Goal: Task Accomplishment & Management: Manage account settings

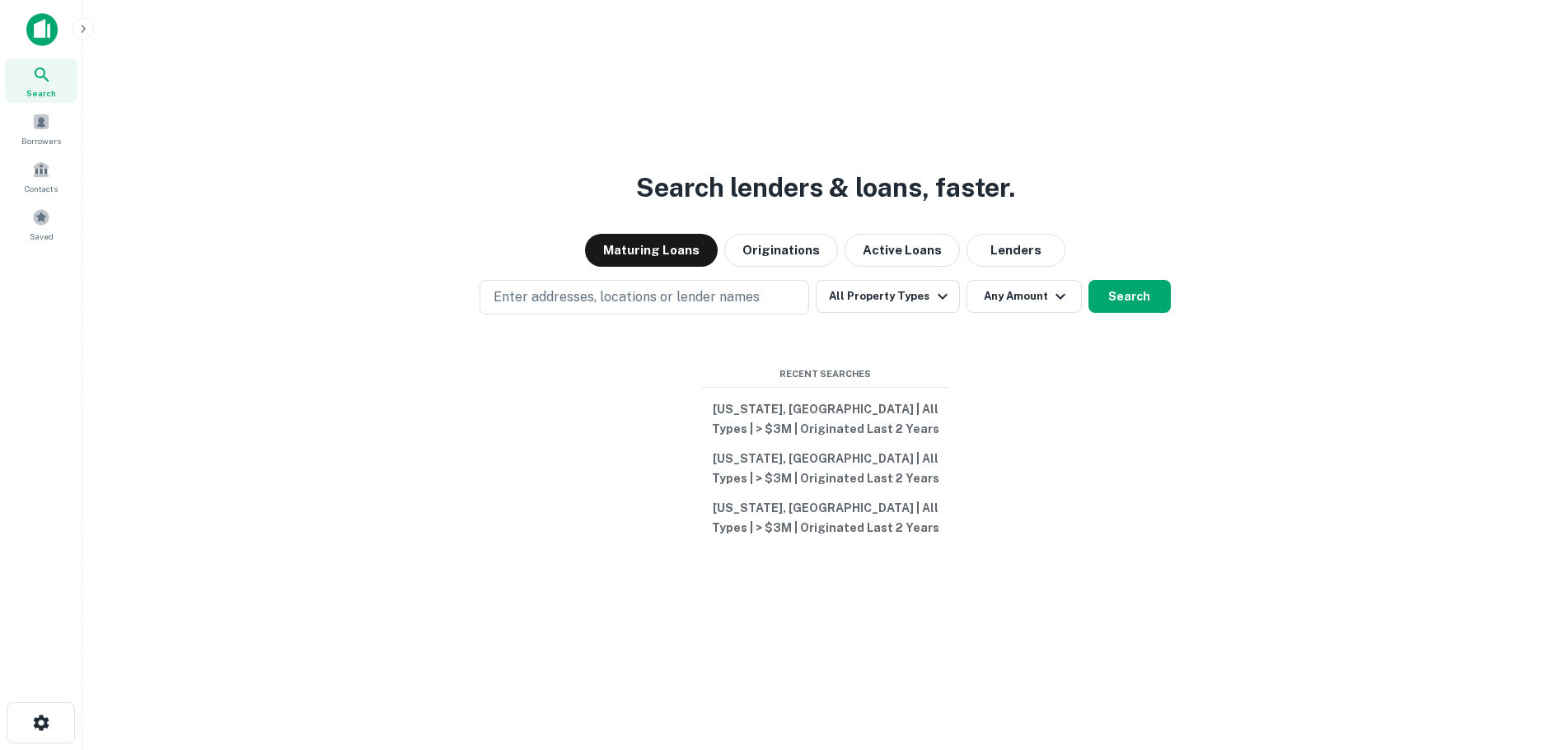
click at [452, 600] on div "Search lenders & loans, faster. Maturing Loans Originations Active Loans Lender…" at bounding box center [825, 414] width 1459 height 750
click at [359, 320] on div "Search lenders & loans, faster. Maturing Loans Originations Active Loans Lender…" at bounding box center [825, 414] width 1459 height 750
click at [773, 245] on button "Originations" at bounding box center [780, 251] width 113 height 33
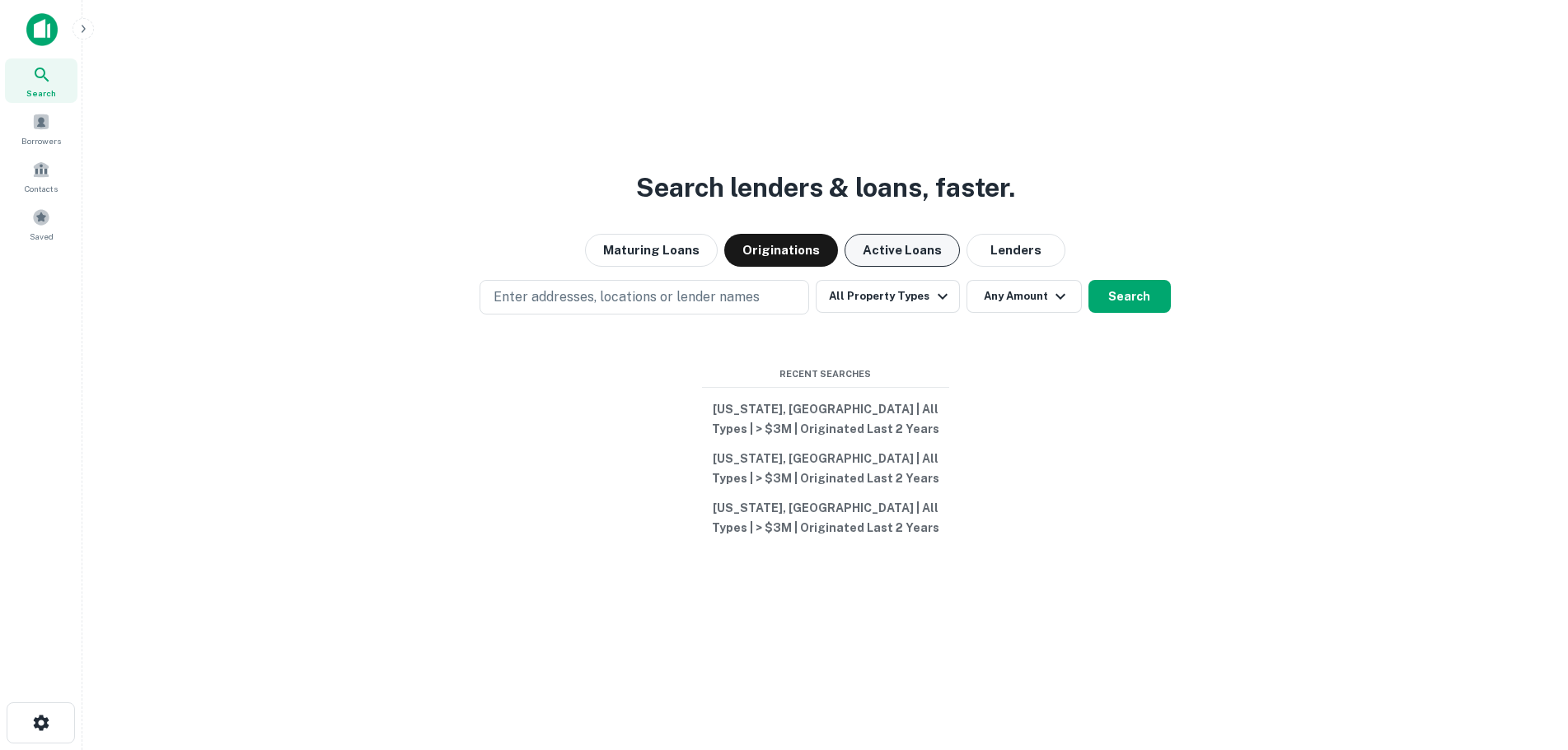
click at [906, 244] on button "Active Loans" at bounding box center [901, 251] width 115 height 33
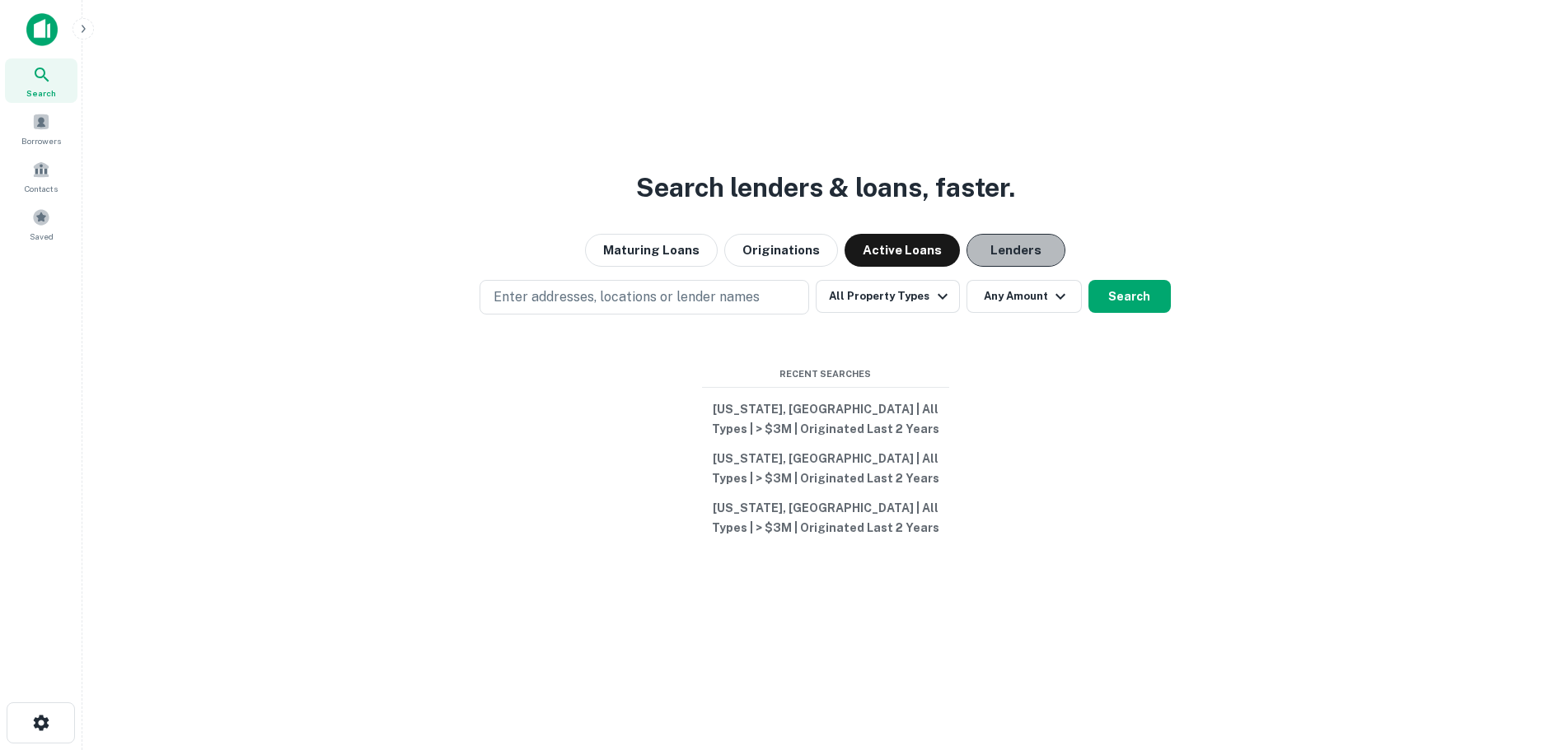
click at [1004, 244] on button "Lenders" at bounding box center [1015, 251] width 99 height 33
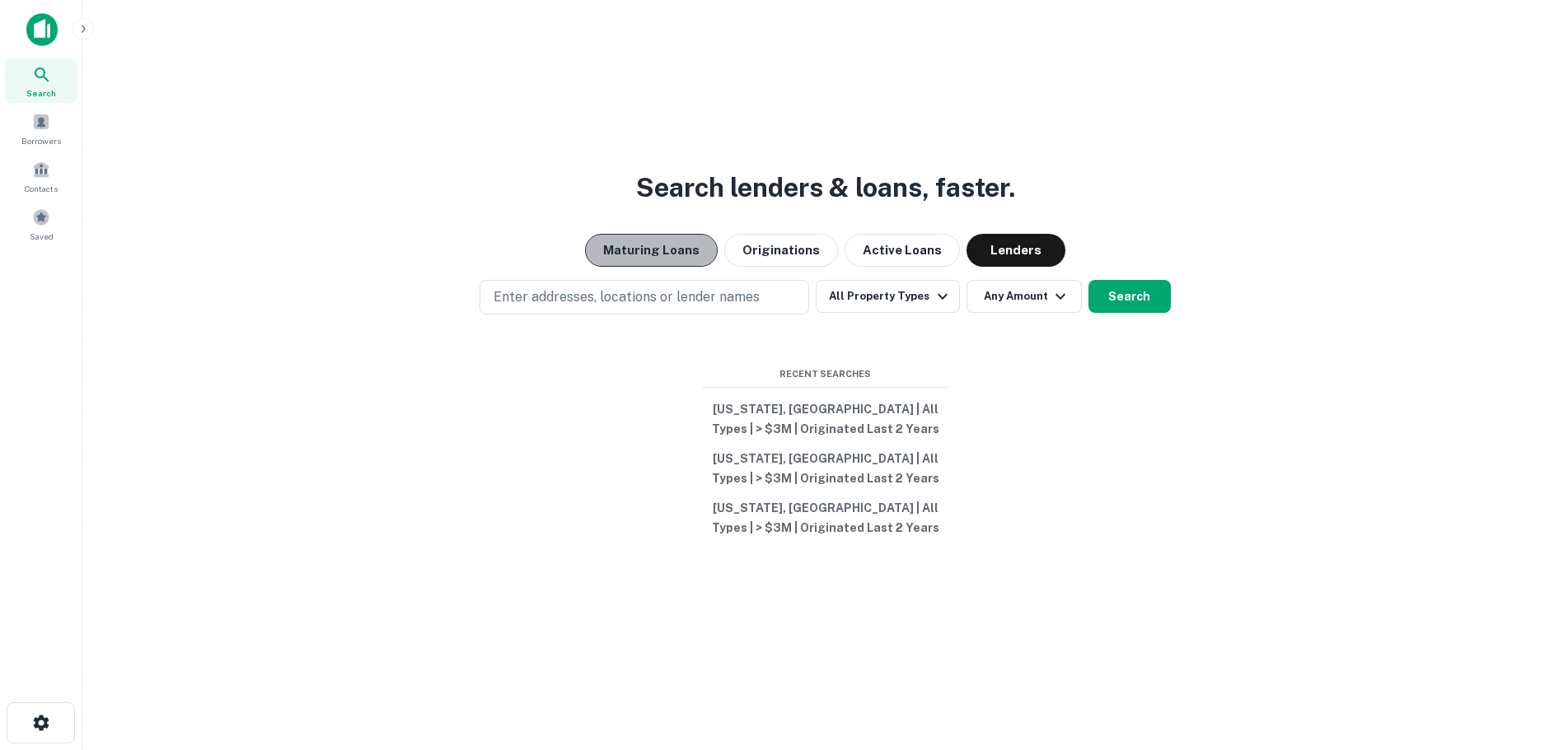
click at [660, 246] on button "Maturing Loans" at bounding box center [650, 251] width 133 height 33
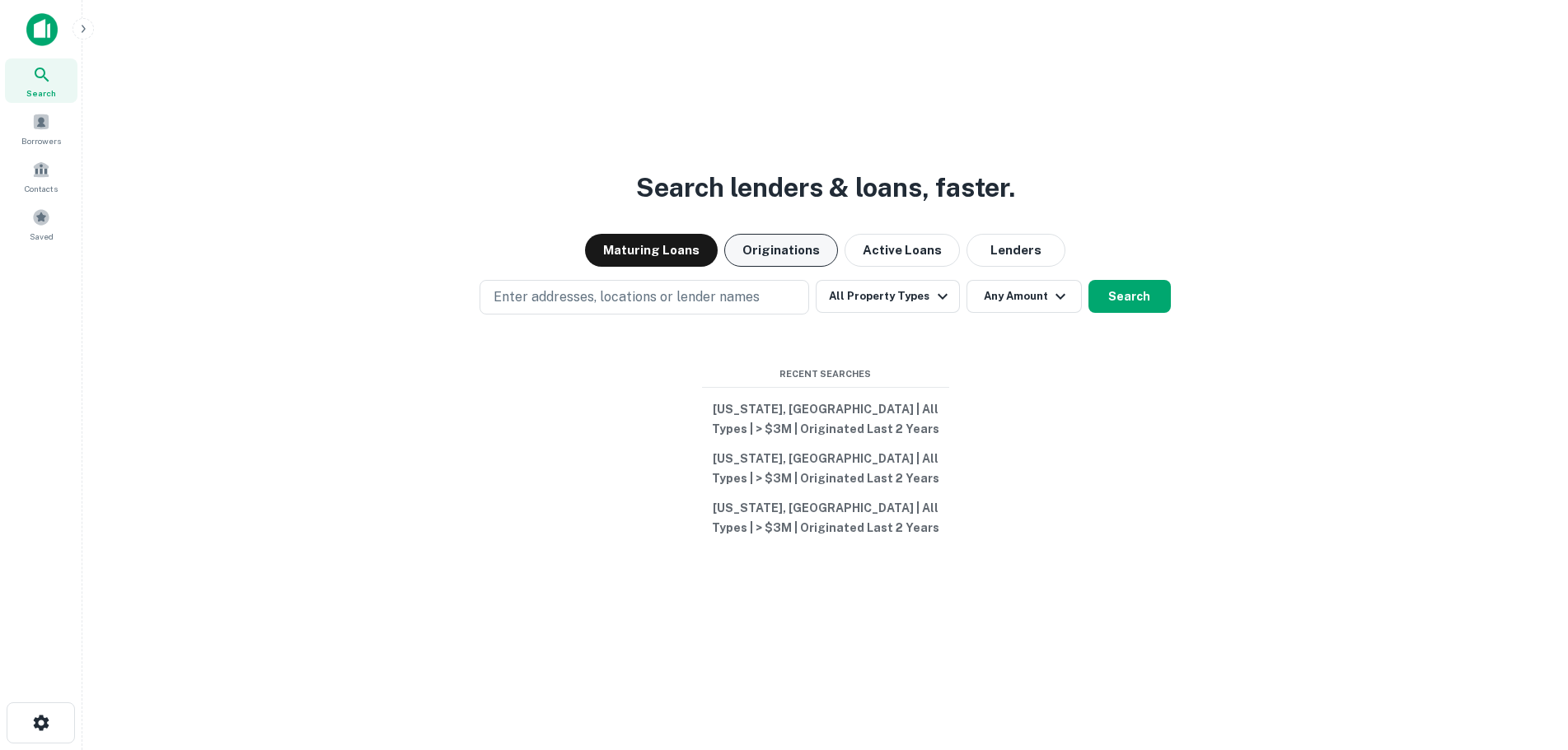
click at [787, 246] on button "Originations" at bounding box center [780, 251] width 113 height 33
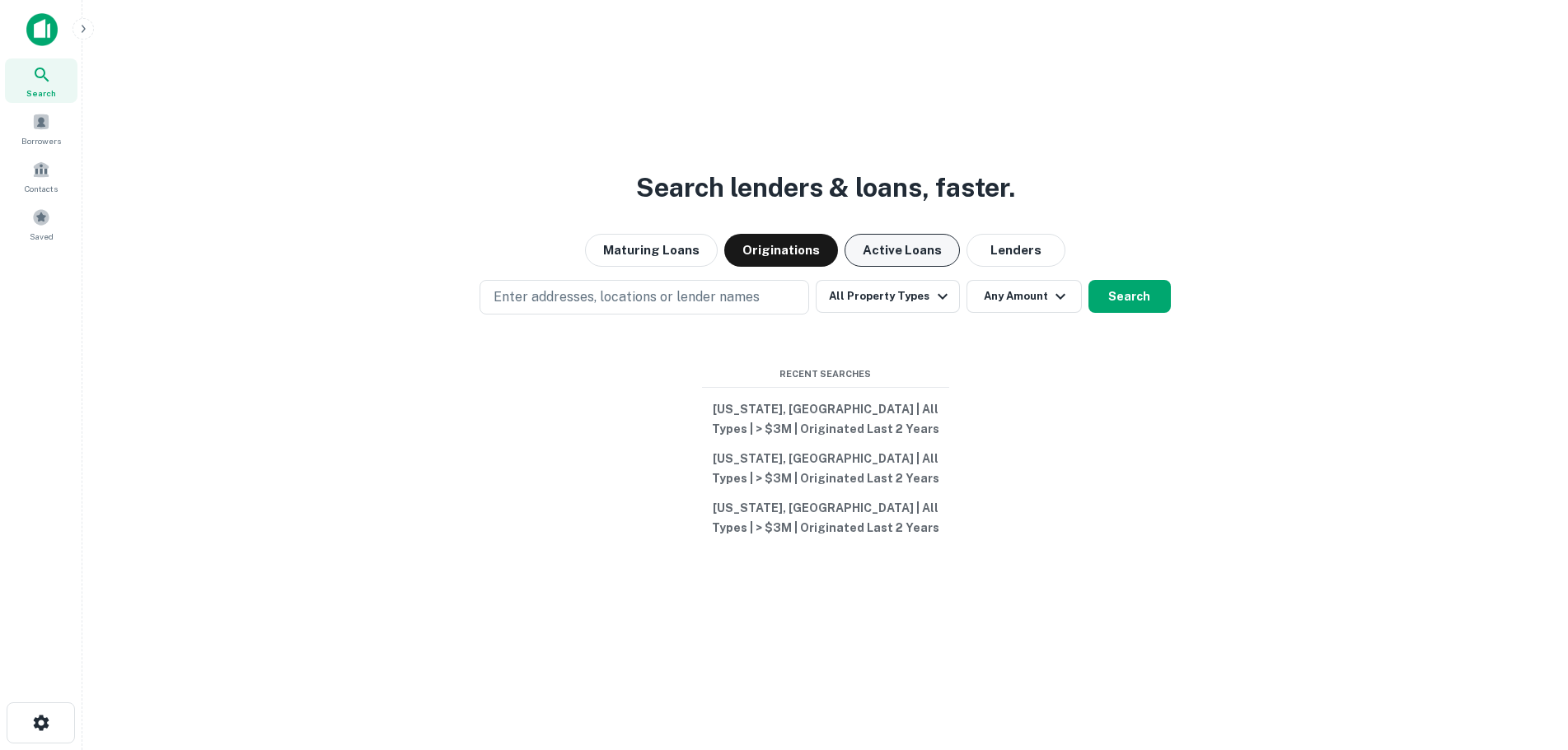
click at [899, 248] on button "Active Loans" at bounding box center [901, 251] width 115 height 33
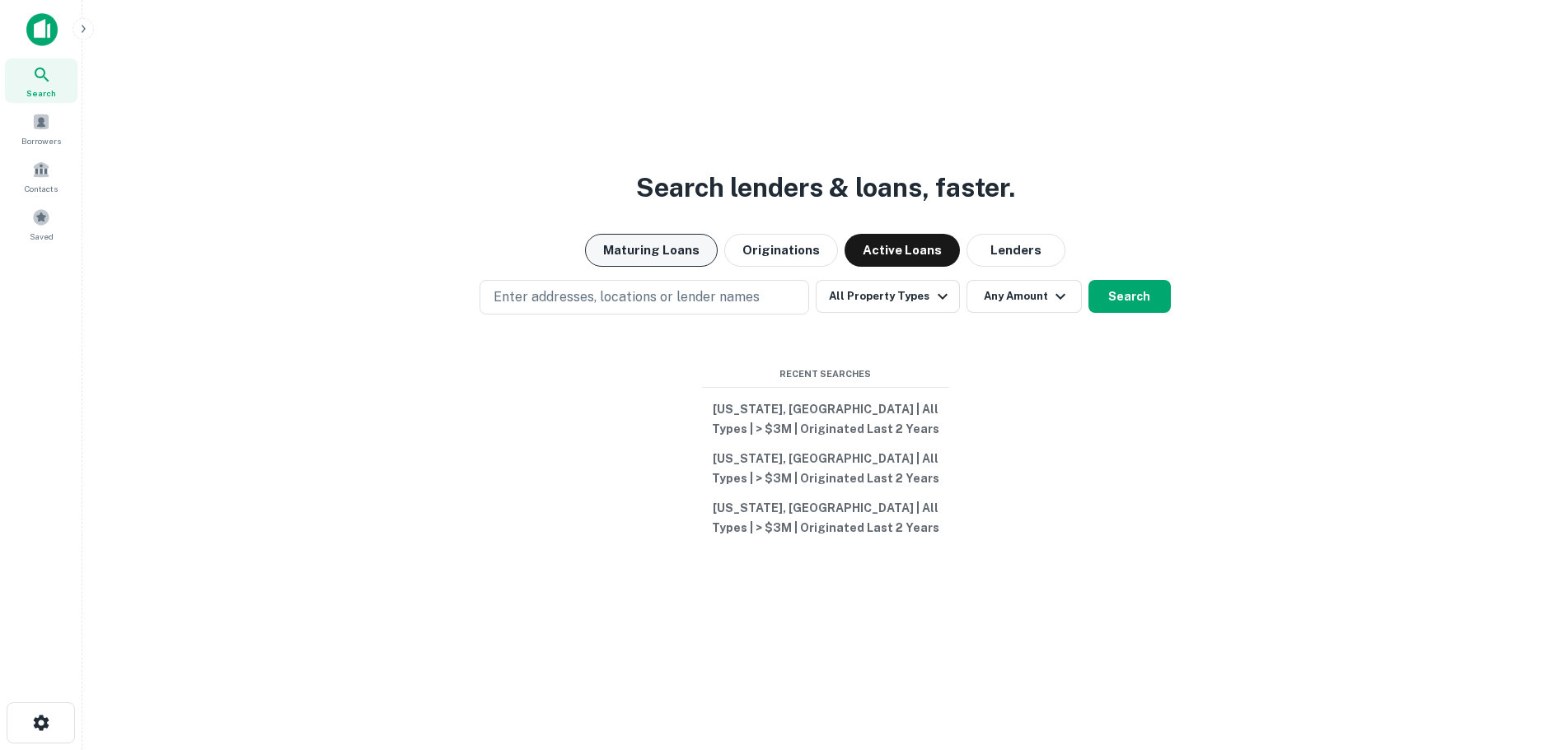
click at [688, 252] on button "Maturing Loans" at bounding box center [650, 251] width 133 height 33
drag, startPoint x: 765, startPoint y: 253, endPoint x: 910, endPoint y: 254, distance: 145.0
click at [769, 253] on button "Originations" at bounding box center [780, 251] width 113 height 33
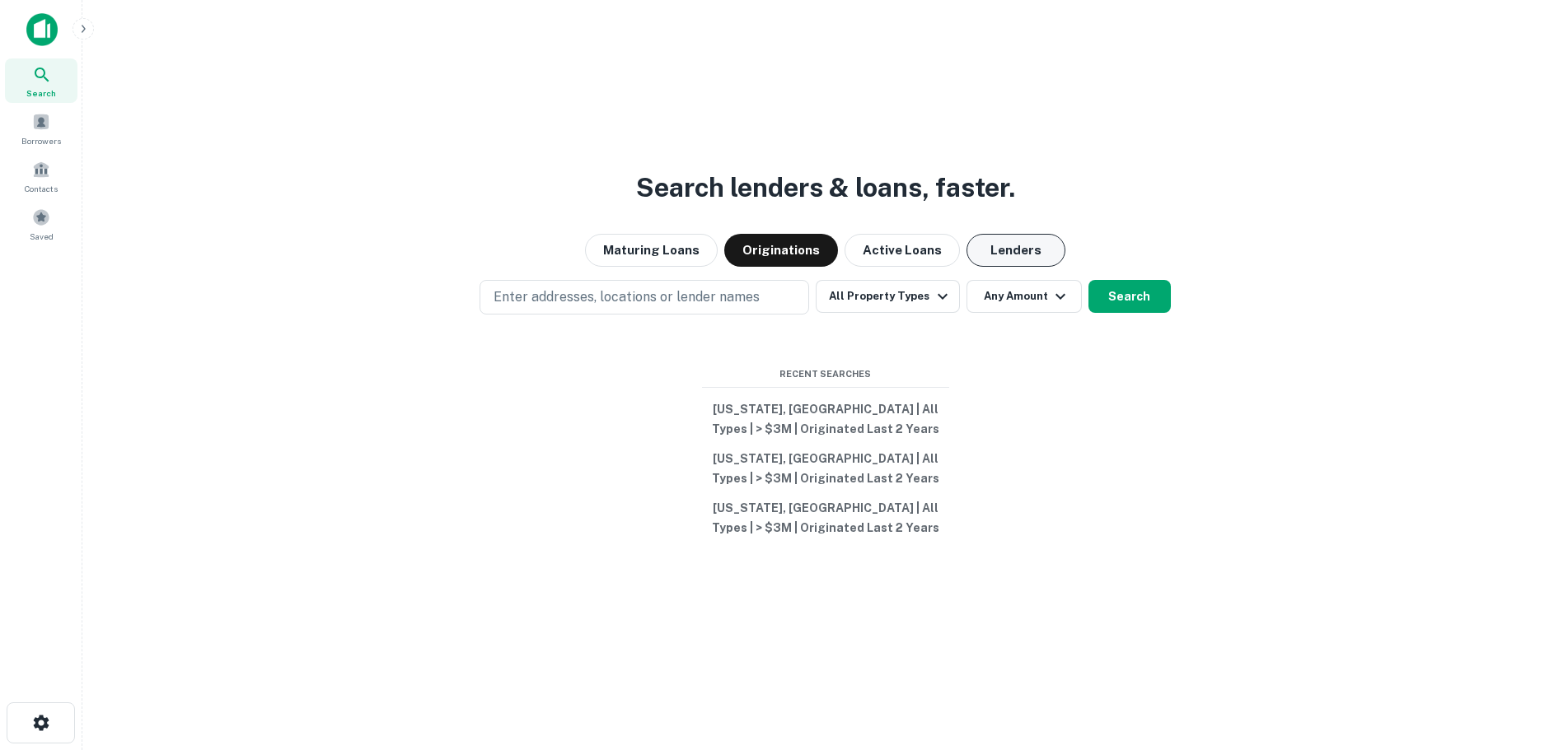
click at [993, 254] on button "Lenders" at bounding box center [1015, 251] width 99 height 33
click at [742, 252] on button "Originations" at bounding box center [780, 251] width 113 height 33
click at [893, 247] on button "Active Loans" at bounding box center [901, 251] width 115 height 33
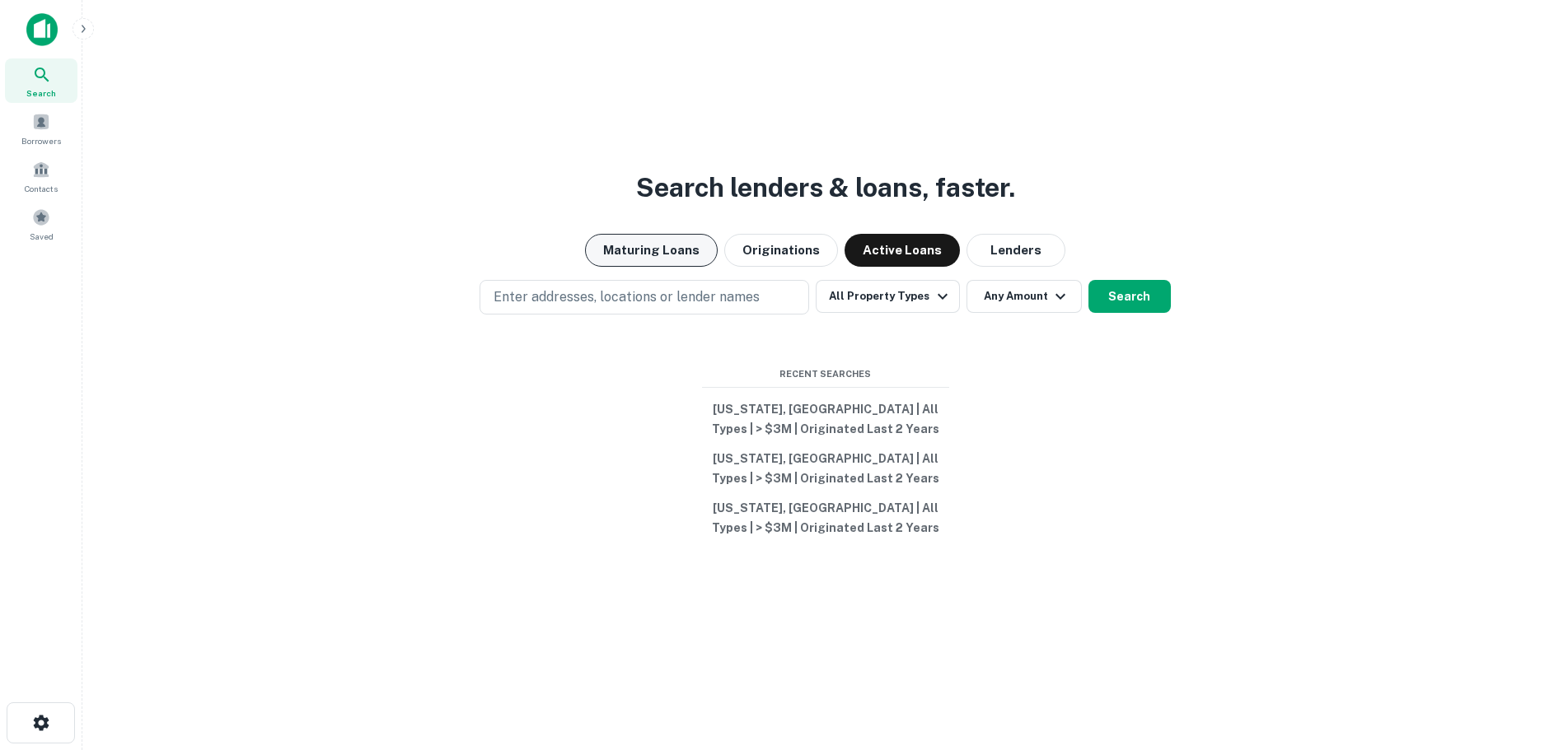
click at [655, 248] on button "Maturing Loans" at bounding box center [650, 251] width 133 height 33
click at [507, 182] on div "Search lenders & loans, faster. Maturing Loans Originations Active Loans Lender…" at bounding box center [825, 414] width 1459 height 750
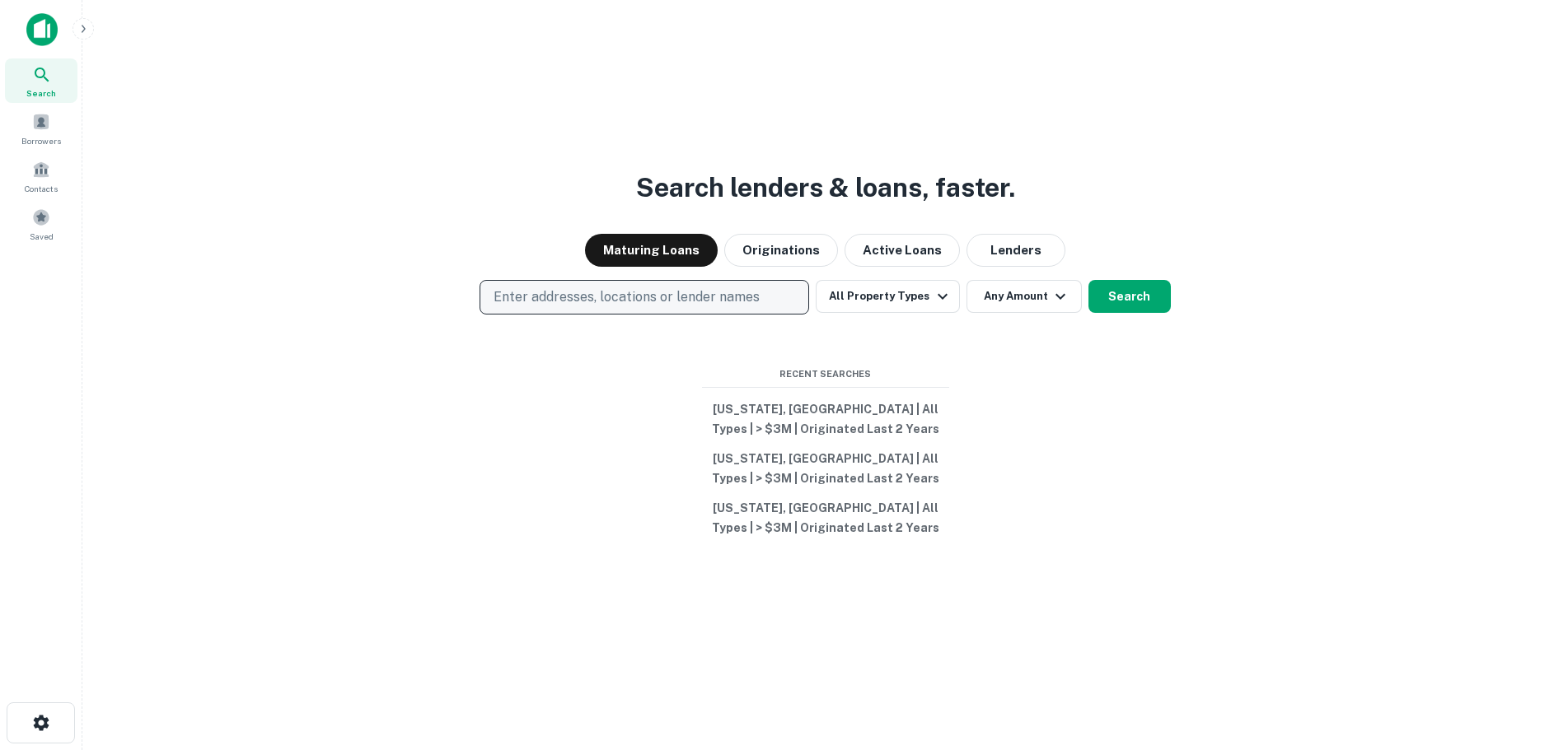
click at [587, 289] on p "Enter addresses, locations or lender names" at bounding box center [626, 297] width 266 height 19
click at [1135, 469] on div "Search lenders & loans, faster. Maturing Loans Originations Active Loans Lender…" at bounding box center [825, 414] width 1459 height 750
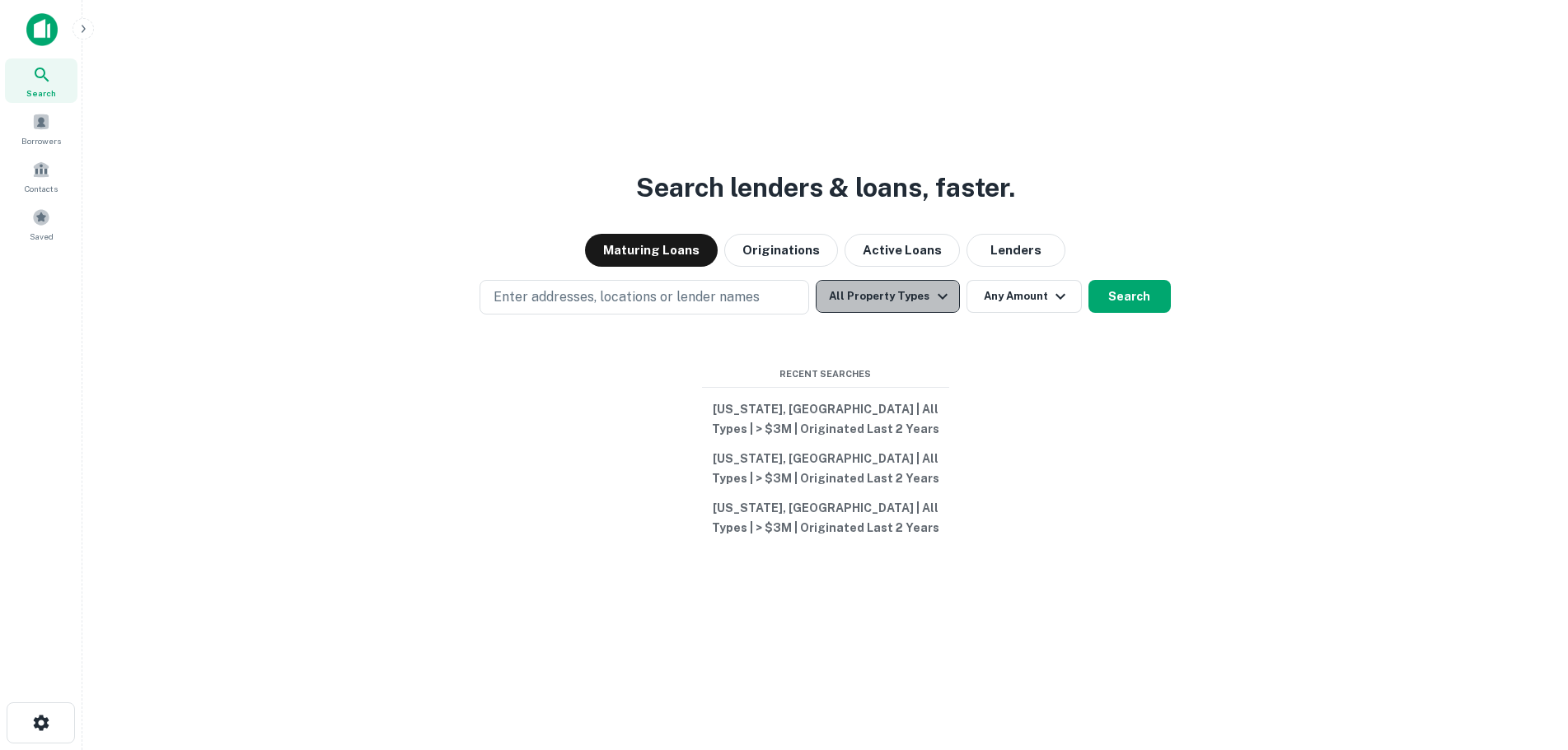
click at [899, 297] on button "All Property Types" at bounding box center [888, 296] width 143 height 33
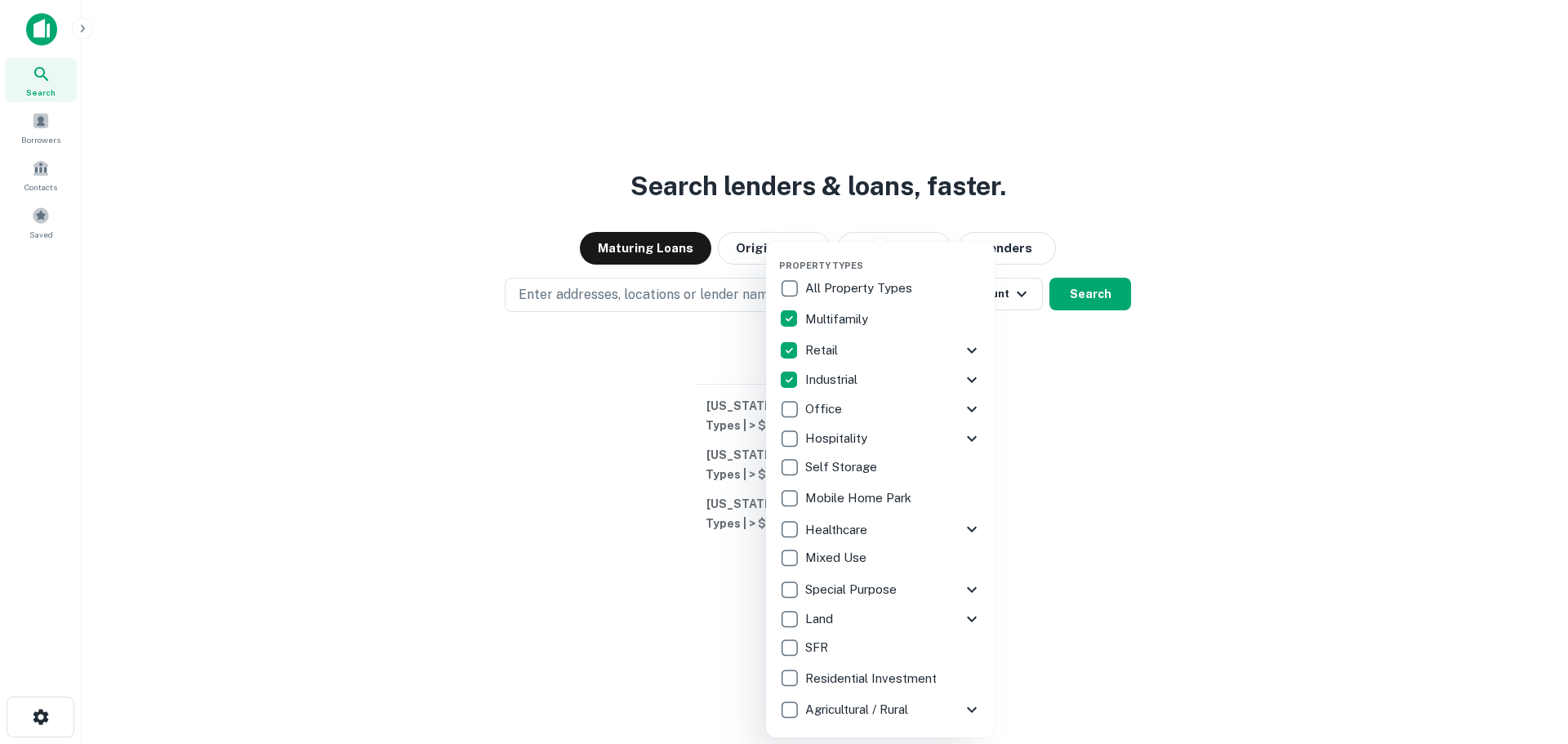
click at [1127, 302] on div at bounding box center [784, 372] width 1568 height 744
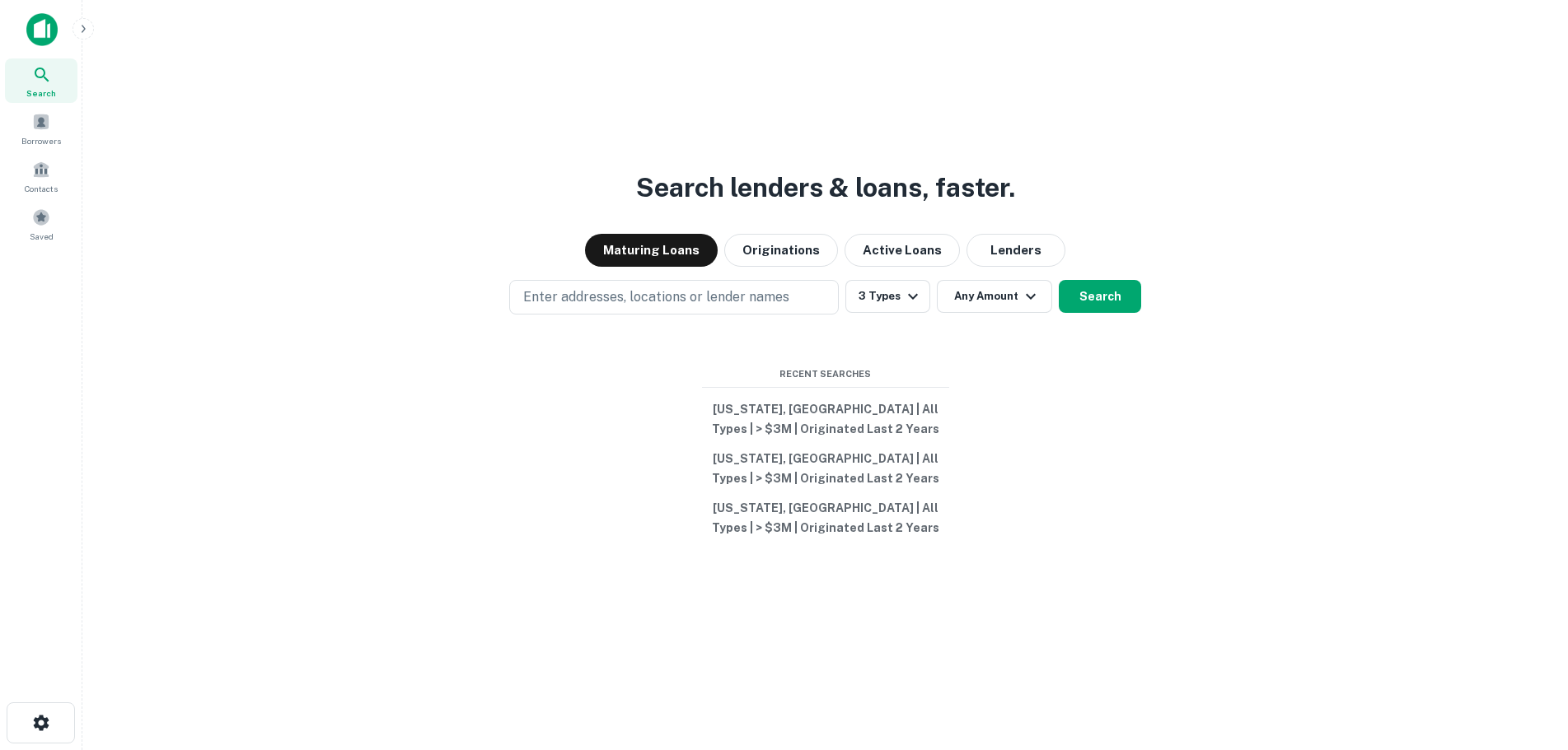
click at [1192, 409] on div "Property Types All Property Types Multifamily Retail Storefront Auto Shop Bar S…" at bounding box center [784, 375] width 1568 height 750
click at [996, 306] on button "Any Amount" at bounding box center [994, 296] width 115 height 33
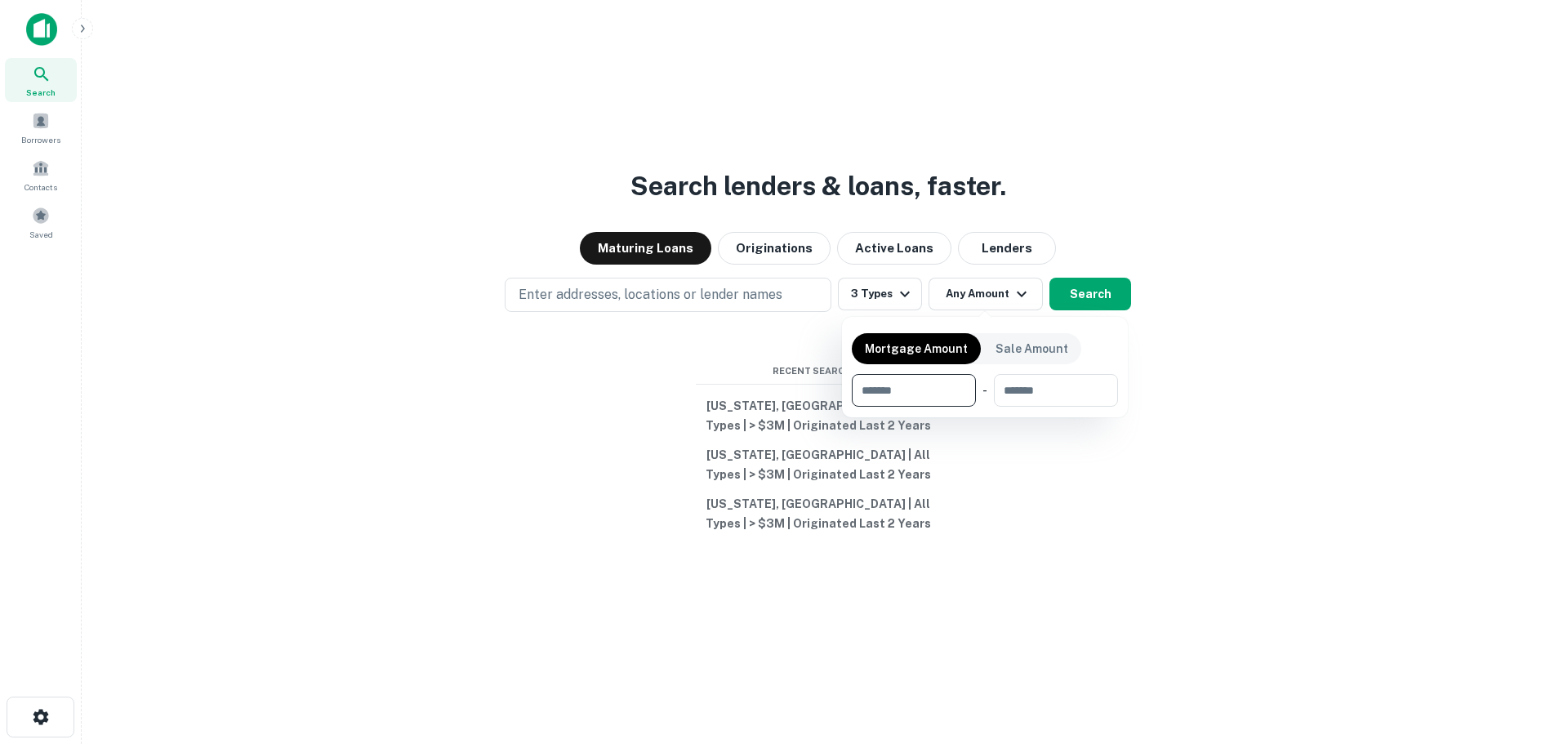
click at [955, 393] on input "number" at bounding box center [908, 391] width 112 height 33
type input "*******"
click at [1061, 402] on input "number" at bounding box center [1056, 391] width 102 height 33
type input "********"
click at [1472, 387] on div at bounding box center [784, 372] width 1568 height 744
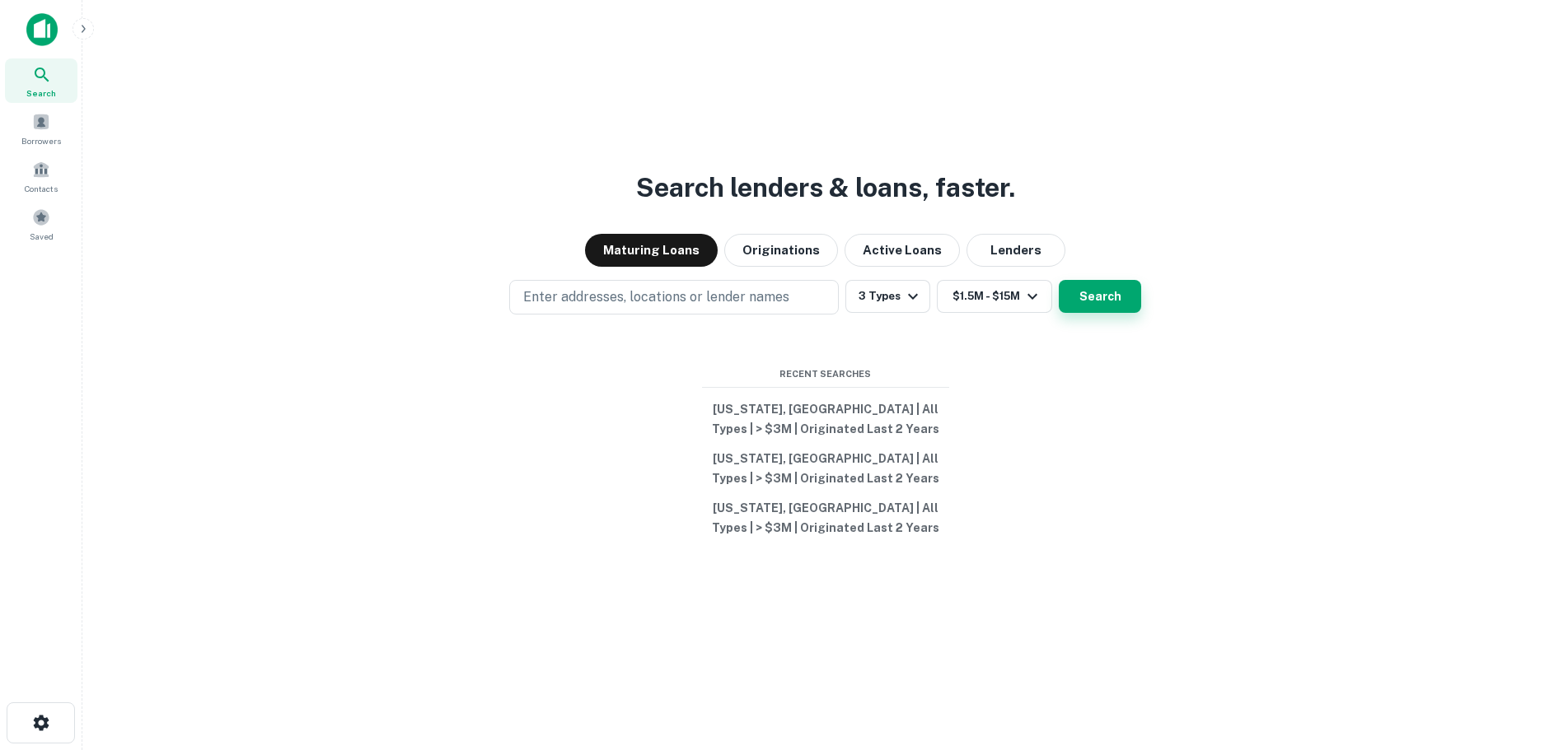
click at [1127, 286] on button "Search" at bounding box center [1100, 296] width 82 height 33
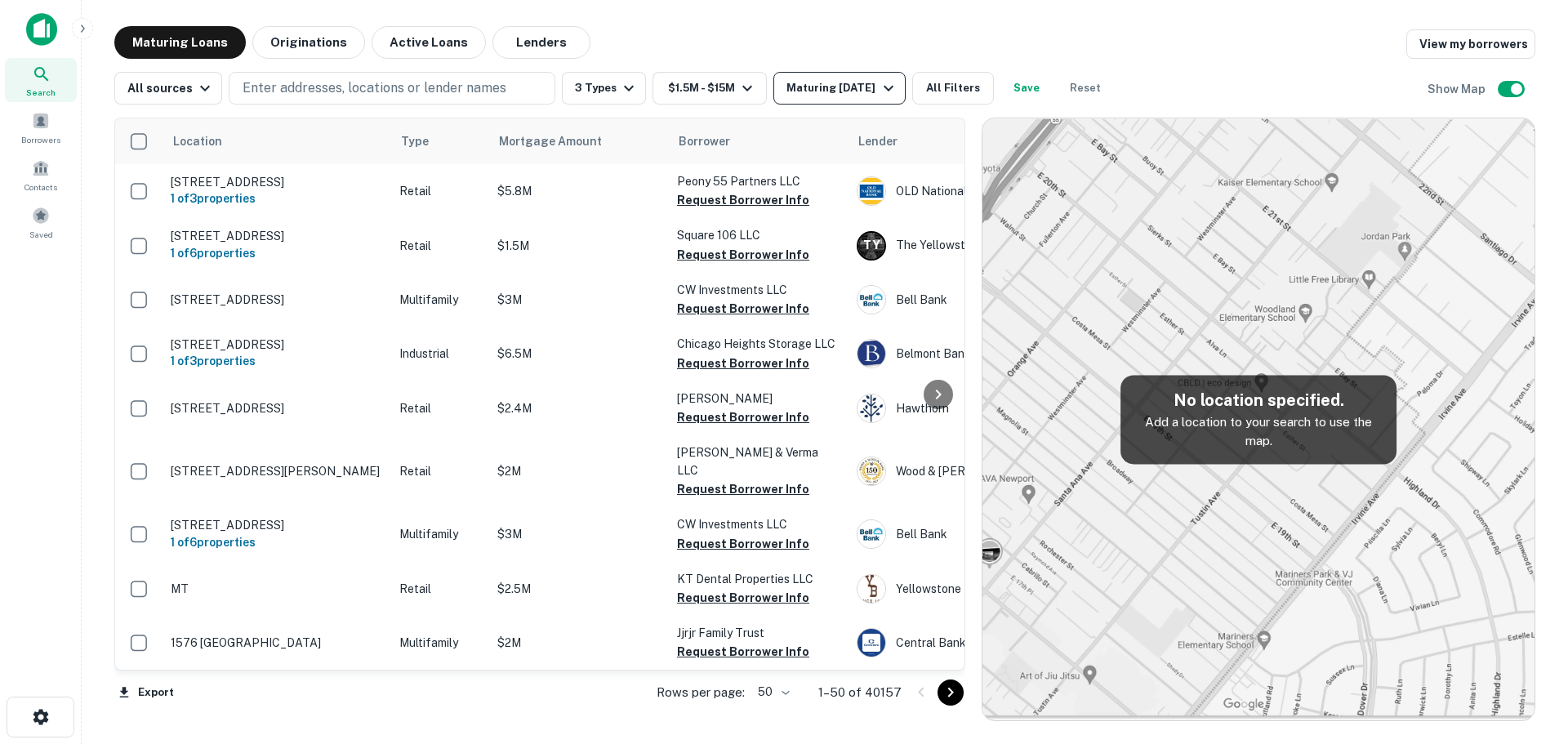
click at [870, 83] on div "Maturing In 1 Year" at bounding box center [843, 88] width 111 height 19
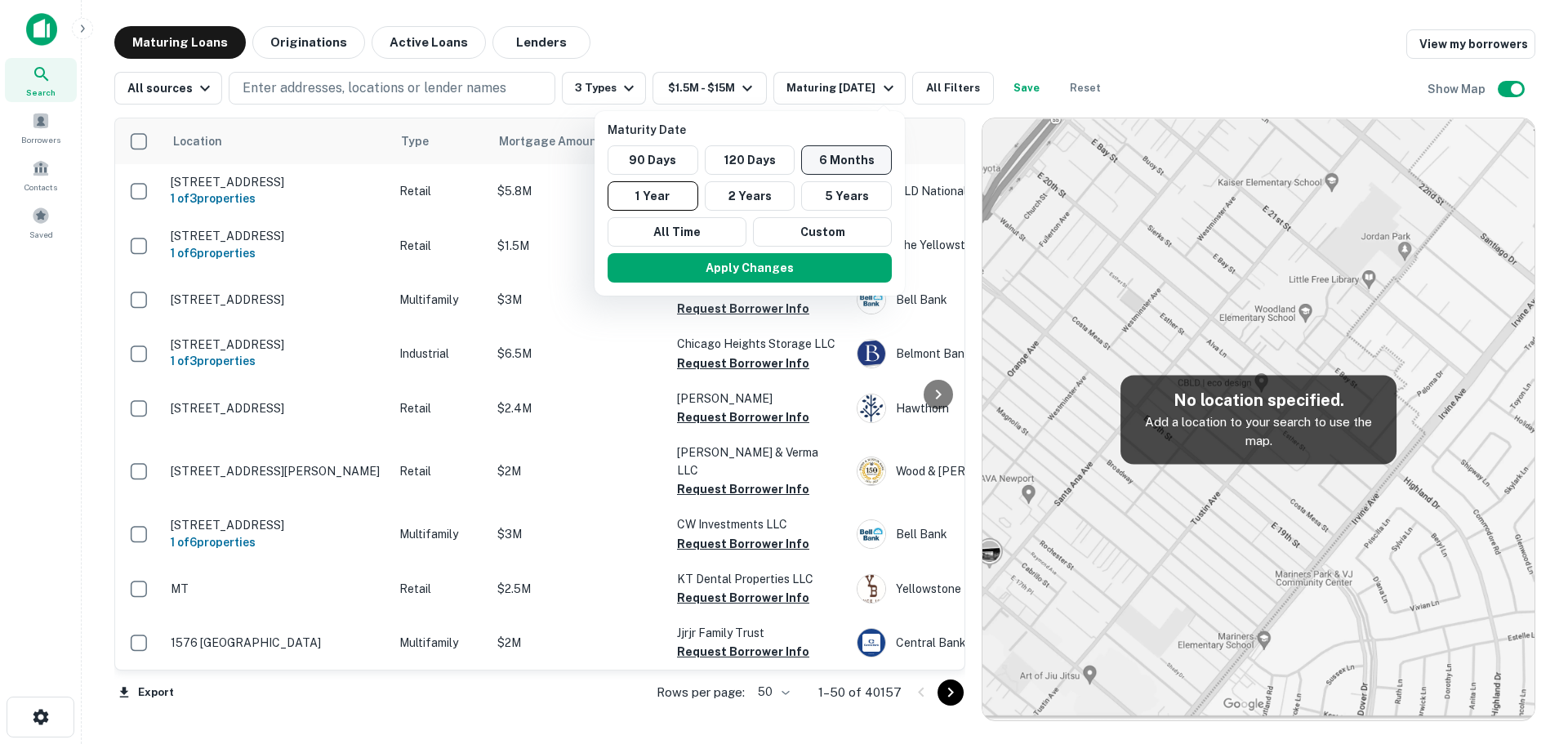
click at [846, 152] on button "6 Months" at bounding box center [846, 159] width 90 height 30
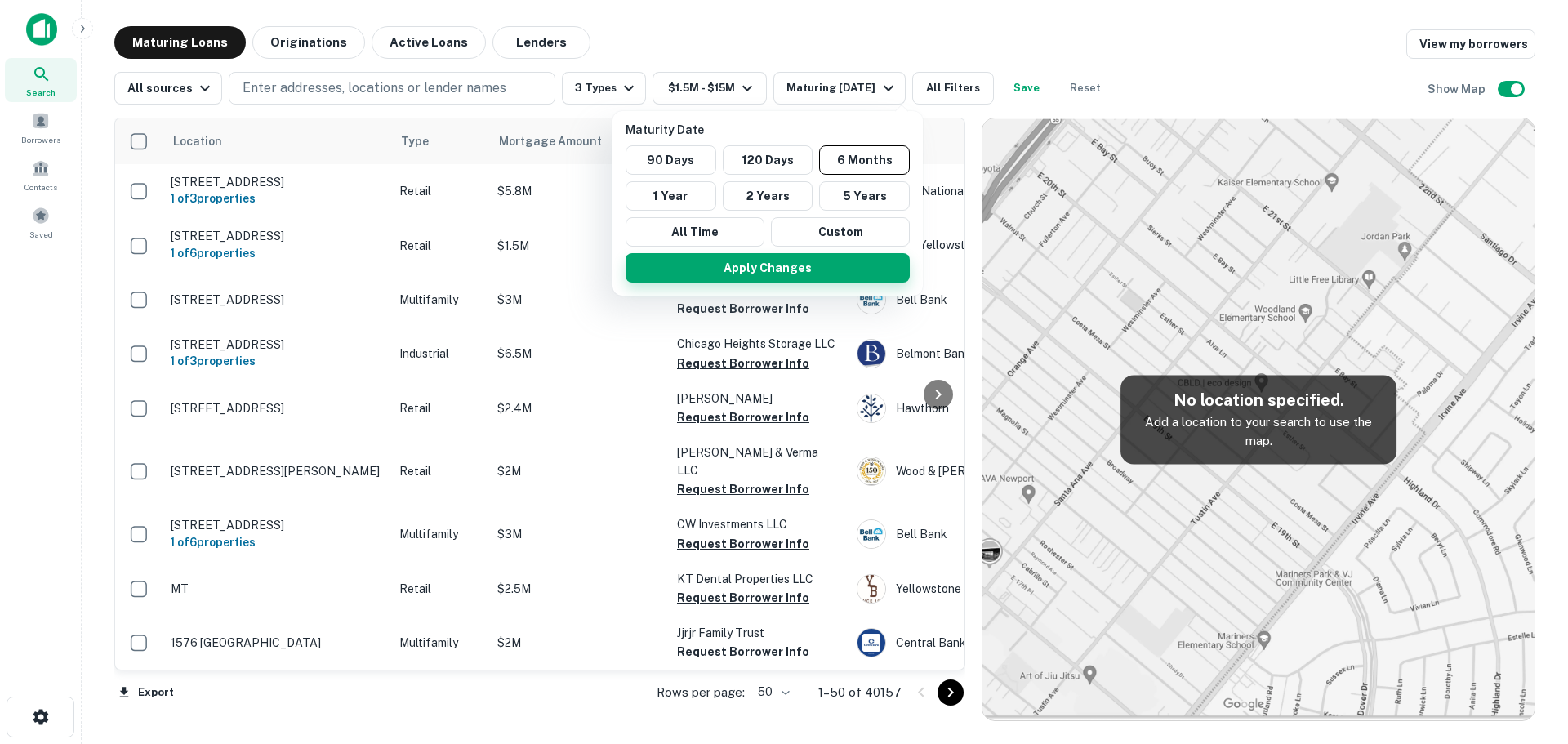
click at [806, 257] on button "Apply Changes" at bounding box center [768, 268] width 284 height 30
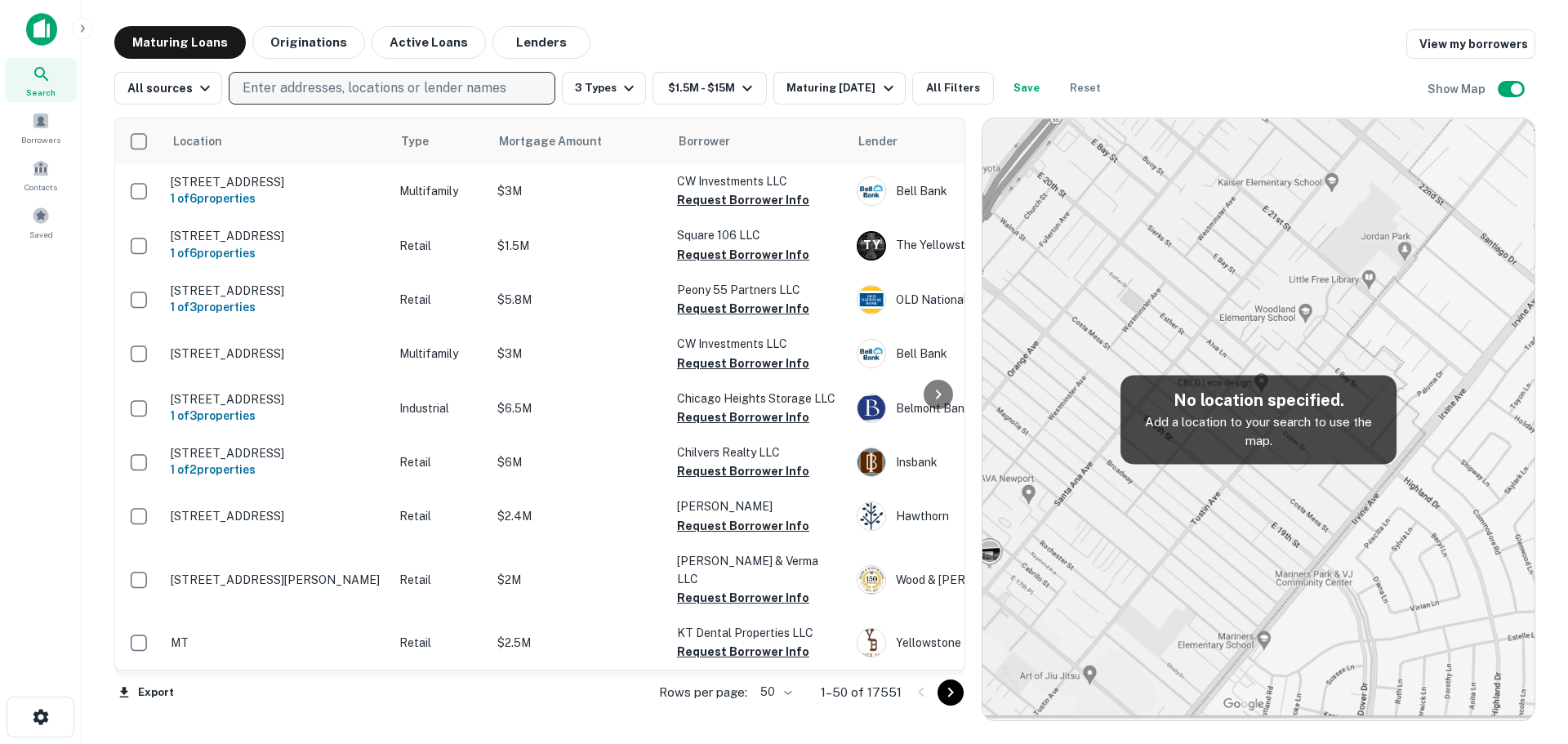
click at [324, 87] on p "Enter addresses, locations or lender names" at bounding box center [374, 88] width 264 height 19
type input "**********"
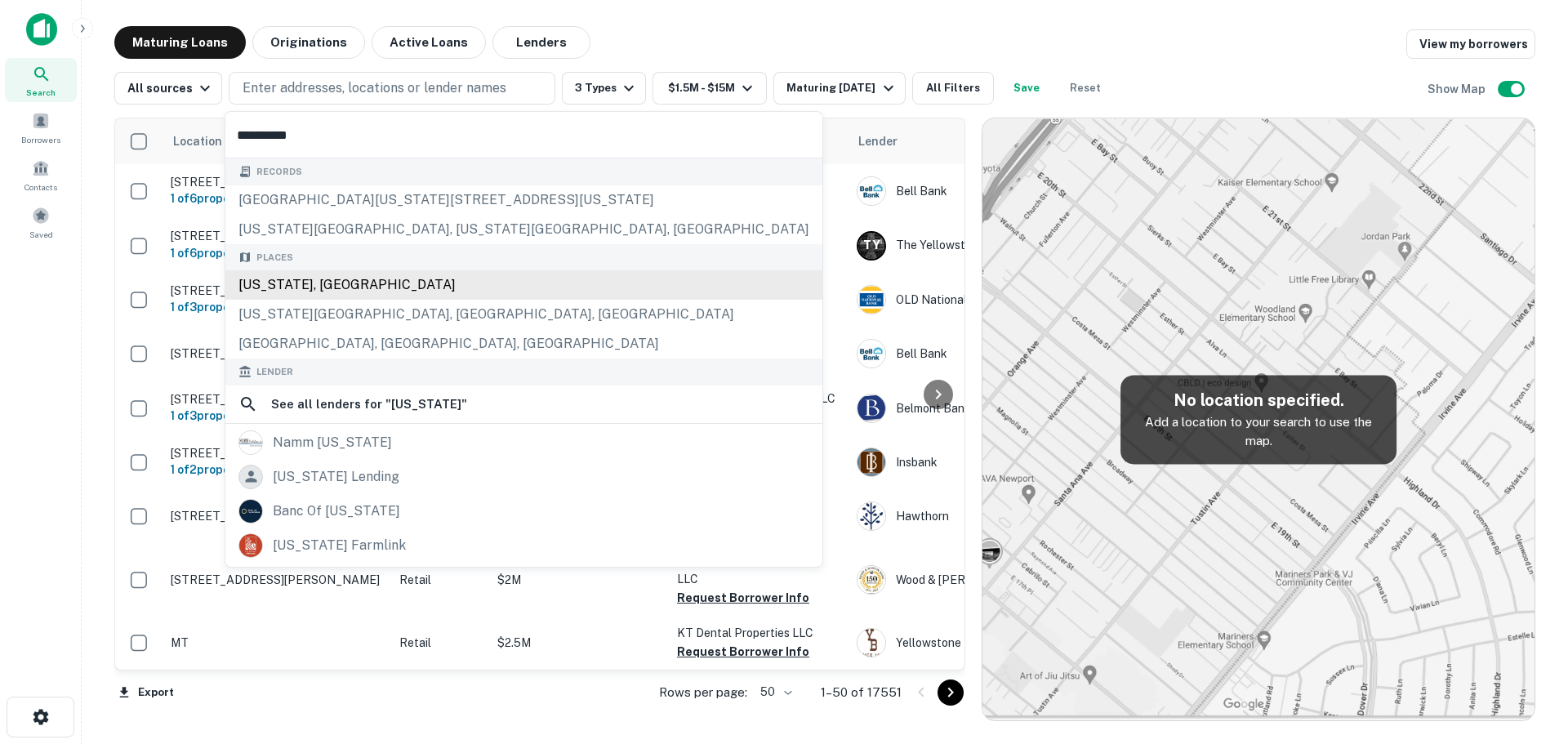
click at [400, 279] on div "California, USA" at bounding box center [524, 285] width 597 height 30
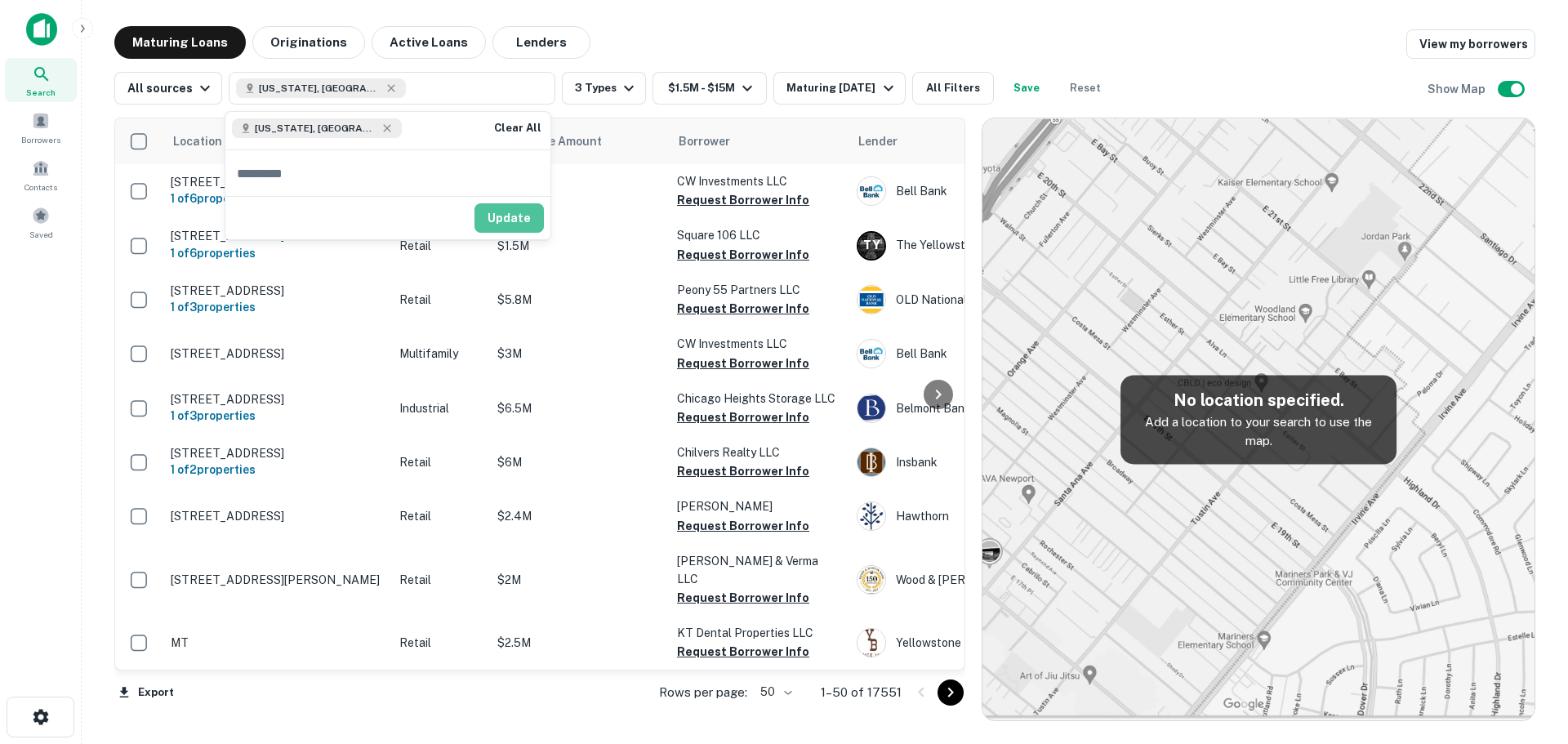
drag, startPoint x: 507, startPoint y: 223, endPoint x: 1140, endPoint y: 416, distance: 661.8
click at [508, 223] on button "Update" at bounding box center [510, 218] width 69 height 30
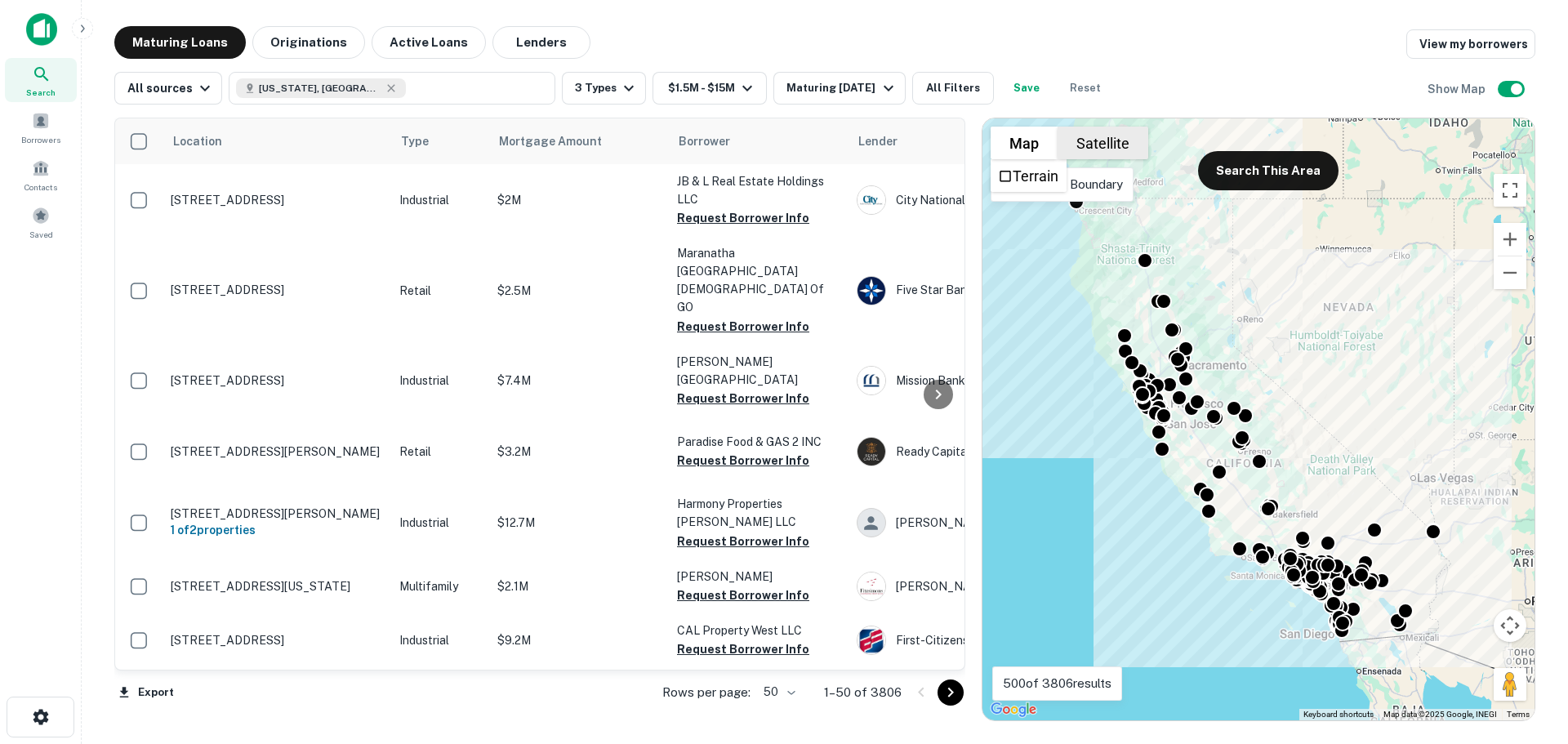
click at [1100, 145] on button "Satellite" at bounding box center [1103, 143] width 90 height 33
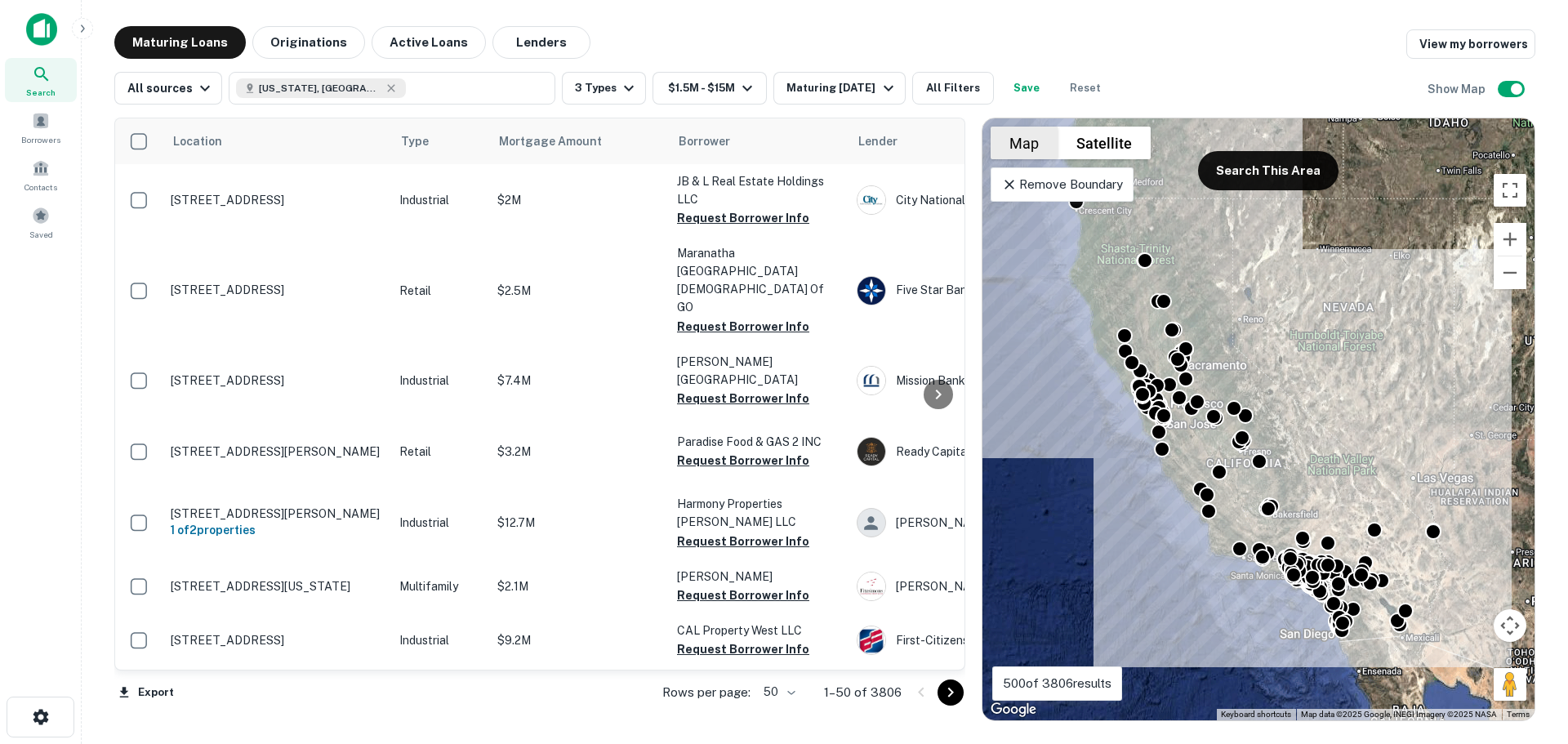
click at [1029, 136] on button "Map" at bounding box center [1024, 143] width 67 height 33
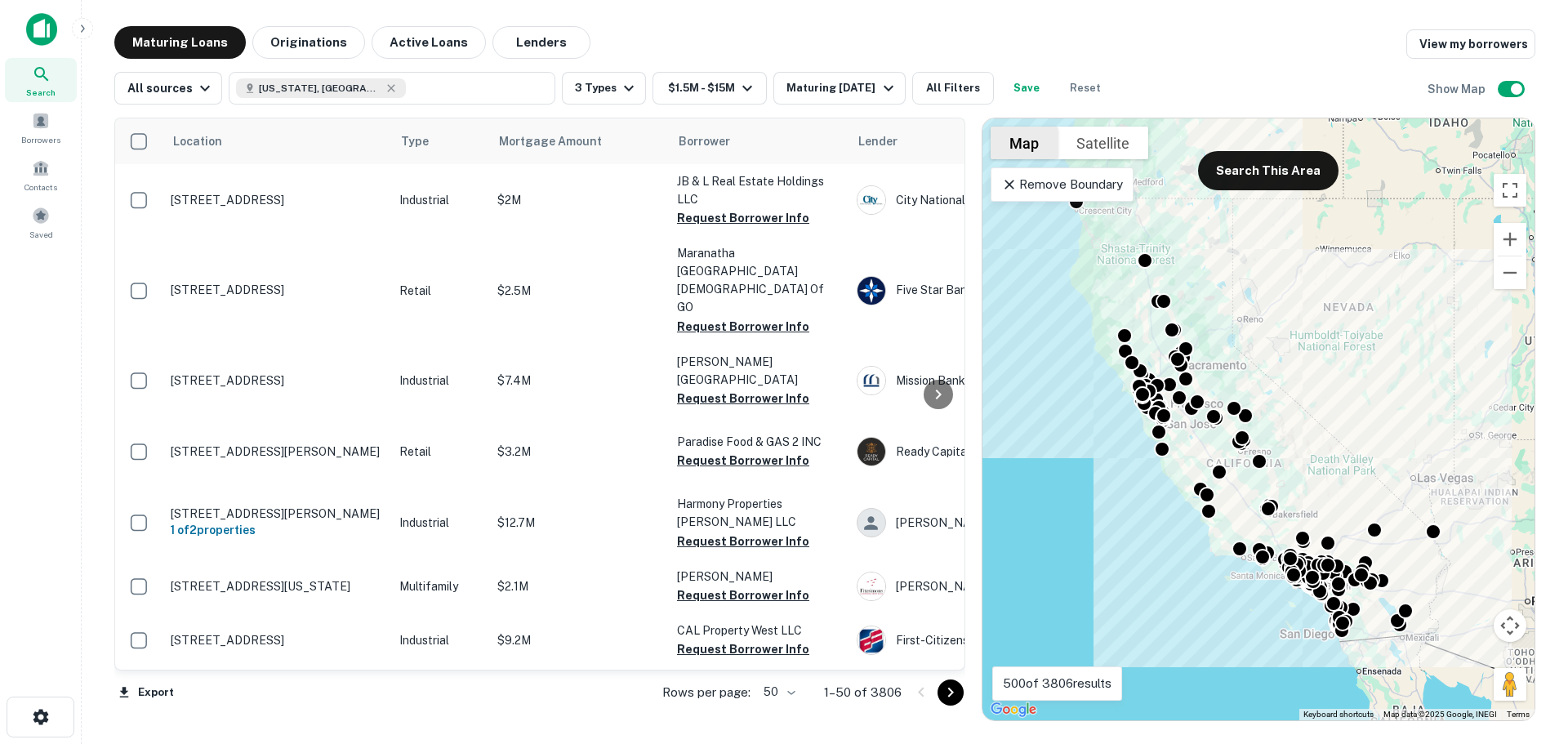
click at [1021, 135] on button "Map" at bounding box center [1024, 143] width 67 height 33
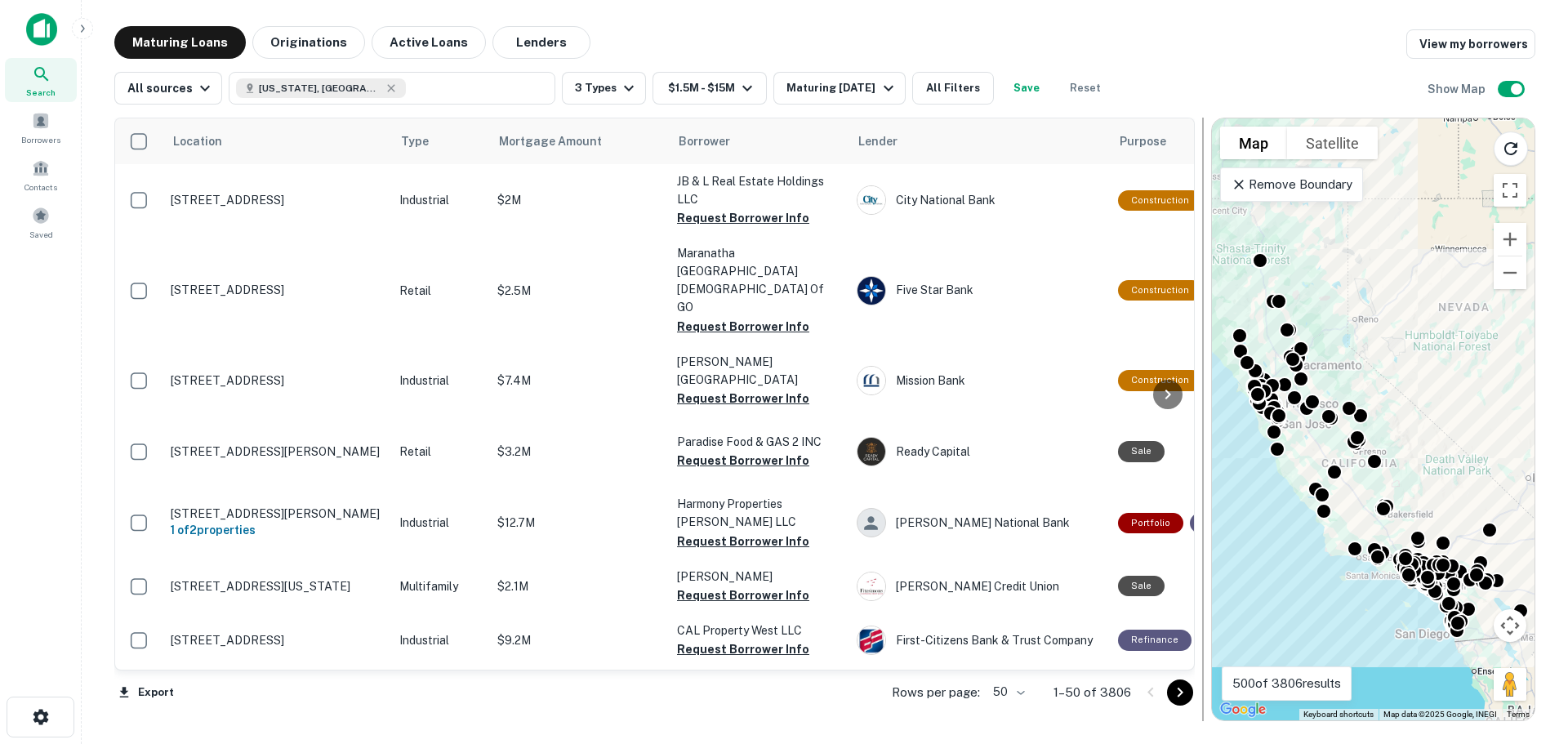
drag, startPoint x: 975, startPoint y: 612, endPoint x: 1204, endPoint y: 585, distance: 230.6
click at [1204, 585] on div at bounding box center [1202, 420] width 16 height 604
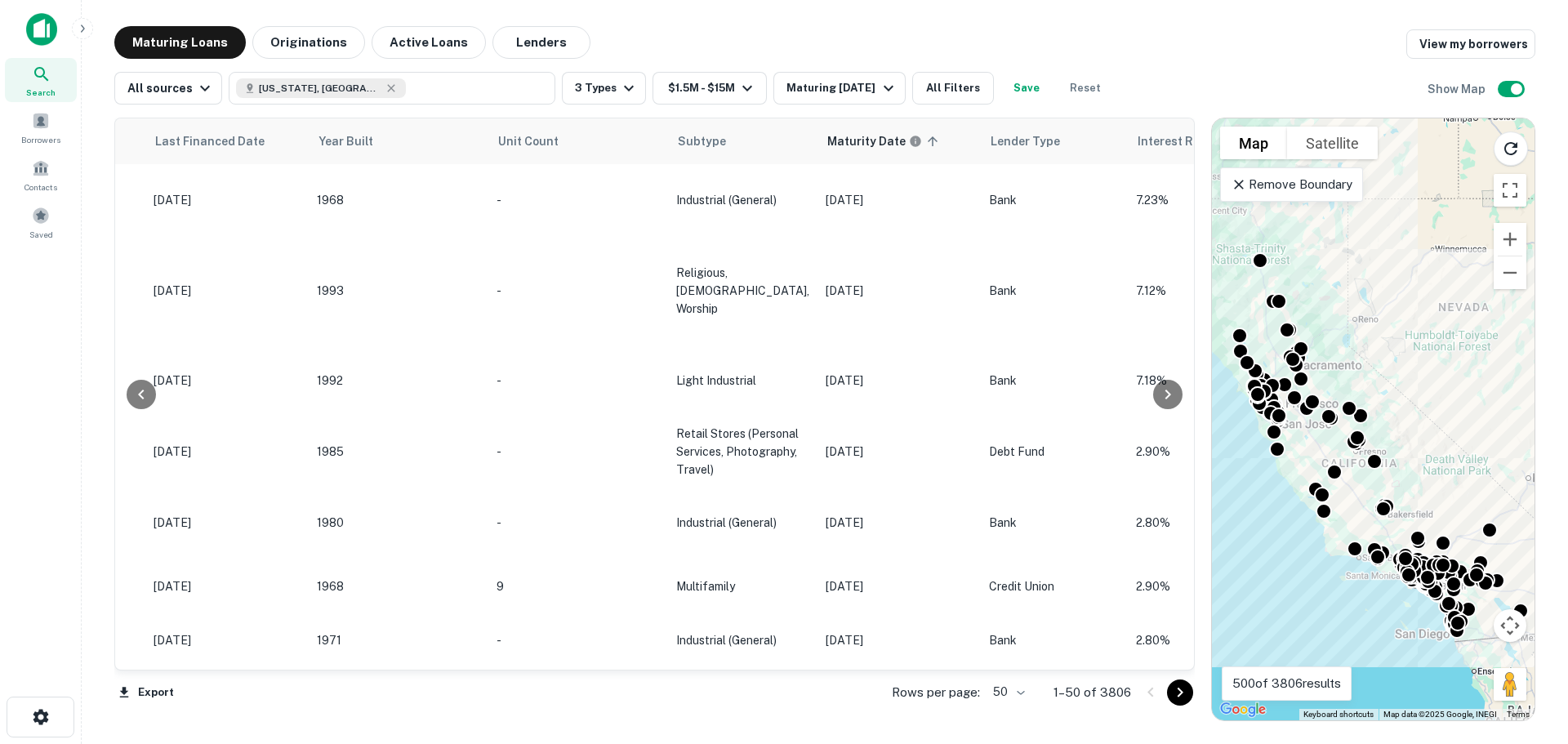
scroll to position [0, 1369]
click at [853, 90] on div "Maturing In 6 Months" at bounding box center [843, 88] width 111 height 19
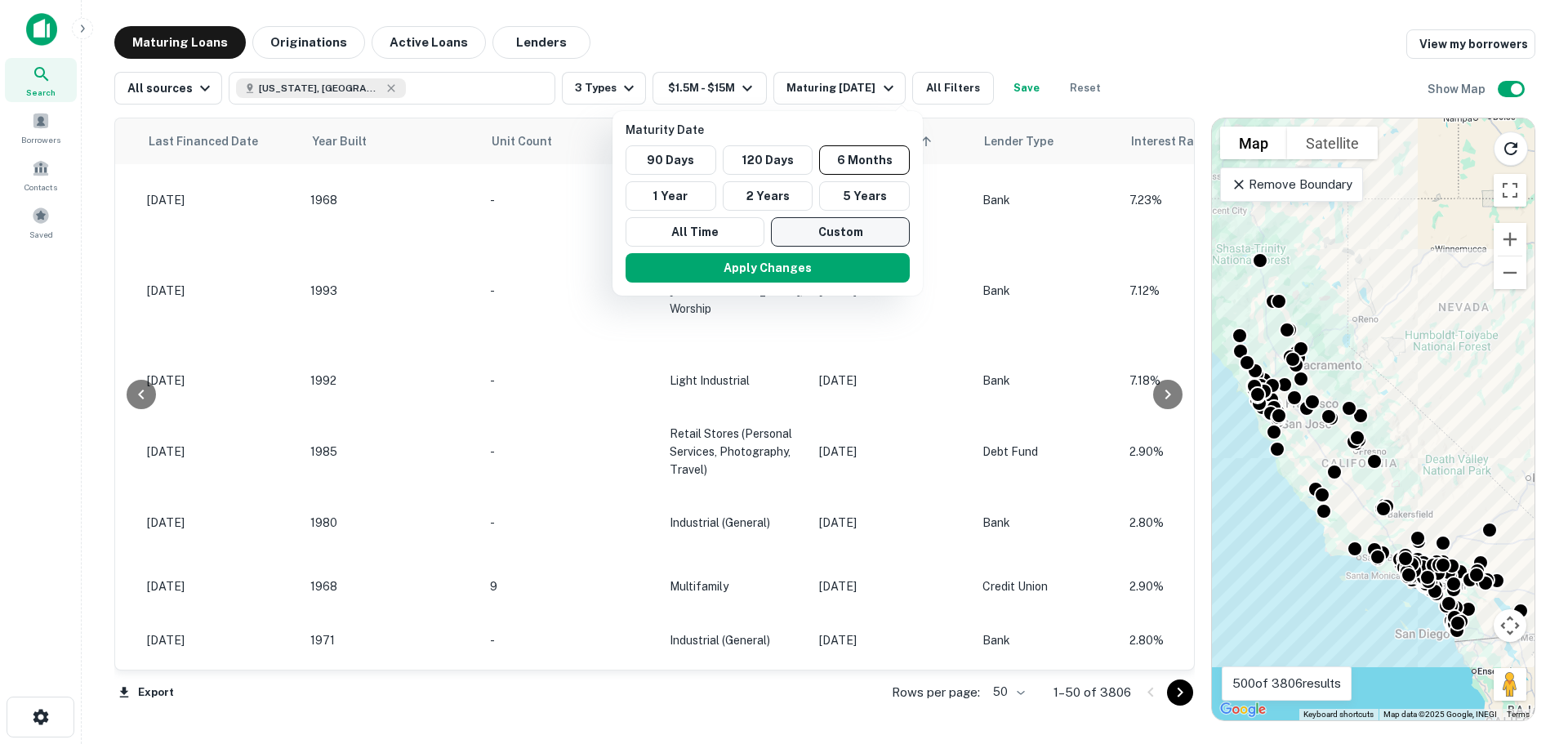
click at [836, 228] on button "Custom" at bounding box center [840, 231] width 139 height 30
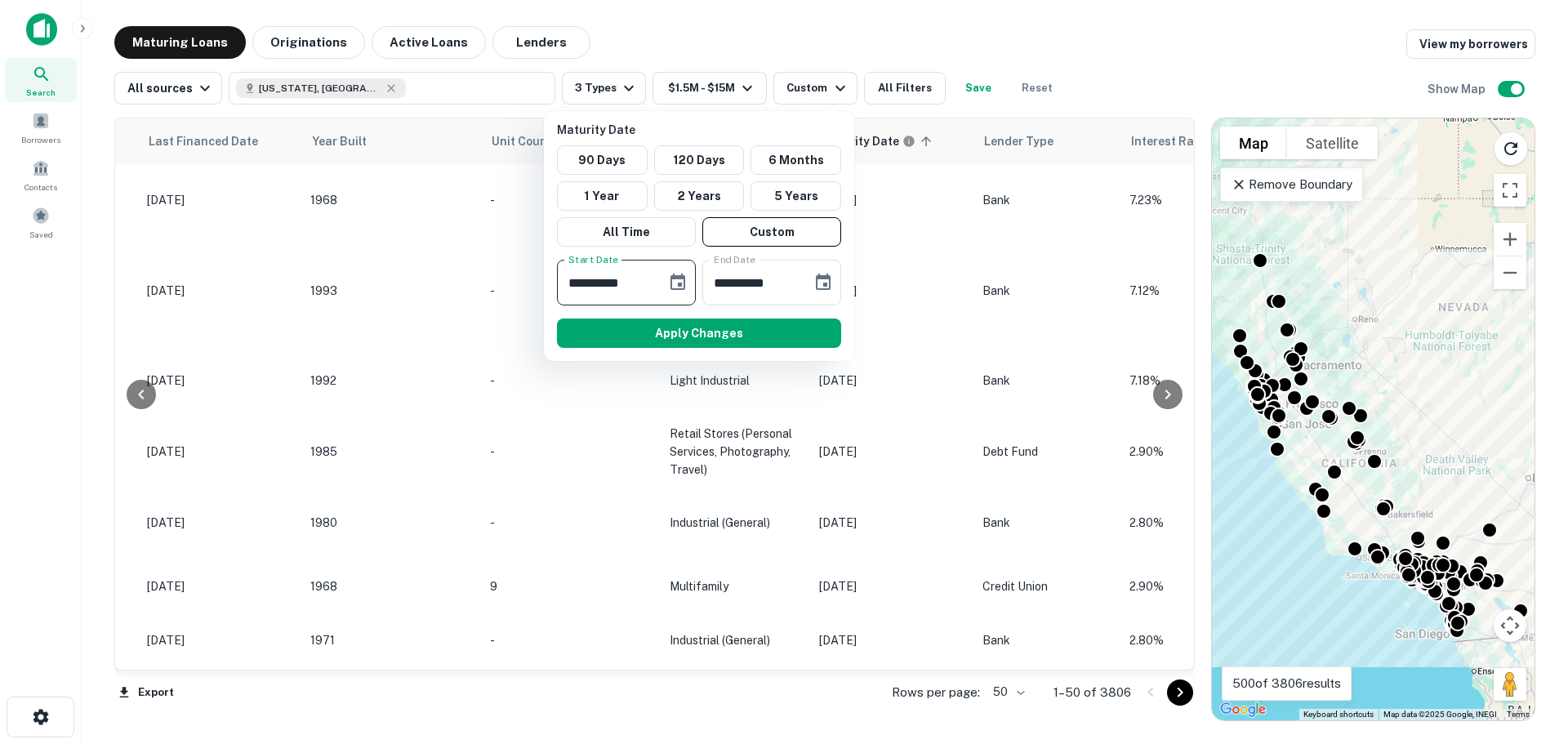
drag, startPoint x: 642, startPoint y: 279, endPoint x: 528, endPoint y: 280, distance: 114.0
click at [528, 280] on div "**********" at bounding box center [784, 372] width 1568 height 744
click at [586, 278] on input "**********" at bounding box center [606, 283] width 98 height 46
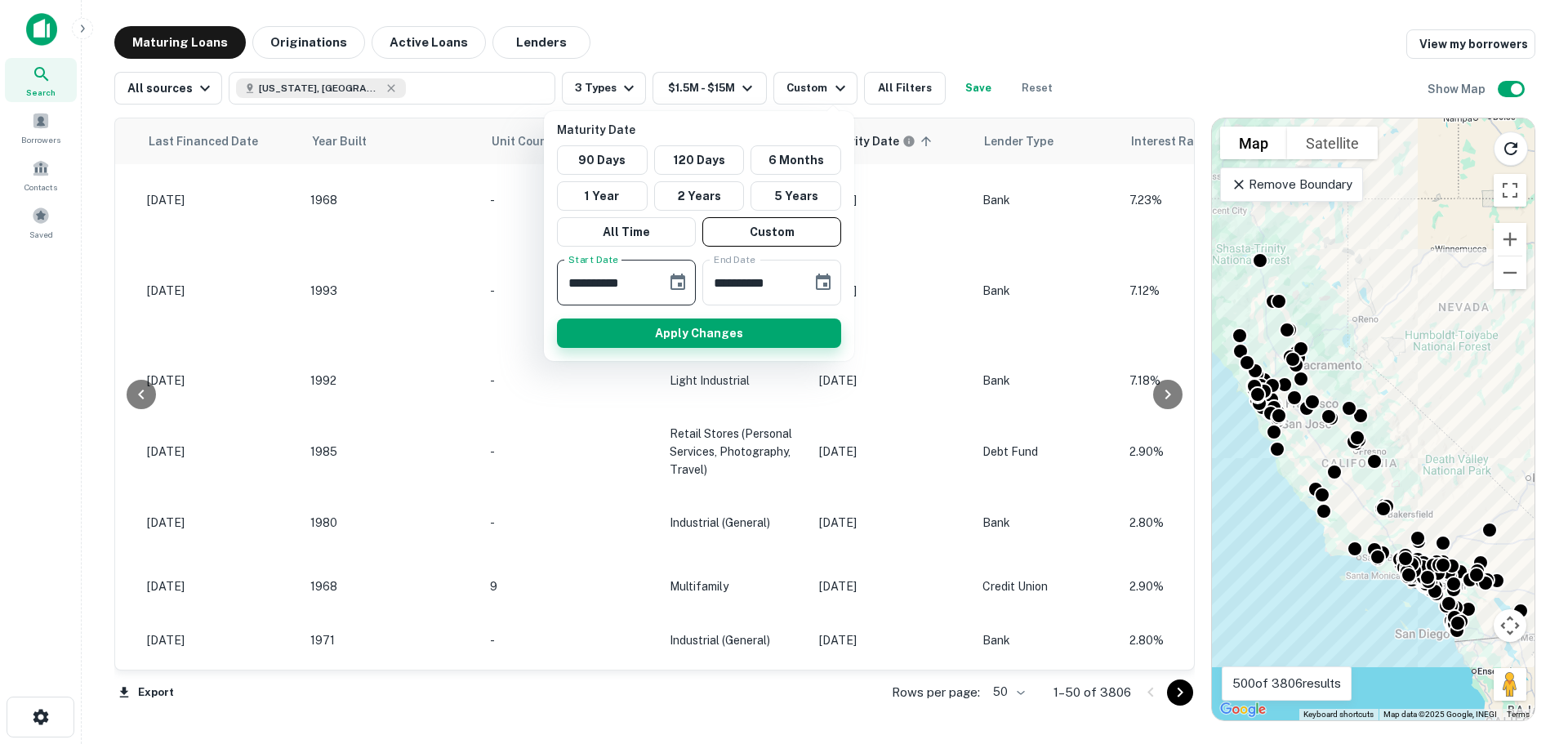
type input "**********"
click at [728, 322] on button "Apply Changes" at bounding box center [699, 333] width 284 height 30
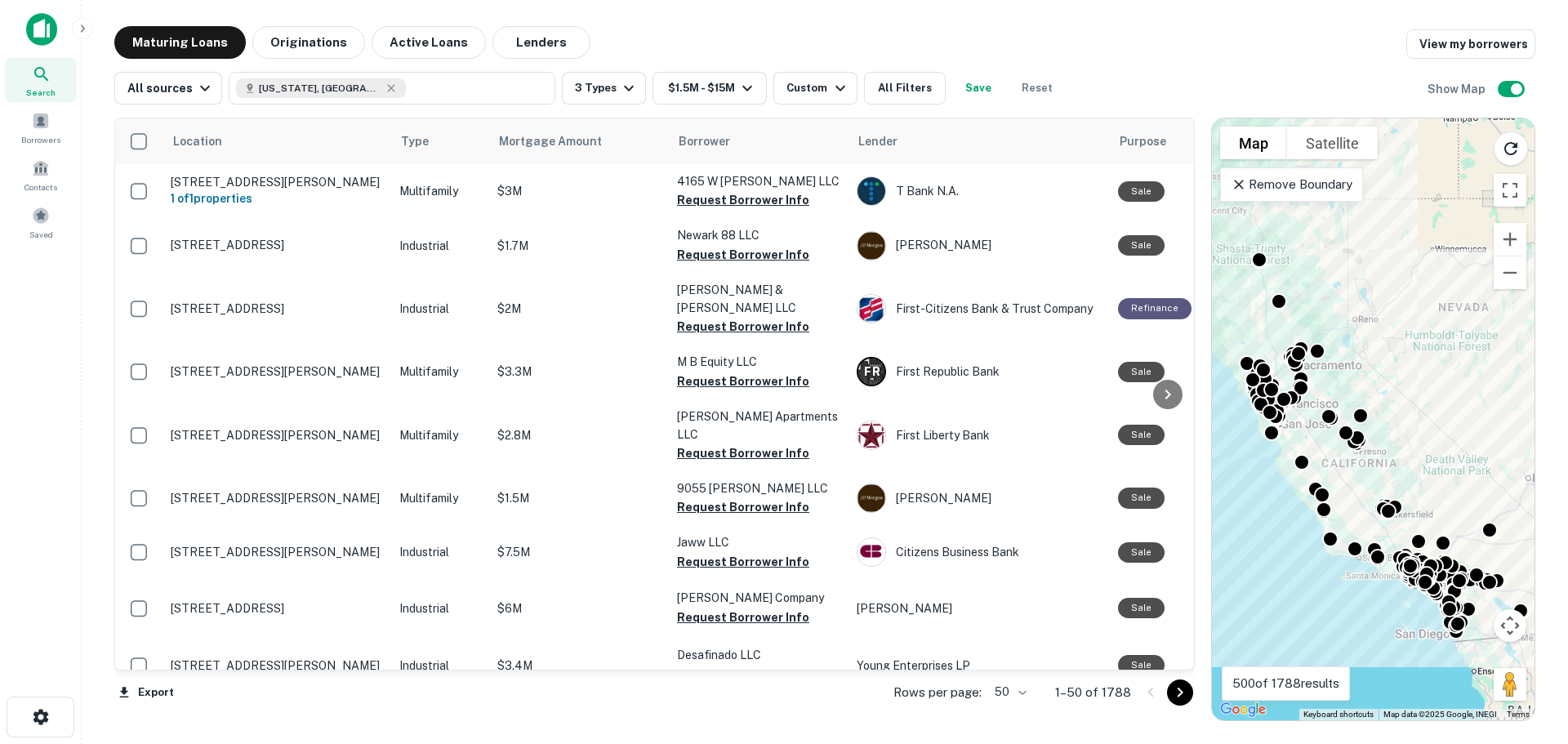
click at [1242, 185] on icon at bounding box center [1239, 184] width 16 height 16
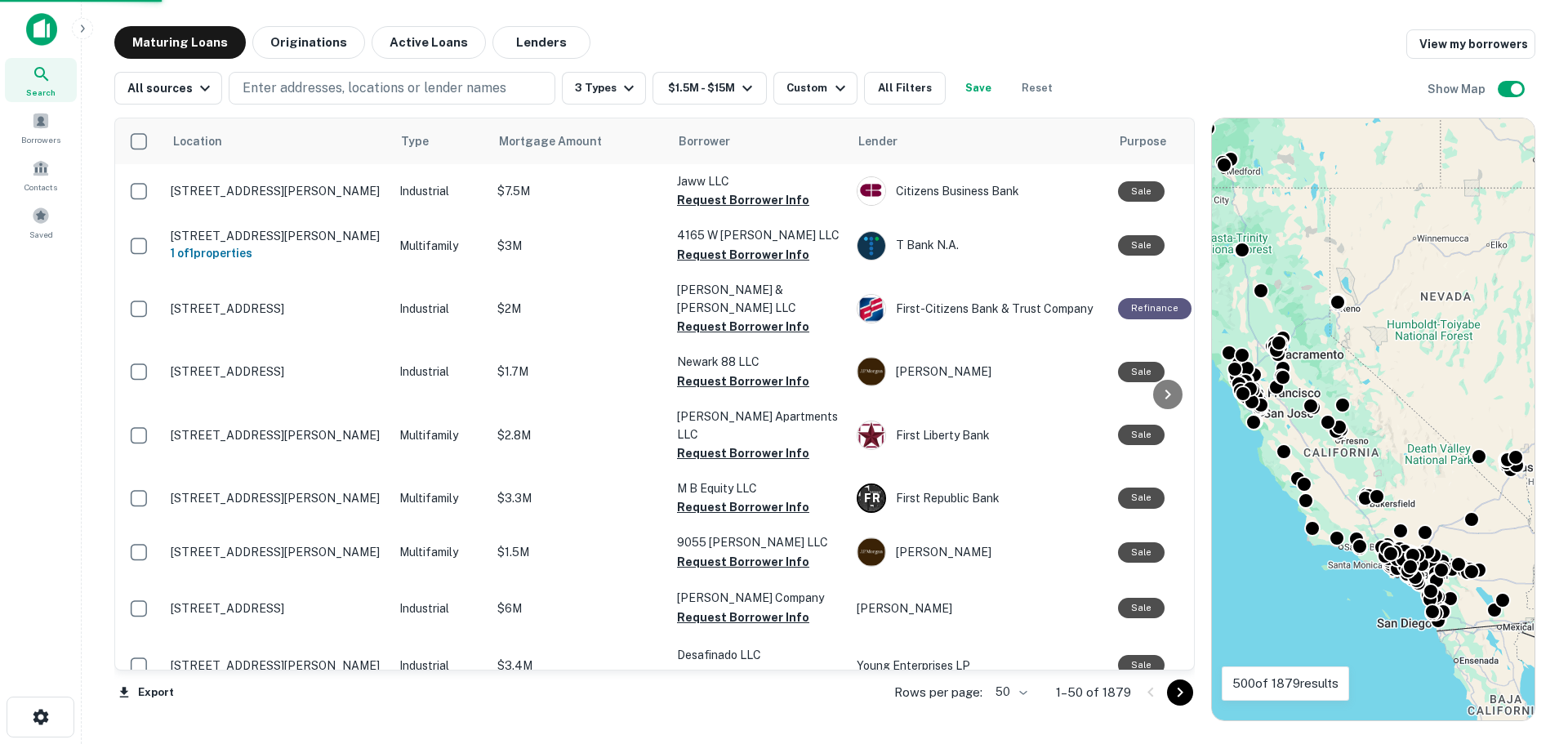
drag, startPoint x: 1396, startPoint y: 533, endPoint x: 1299, endPoint y: 487, distance: 107.4
click at [1299, 487] on div "To activate drag with keyboard, press Alt + Enter. Once in keyboard drag state,…" at bounding box center [1373, 419] width 322 height 602
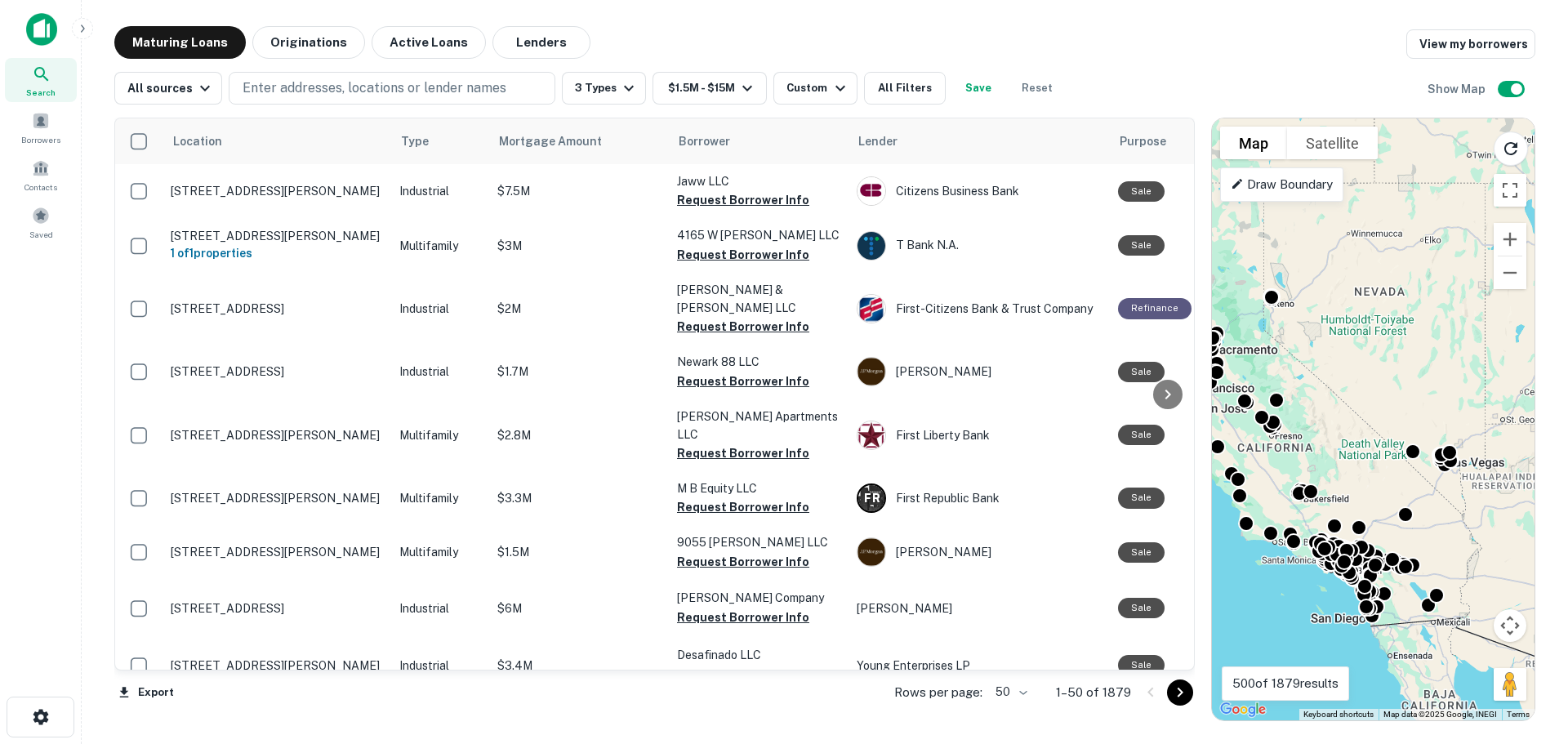
drag, startPoint x: 1439, startPoint y: 494, endPoint x: 1361, endPoint y: 388, distance: 131.6
click at [1375, 489] on div "To activate drag with keyboard, press Alt + Enter. Once in keyboard drag state,…" at bounding box center [1373, 419] width 322 height 602
click at [1286, 189] on p "Draw Boundary" at bounding box center [1282, 184] width 102 height 19
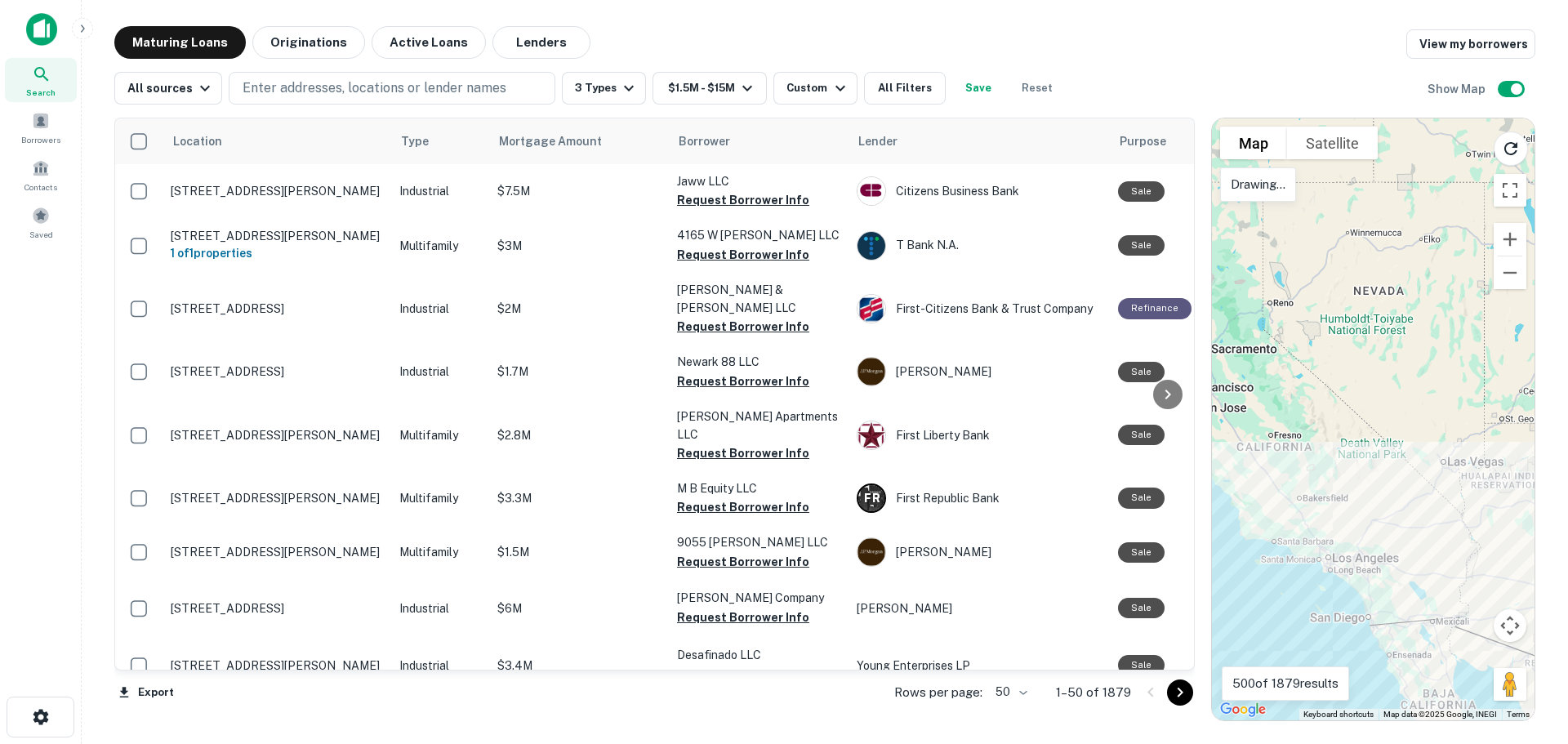
click at [1274, 582] on div at bounding box center [1373, 419] width 322 height 602
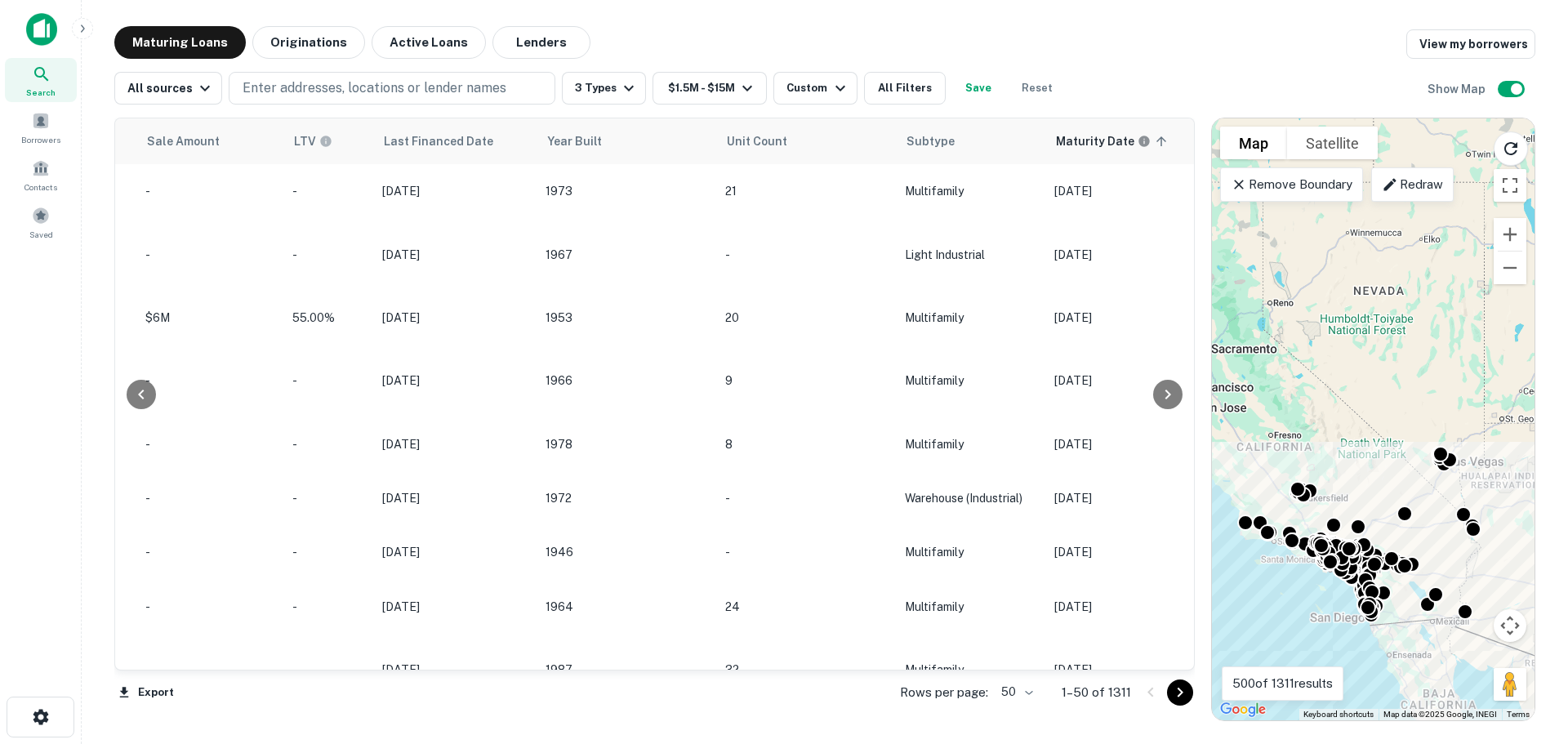
scroll to position [0, 1151]
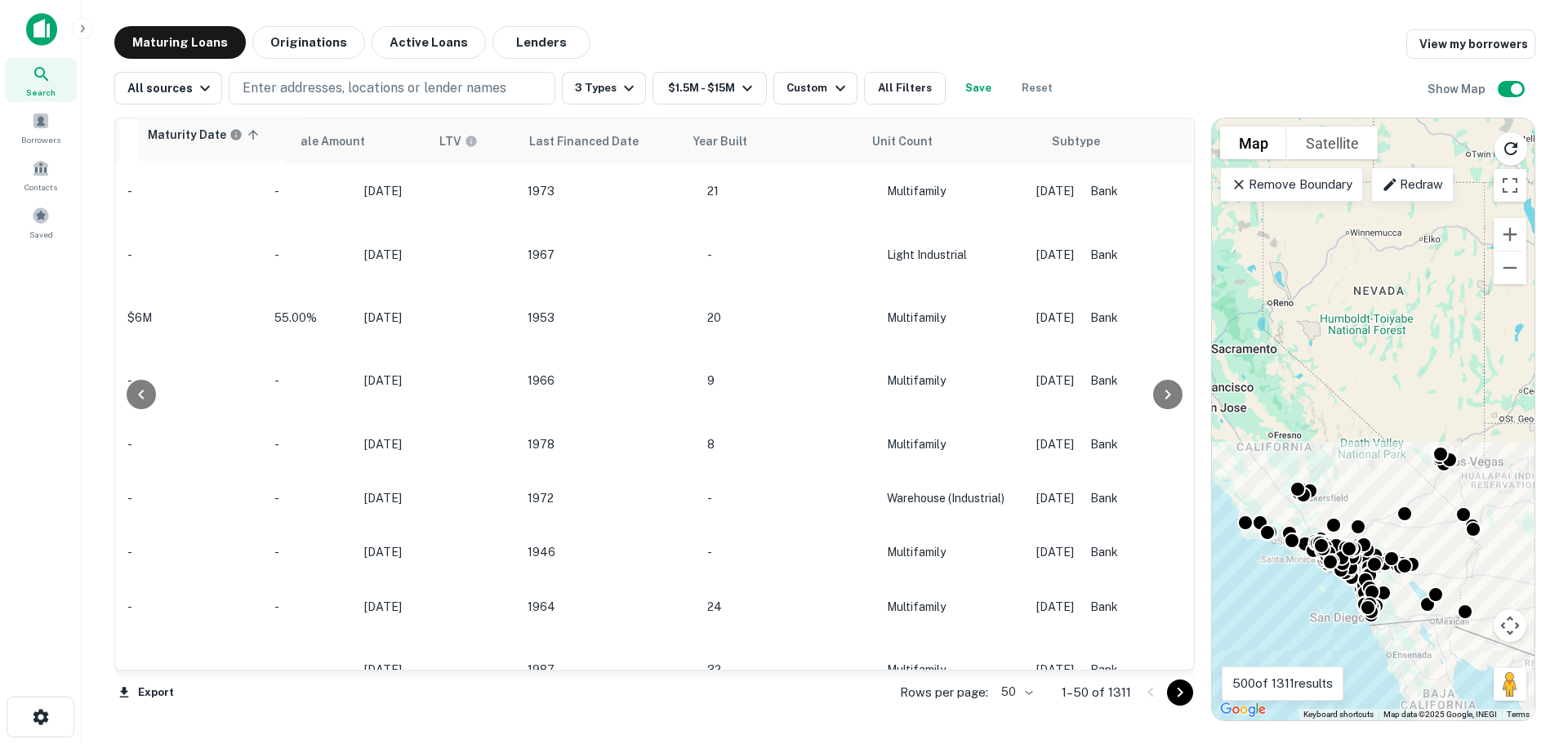
drag, startPoint x: 1009, startPoint y: 147, endPoint x: 145, endPoint y: 144, distance: 864.0
click at [145, 144] on div "Location Type Mortgage Amount Borrower Lender Purpose Sale Amount LTV Last Fina…" at bounding box center [654, 395] width 1081 height 553
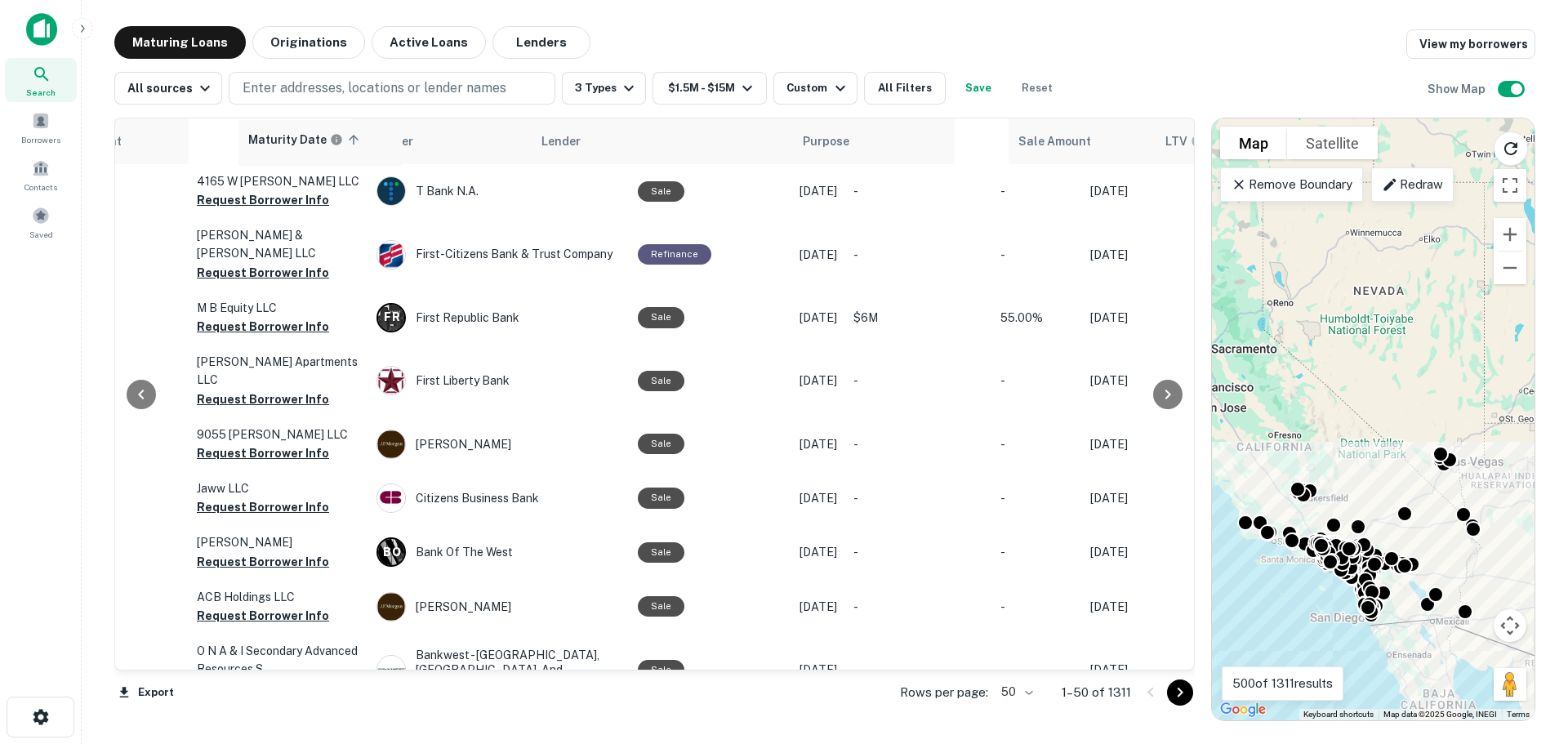
scroll to position [0, 480]
drag, startPoint x: 773, startPoint y: 140, endPoint x: 790, endPoint y: 146, distance: 18.0
click at [790, 146] on tr "Location Type Mortgage Amount Borrower Lender Purpose Maturity Date sorted asce…" at bounding box center [915, 141] width 2559 height 46
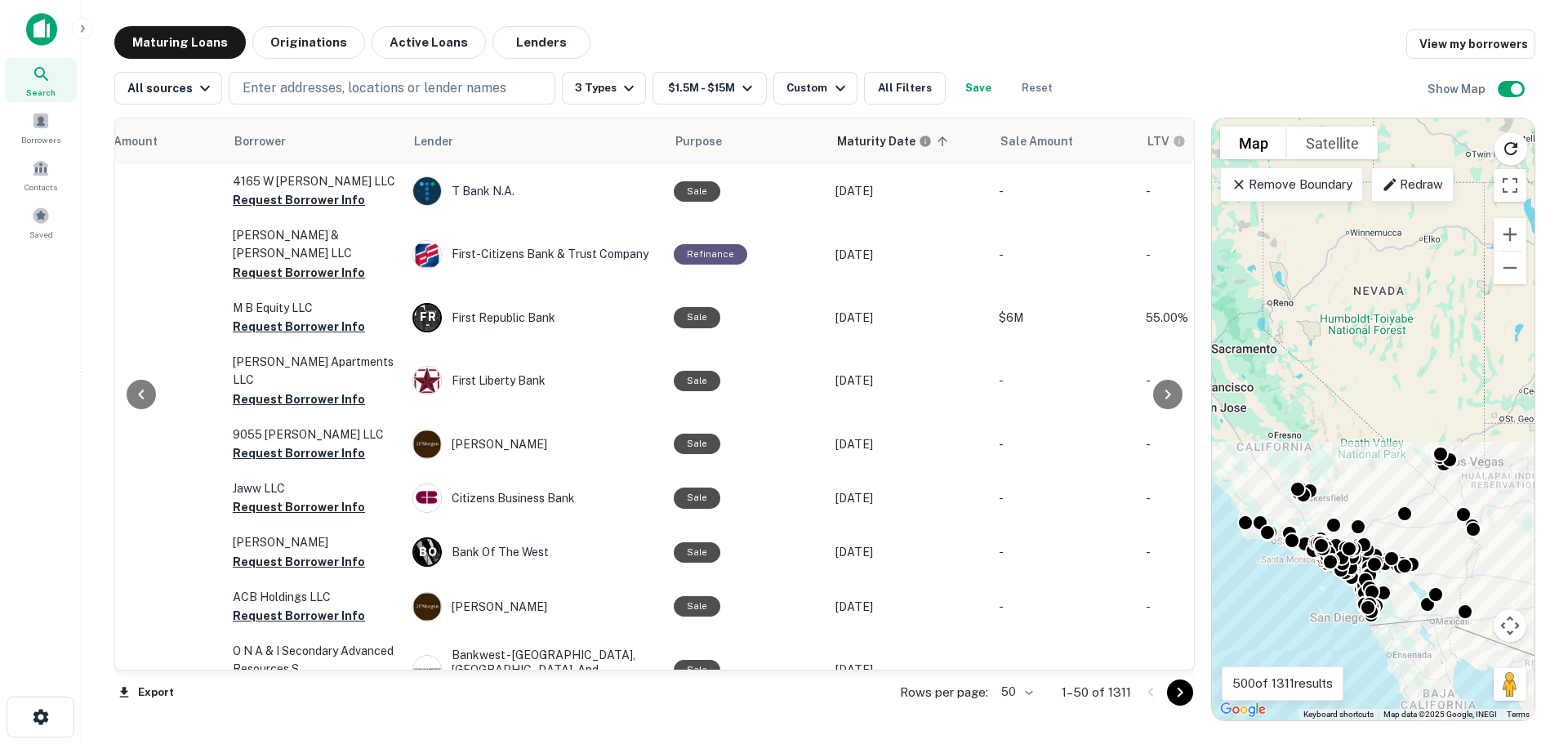
scroll to position [0, 434]
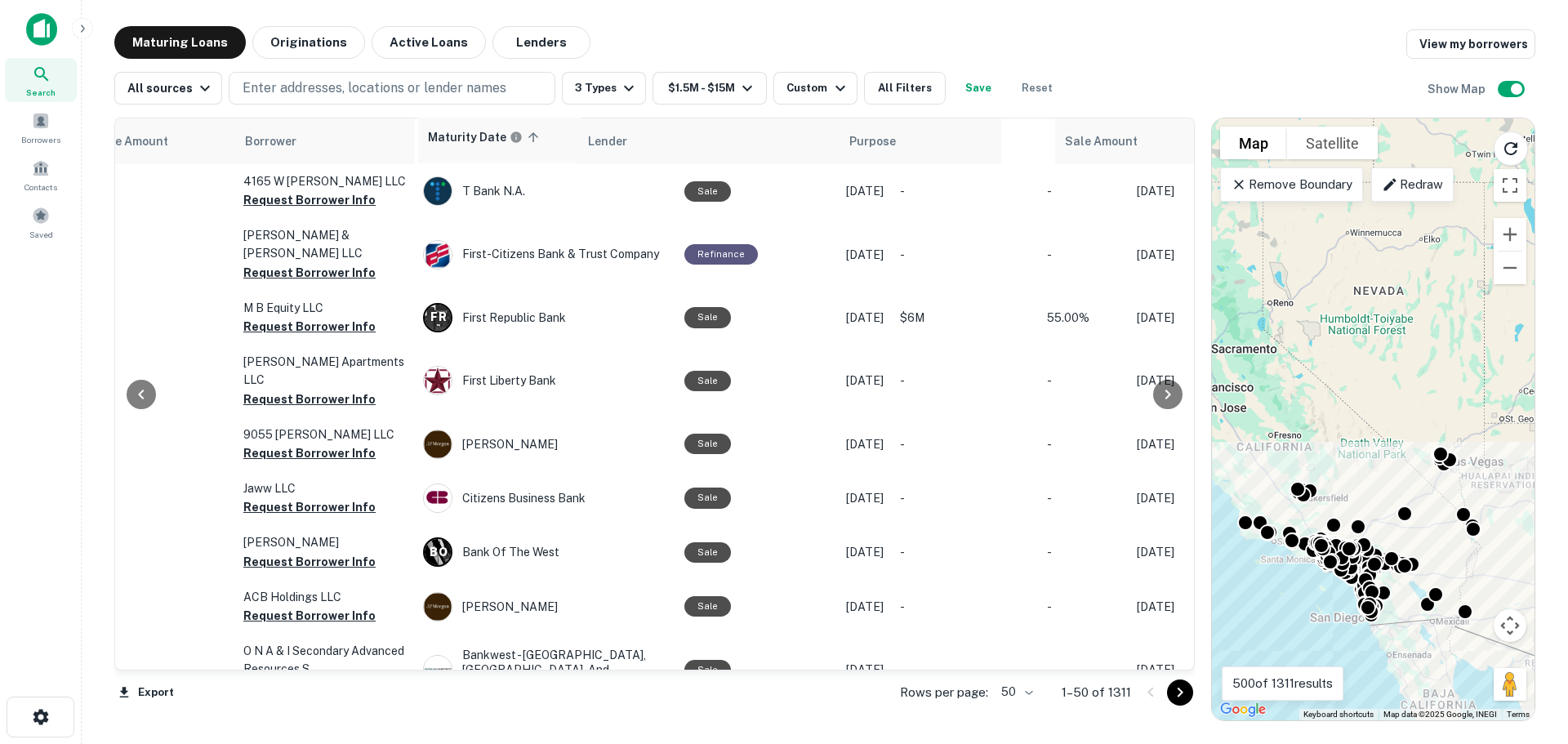
drag, startPoint x: 850, startPoint y: 142, endPoint x: 425, endPoint y: 140, distance: 425.0
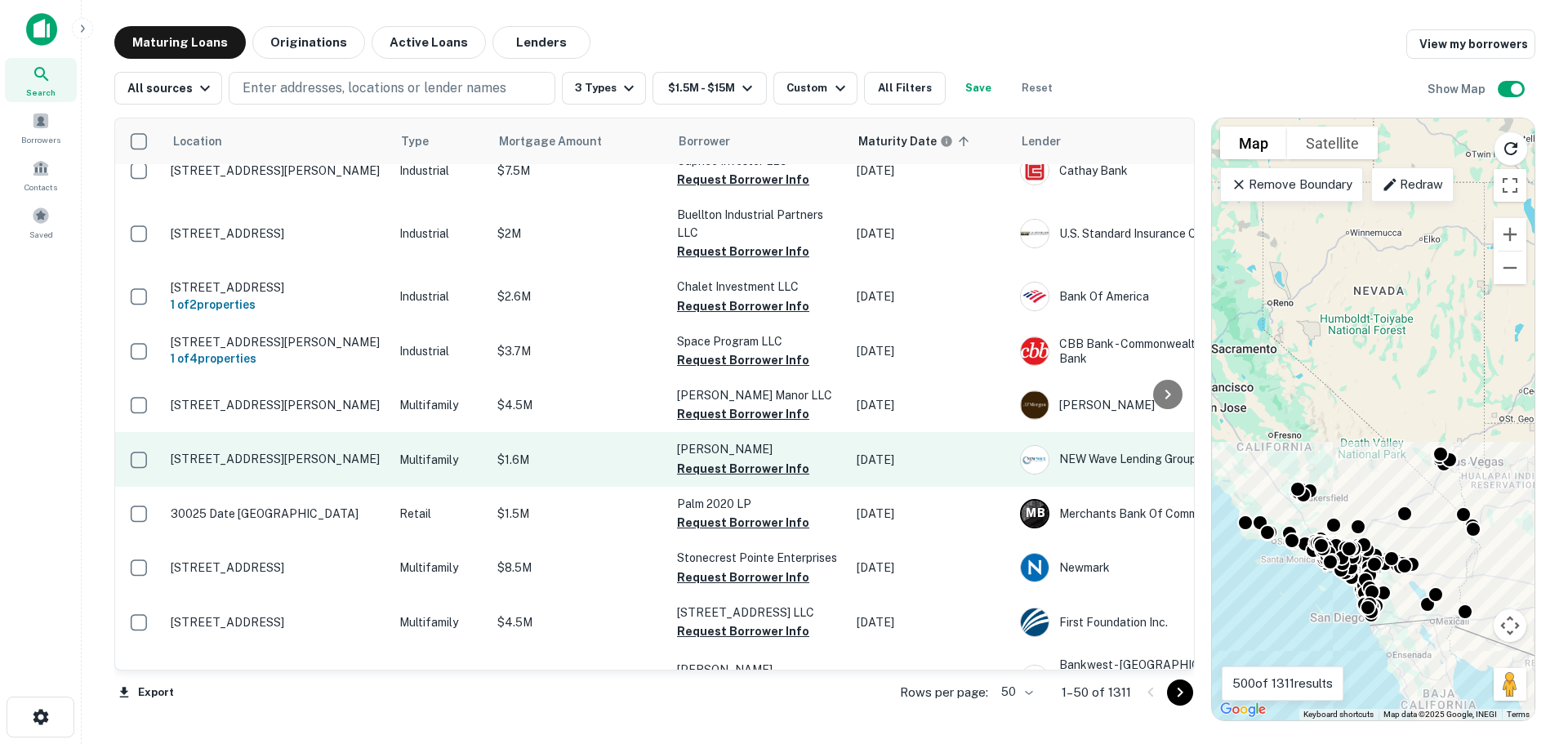
scroll to position [817, 0]
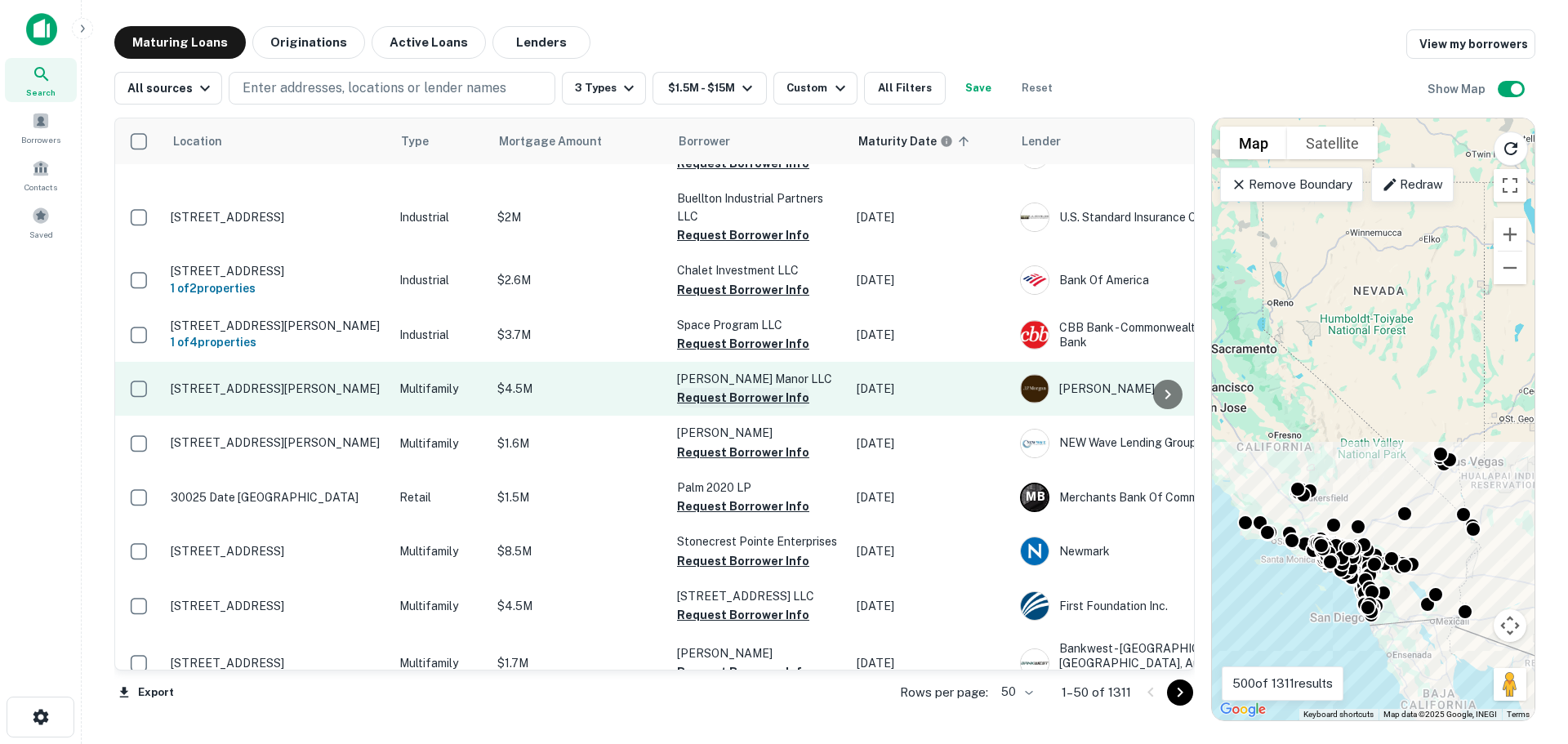
click at [711, 388] on button "Request Borrower Info" at bounding box center [744, 397] width 132 height 19
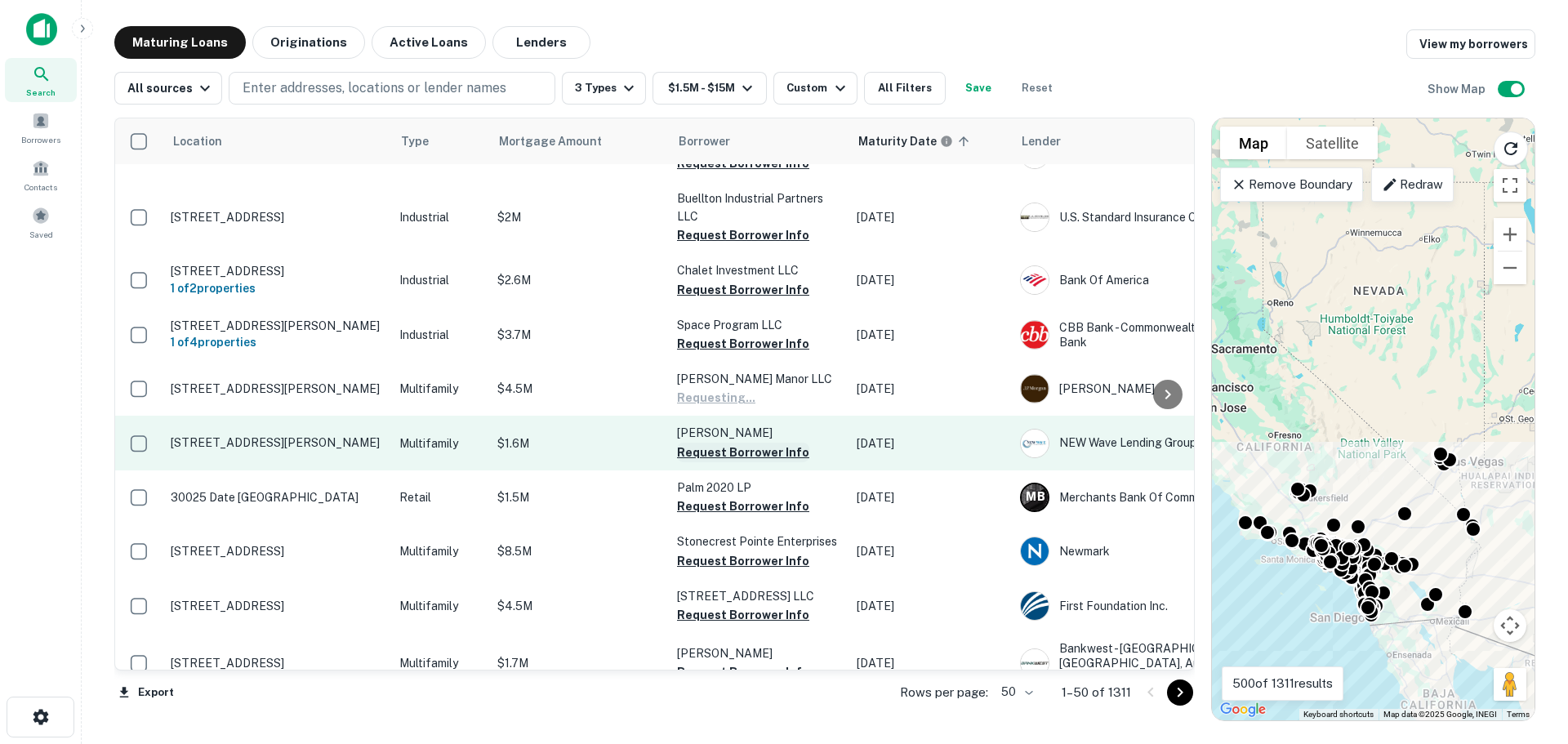
click at [718, 443] on button "Request Borrower Info" at bounding box center [744, 452] width 132 height 19
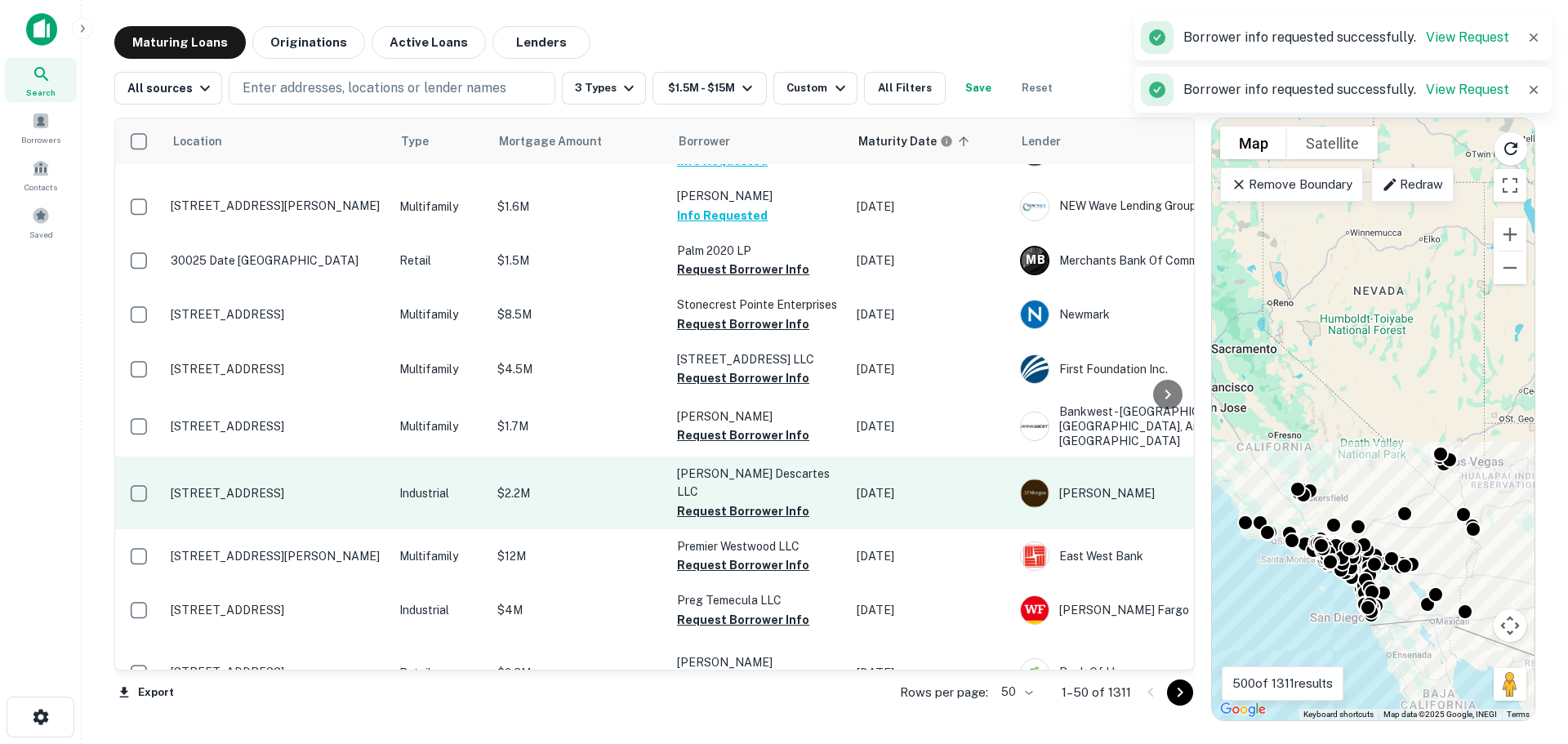
scroll to position [1062, 0]
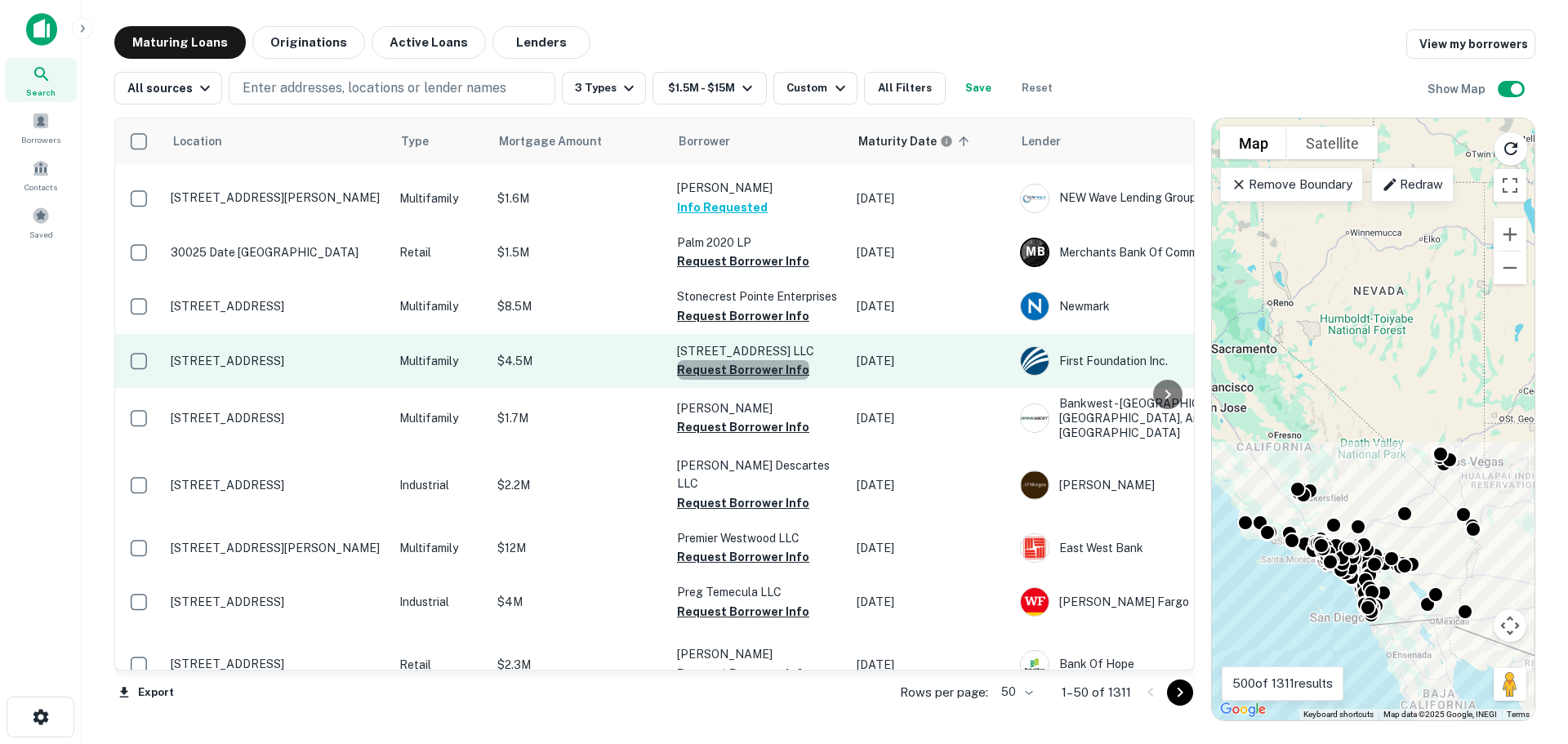
click at [743, 360] on button "Request Borrower Info" at bounding box center [744, 370] width 132 height 19
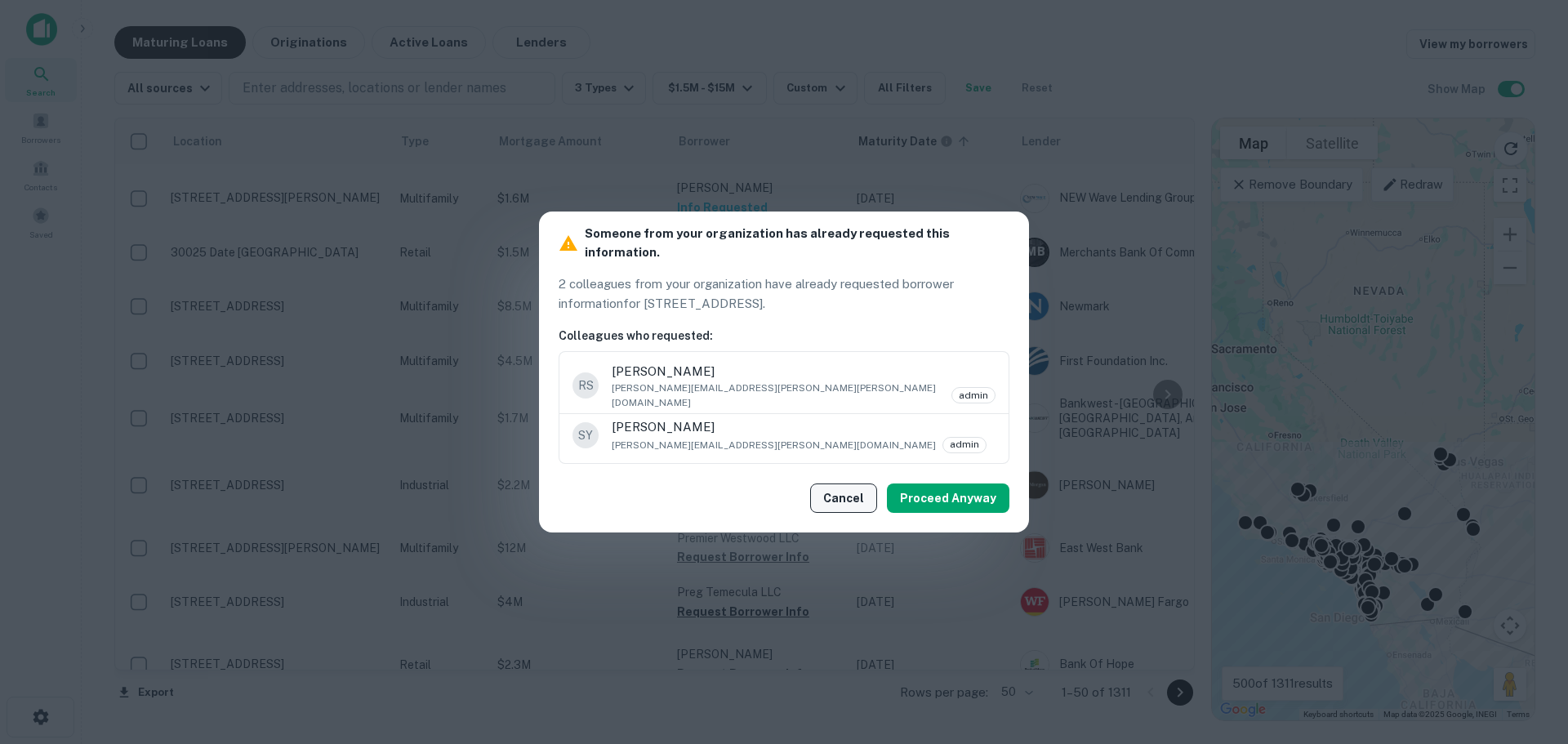
click at [831, 484] on button "Cancel" at bounding box center [843, 498] width 67 height 30
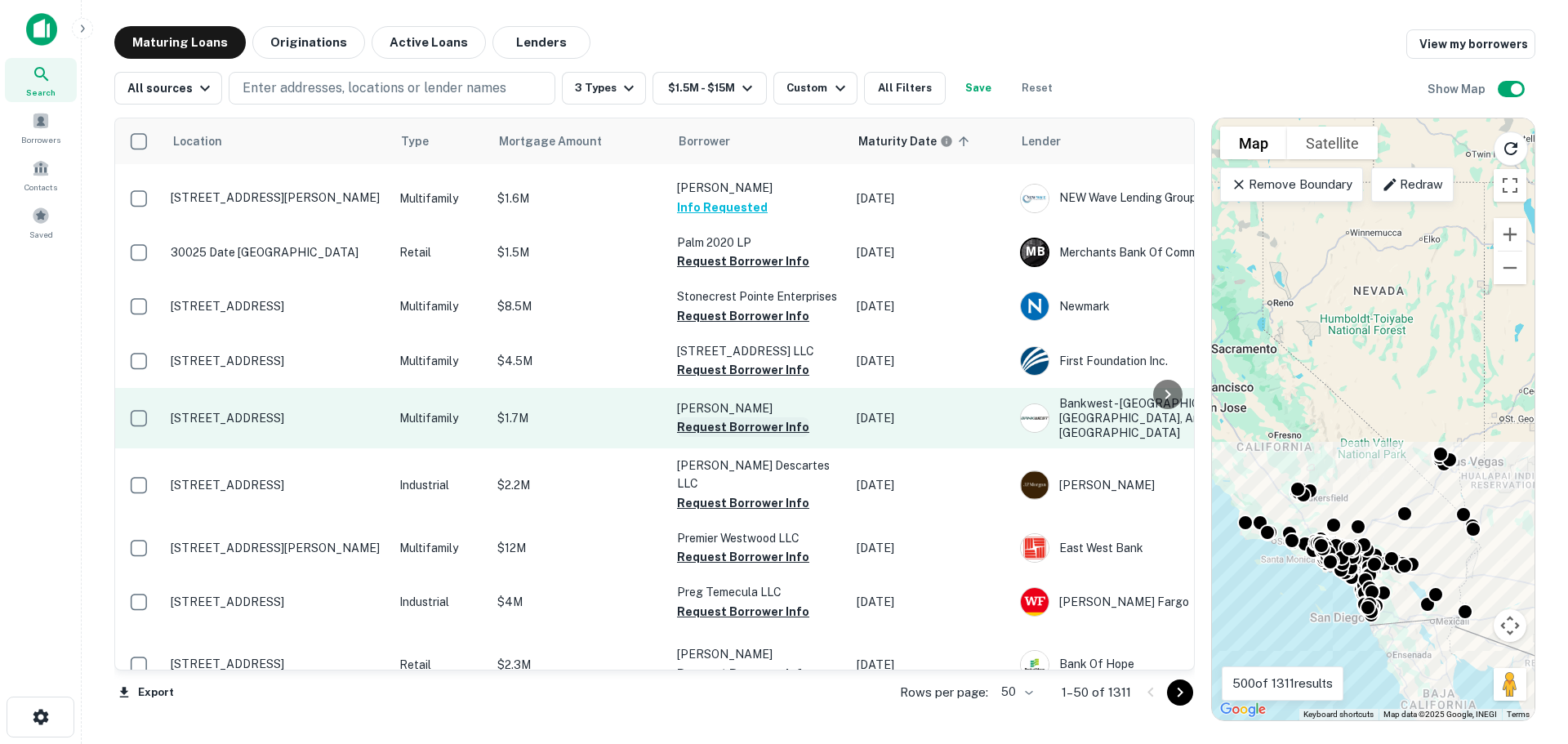
click at [721, 418] on button "Request Borrower Info" at bounding box center [744, 427] width 132 height 19
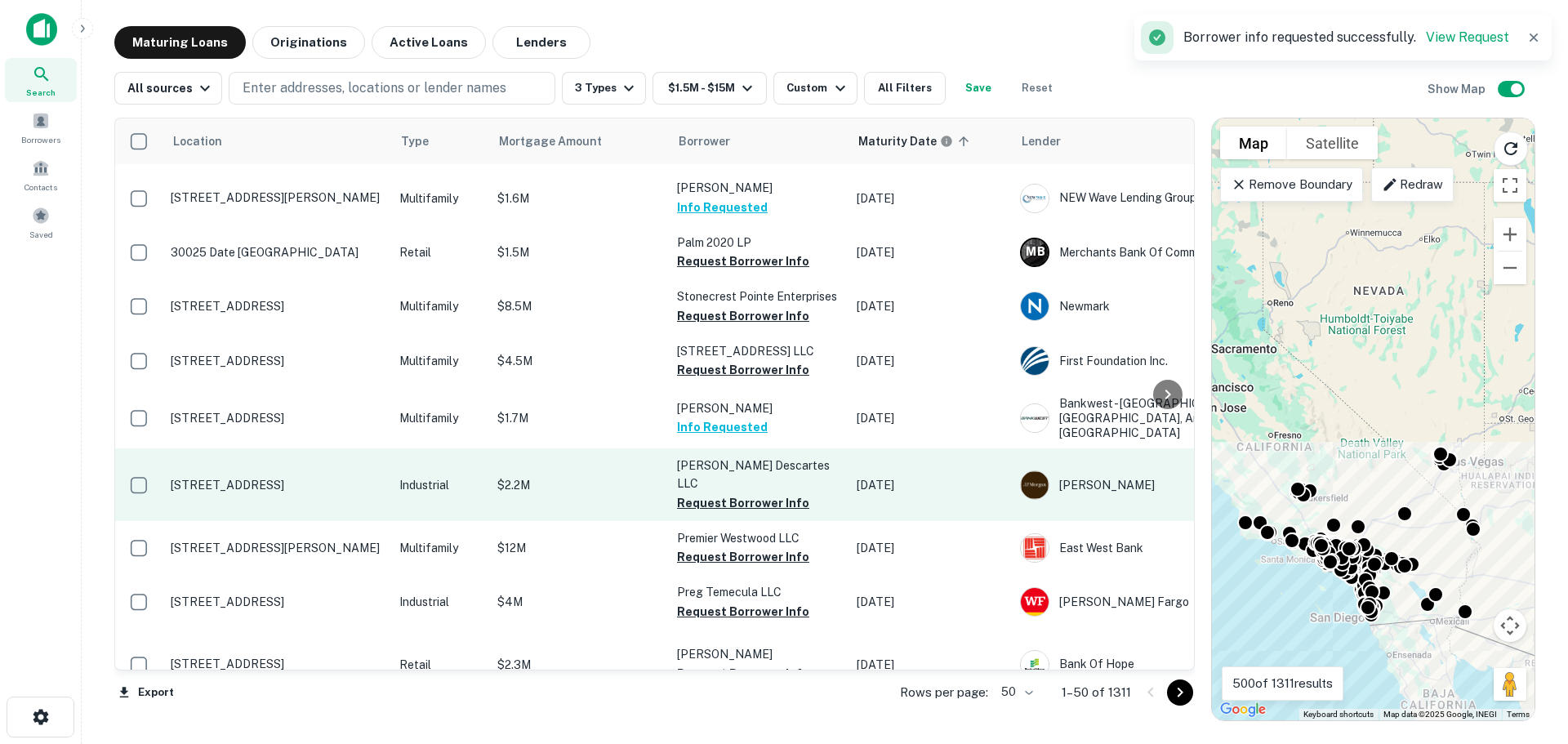
scroll to position [1226, 0]
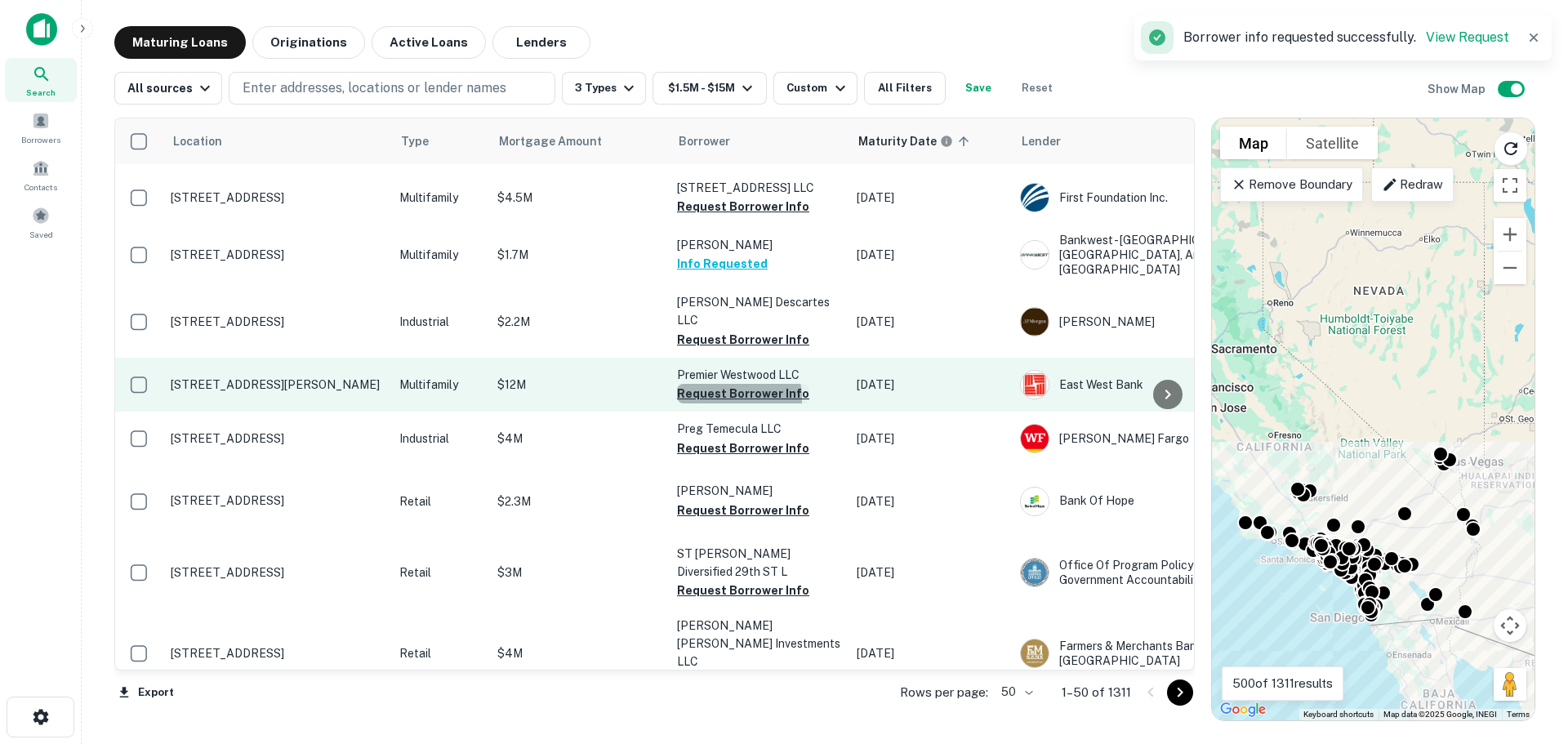
click at [721, 384] on button "Request Borrower Info" at bounding box center [744, 394] width 132 height 19
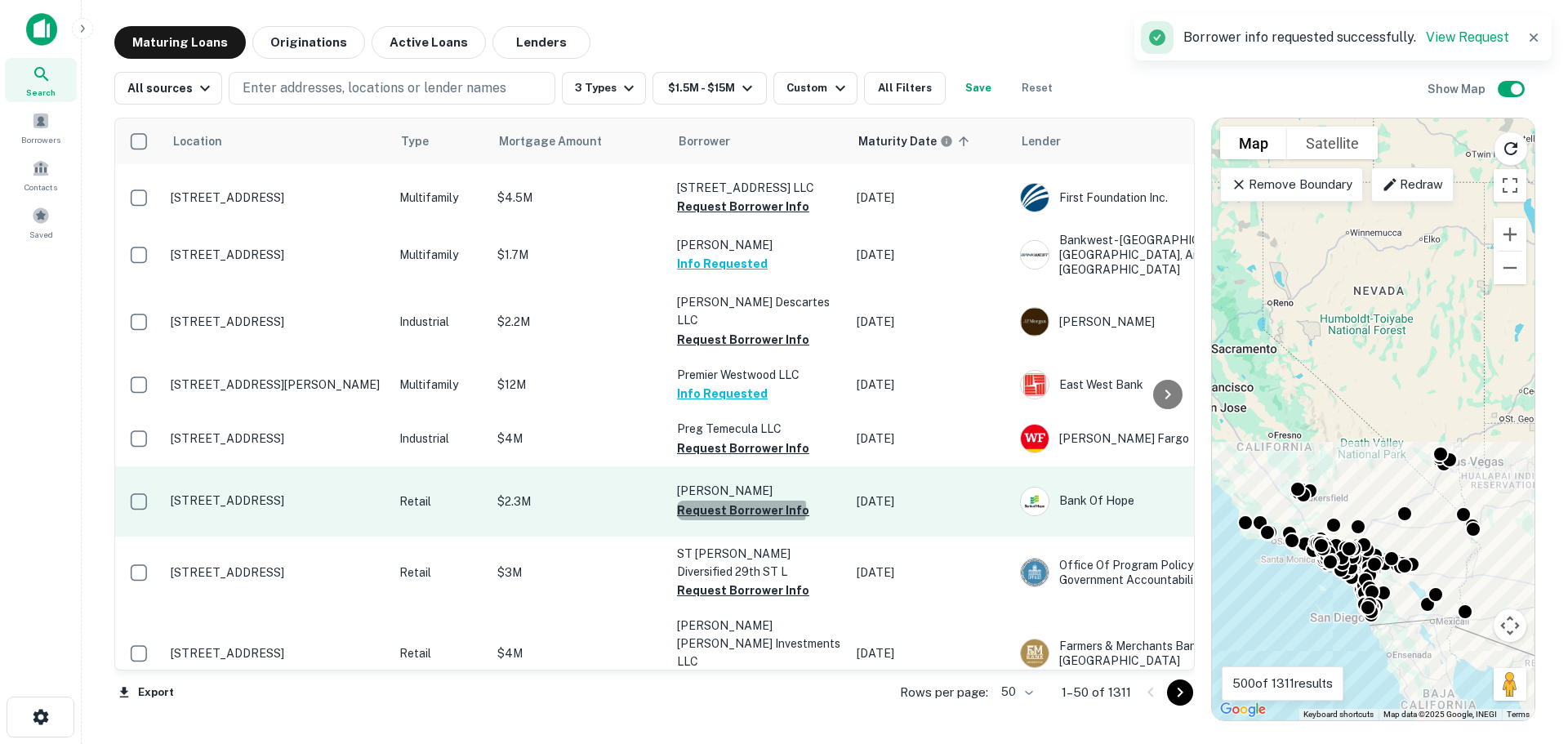
click at [741, 501] on button "Request Borrower Info" at bounding box center [744, 511] width 132 height 19
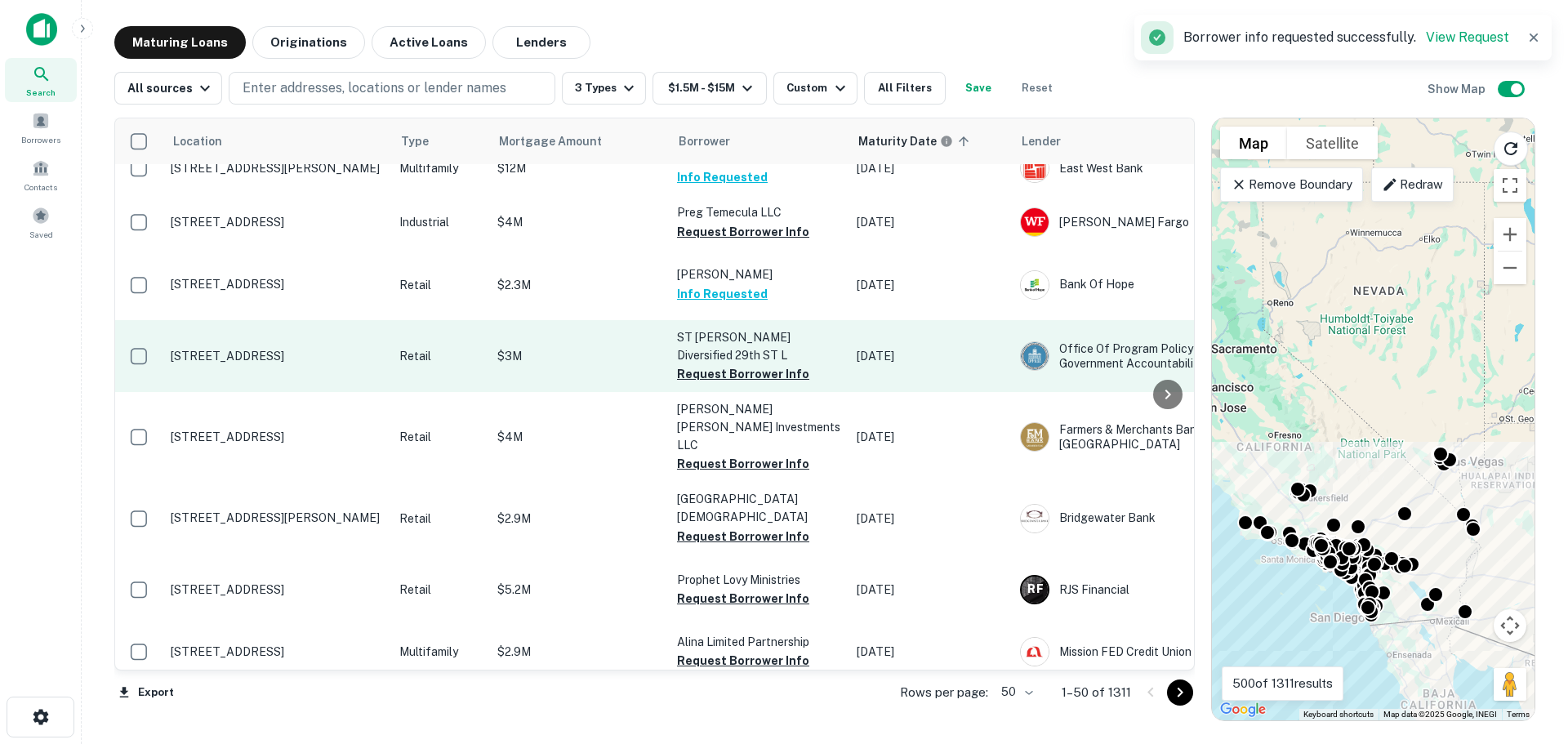
scroll to position [1471, 0]
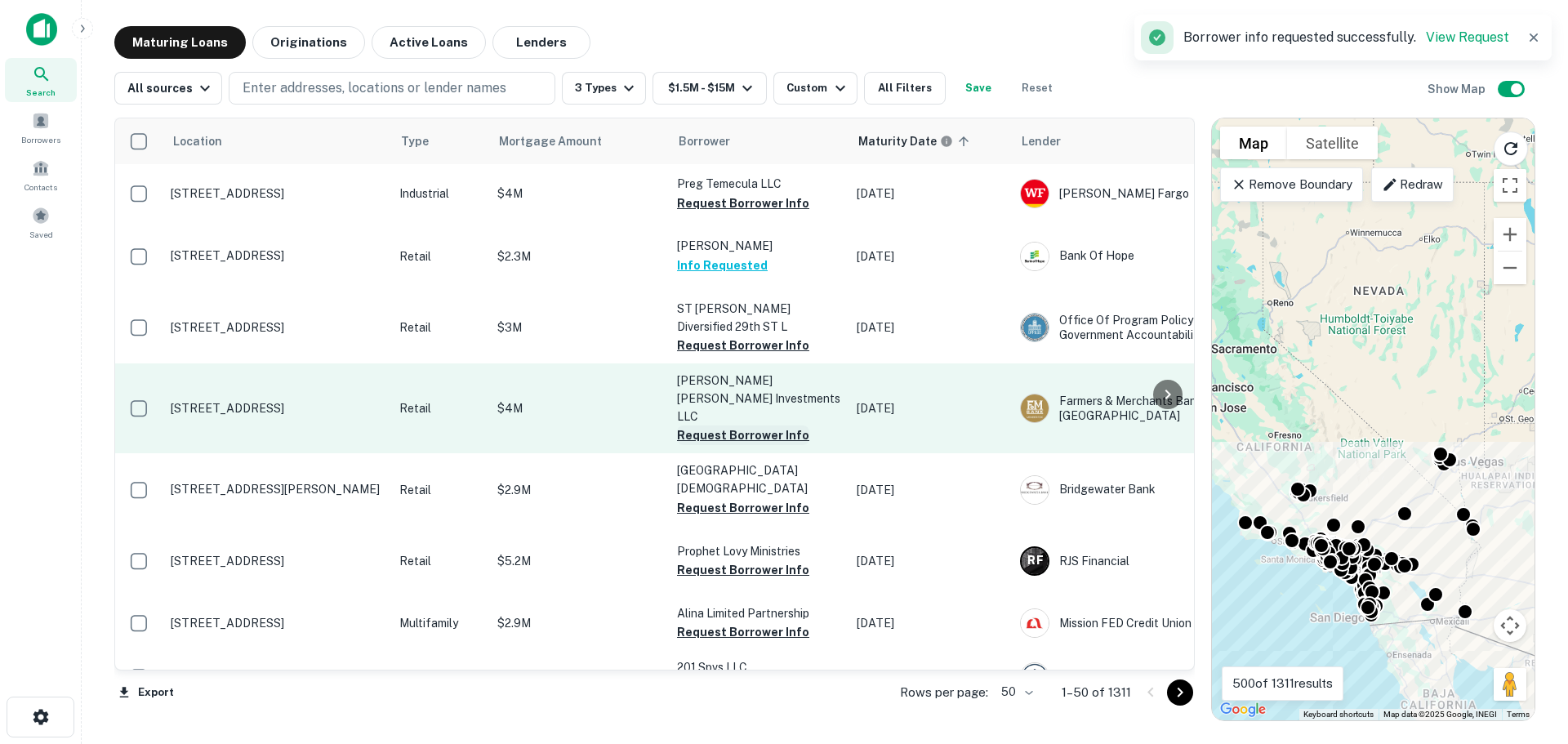
click at [737, 425] on button "Request Borrower Info" at bounding box center [744, 435] width 132 height 19
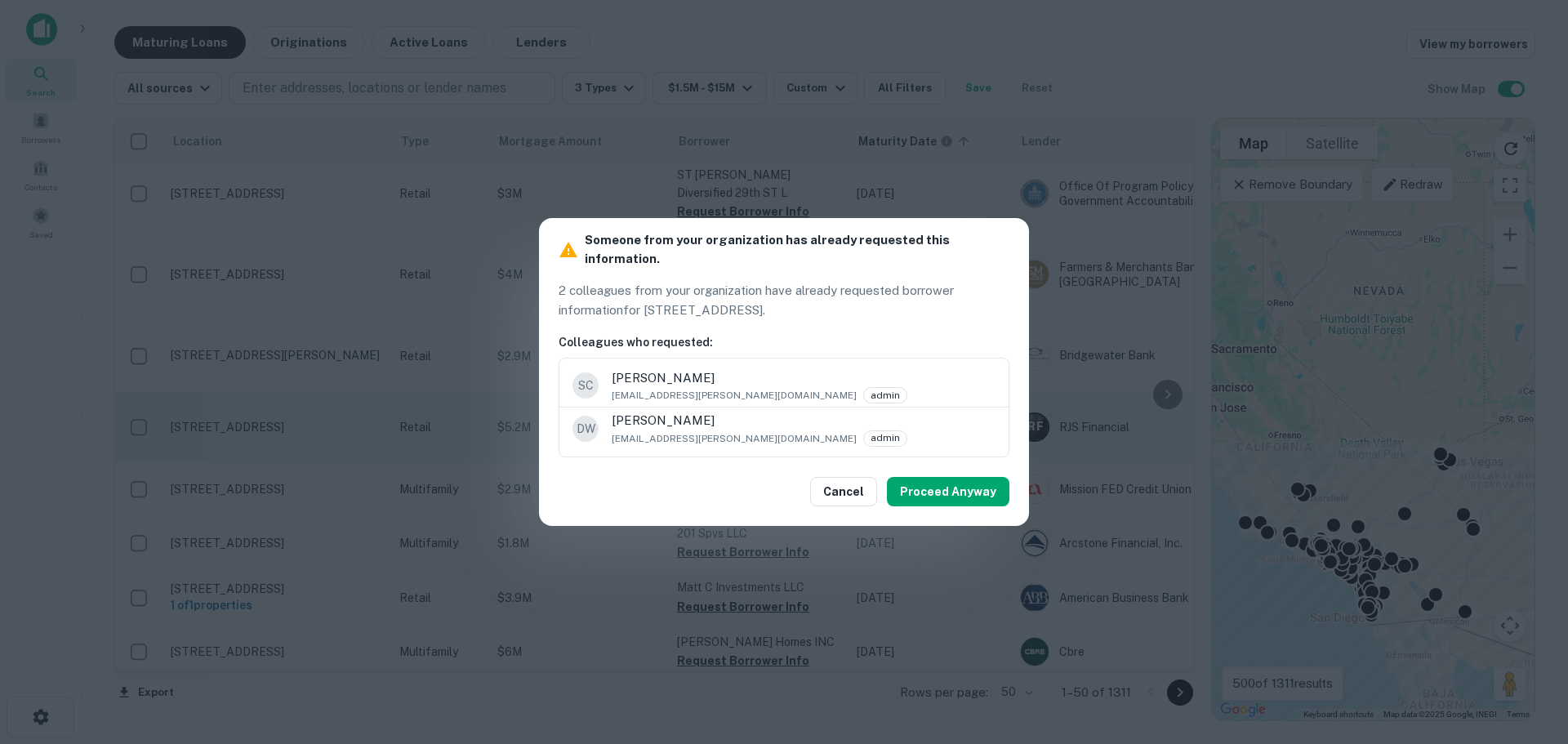
scroll to position [1634, 0]
click at [826, 480] on button "Cancel" at bounding box center [843, 492] width 67 height 30
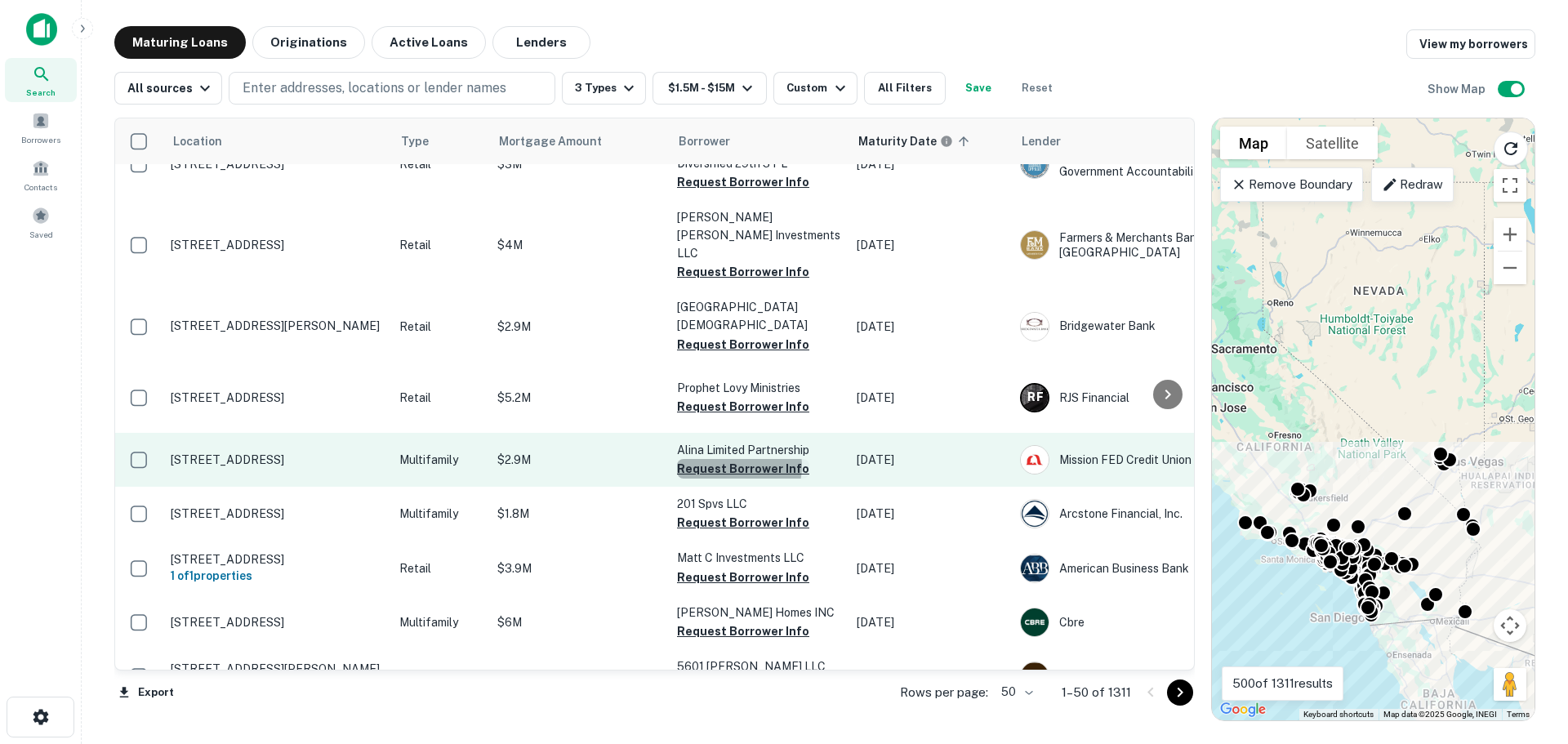
click at [738, 459] on button "Request Borrower Info" at bounding box center [744, 468] width 132 height 19
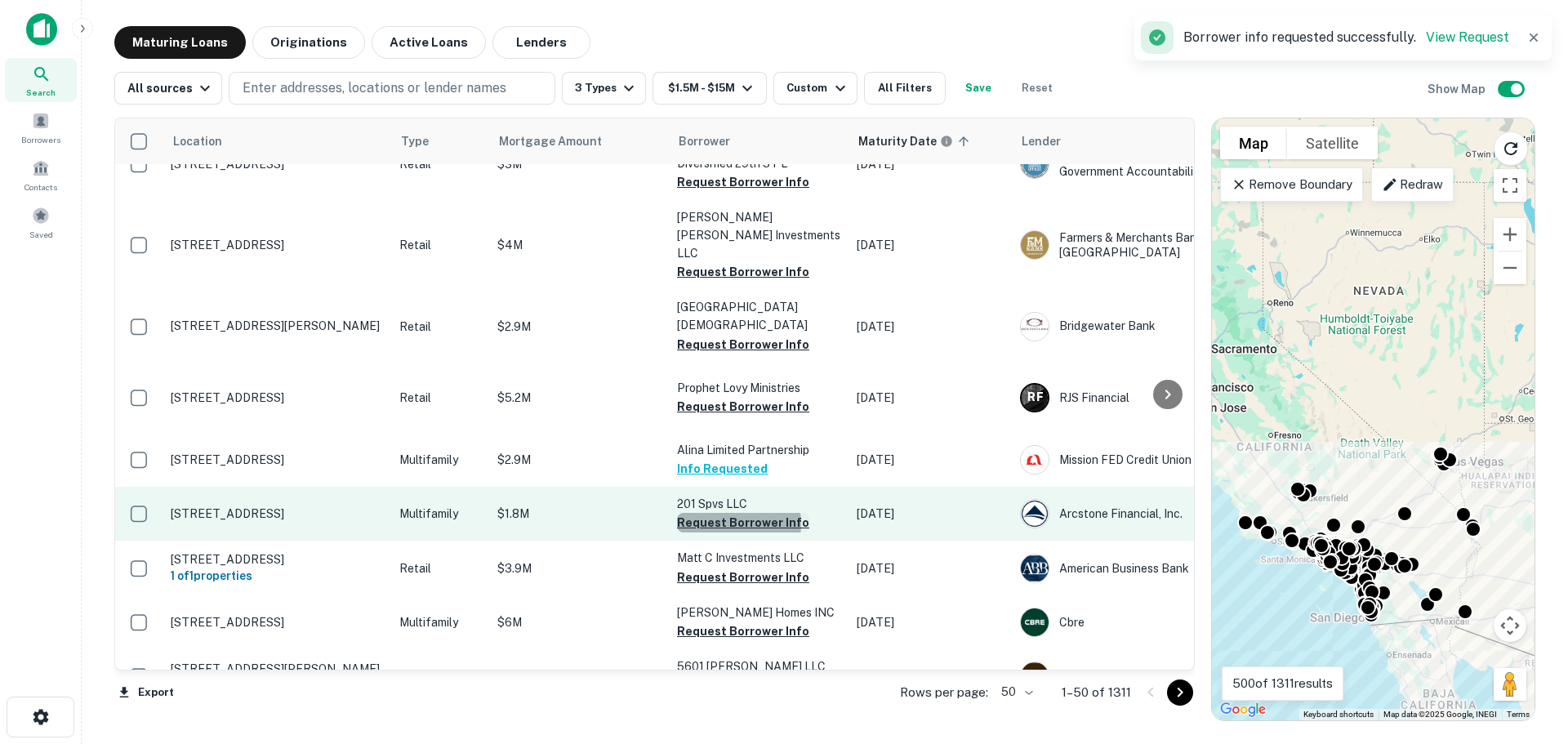
click at [730, 514] on button "Request Borrower Info" at bounding box center [744, 523] width 132 height 19
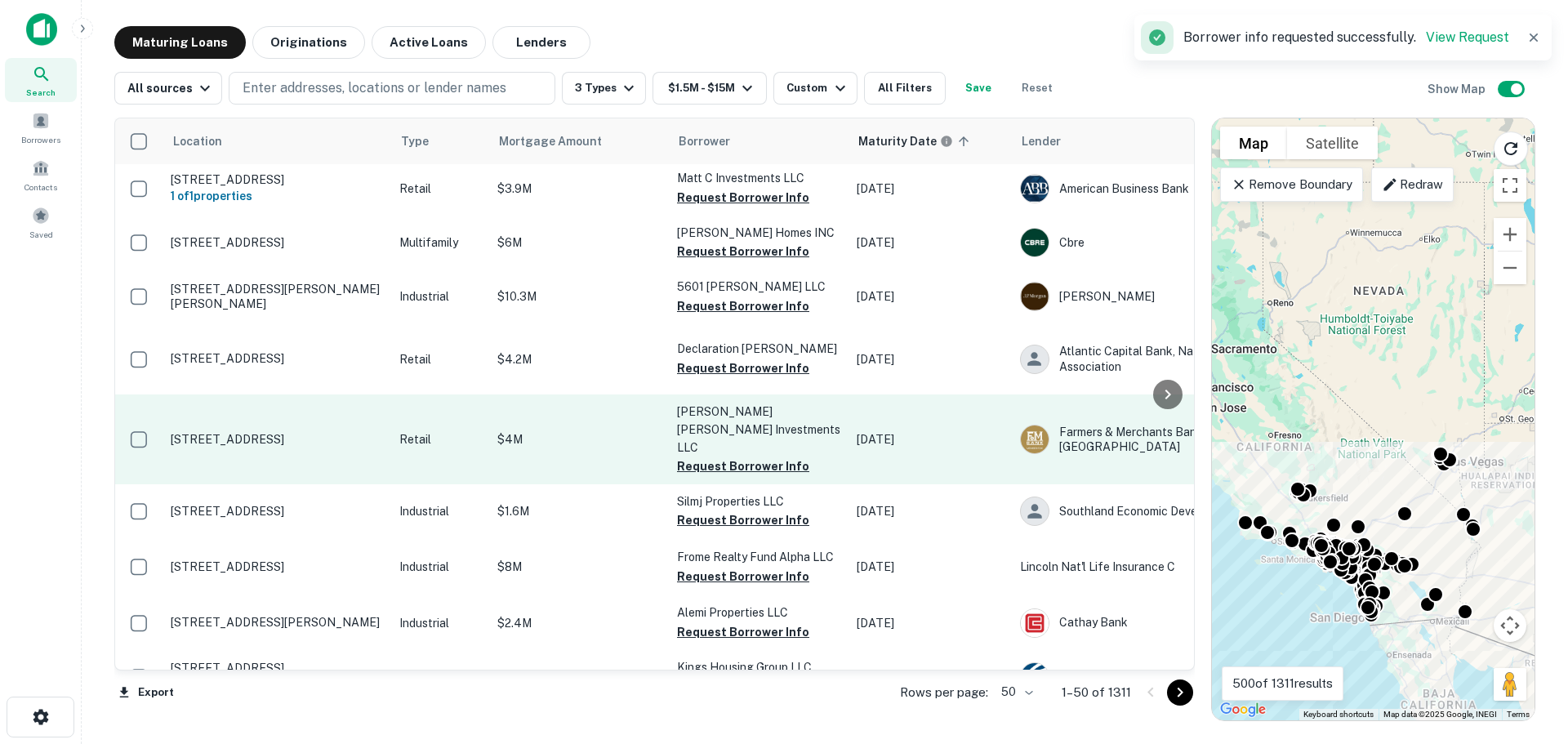
scroll to position [2043, 0]
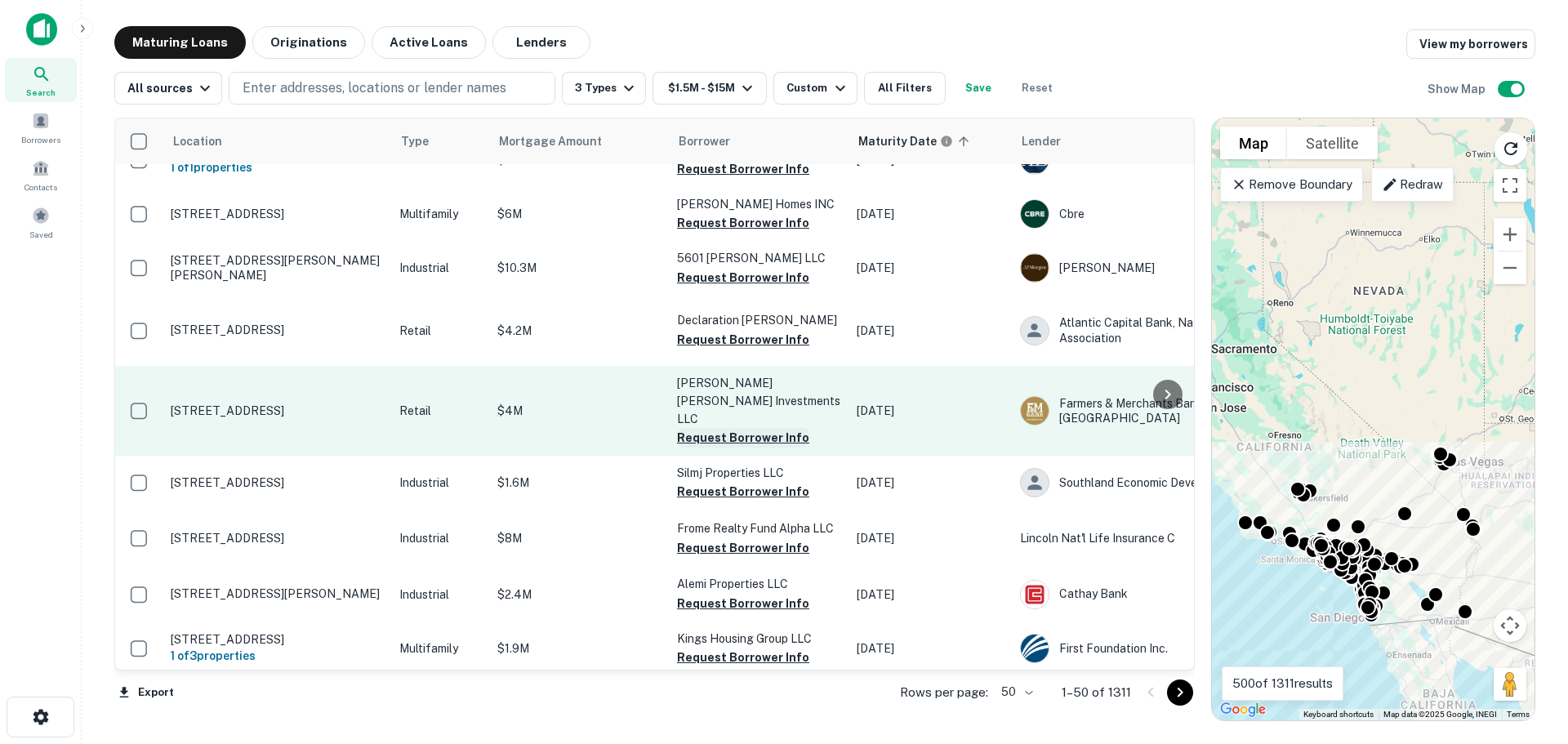
click at [739, 428] on button "Request Borrower Info" at bounding box center [744, 438] width 132 height 19
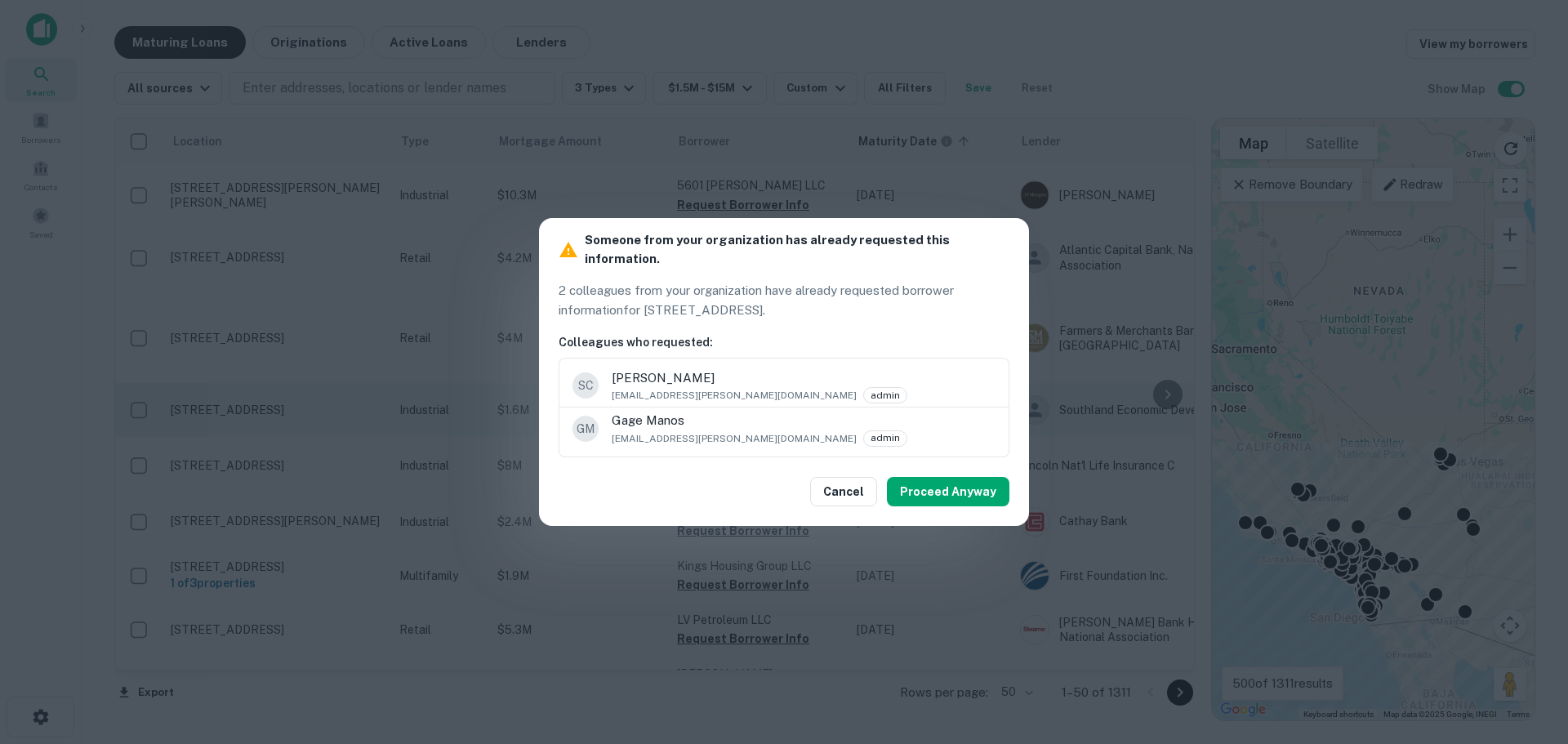
scroll to position [2206, 0]
drag, startPoint x: 837, startPoint y: 476, endPoint x: 928, endPoint y: 398, distance: 119.9
click at [913, 378] on div "Someone from your organization has already requested this information. 2 collea…" at bounding box center [784, 372] width 490 height 307
click at [940, 487] on button "Proceed Anyway" at bounding box center [948, 492] width 123 height 30
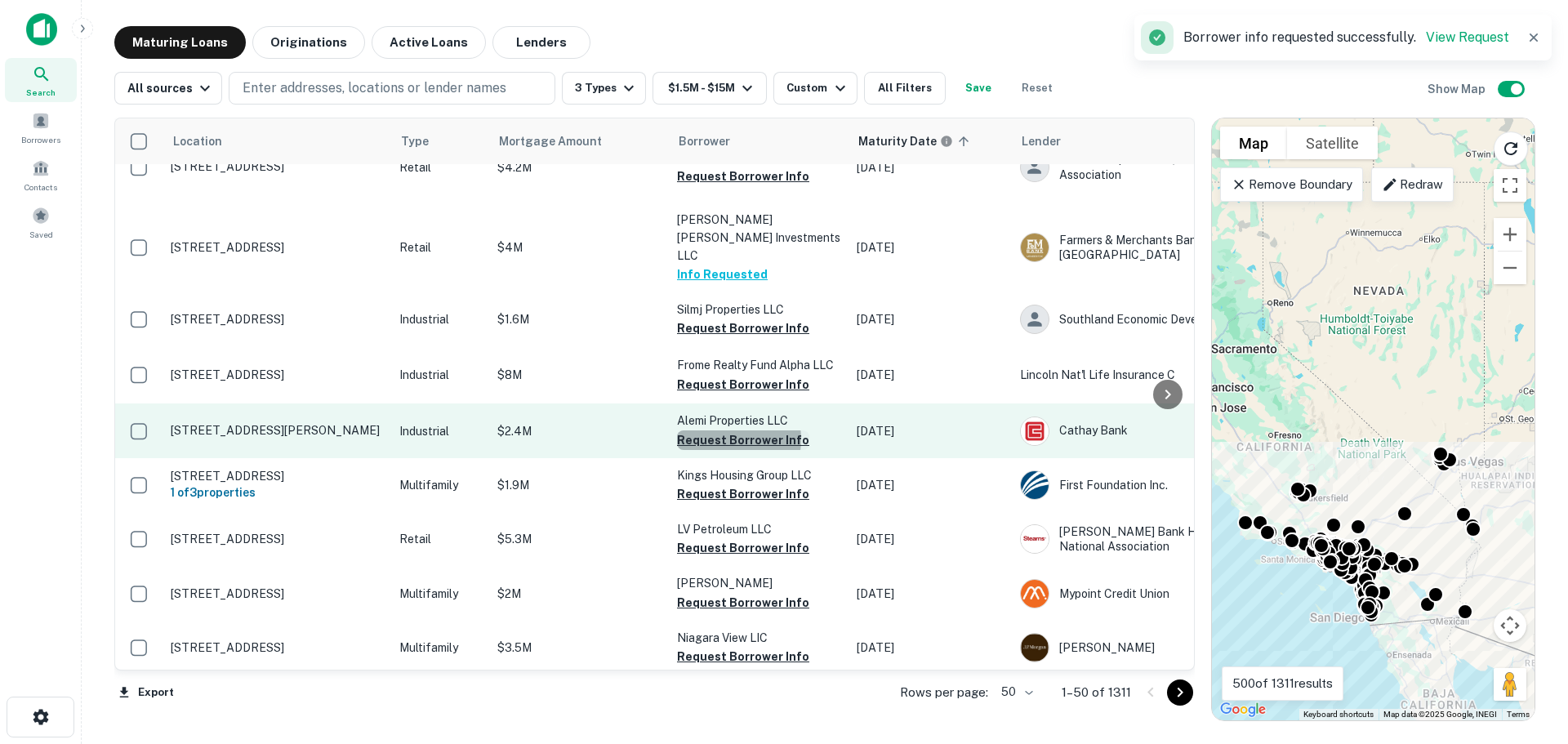
click at [720, 431] on button "Request Borrower Info" at bounding box center [744, 441] width 132 height 19
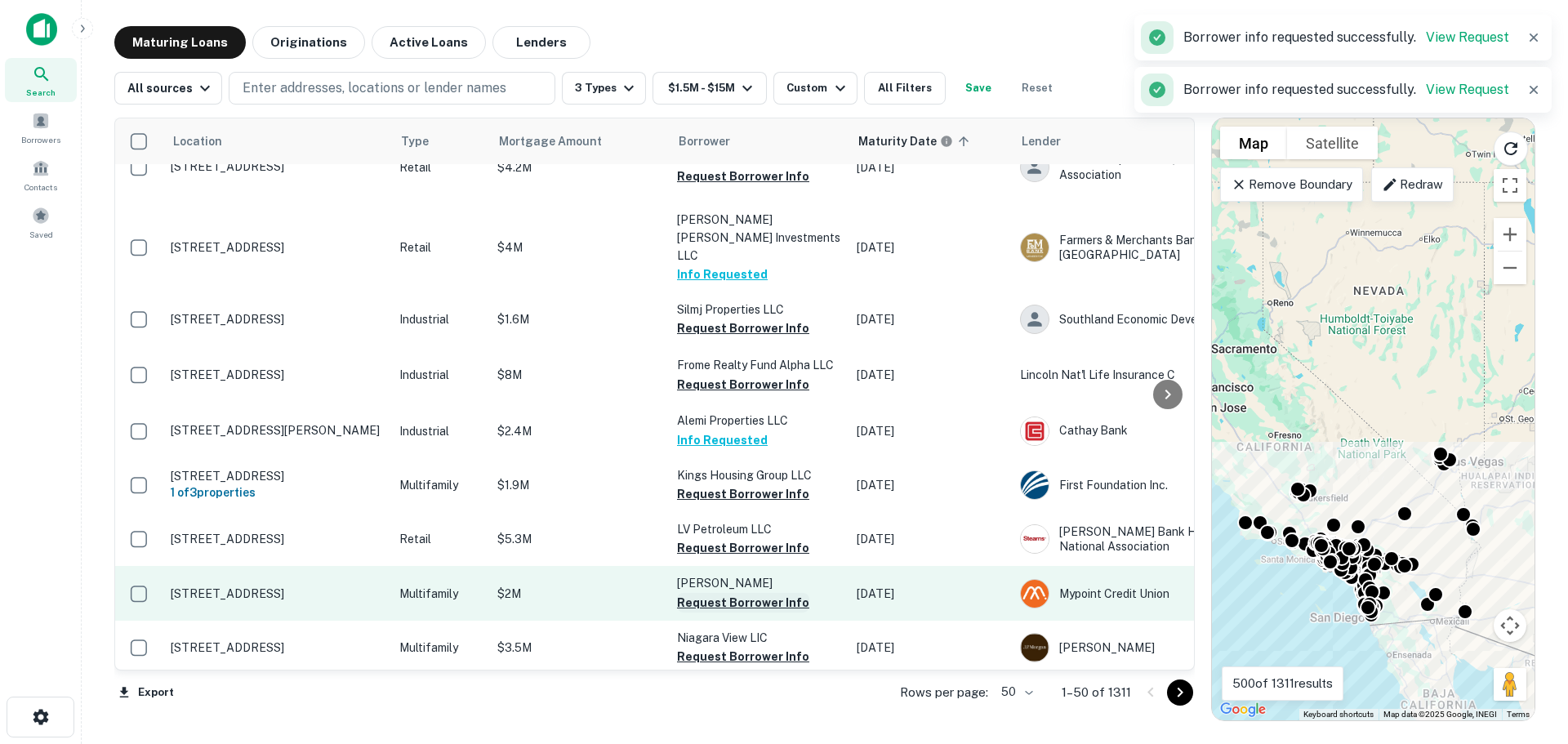
click at [722, 593] on button "Request Borrower Info" at bounding box center [744, 603] width 132 height 19
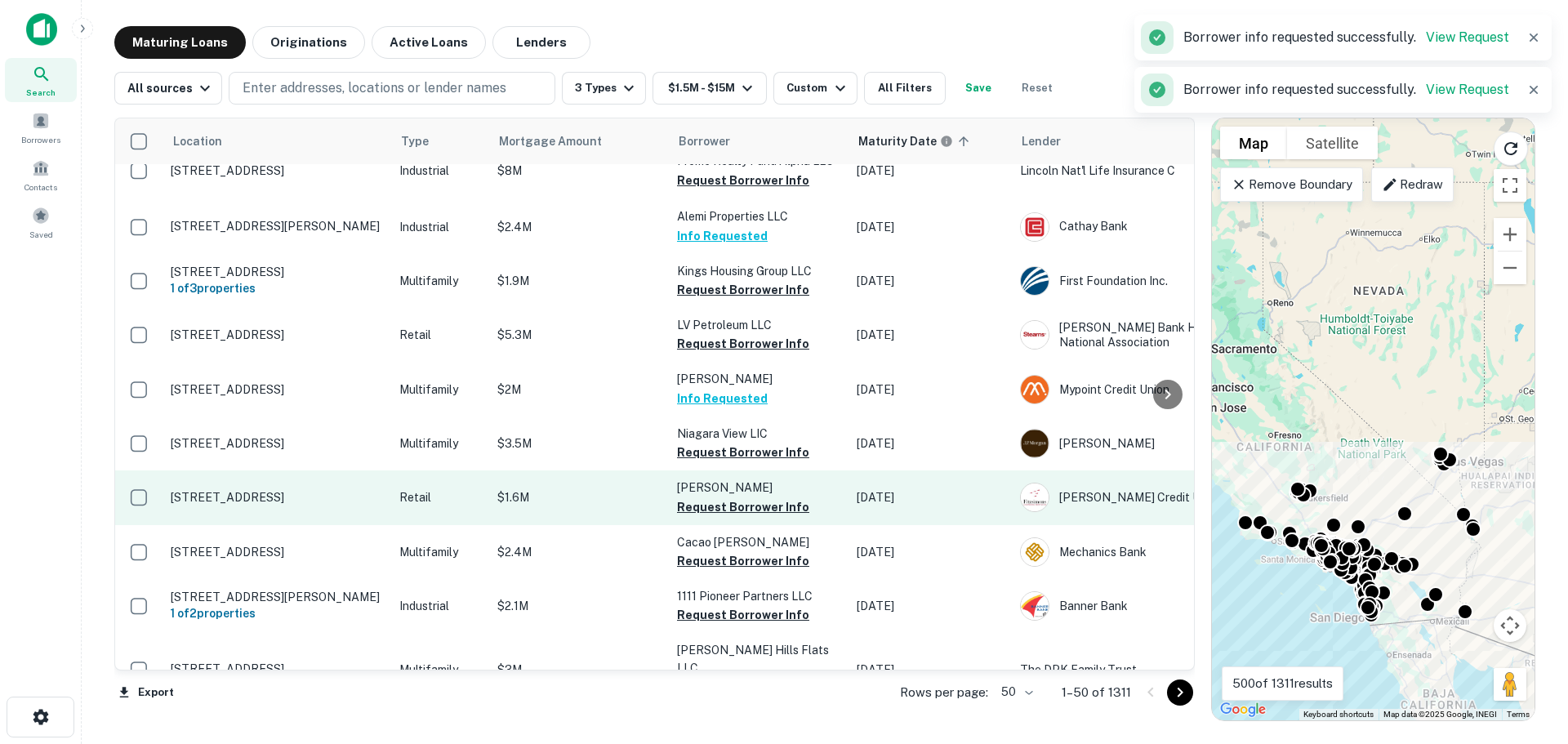
scroll to position [2433, 0]
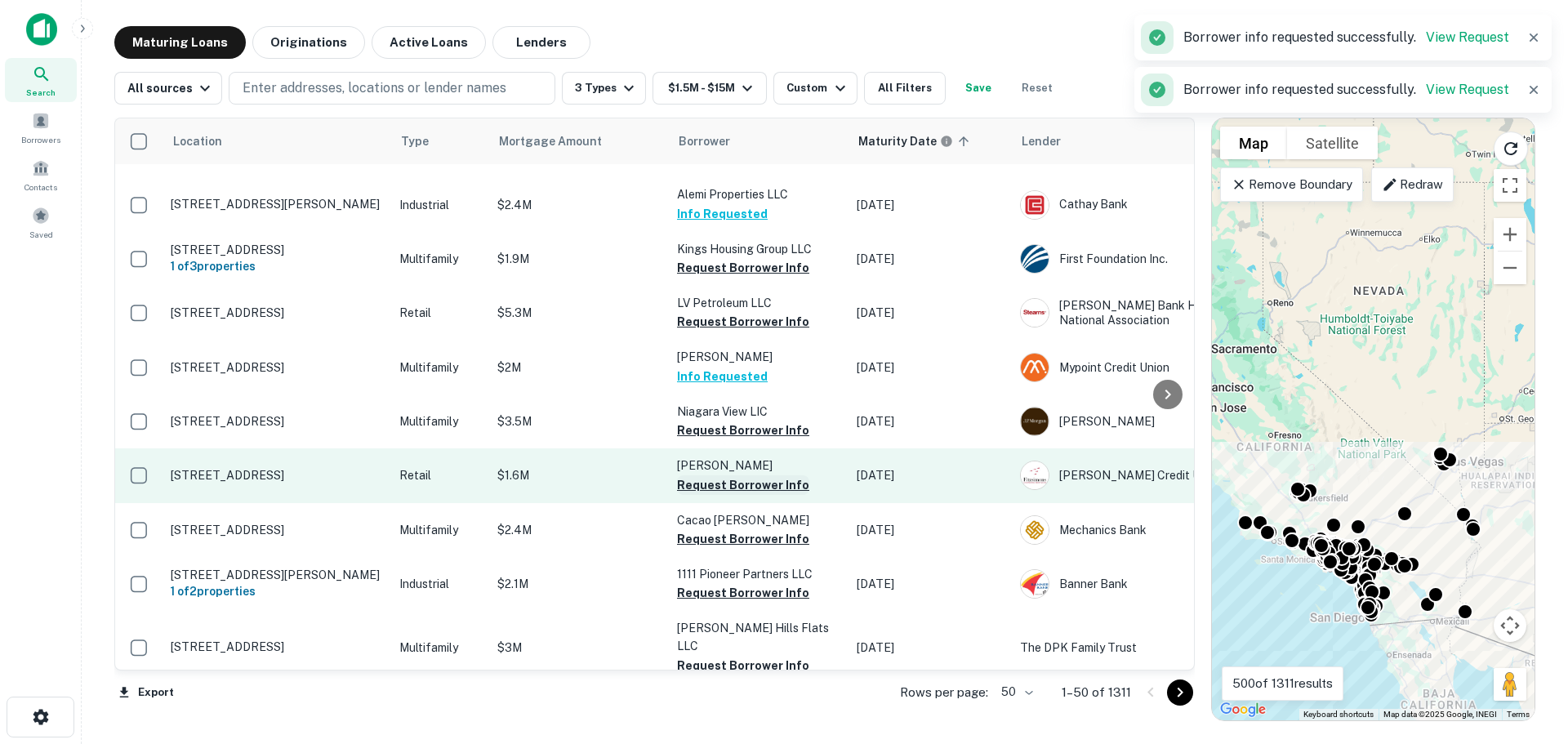
click at [732, 475] on button "Request Borrower Info" at bounding box center [744, 485] width 132 height 19
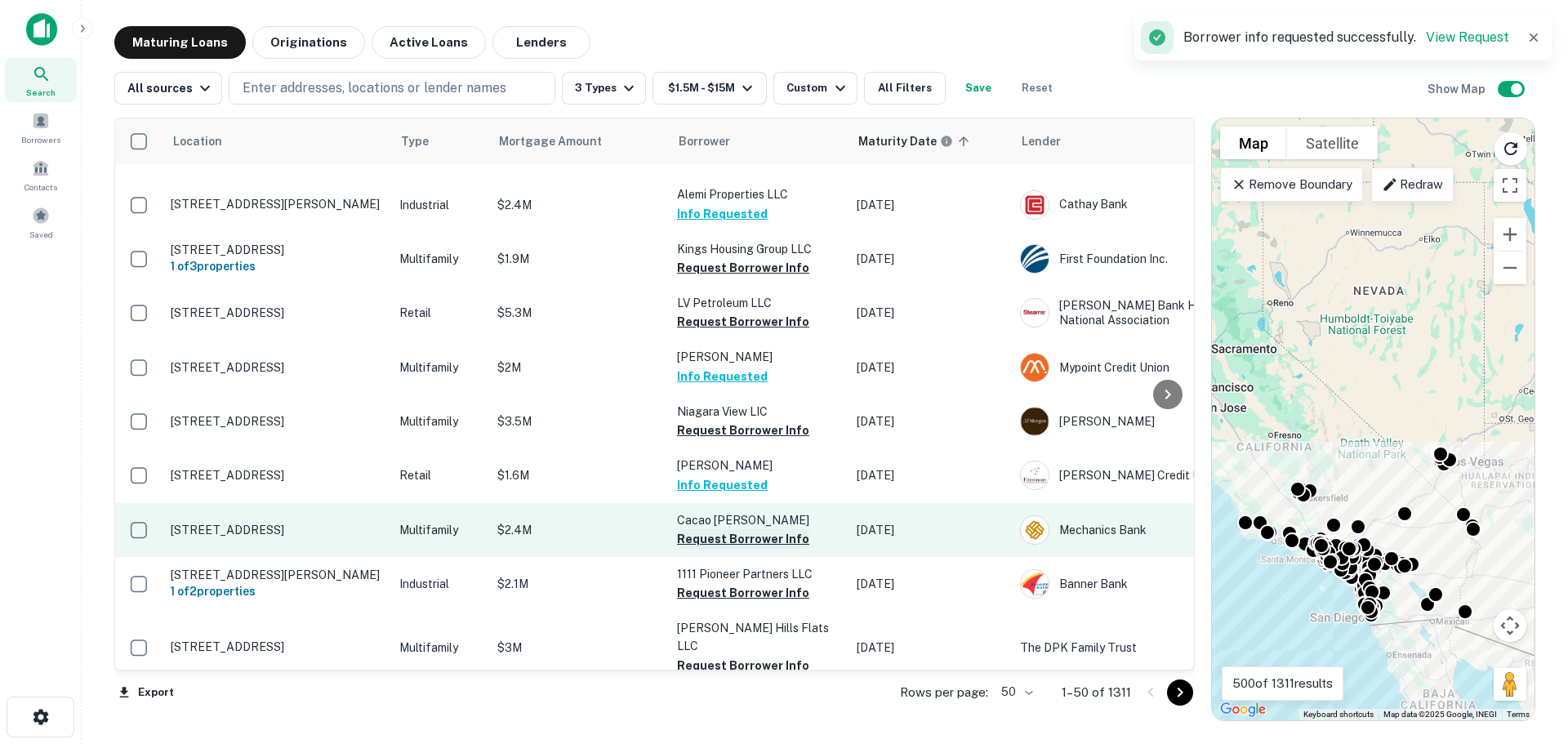
click at [726, 530] on button "Request Borrower Info" at bounding box center [744, 540] width 132 height 19
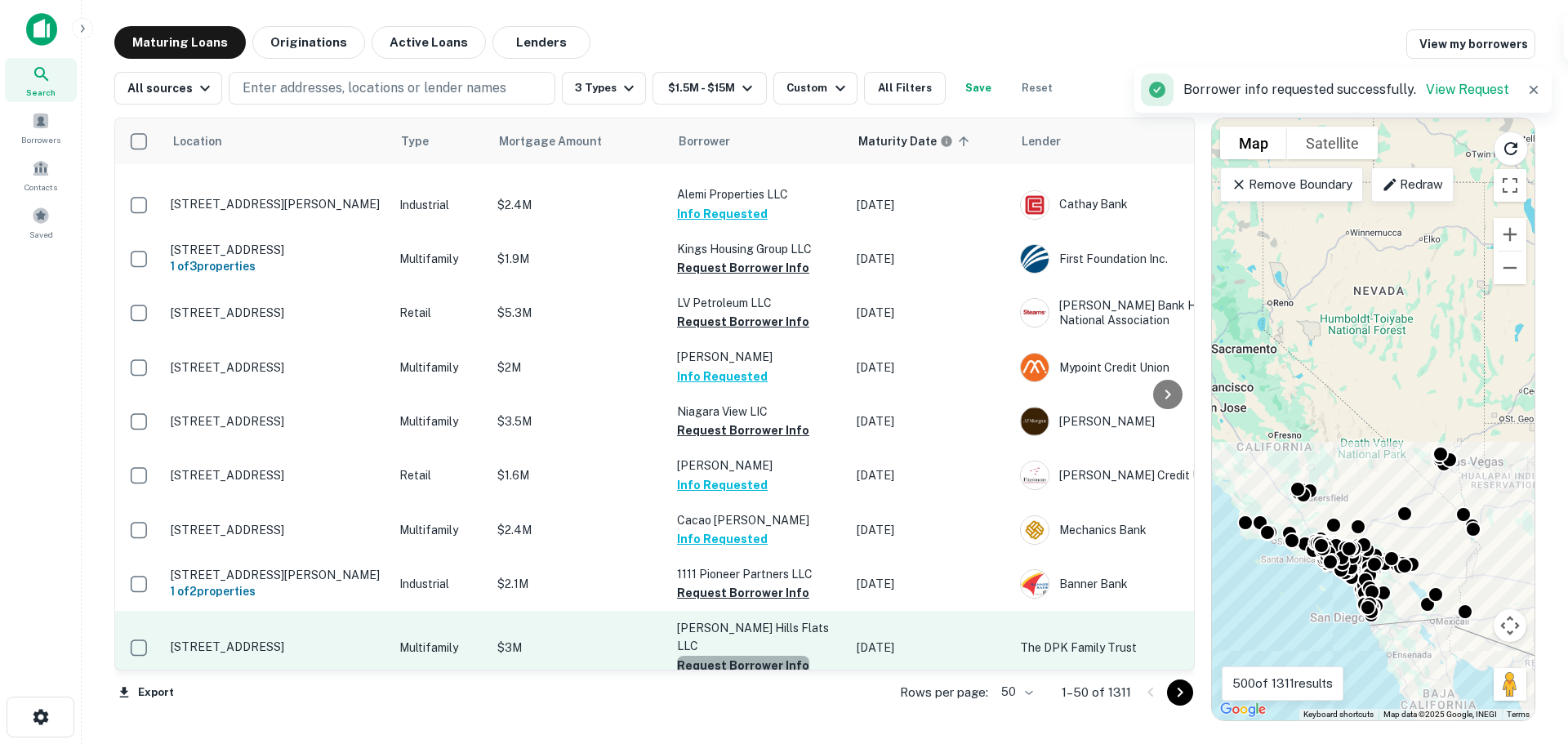
click at [761, 656] on button "Request Borrower Info" at bounding box center [744, 665] width 132 height 19
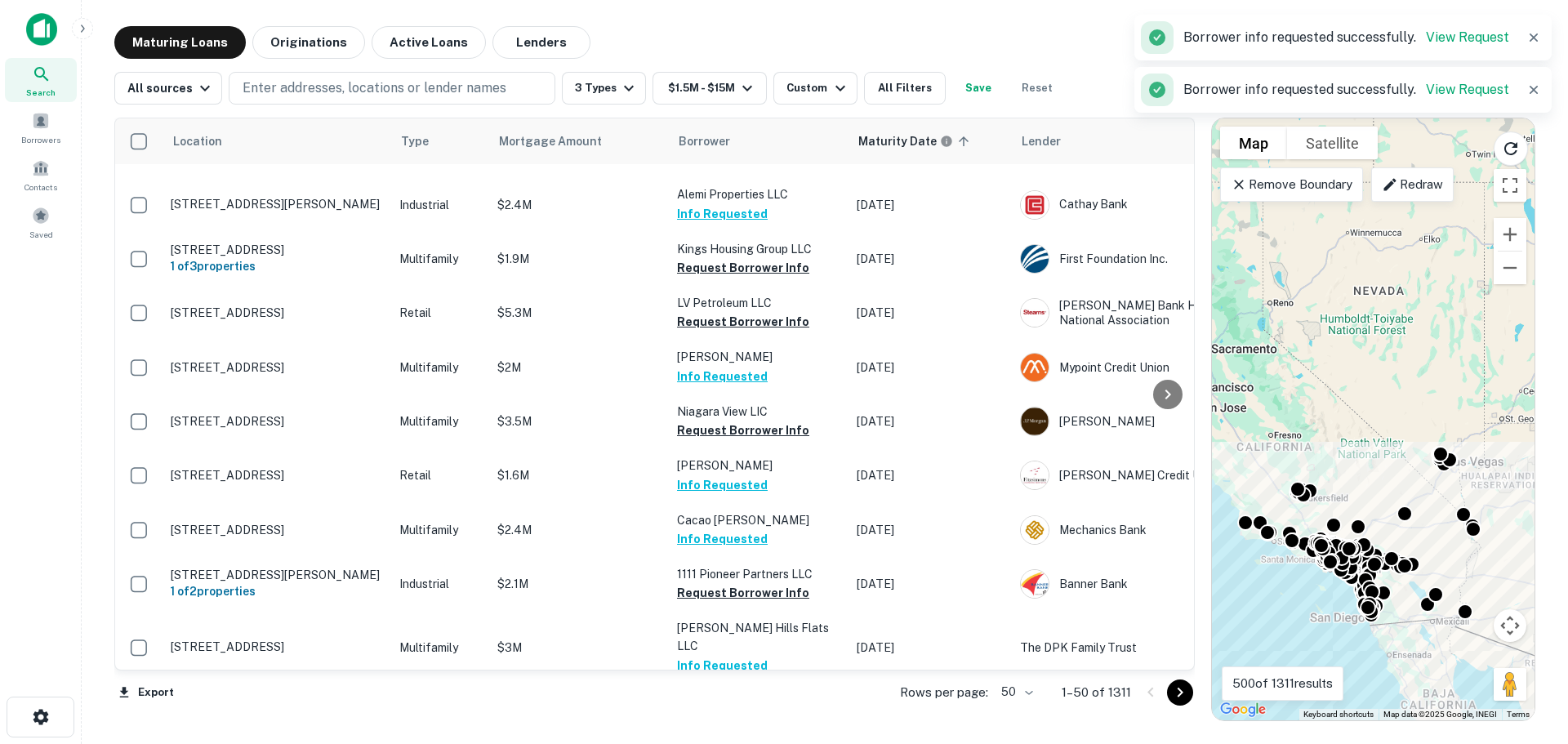
click at [753, 710] on button "Request Borrower Info" at bounding box center [744, 720] width 132 height 19
click at [1175, 694] on icon "Go to next page" at bounding box center [1180, 693] width 19 height 19
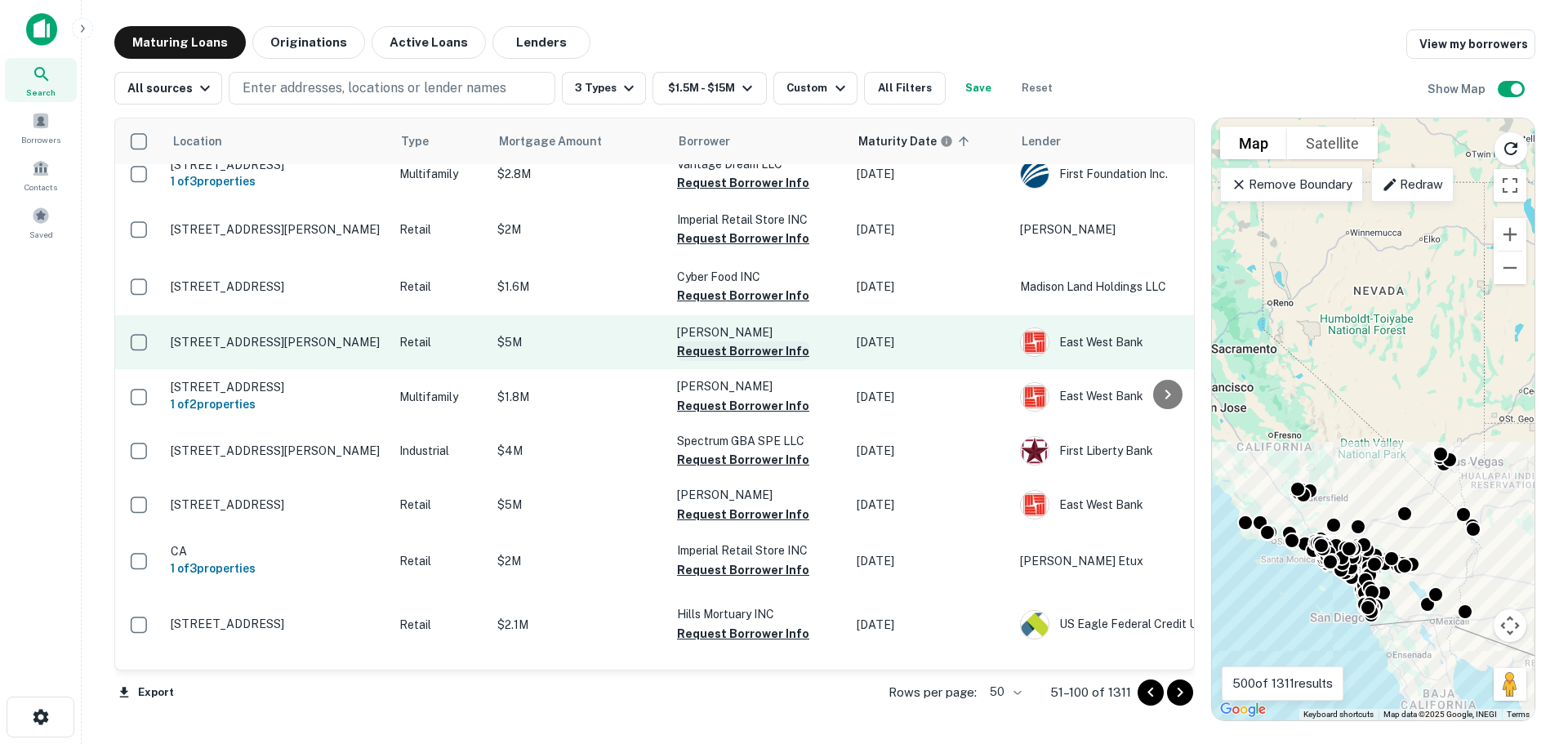
click at [735, 342] on button "Request Borrower Info" at bounding box center [744, 351] width 132 height 19
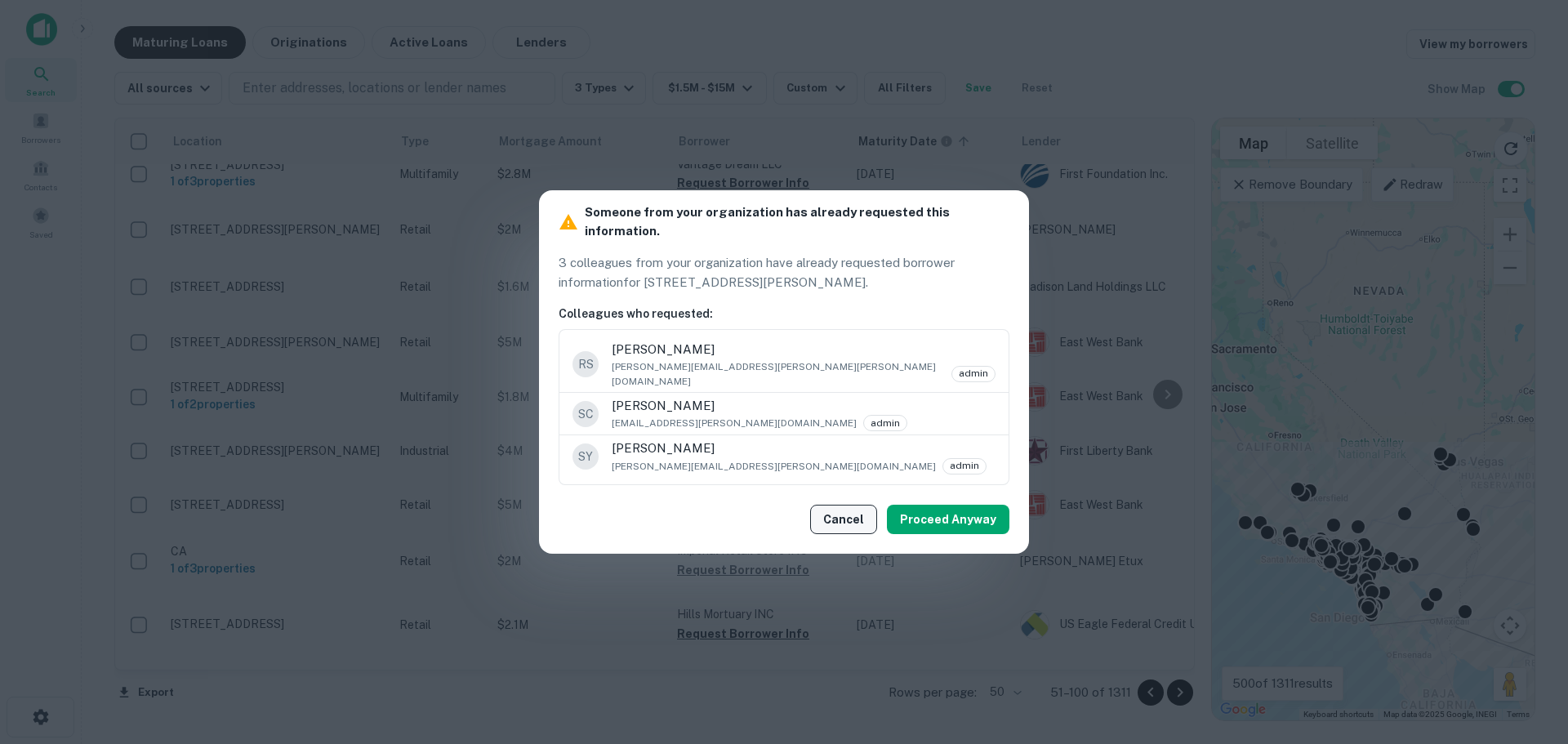
click at [859, 508] on button "Cancel" at bounding box center [843, 519] width 67 height 30
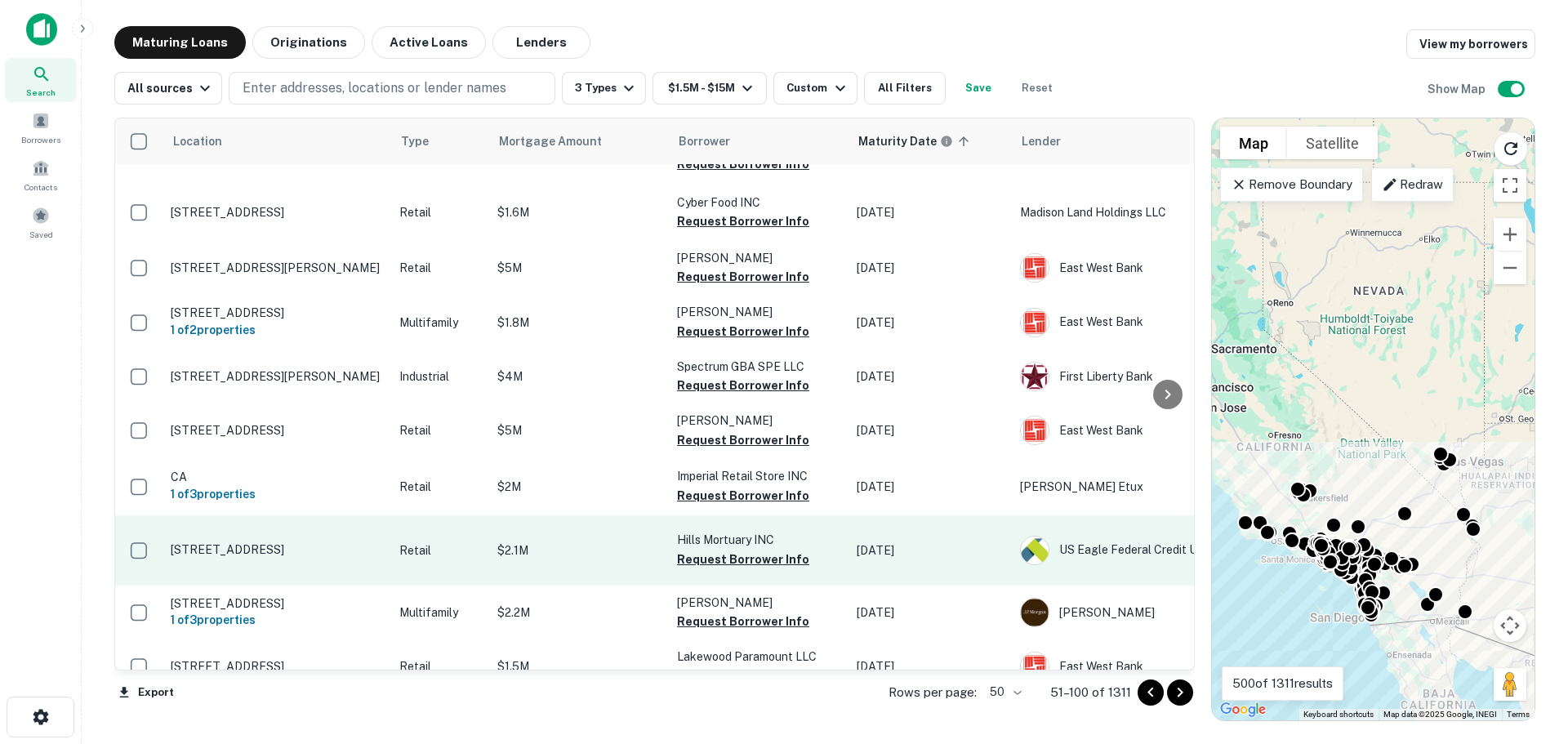
scroll to position [2580, 0]
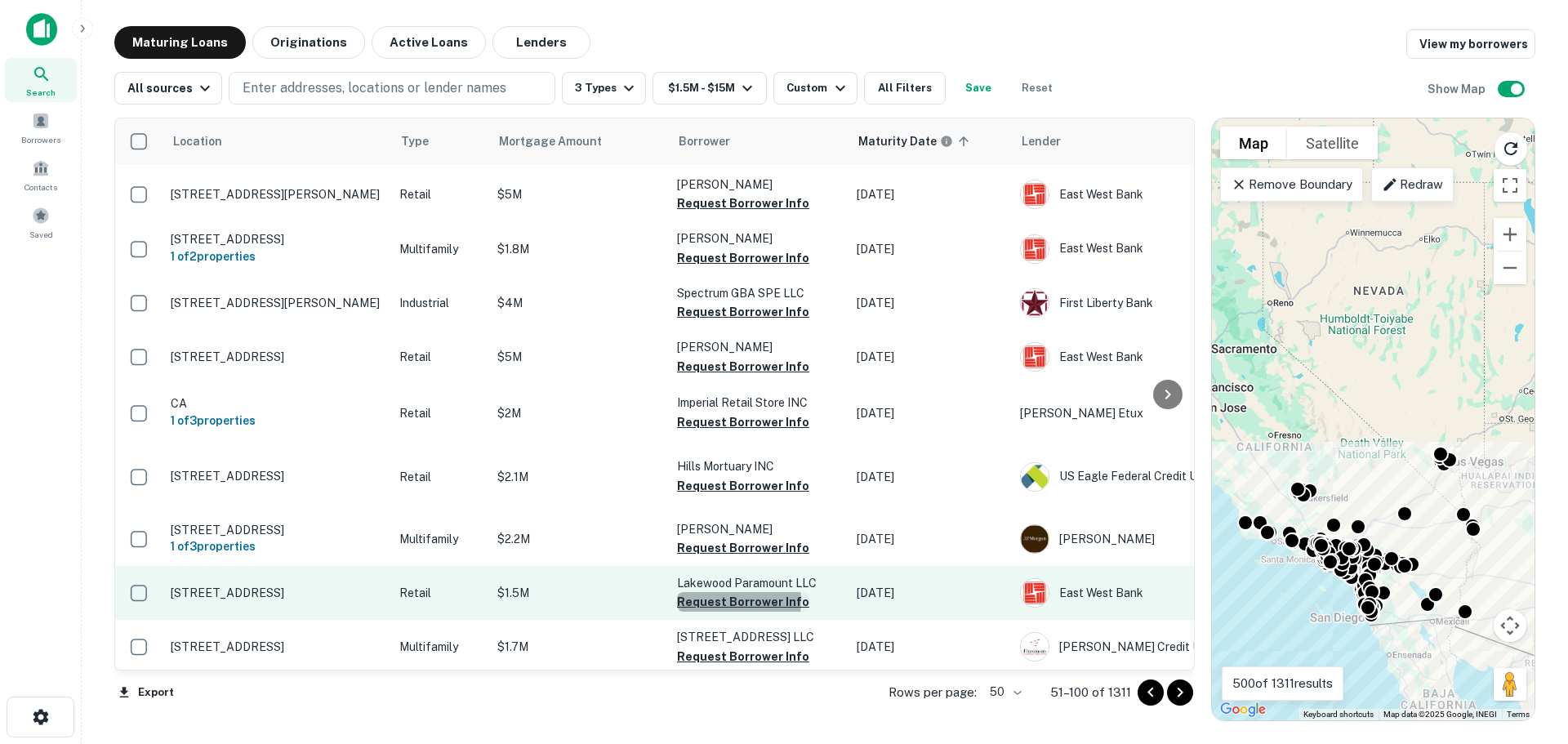
click at [727, 592] on button "Request Borrower Info" at bounding box center [744, 602] width 132 height 19
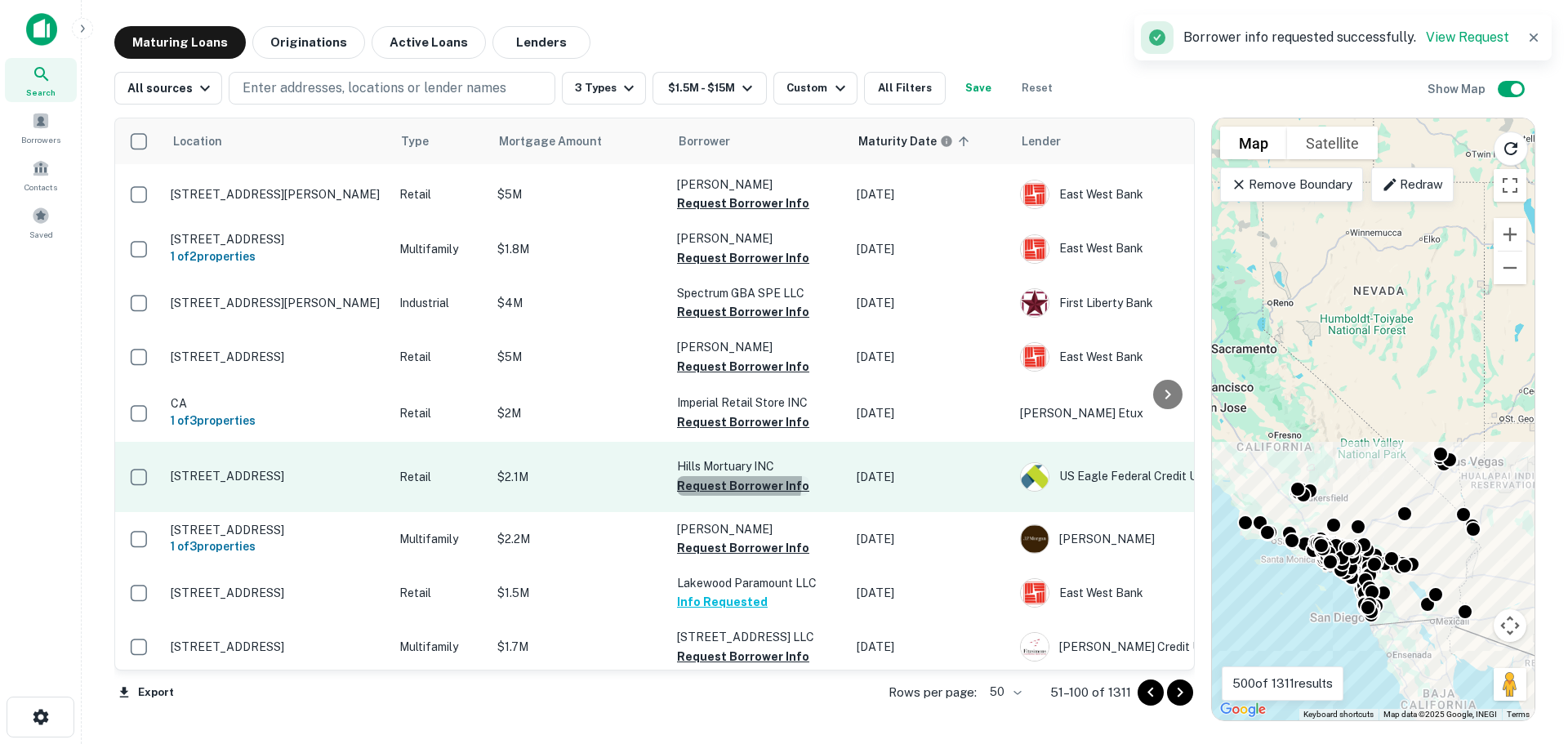
click at [720, 476] on button "Request Borrower Info" at bounding box center [744, 486] width 132 height 19
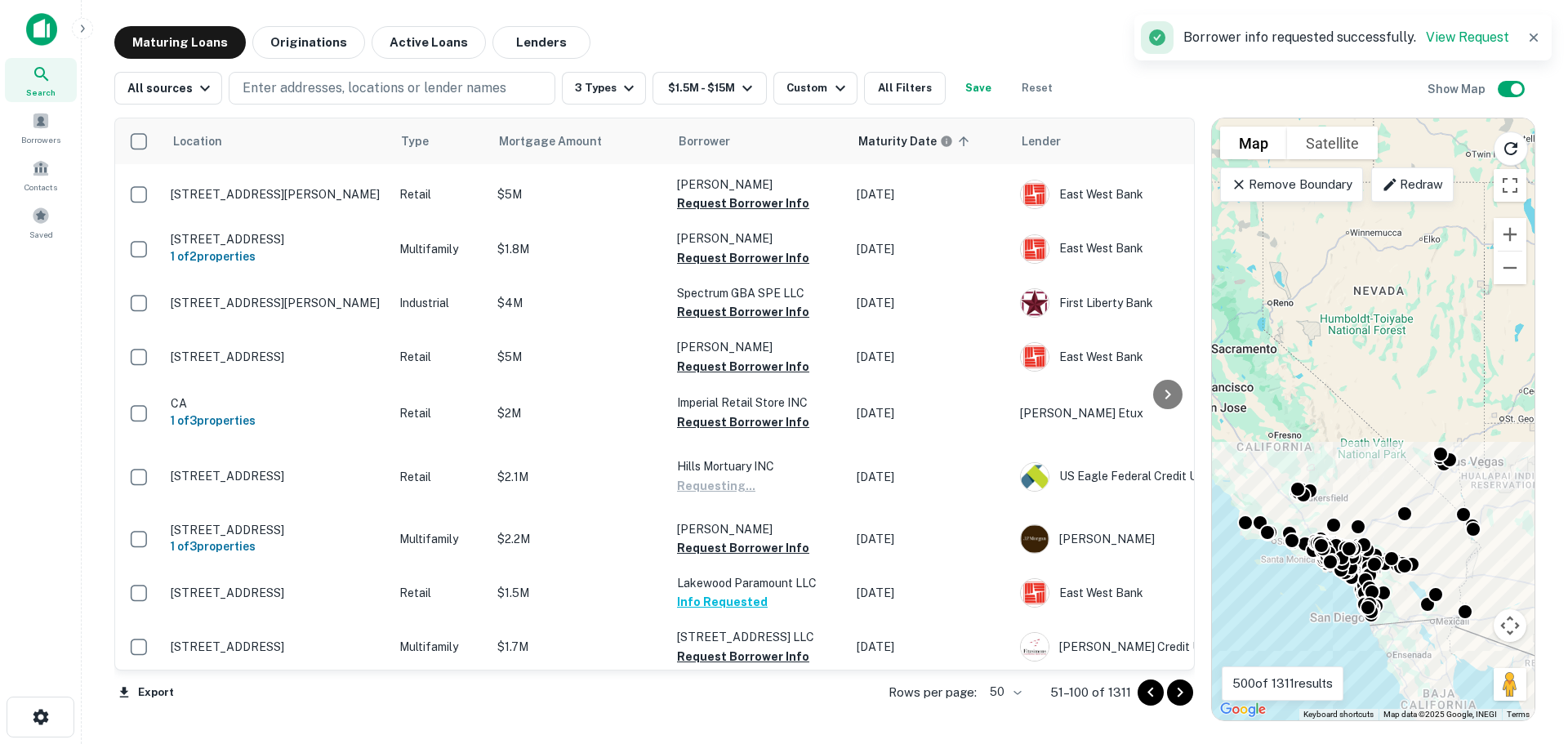
click at [1179, 694] on icon "Go to next page" at bounding box center [1180, 693] width 19 height 19
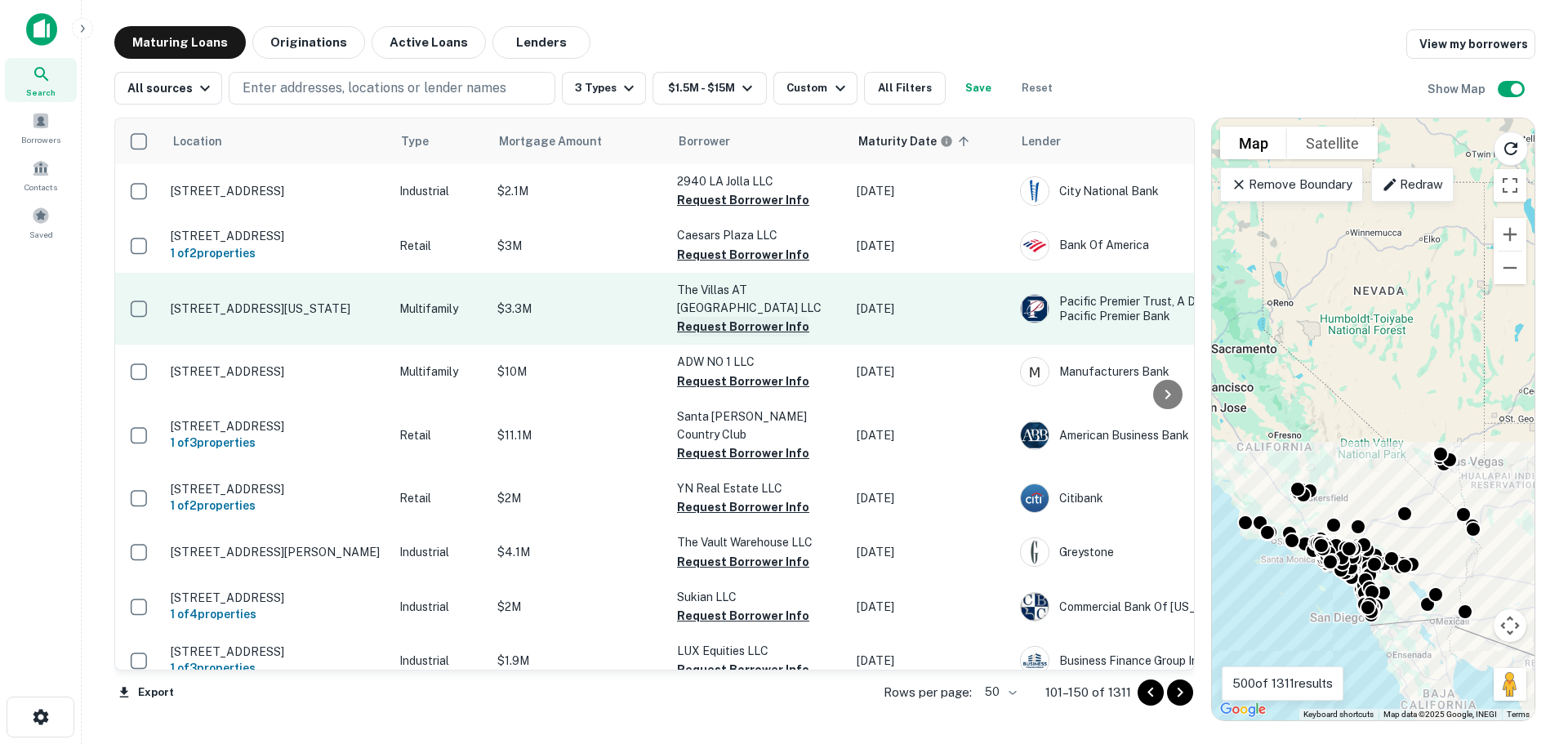
click at [736, 317] on button "Request Borrower Info" at bounding box center [744, 326] width 132 height 19
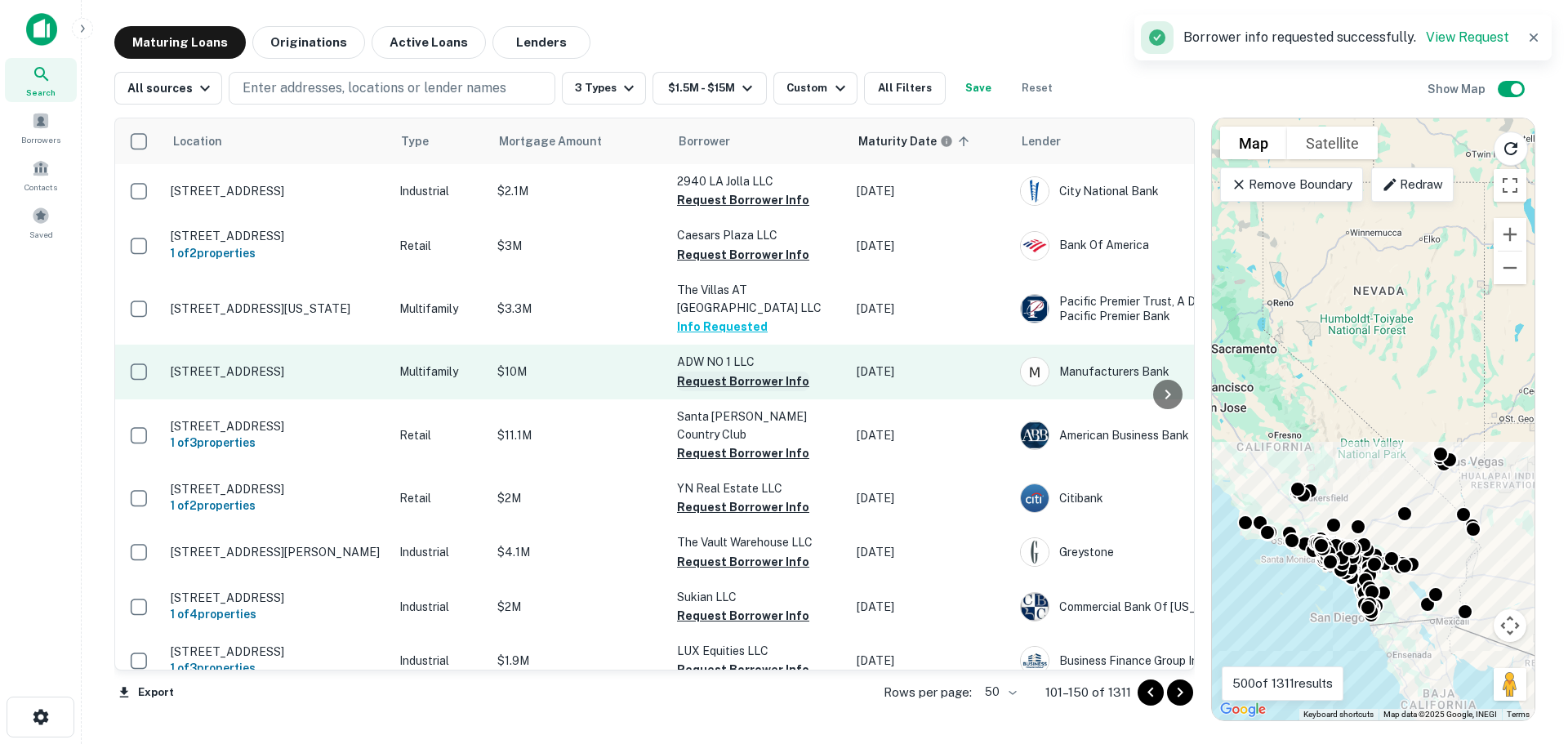
click at [728, 379] on button "Request Borrower Info" at bounding box center [744, 381] width 132 height 19
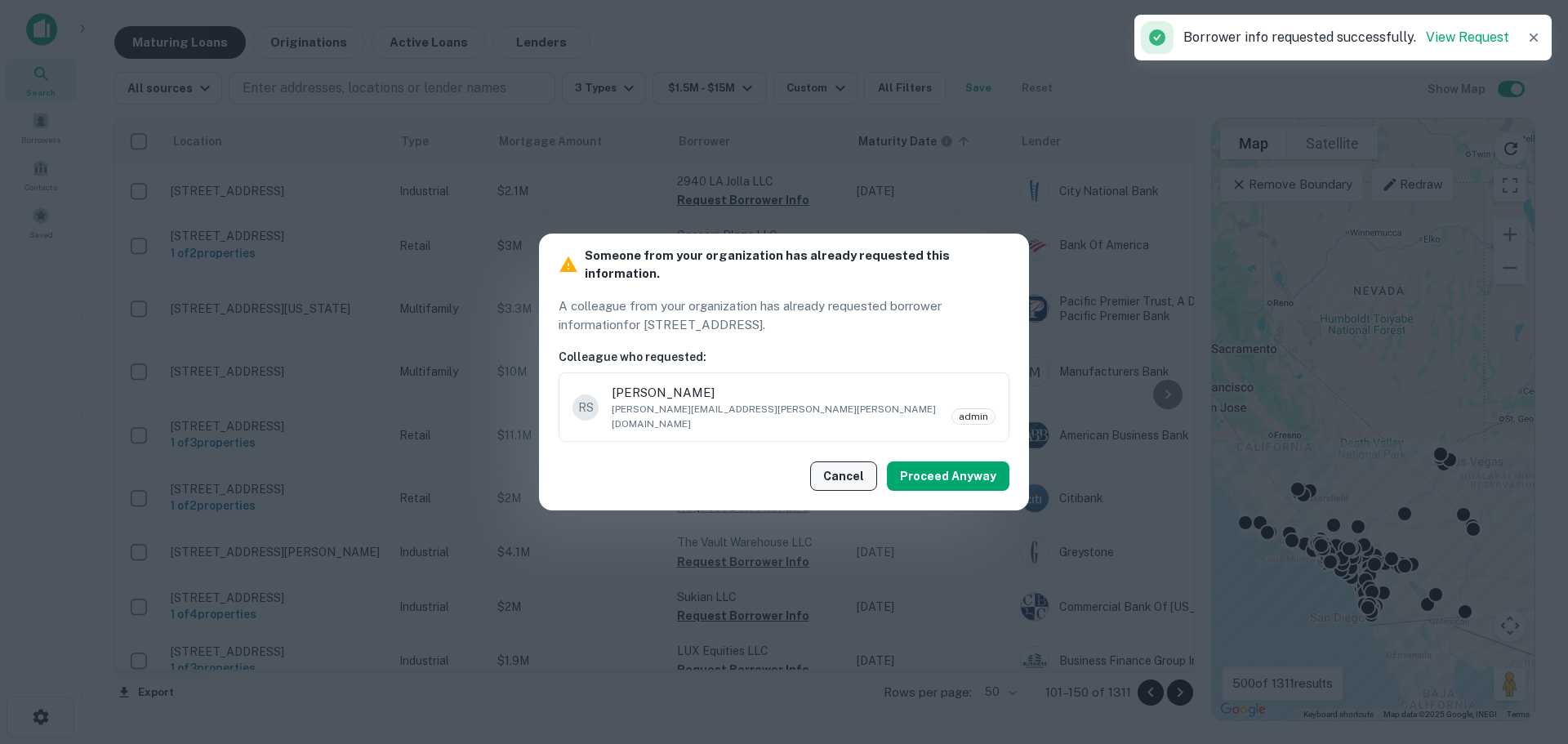
click at [845, 469] on button "Cancel" at bounding box center [843, 476] width 67 height 30
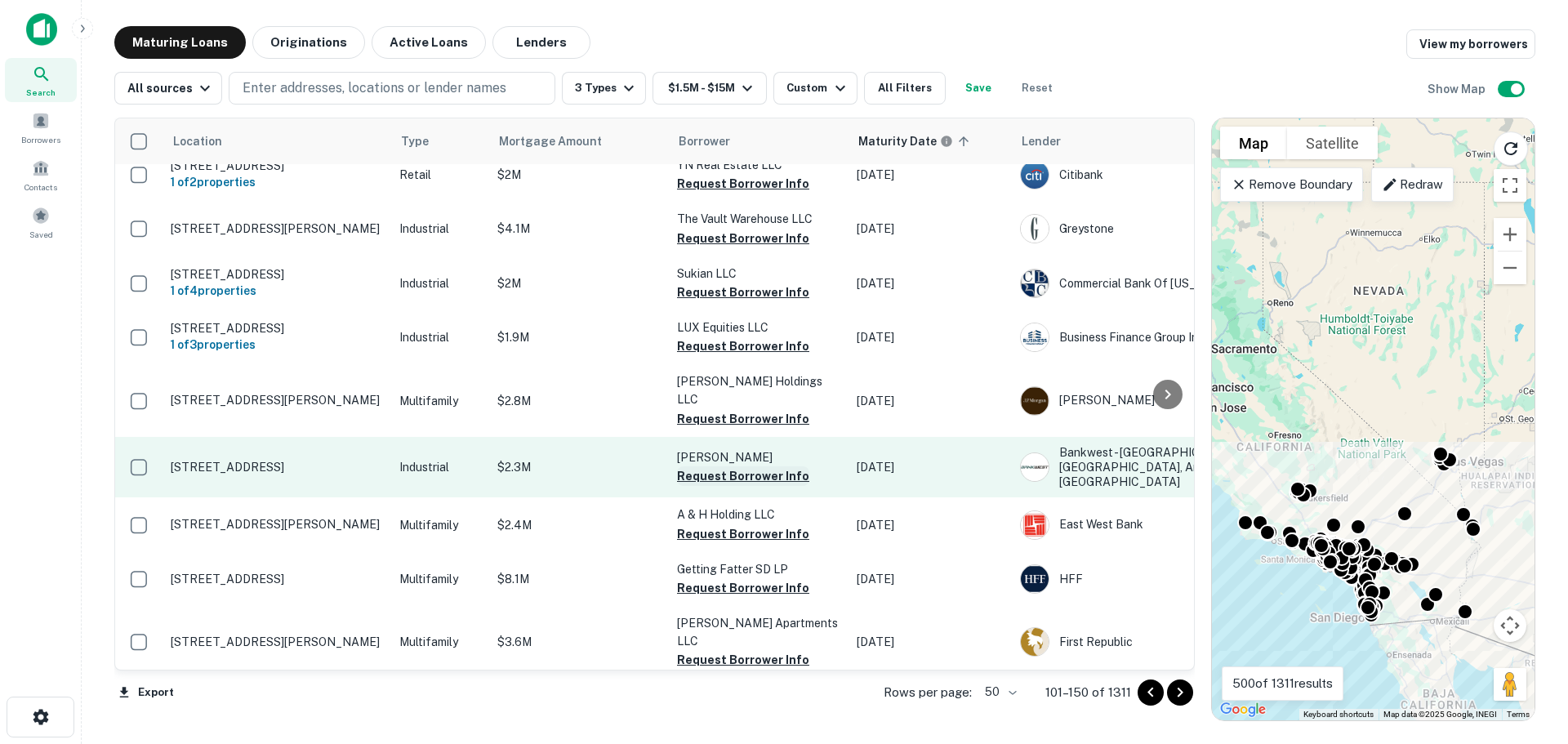
scroll to position [326, 0]
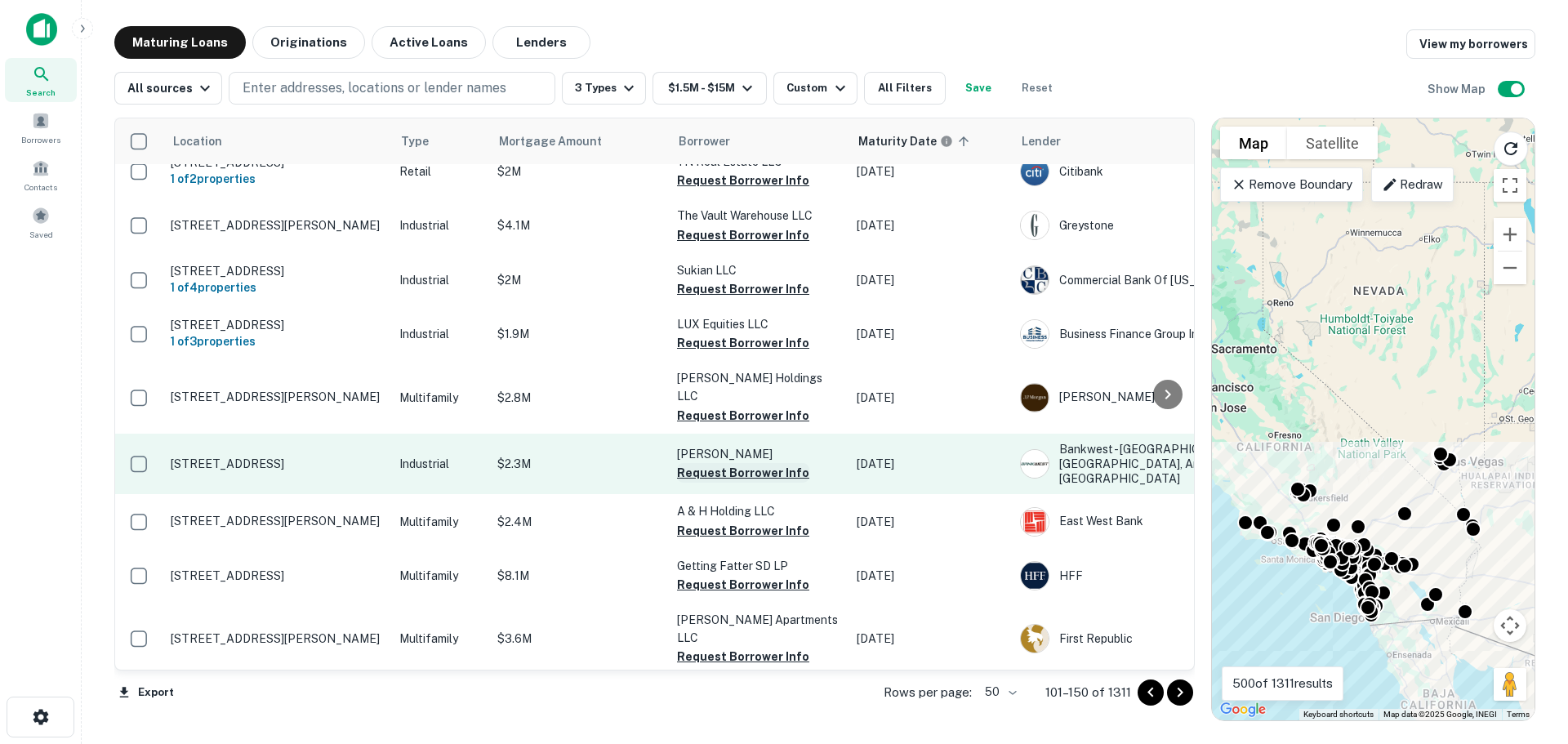
click at [722, 468] on button "Request Borrower Info" at bounding box center [744, 473] width 132 height 19
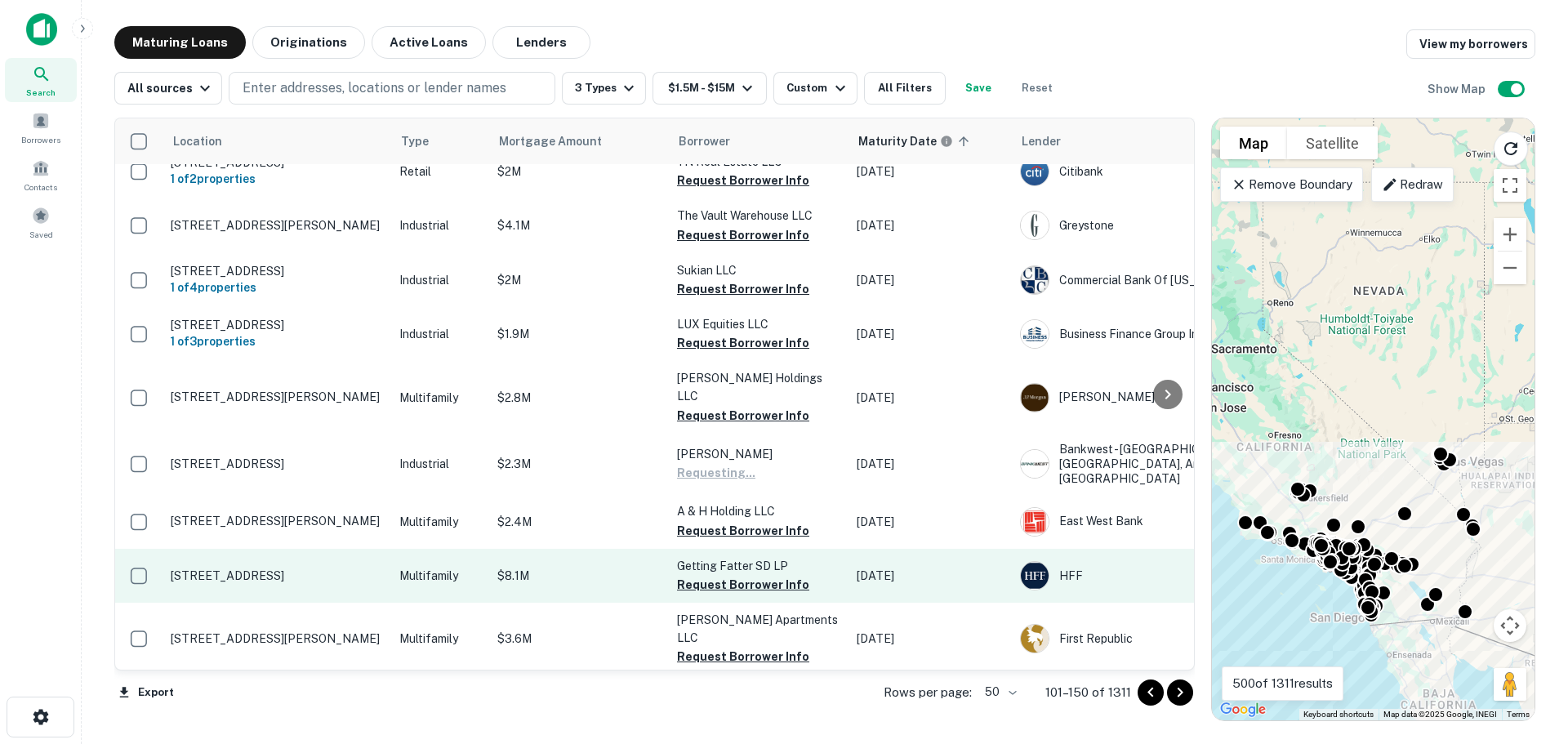
click at [735, 525] on button "Request Borrower Info" at bounding box center [744, 531] width 132 height 19
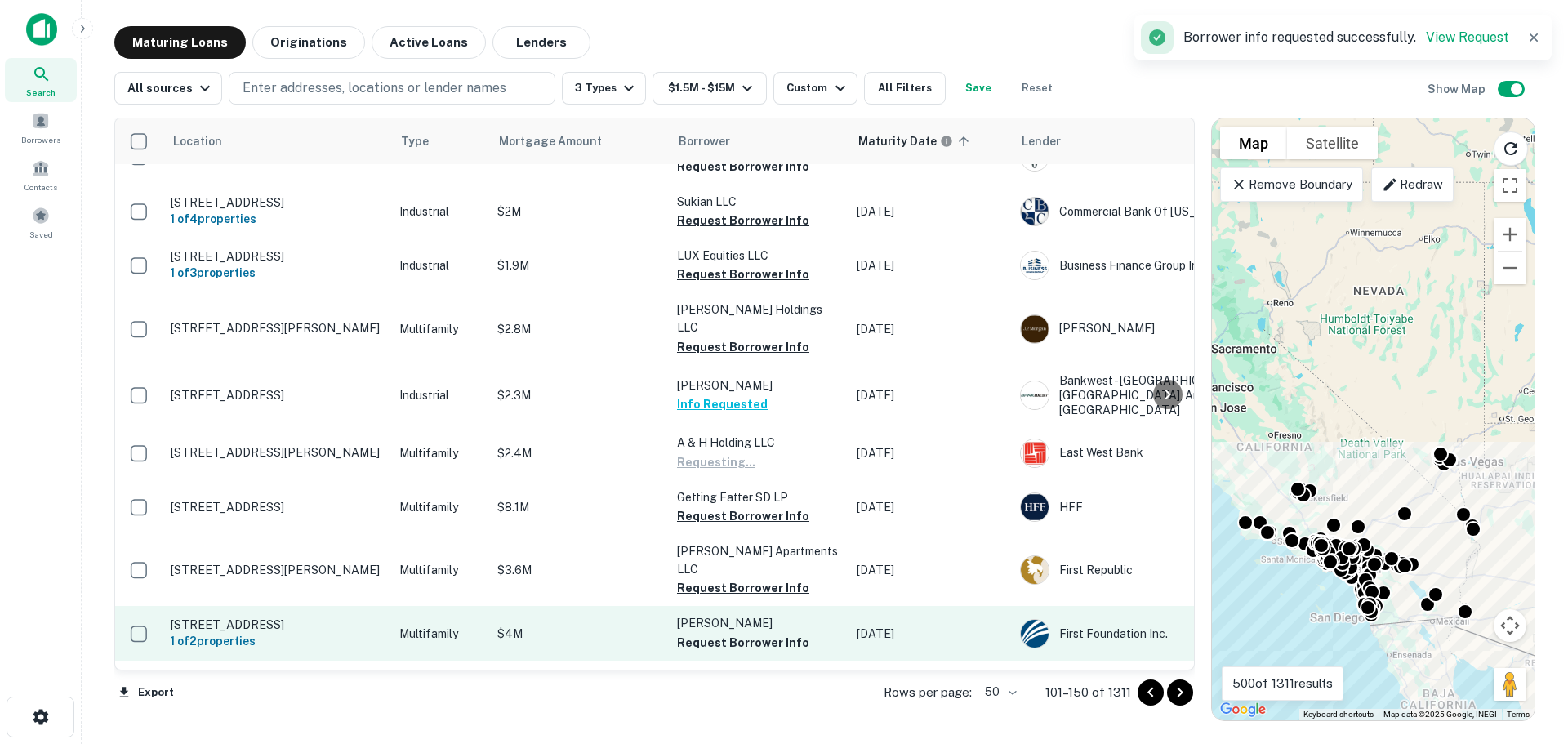
scroll to position [409, 0]
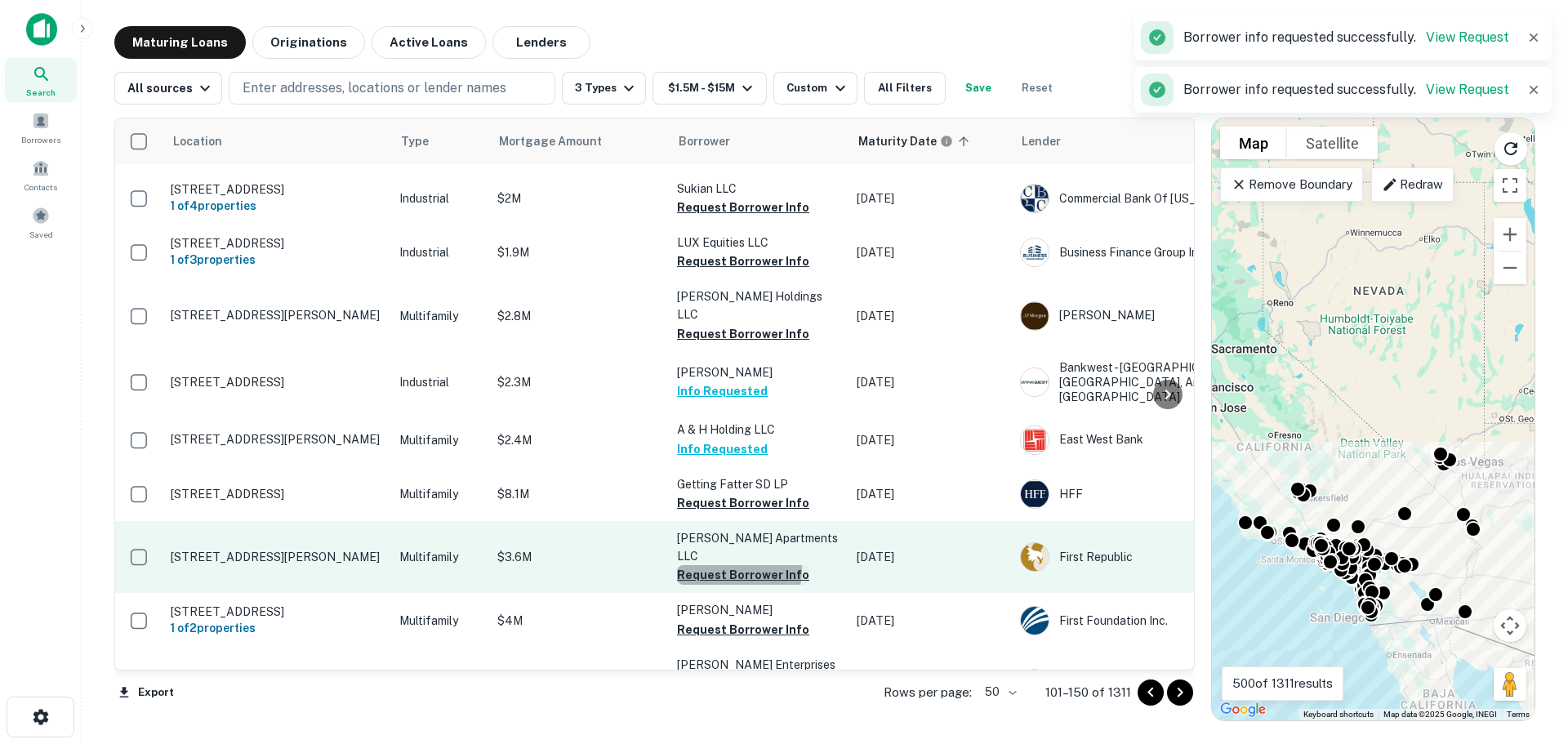
click at [727, 565] on button "Request Borrower Info" at bounding box center [744, 575] width 132 height 19
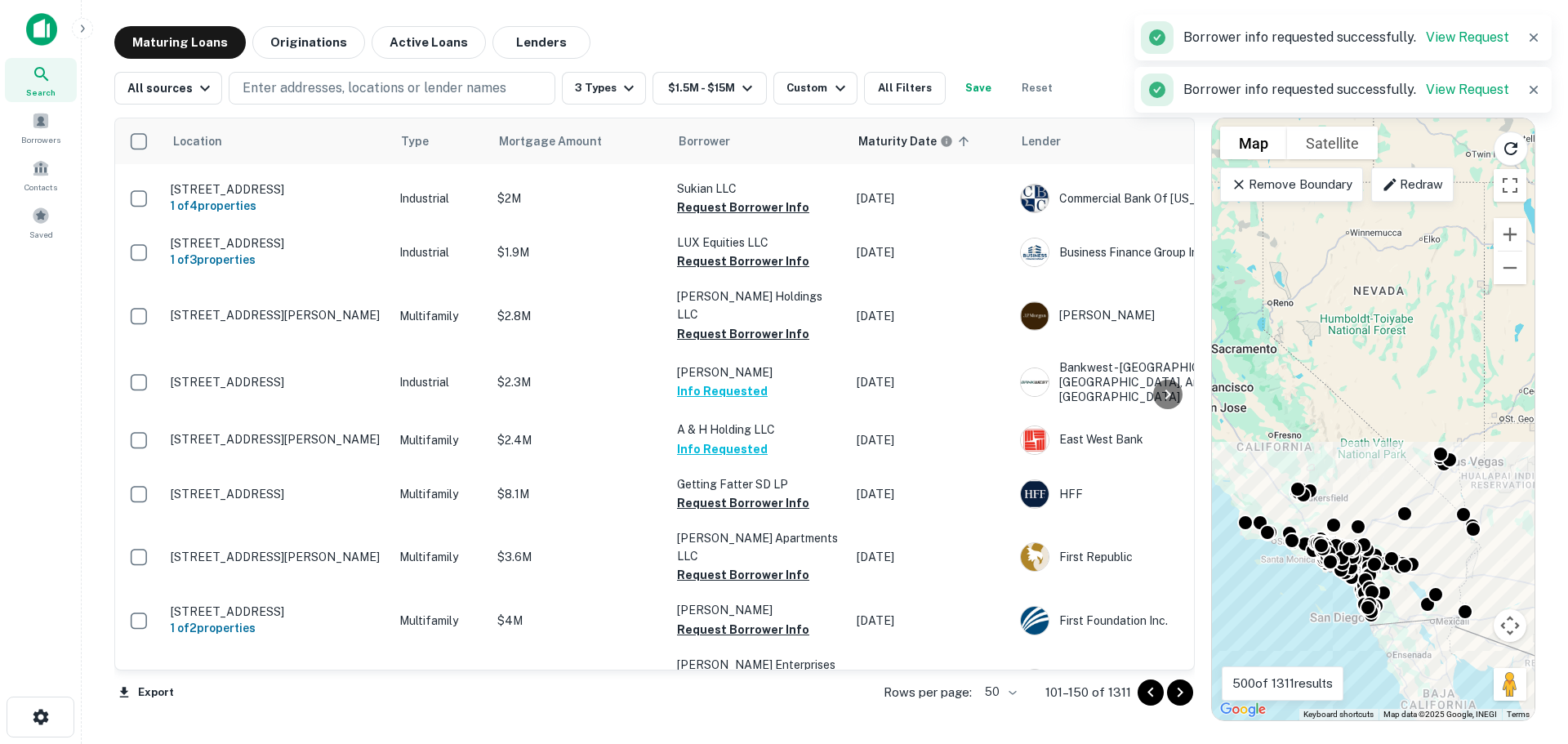
scroll to position [654, 0]
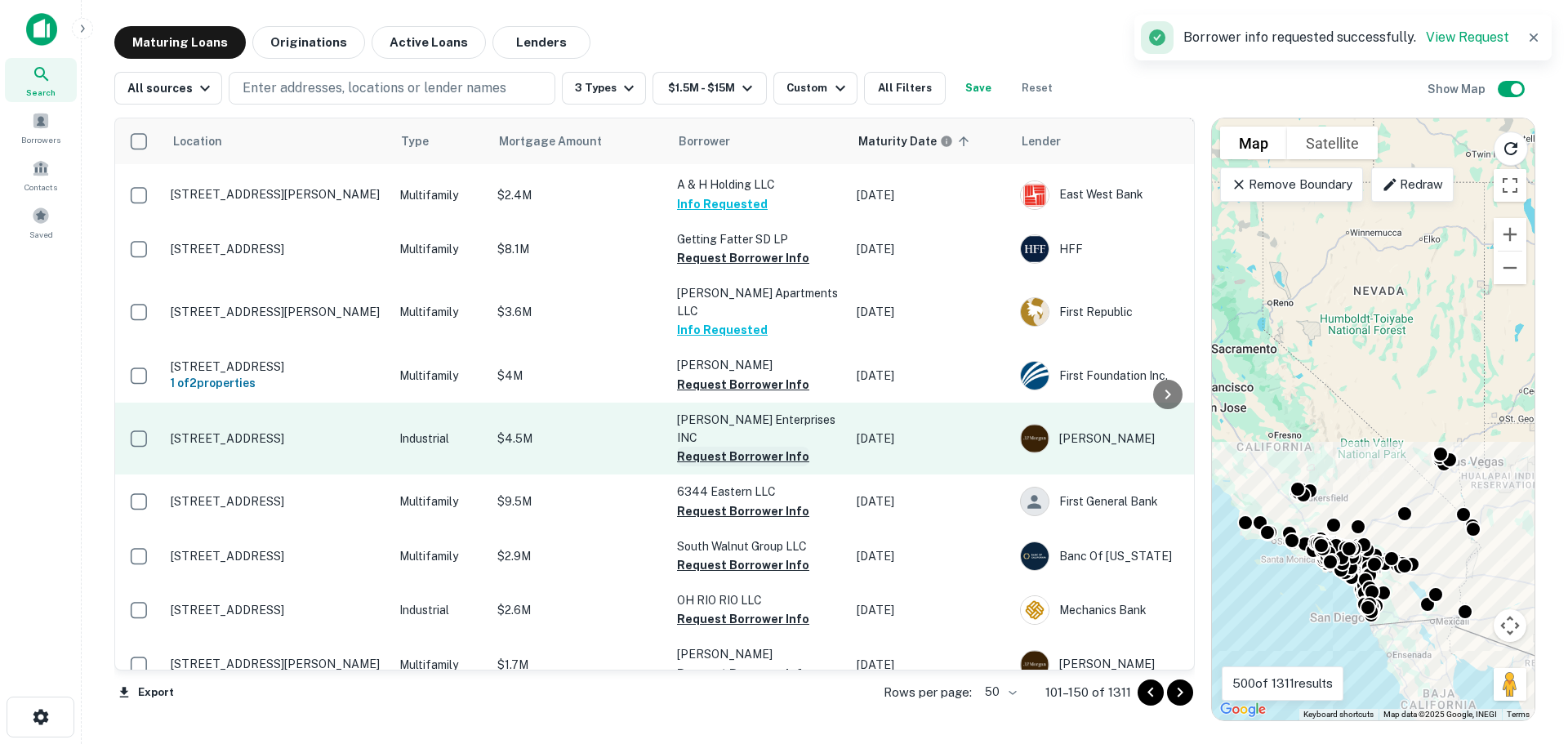
click at [724, 447] on button "Request Borrower Info" at bounding box center [744, 457] width 132 height 19
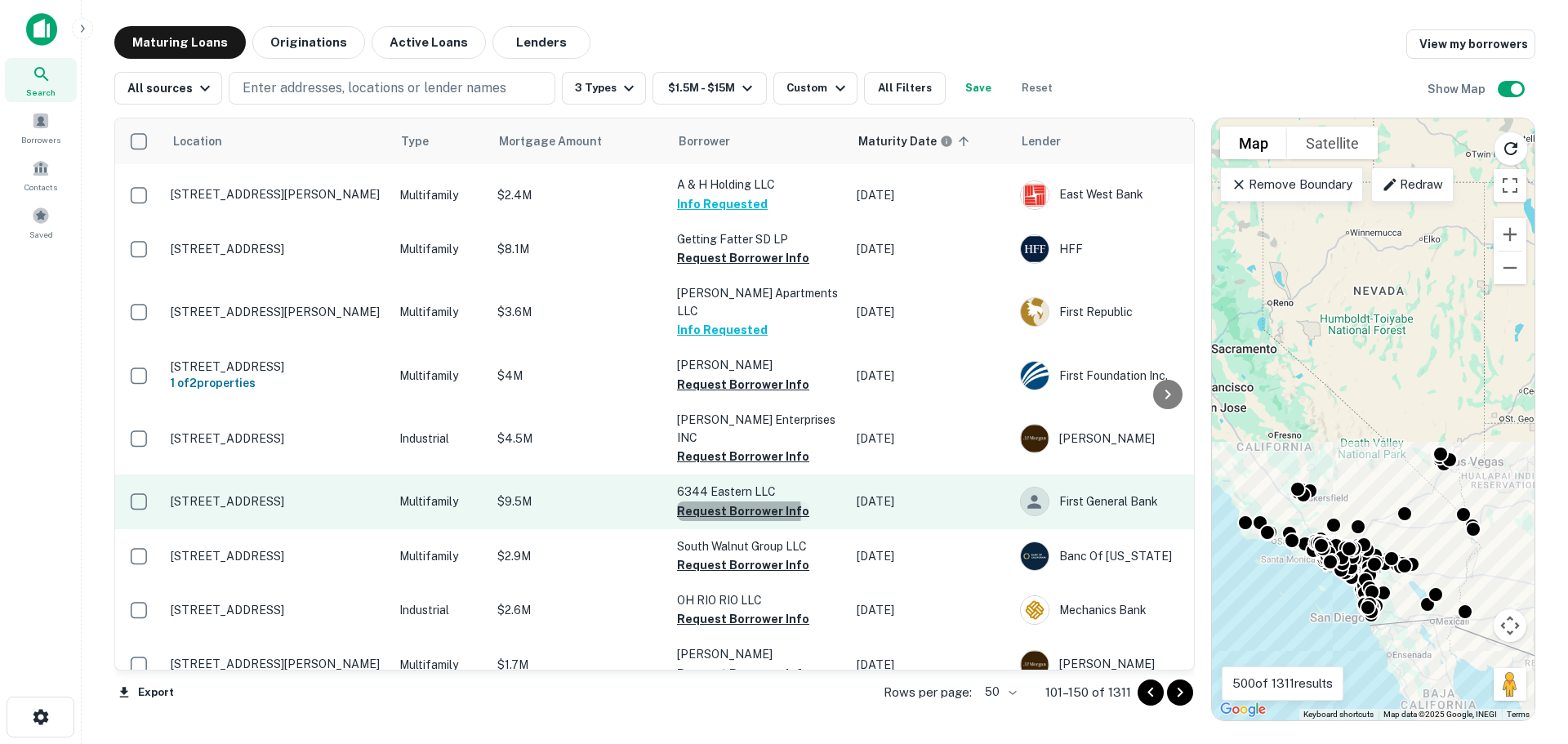
click at [727, 502] on button "Request Borrower Info" at bounding box center [744, 512] width 132 height 19
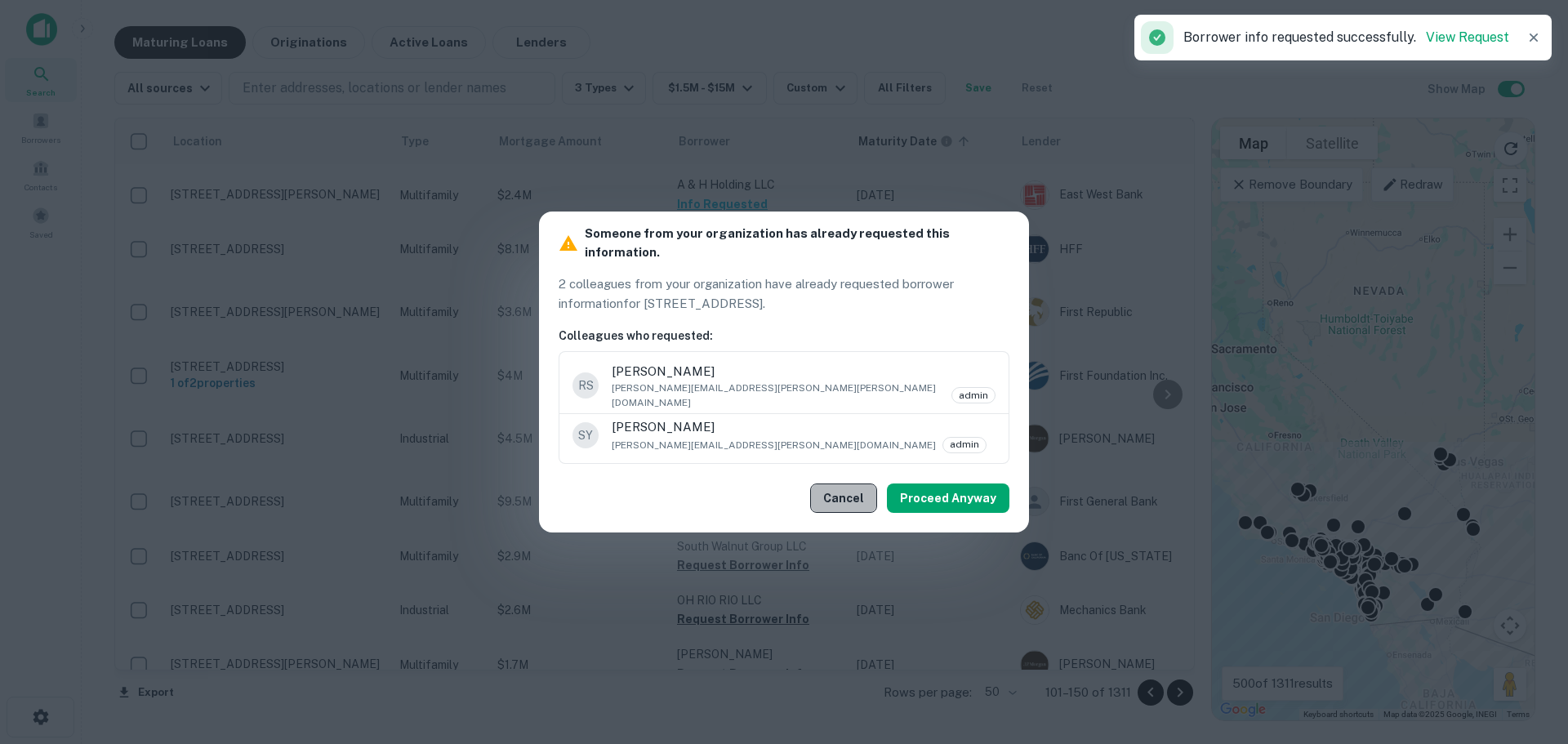
click at [852, 484] on button "Cancel" at bounding box center [843, 498] width 67 height 30
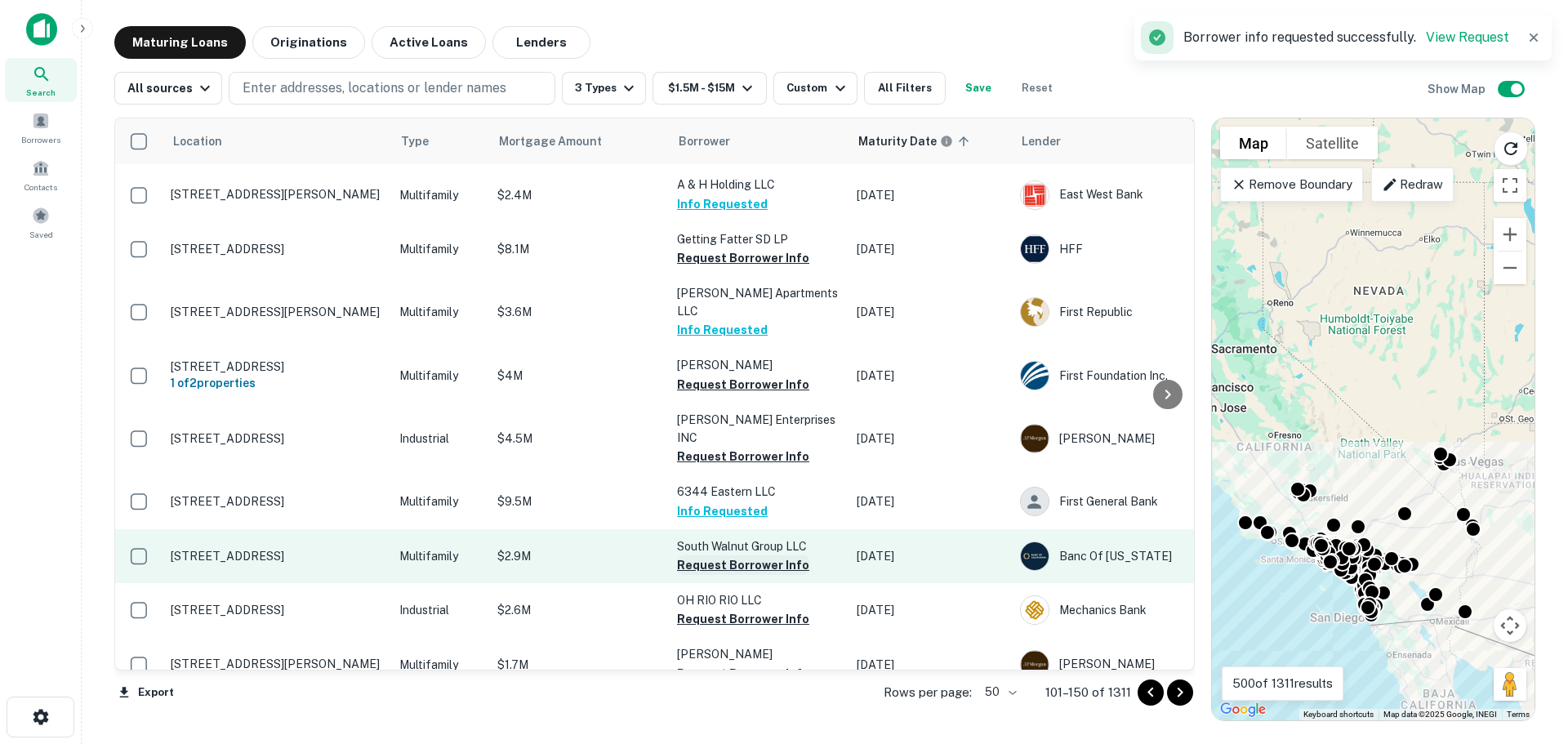
click at [738, 556] on button "Request Borrower Info" at bounding box center [744, 565] width 132 height 19
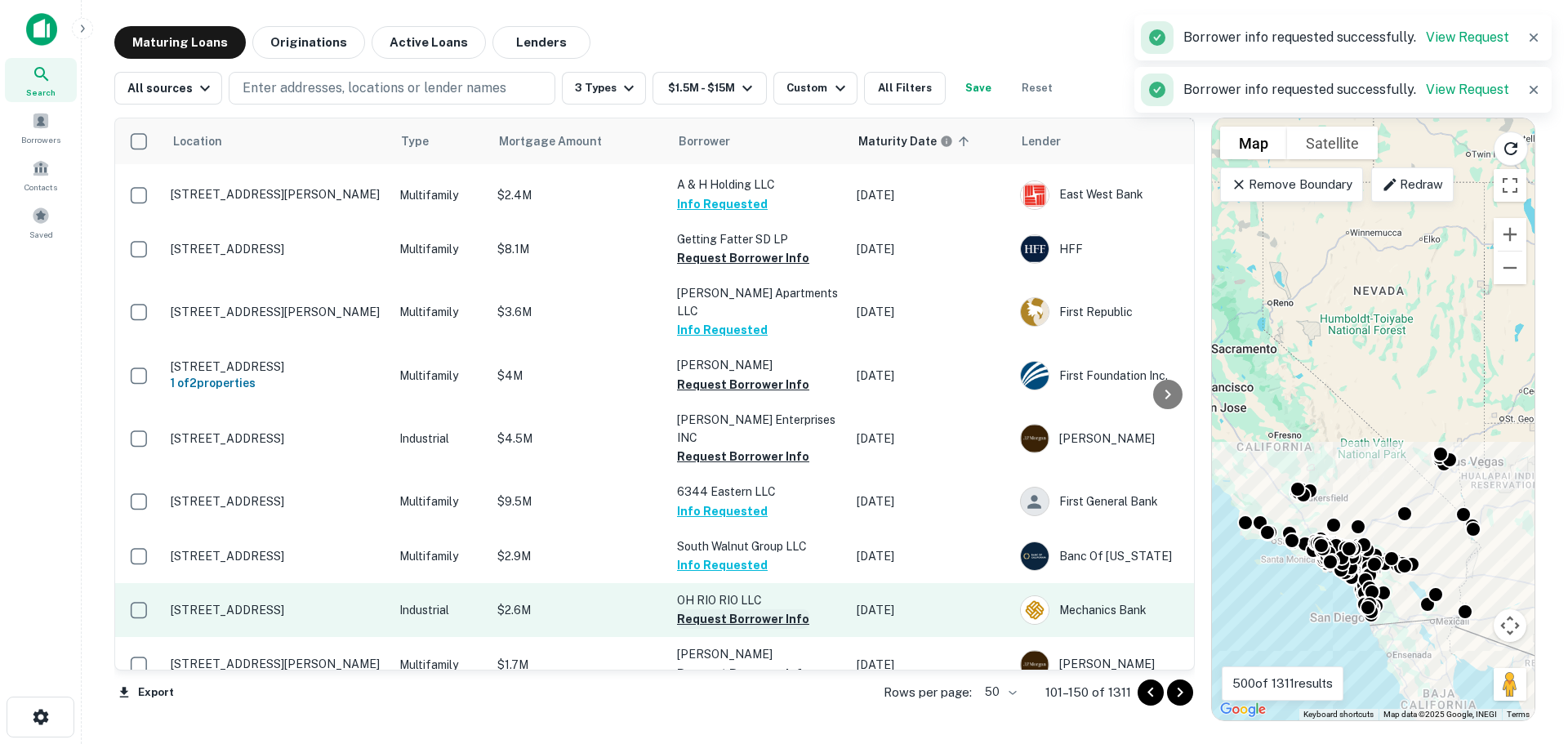
click at [735, 610] on button "Request Borrower Info" at bounding box center [744, 619] width 132 height 19
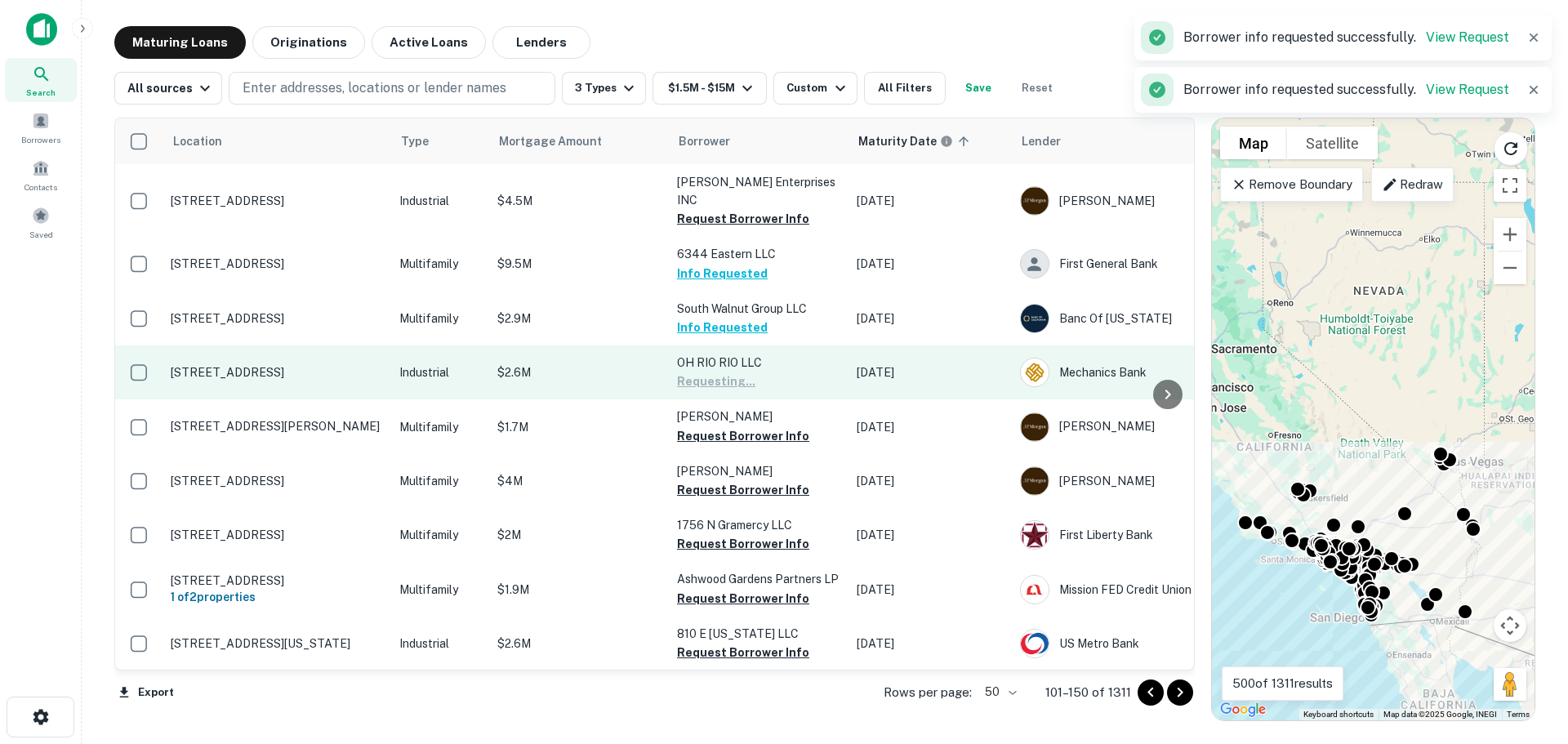
scroll to position [899, 0]
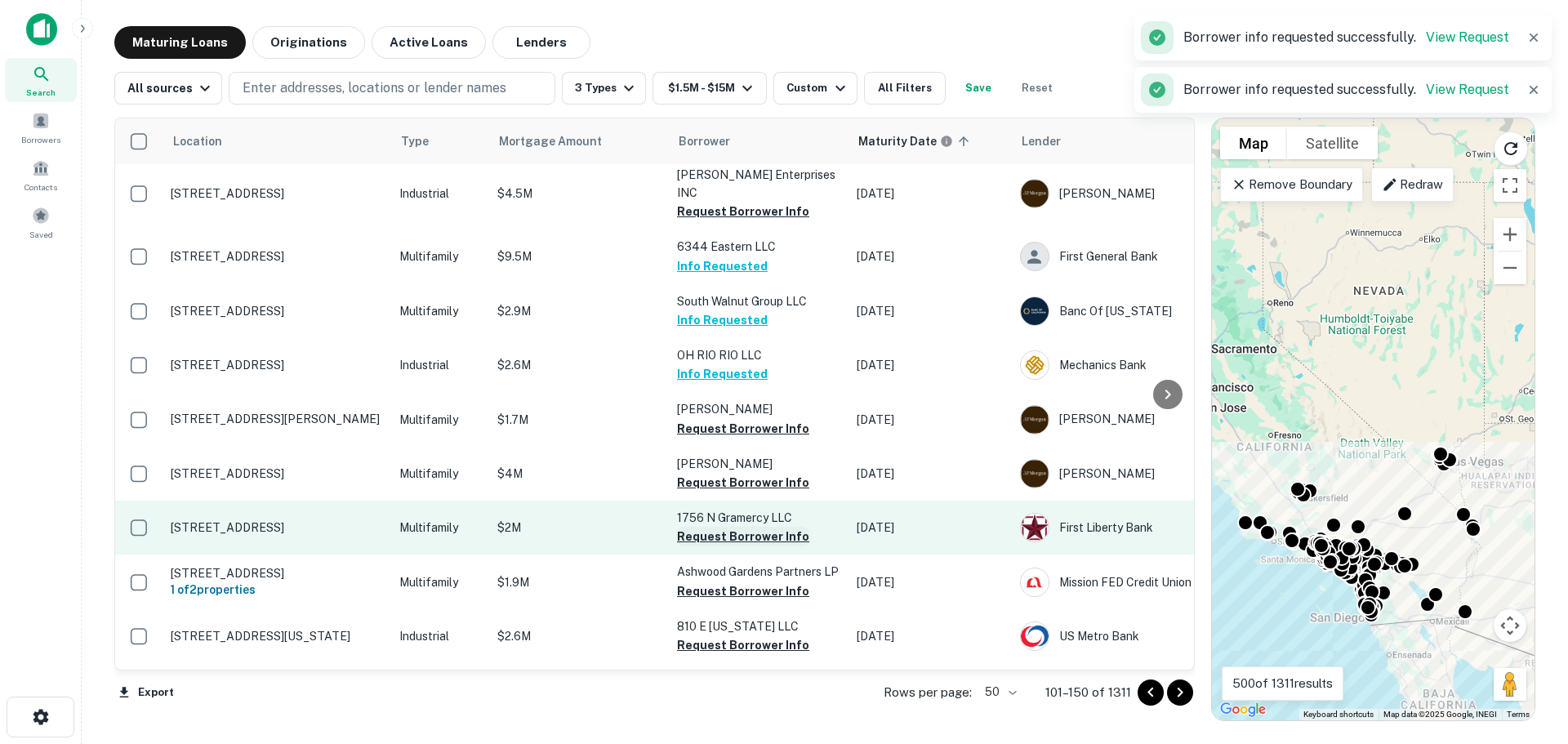
click at [711, 527] on button "Request Borrower Info" at bounding box center [744, 537] width 132 height 19
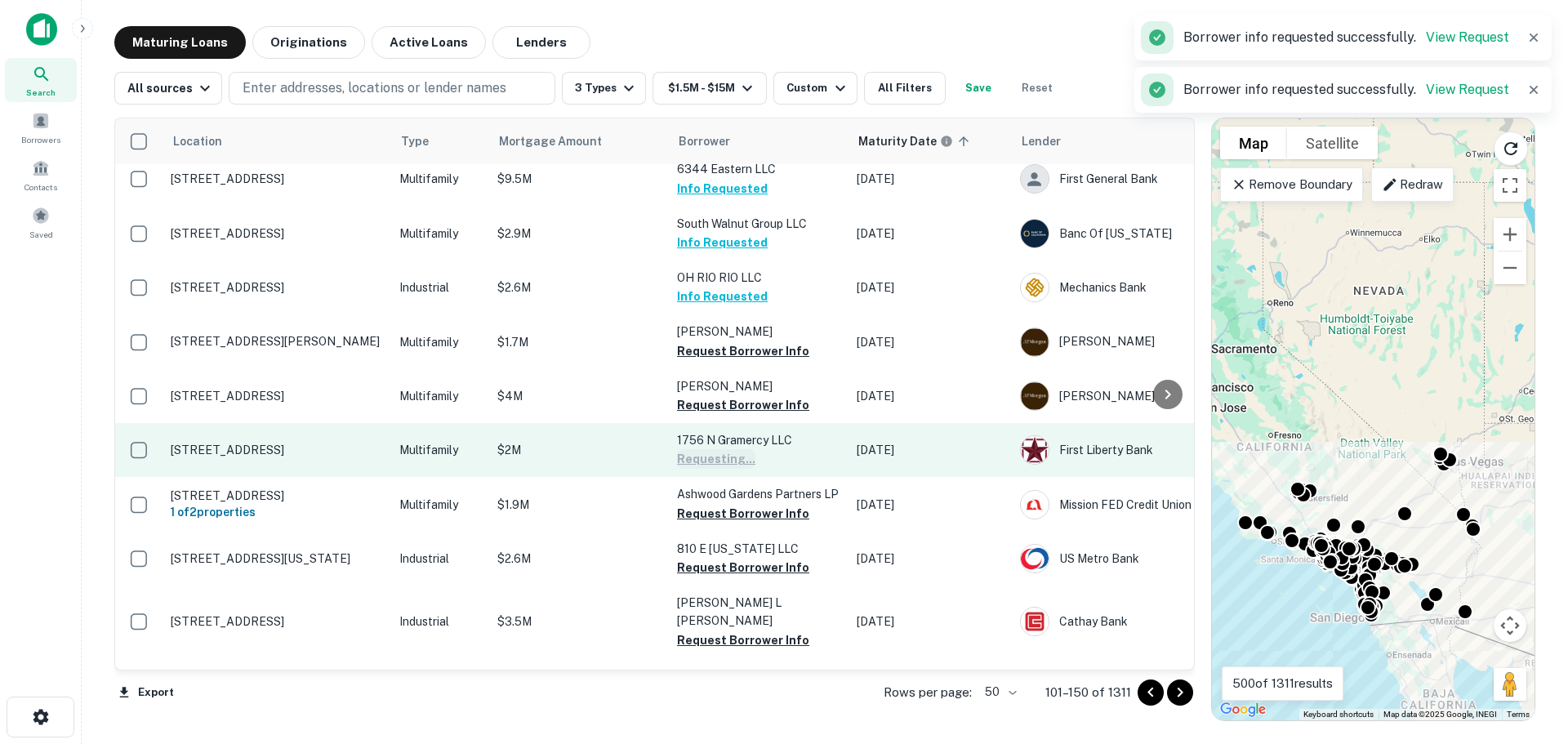
scroll to position [1062, 0]
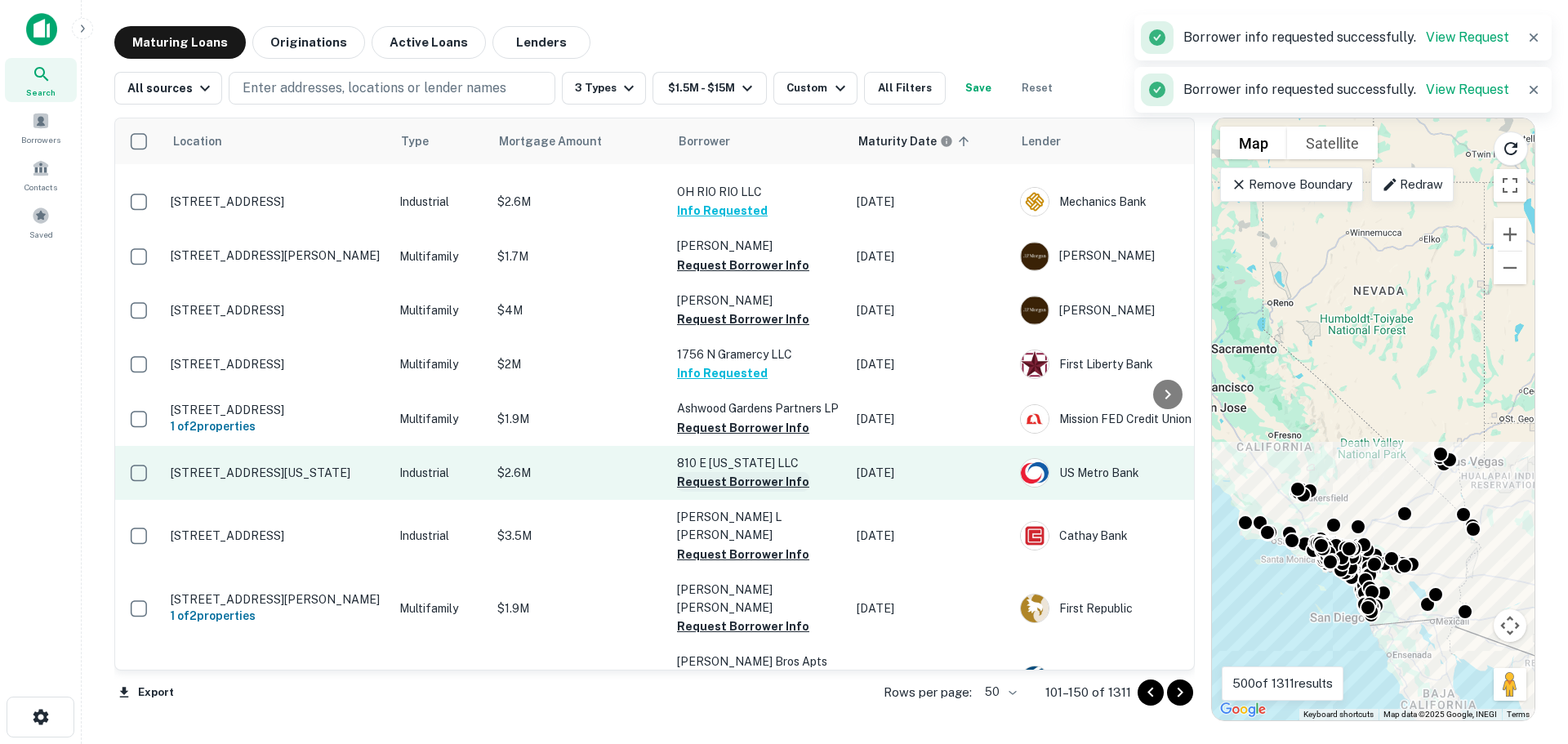
click at [745, 472] on button "Request Borrower Info" at bounding box center [744, 482] width 132 height 19
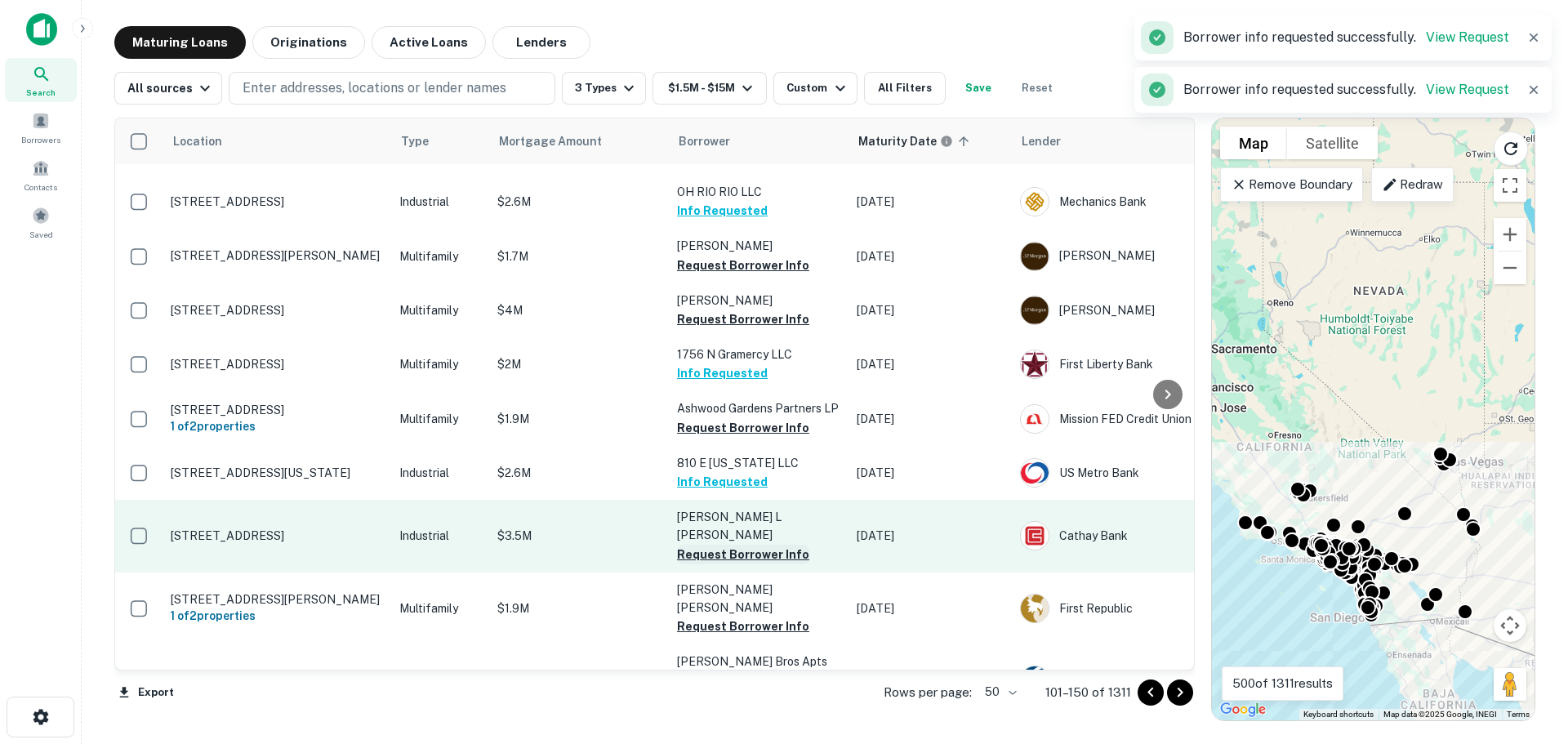
click at [725, 545] on button "Request Borrower Info" at bounding box center [744, 555] width 132 height 19
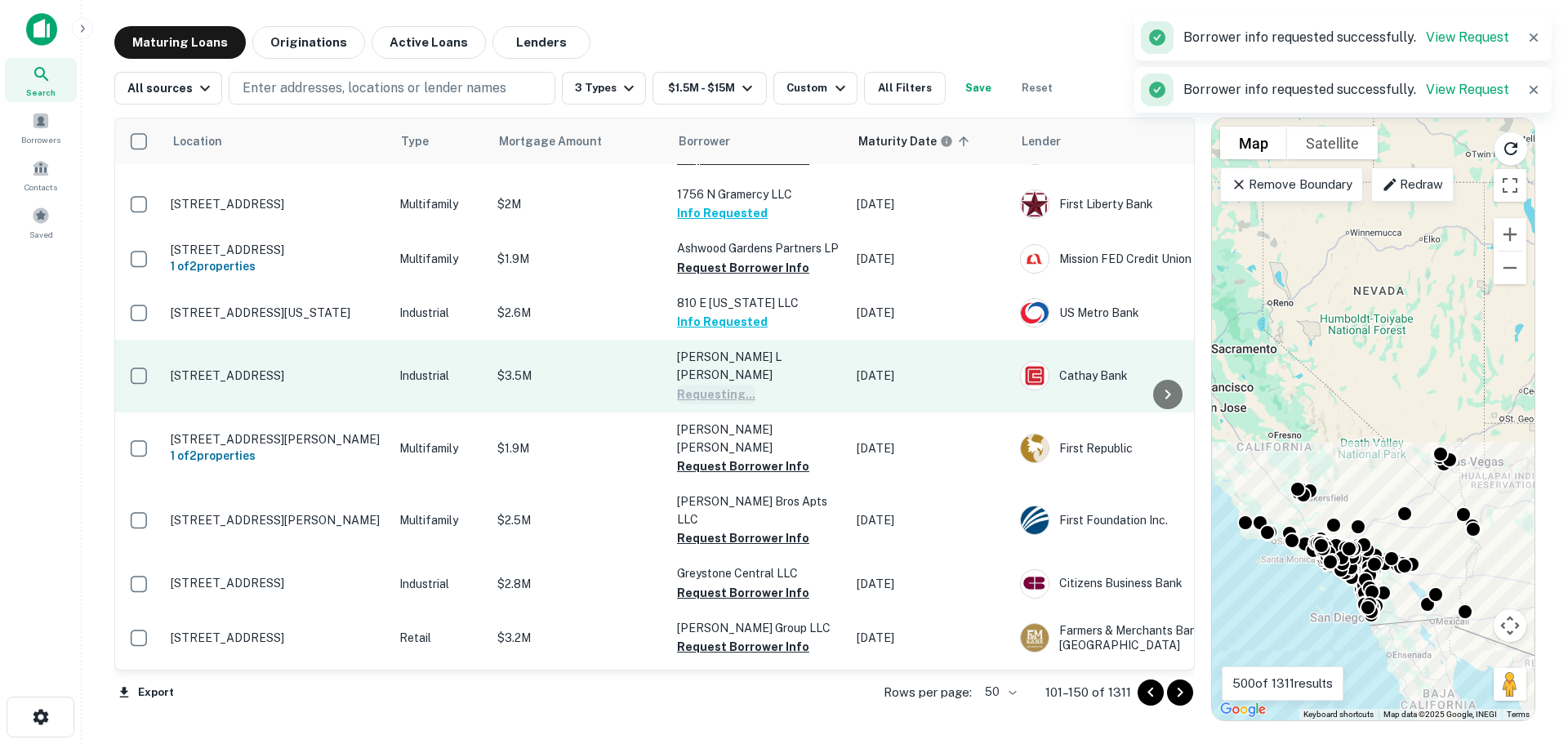
scroll to position [1226, 0]
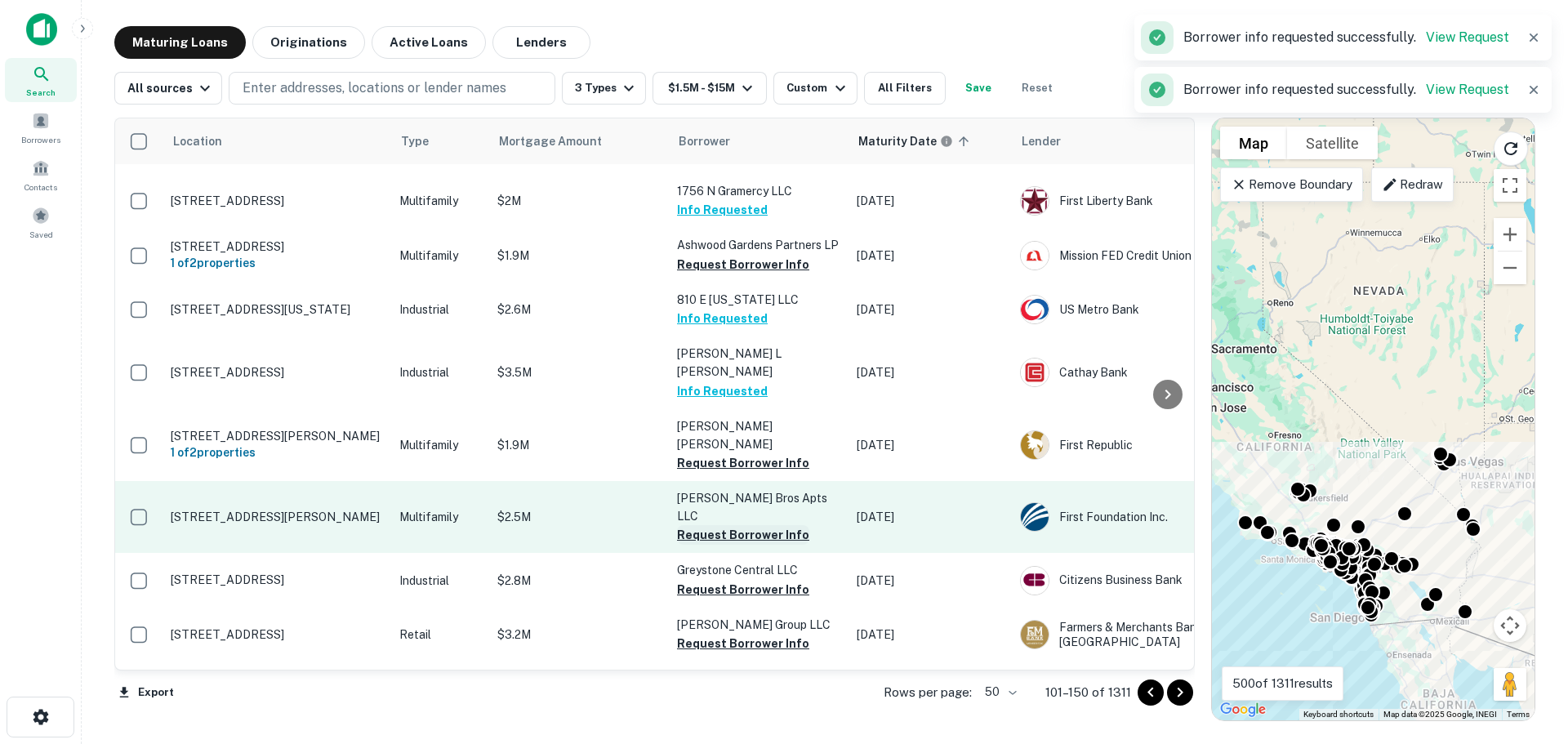
click at [727, 525] on button "Request Borrower Info" at bounding box center [744, 535] width 132 height 19
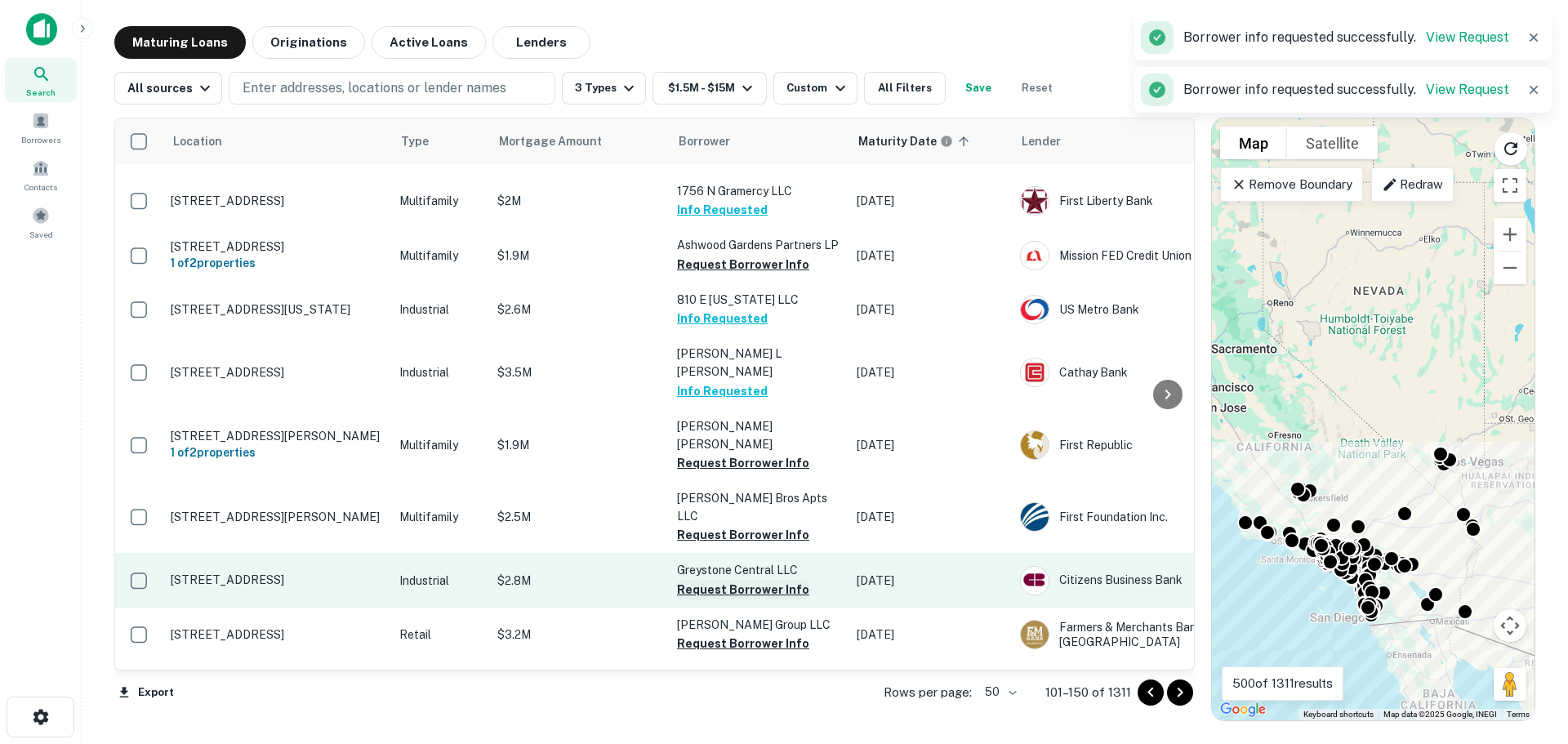
scroll to position [1389, 0]
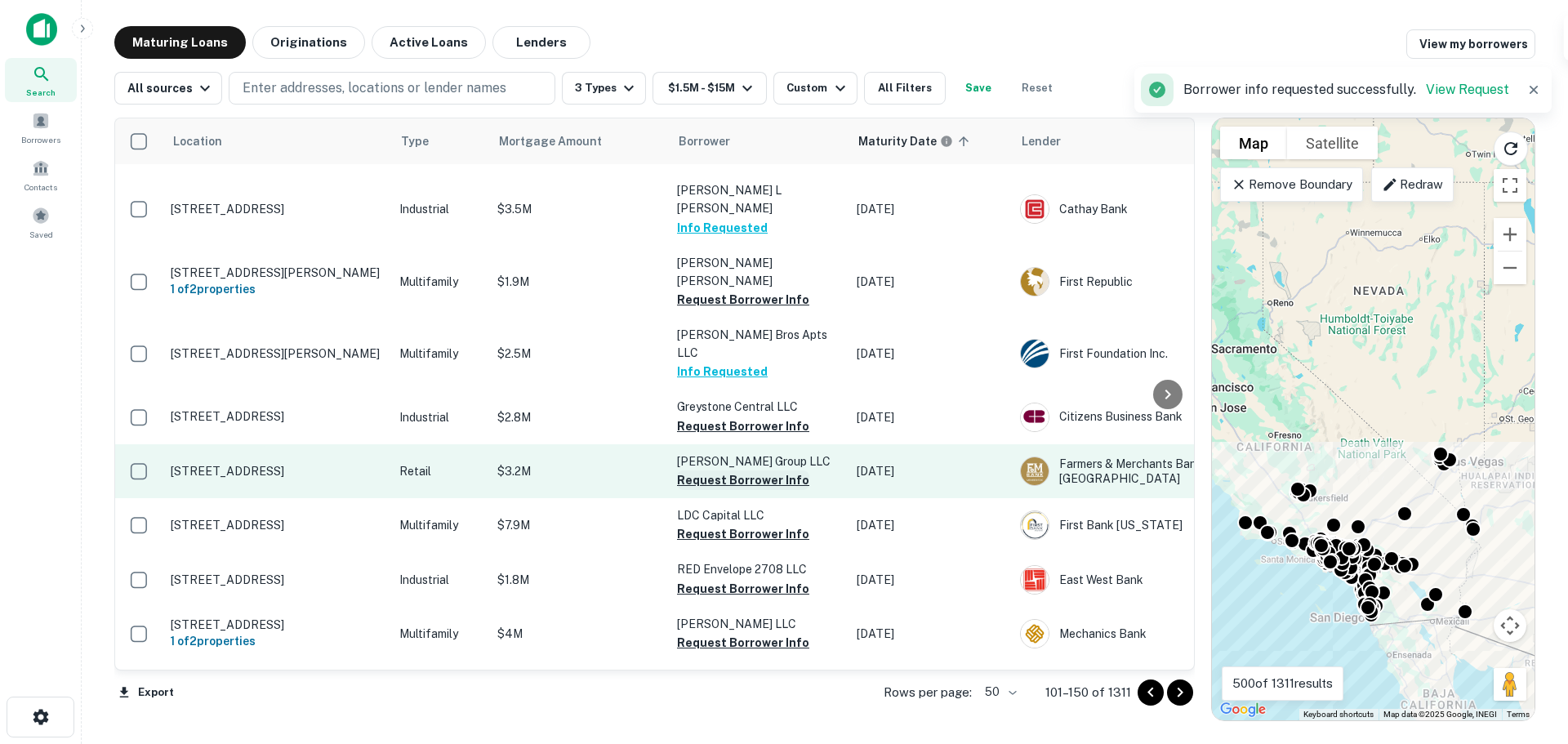
click at [735, 470] on button "Request Borrower Info" at bounding box center [744, 480] width 132 height 19
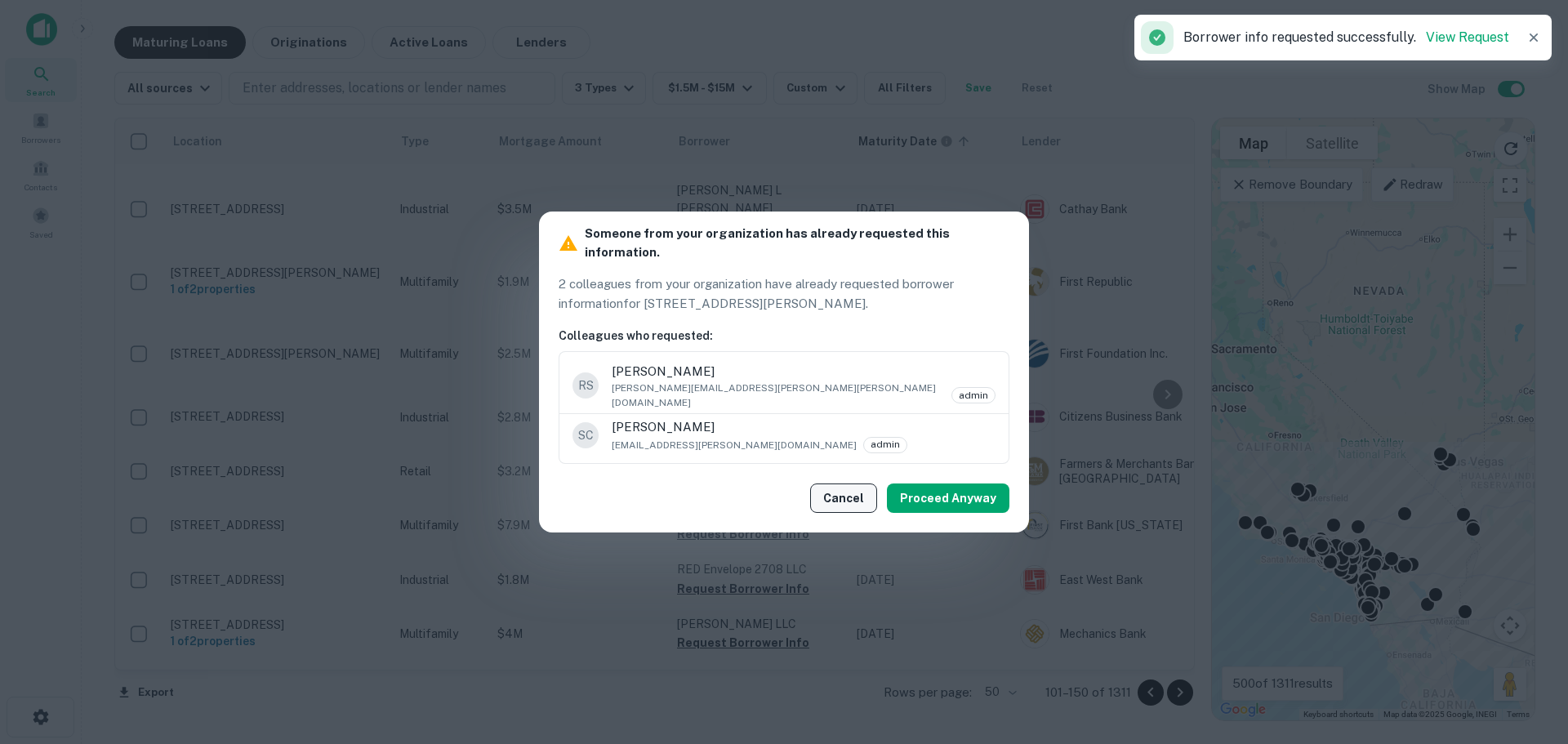
click at [837, 484] on button "Cancel" at bounding box center [843, 498] width 67 height 30
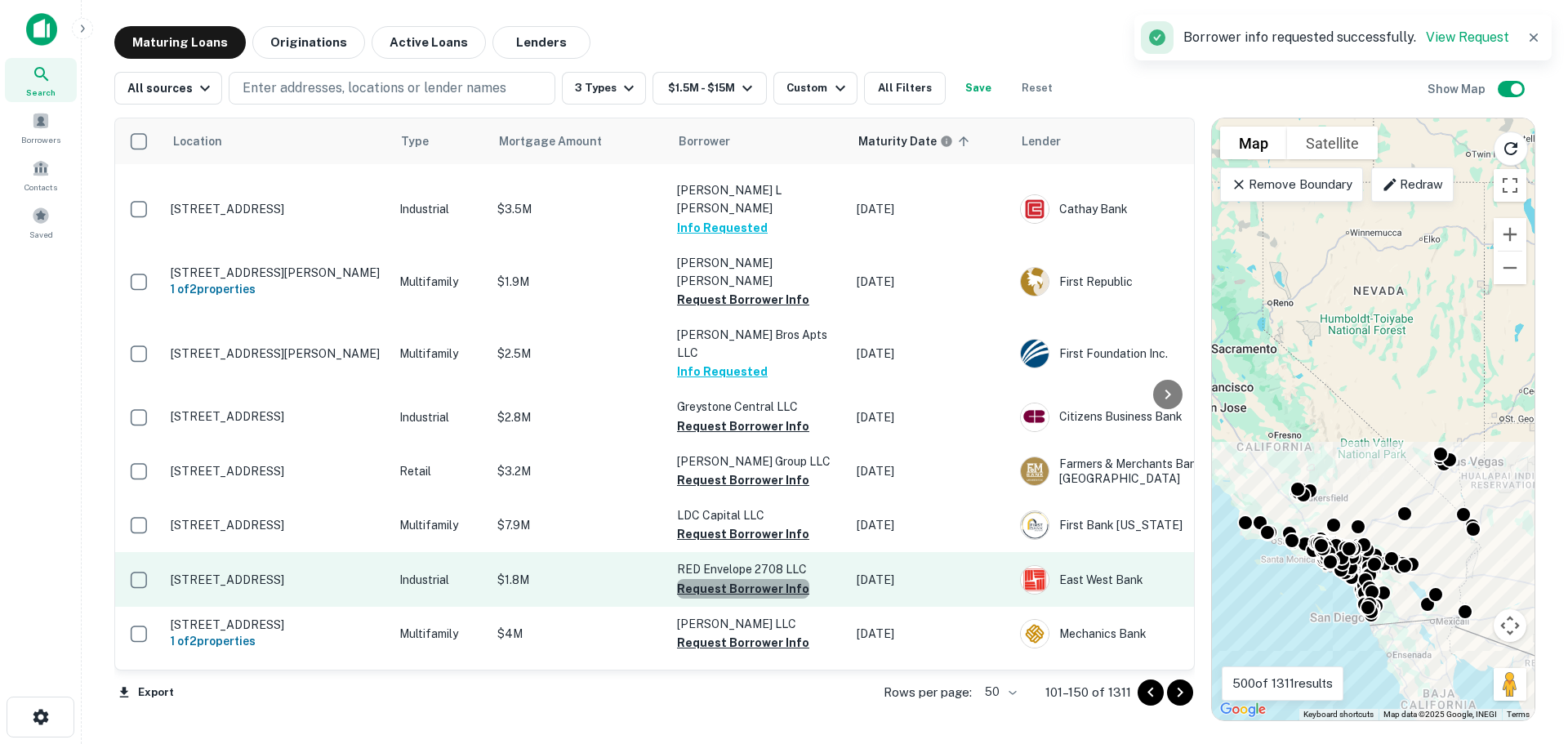
click at [744, 579] on button "Request Borrower Info" at bounding box center [744, 588] width 132 height 19
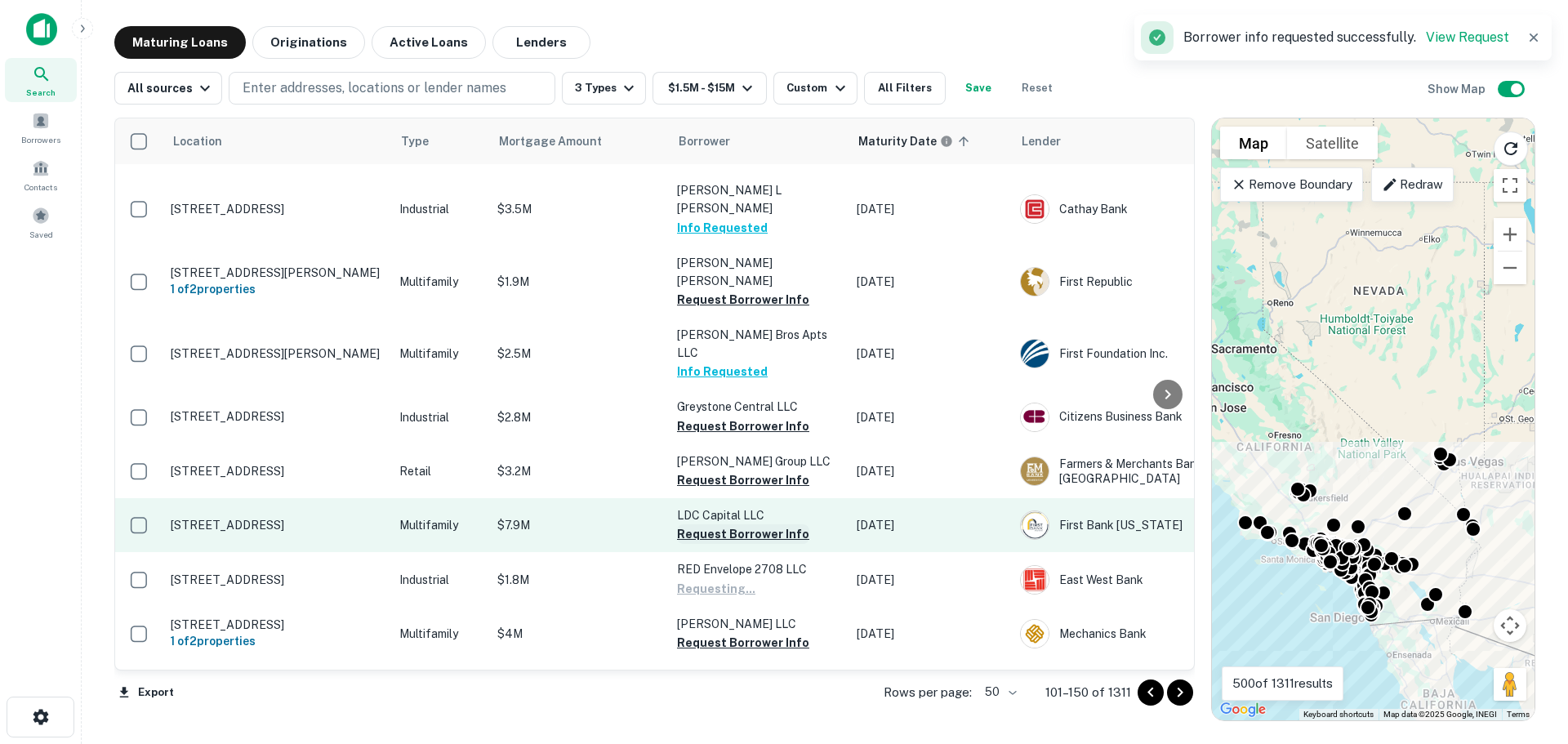
click at [748, 524] on button "Request Borrower Info" at bounding box center [744, 534] width 132 height 19
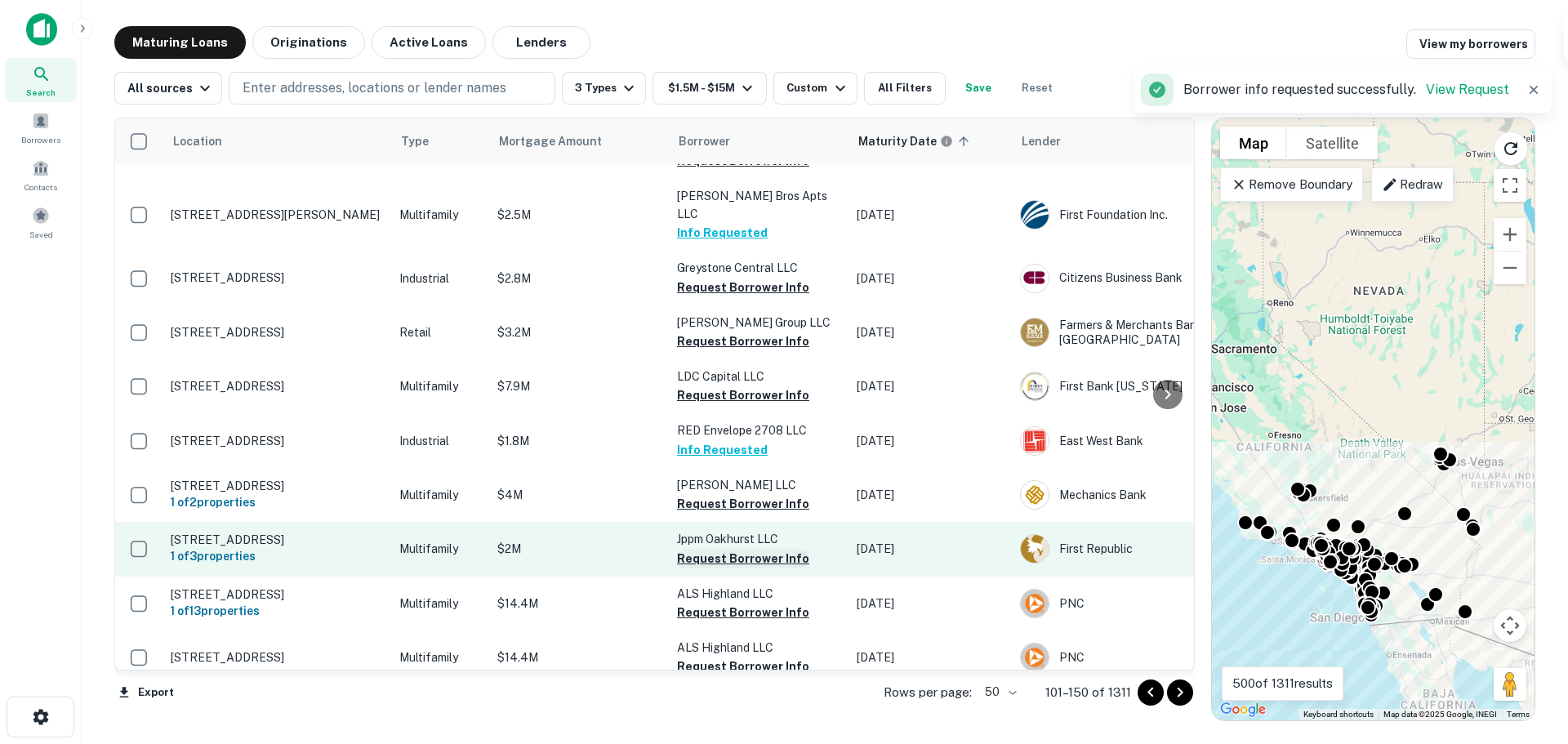
scroll to position [1552, 0]
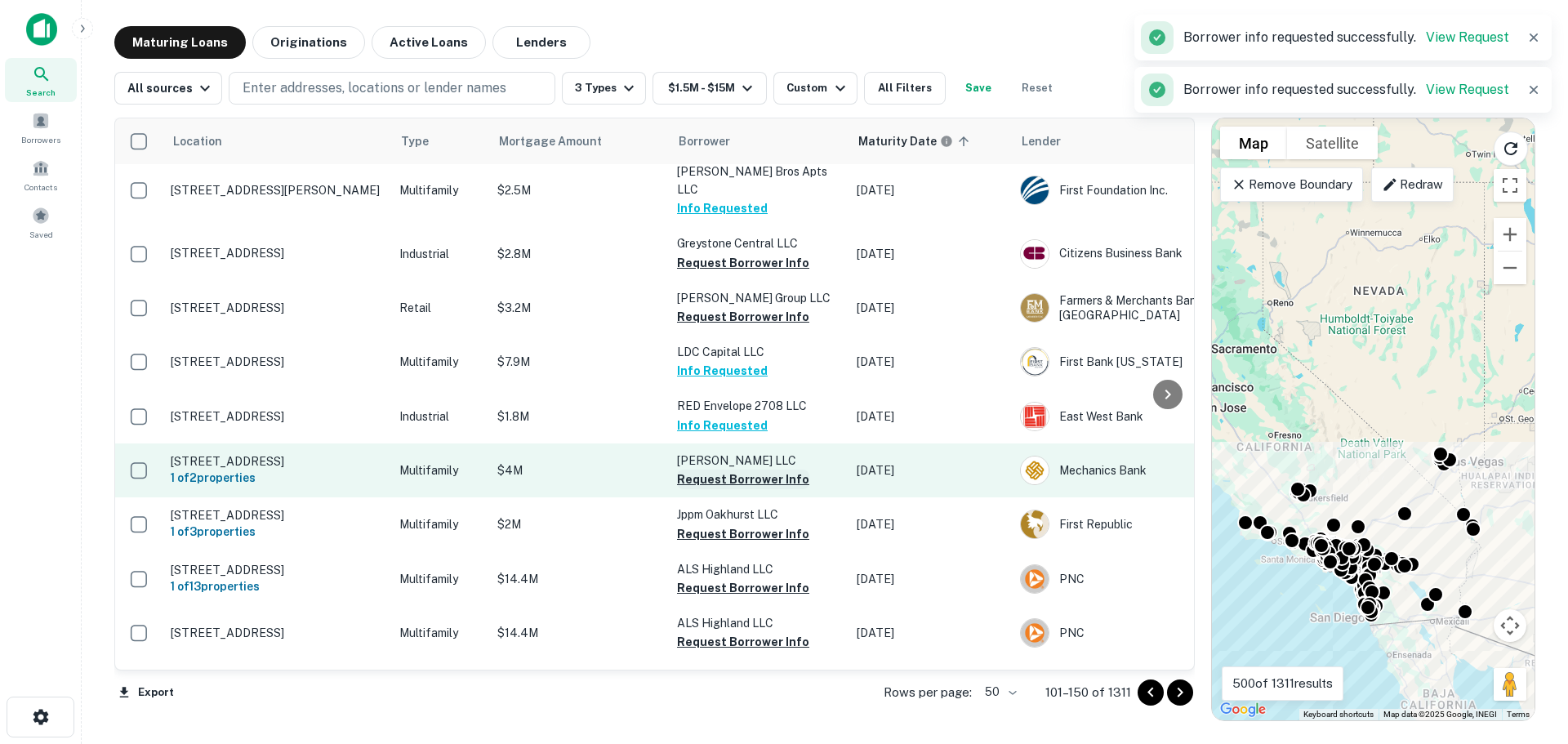
click at [744, 469] on button "Request Borrower Info" at bounding box center [744, 479] width 132 height 19
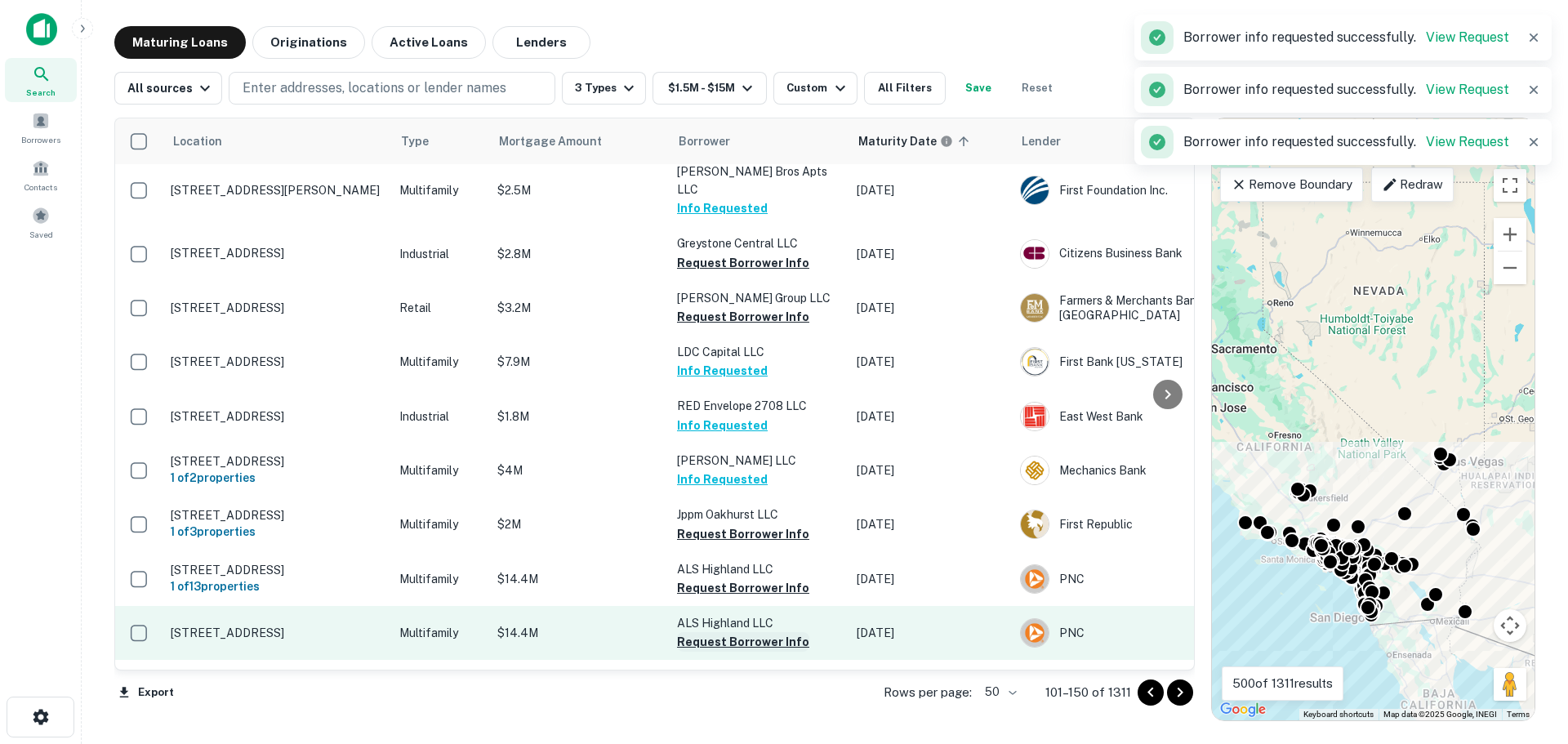
click at [755, 633] on button "Request Borrower Info" at bounding box center [744, 642] width 132 height 19
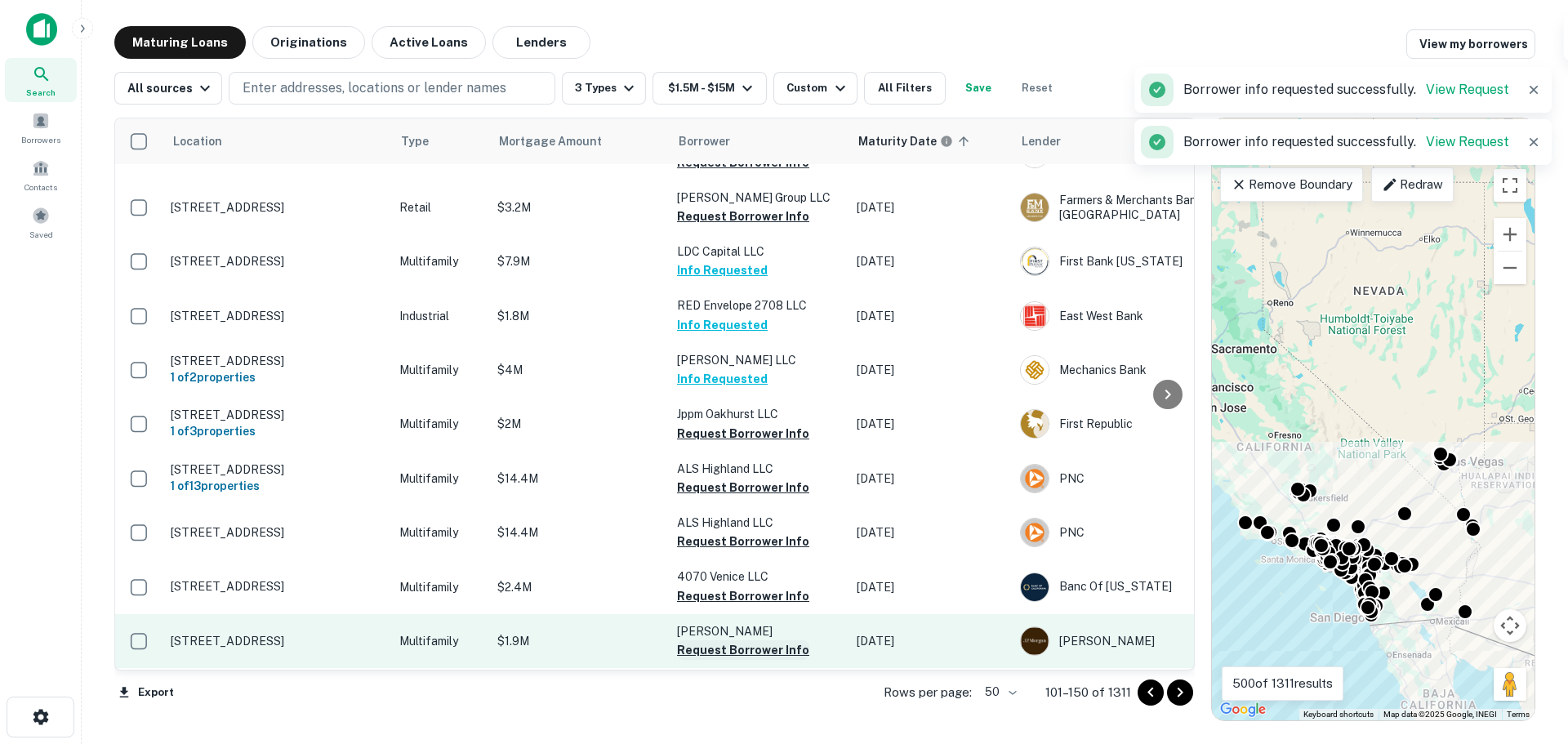
scroll to position [1716, 0]
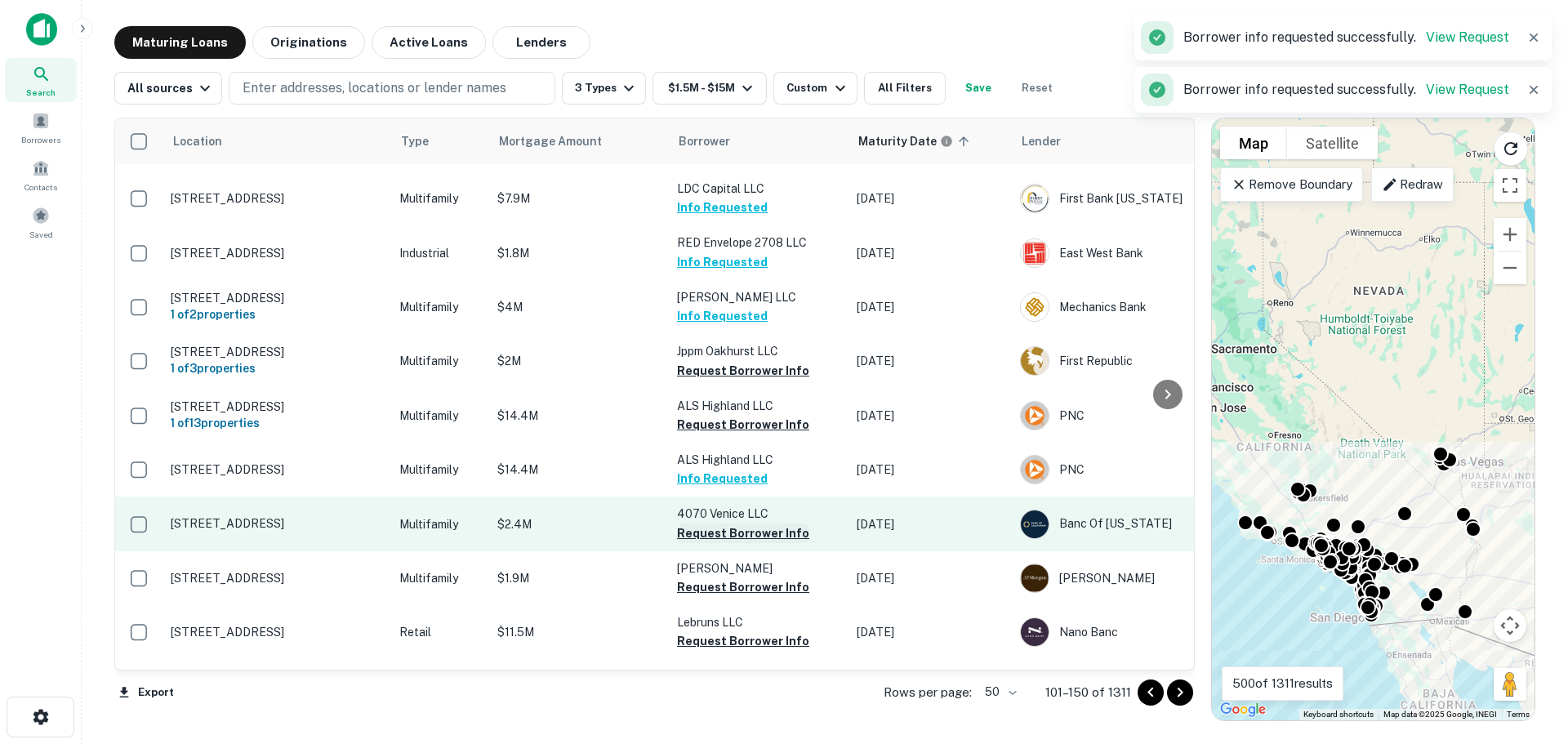
click at [763, 524] on button "Request Borrower Info" at bounding box center [744, 534] width 132 height 19
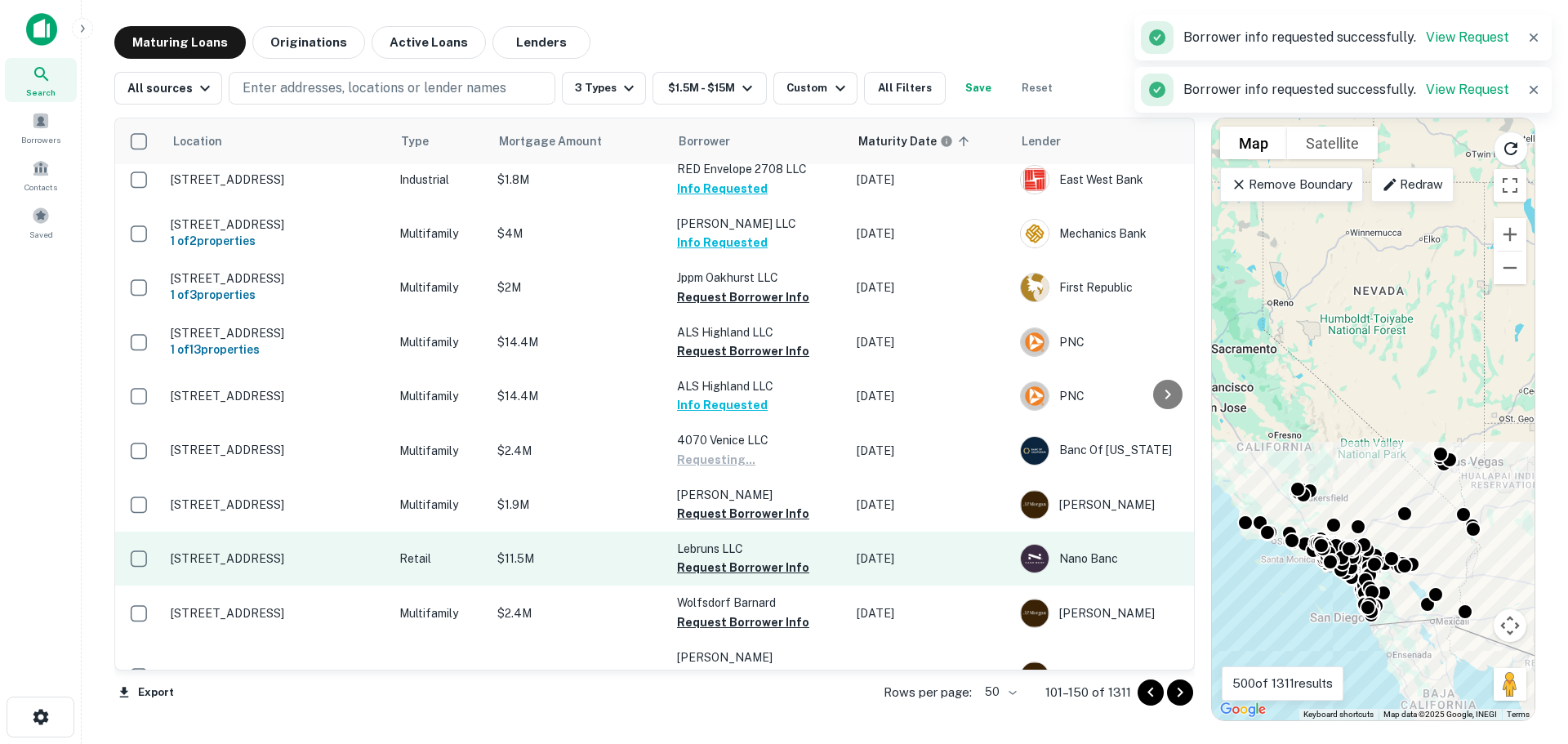
scroll to position [1880, 0]
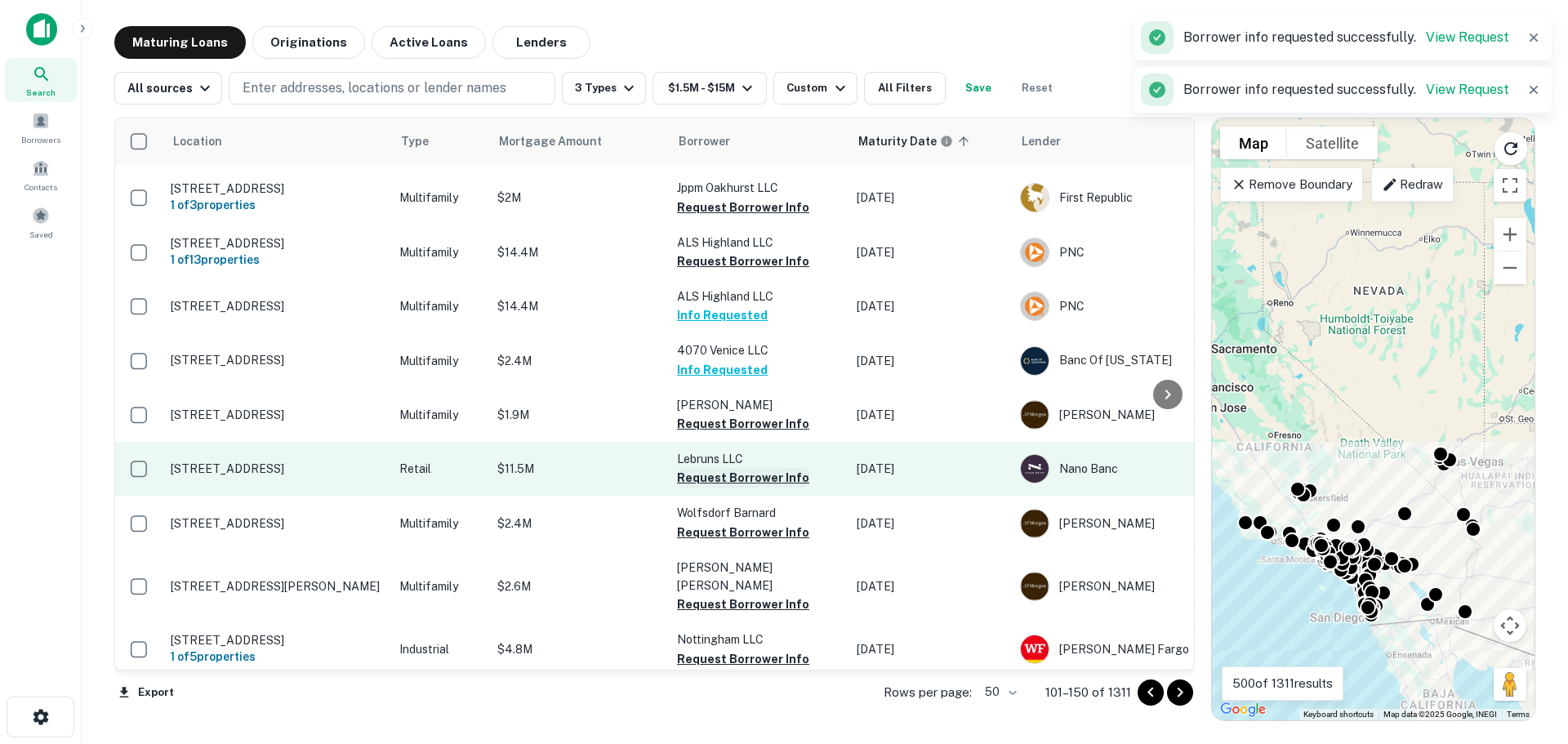
click at [754, 468] on button "Request Borrower Info" at bounding box center [744, 478] width 132 height 19
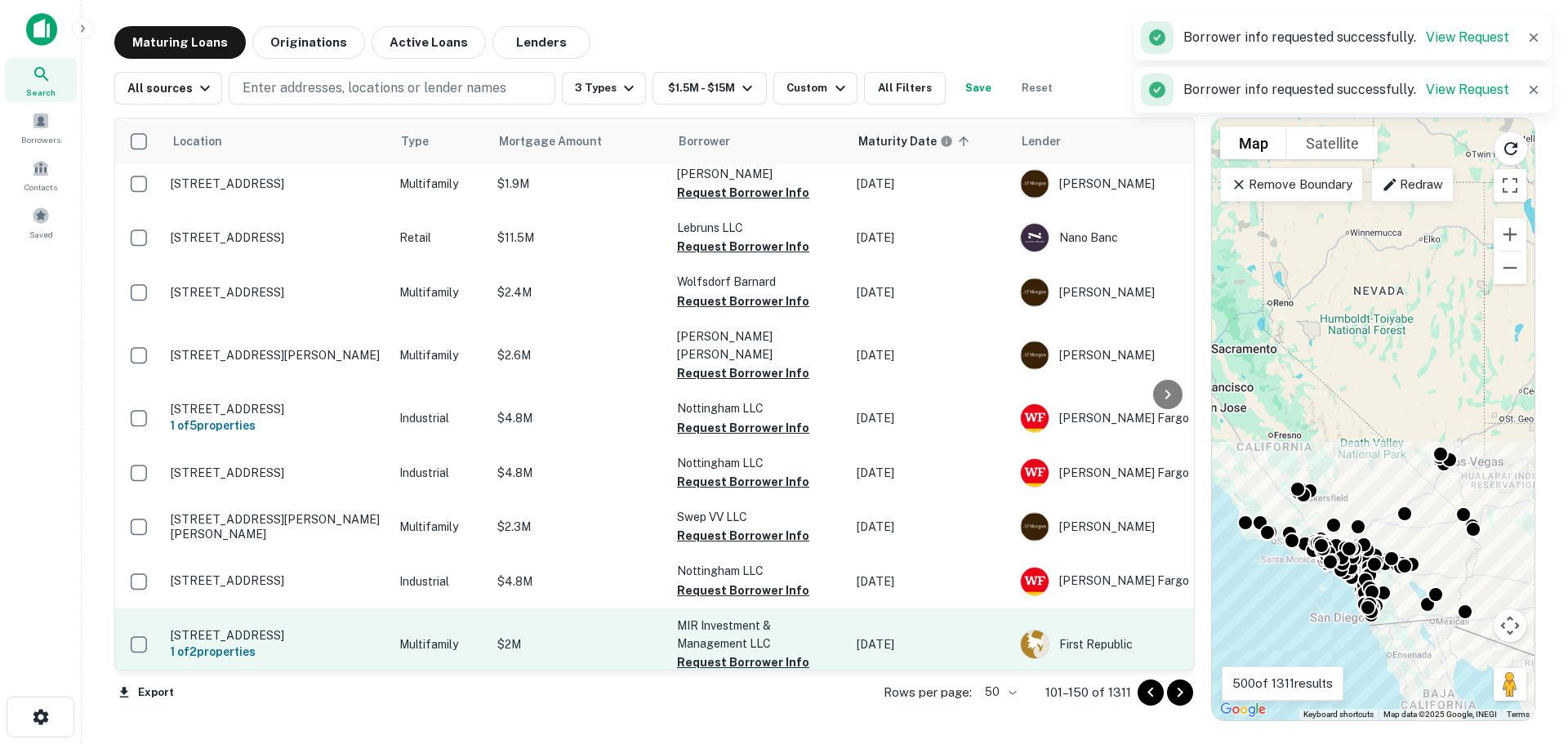
scroll to position [2124, 0]
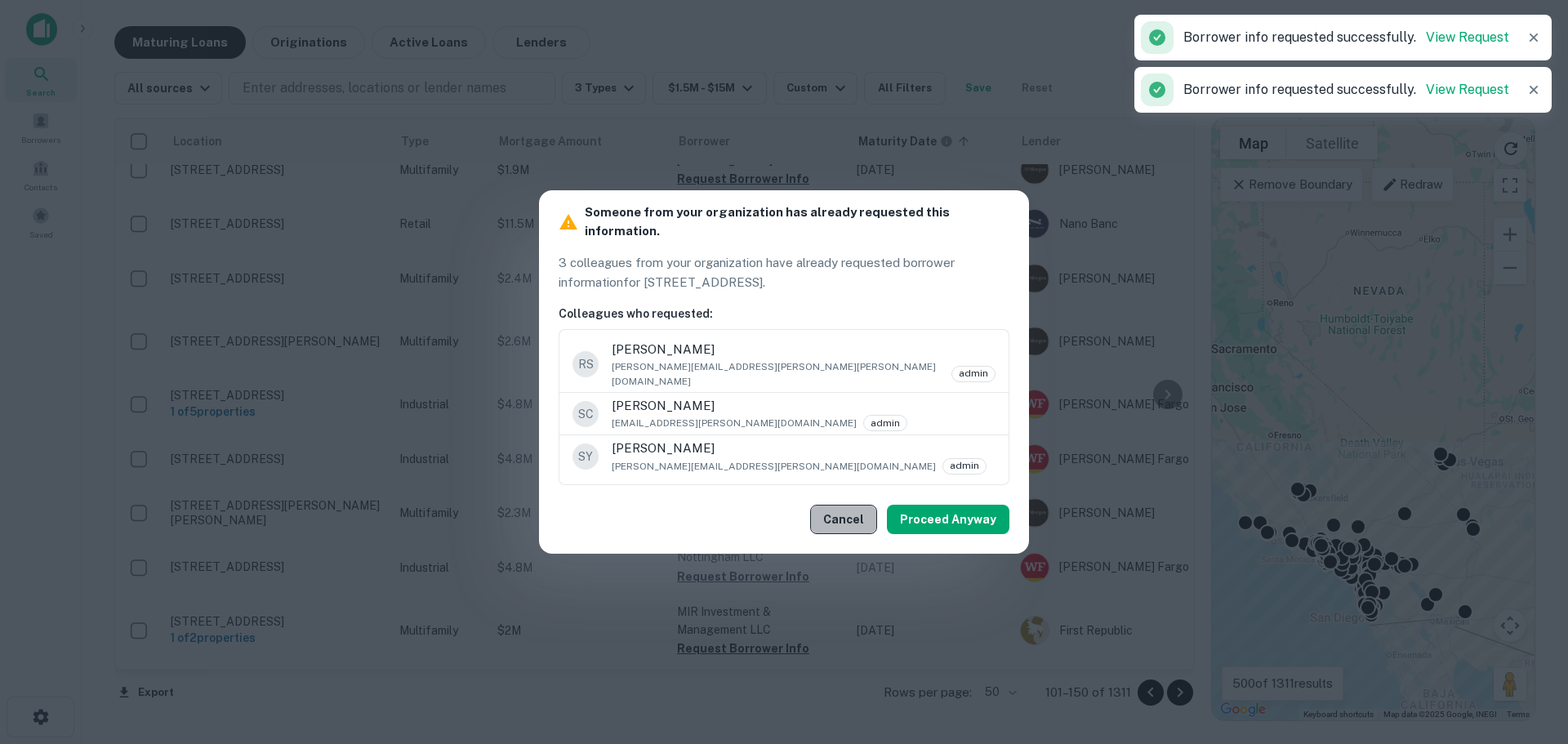
click at [849, 510] on button "Cancel" at bounding box center [843, 519] width 67 height 30
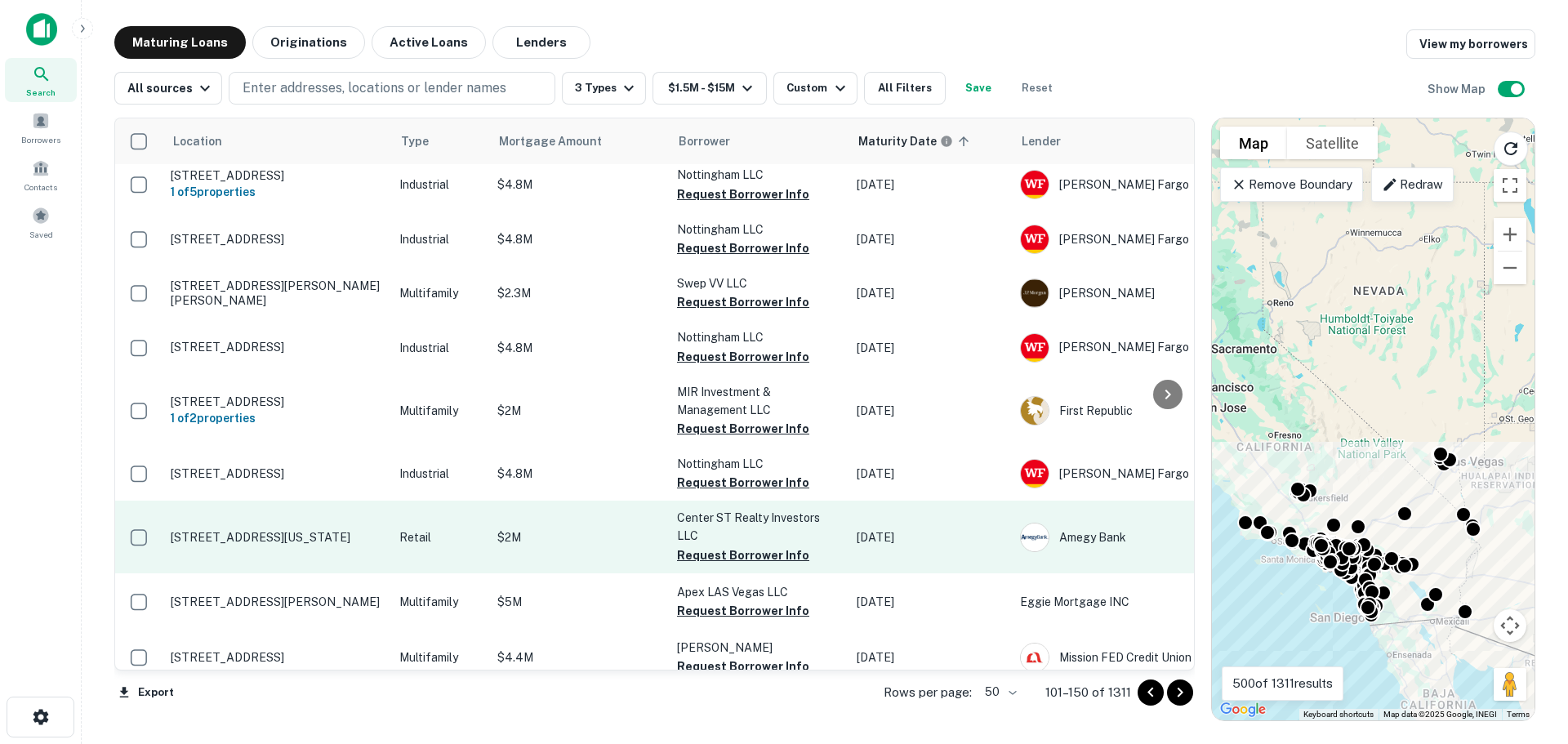
scroll to position [2346, 0]
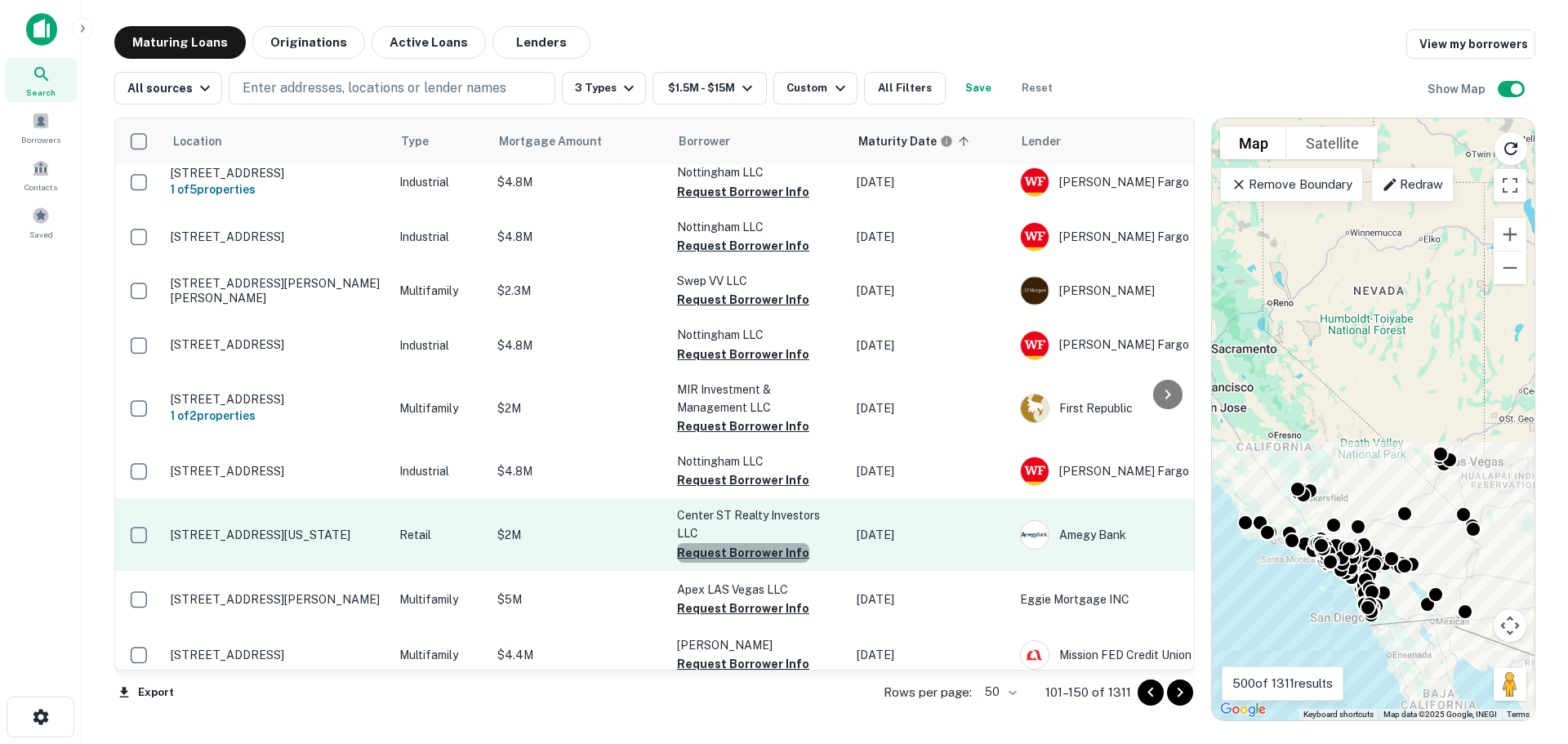
click at [751, 543] on button "Request Borrower Info" at bounding box center [744, 553] width 132 height 19
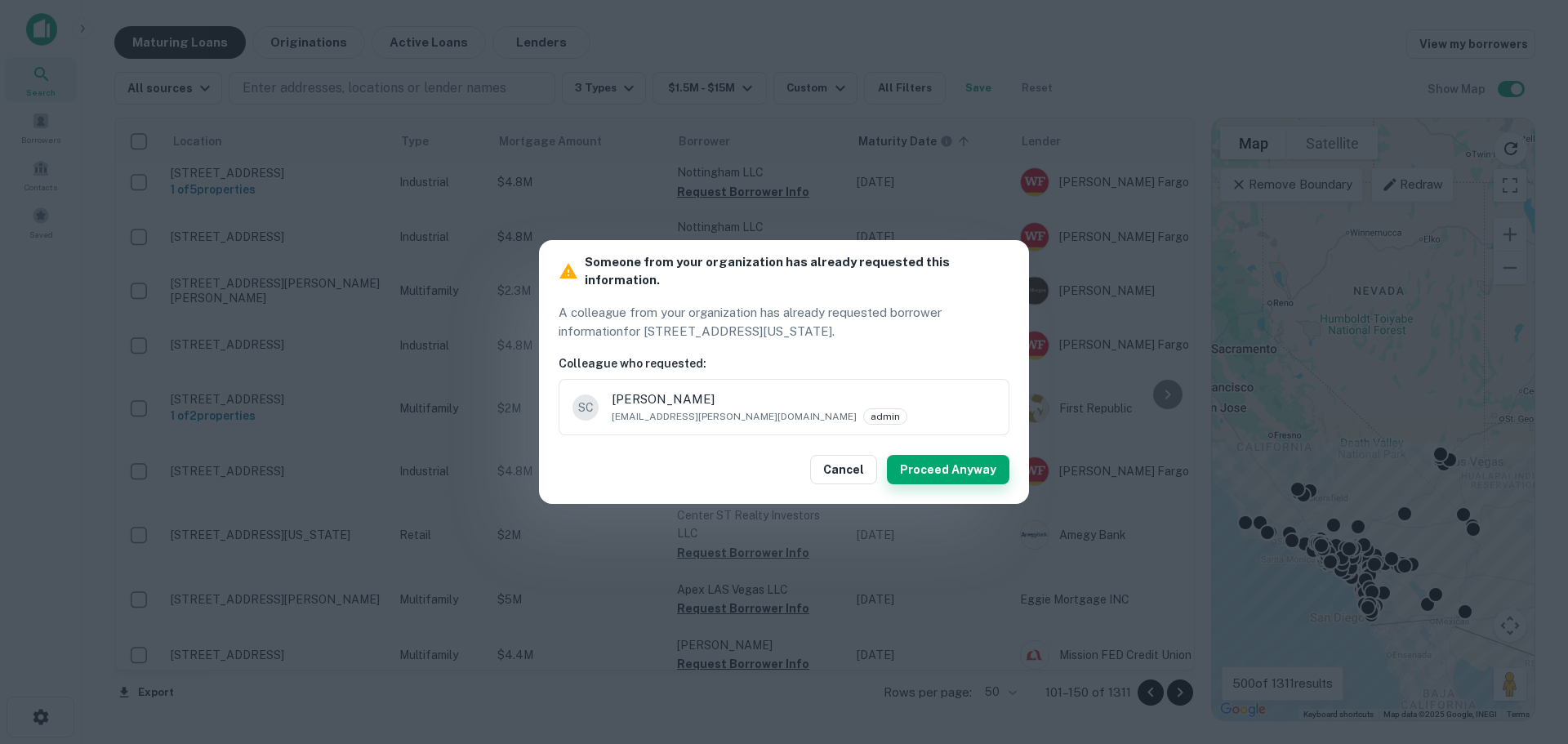
click at [979, 466] on button "Proceed Anyway" at bounding box center [948, 469] width 123 height 30
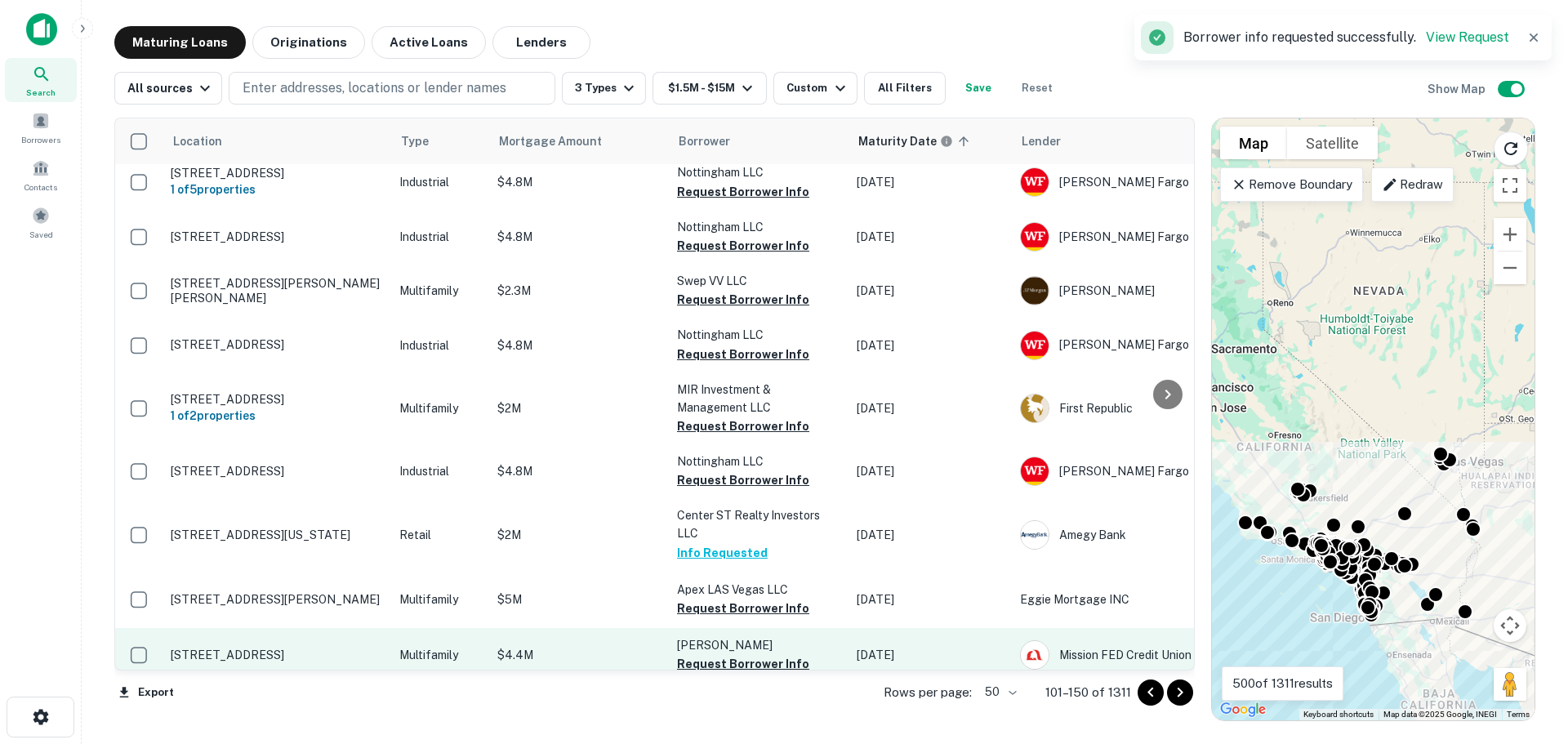
click at [744, 655] on button "Request Borrower Info" at bounding box center [744, 664] width 132 height 19
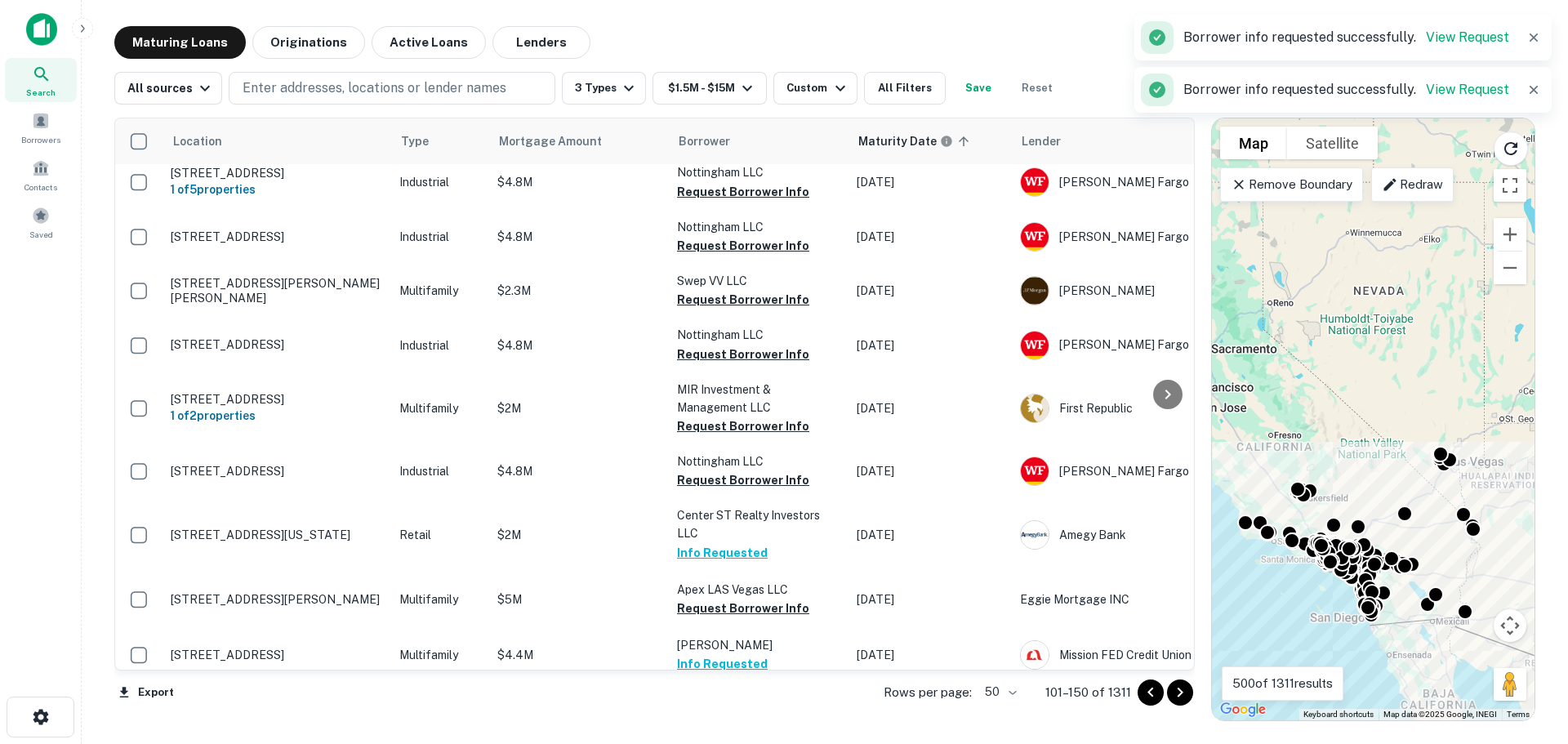
click at [764, 709] on button "Request Borrower Info" at bounding box center [744, 719] width 132 height 19
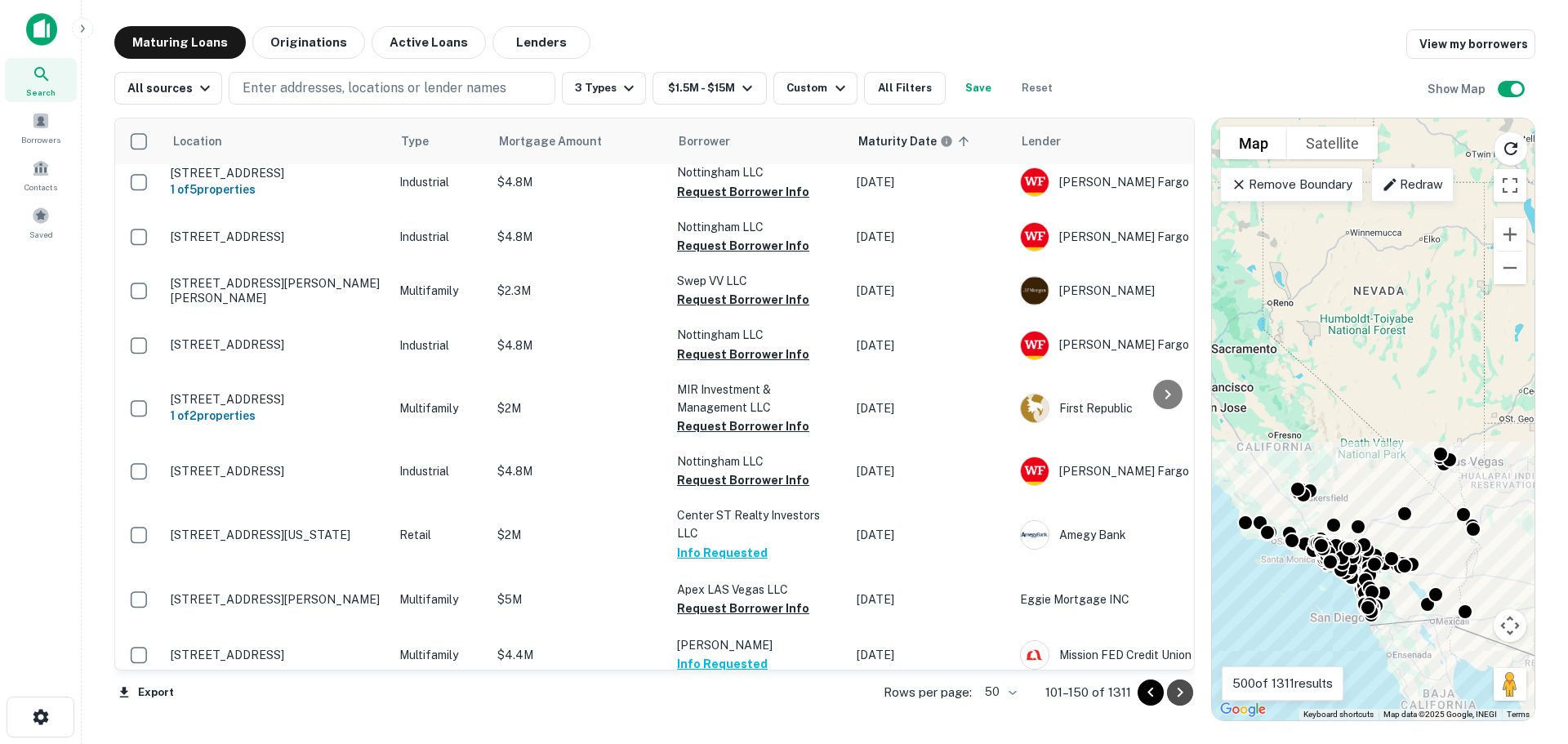
click at [1177, 690] on icon "Go to next page" at bounding box center [1180, 693] width 19 height 19
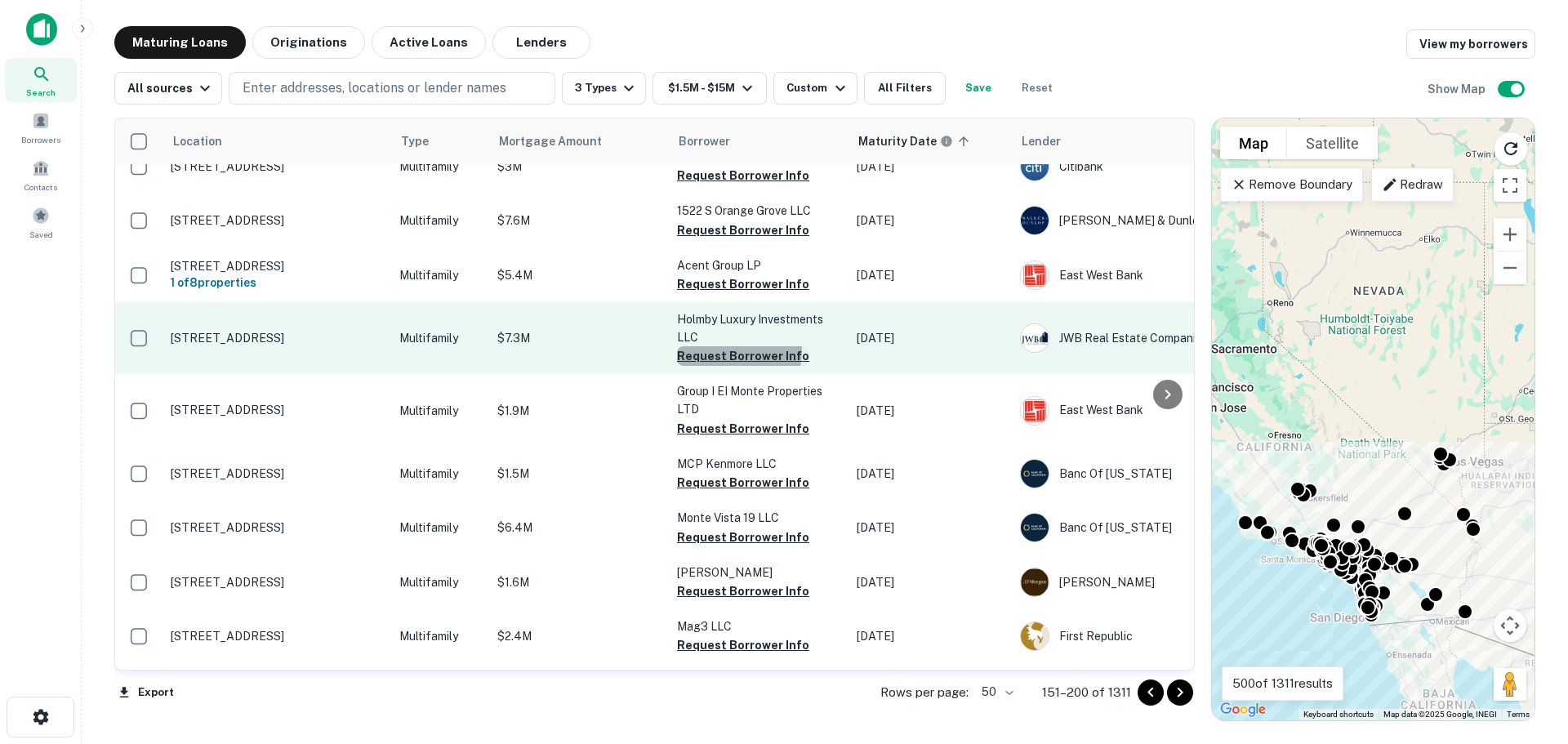
click at [718, 347] on button "Request Borrower Info" at bounding box center [744, 356] width 132 height 19
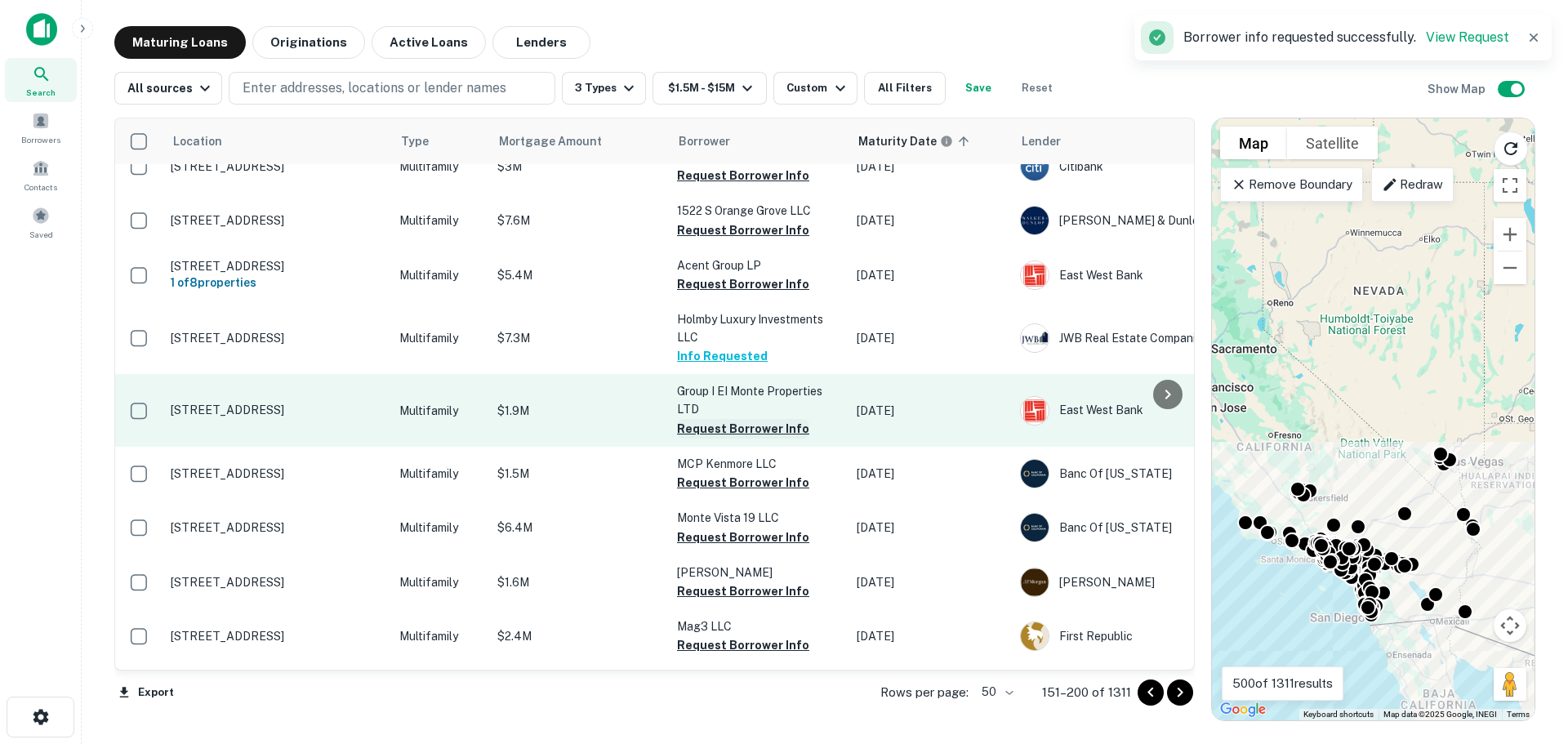
click at [721, 420] on button "Request Borrower Info" at bounding box center [744, 429] width 132 height 19
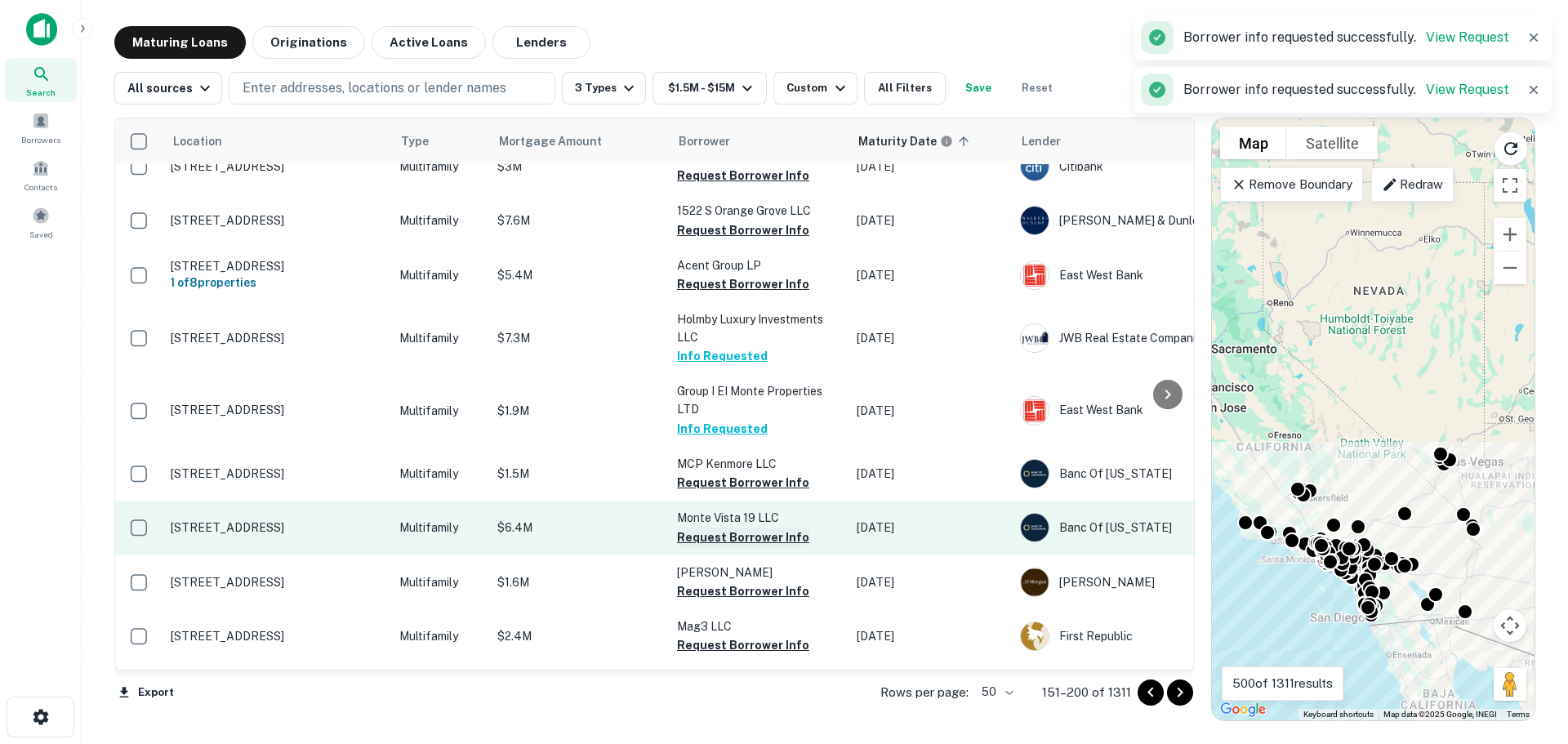
click at [741, 528] on button "Request Borrower Info" at bounding box center [744, 538] width 132 height 19
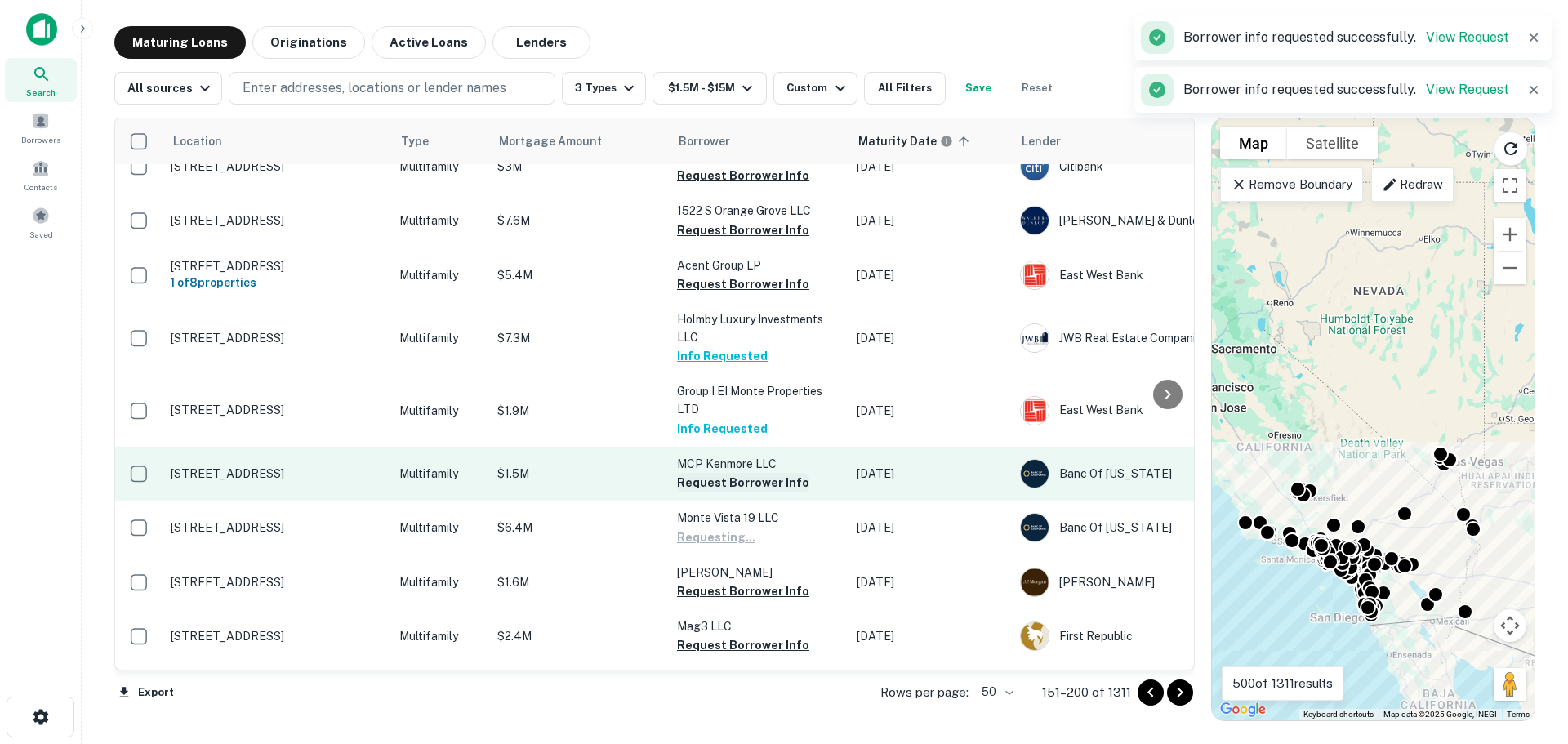
click at [748, 473] on button "Request Borrower Info" at bounding box center [744, 483] width 132 height 19
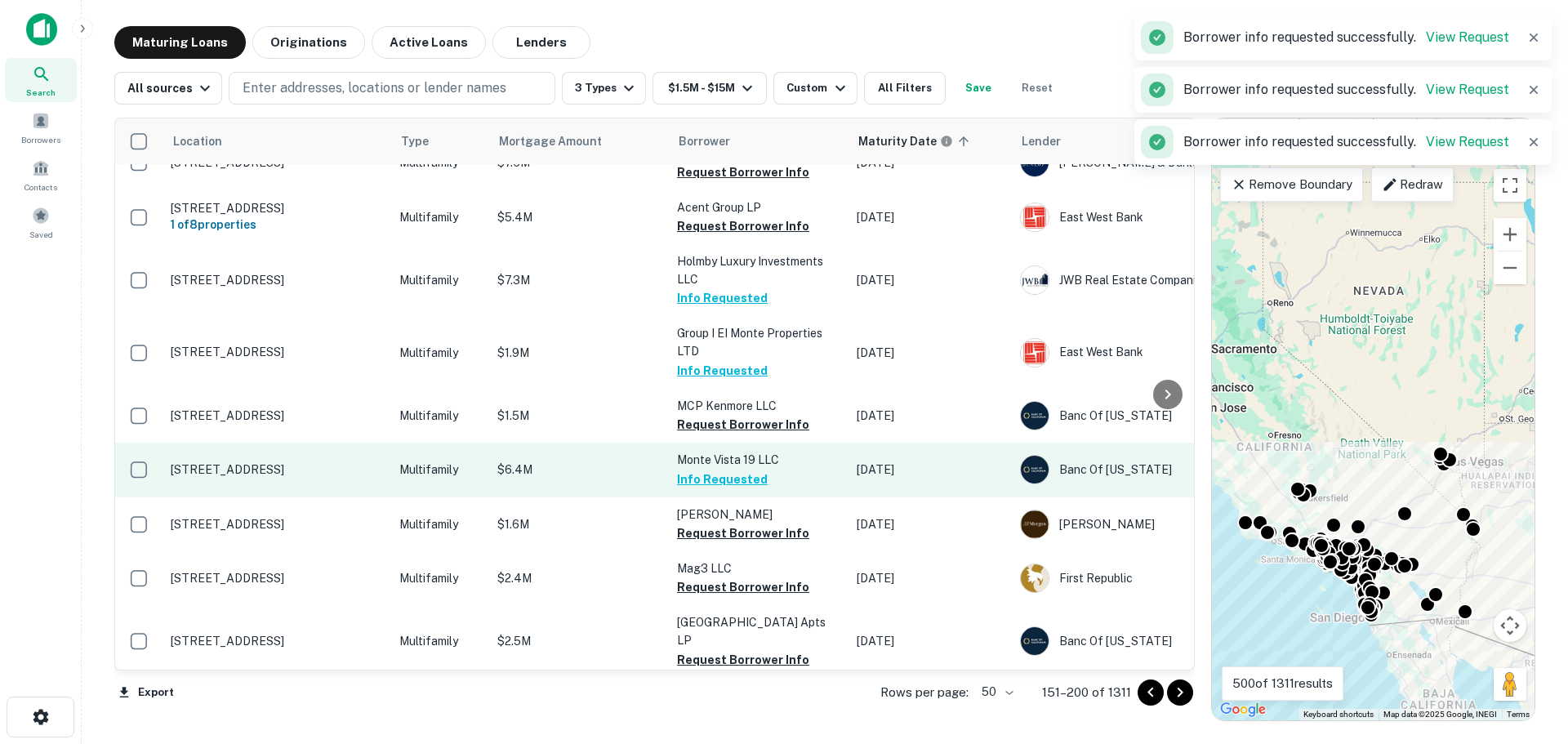
scroll to position [2409, 0]
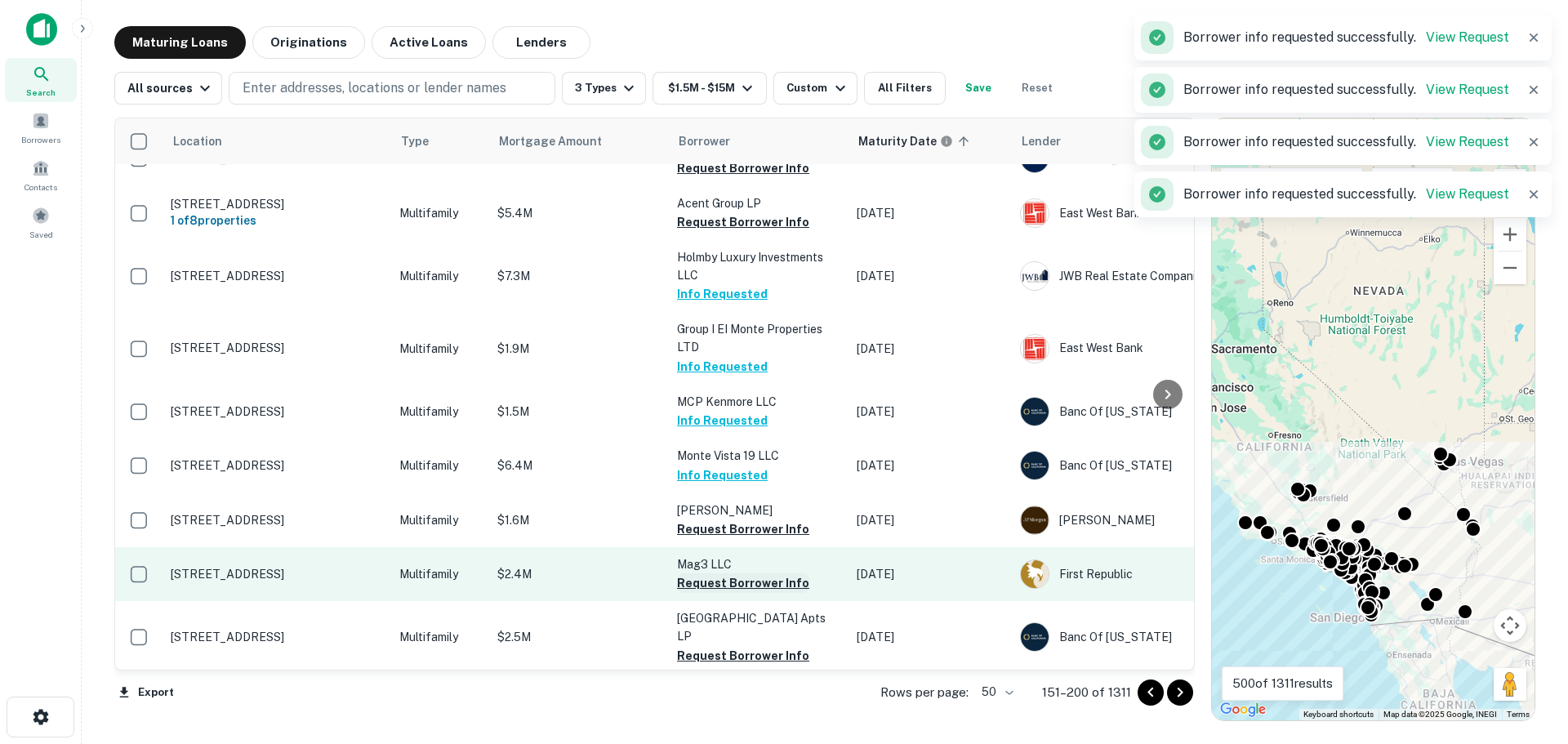
click at [725, 573] on button "Request Borrower Info" at bounding box center [744, 583] width 132 height 19
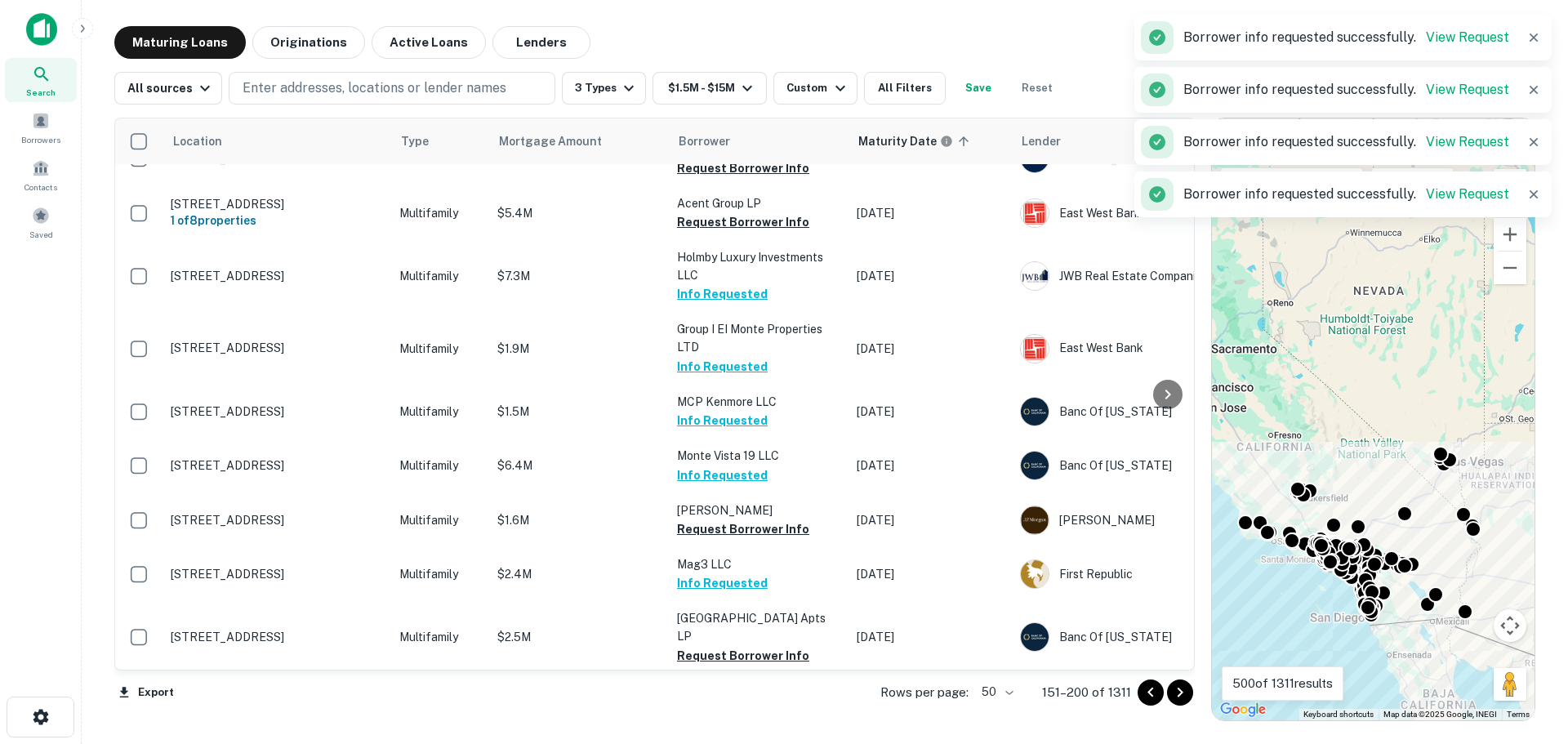
click at [1182, 688] on icon "Go to next page" at bounding box center [1180, 693] width 19 height 19
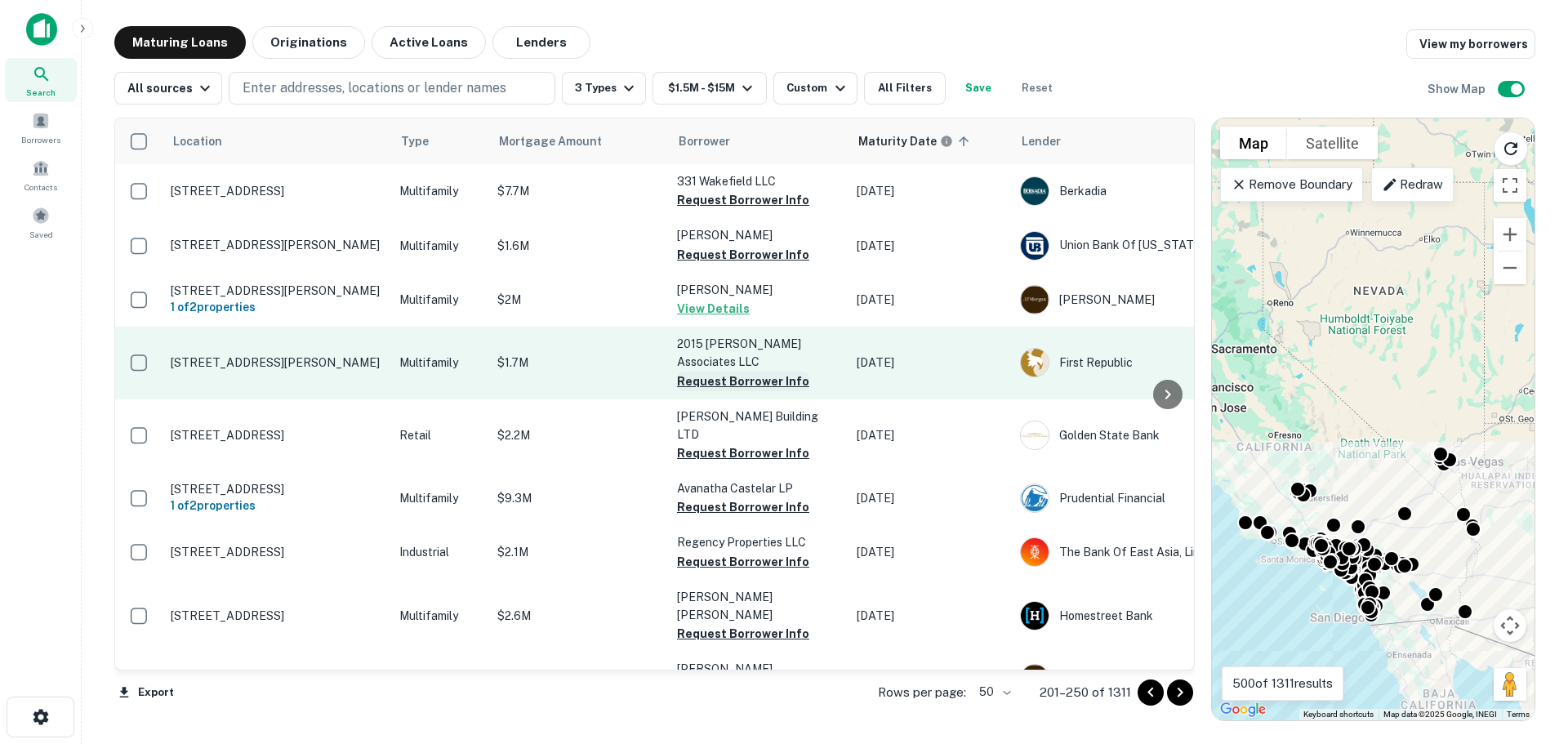
click at [739, 372] on button "Request Borrower Info" at bounding box center [744, 381] width 132 height 19
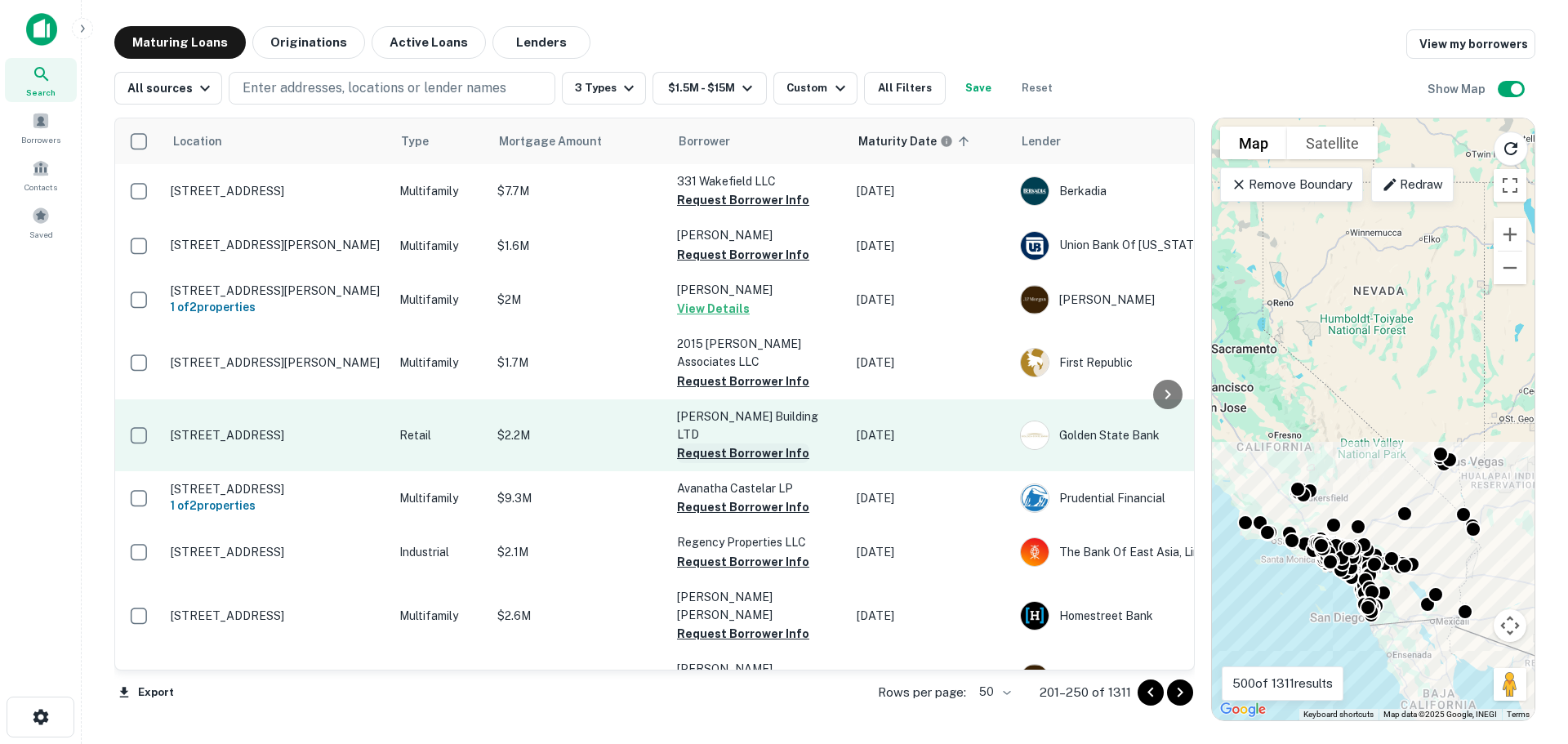
click at [746, 444] on button "Request Borrower Info" at bounding box center [744, 453] width 132 height 19
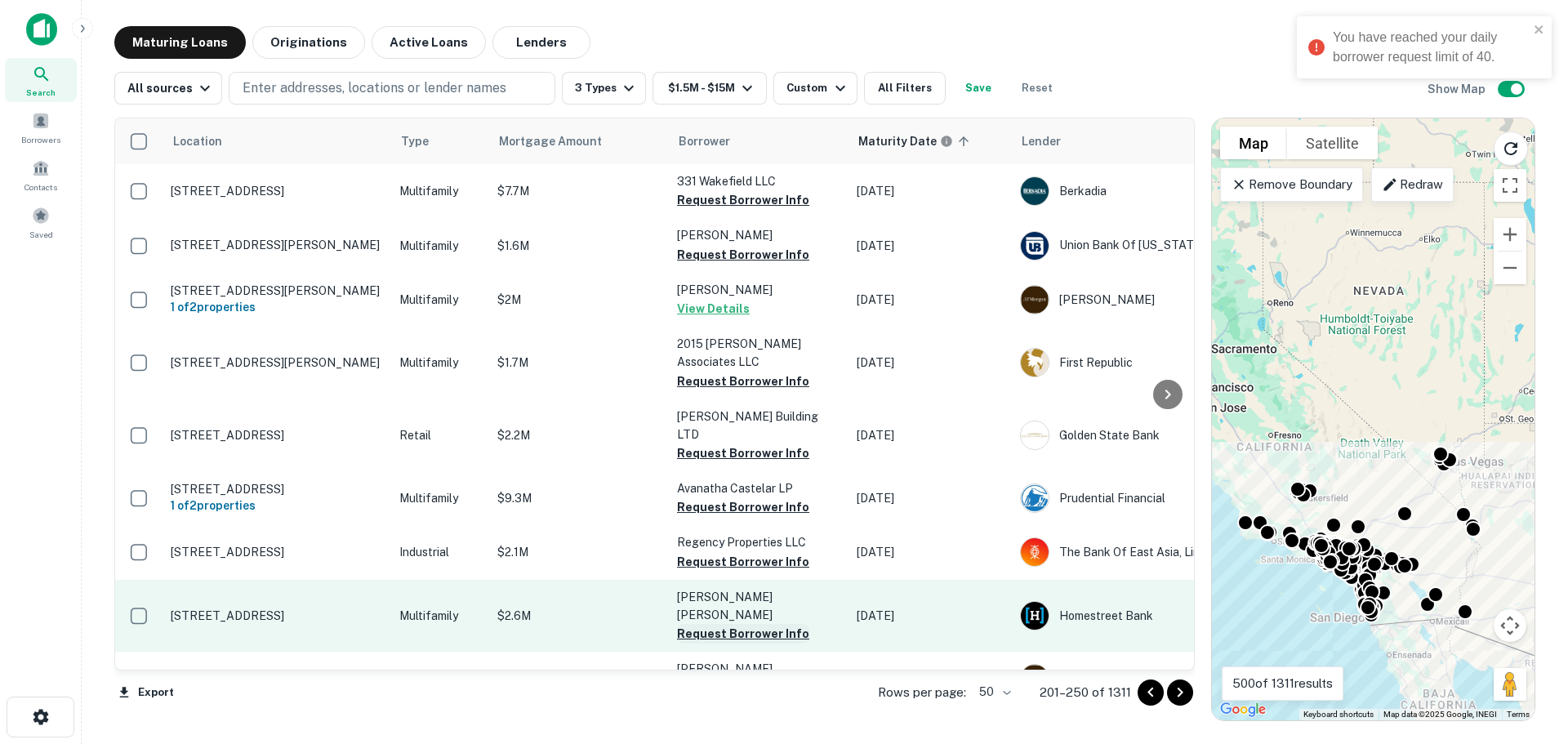
click at [732, 624] on button "Request Borrower Info" at bounding box center [744, 634] width 132 height 19
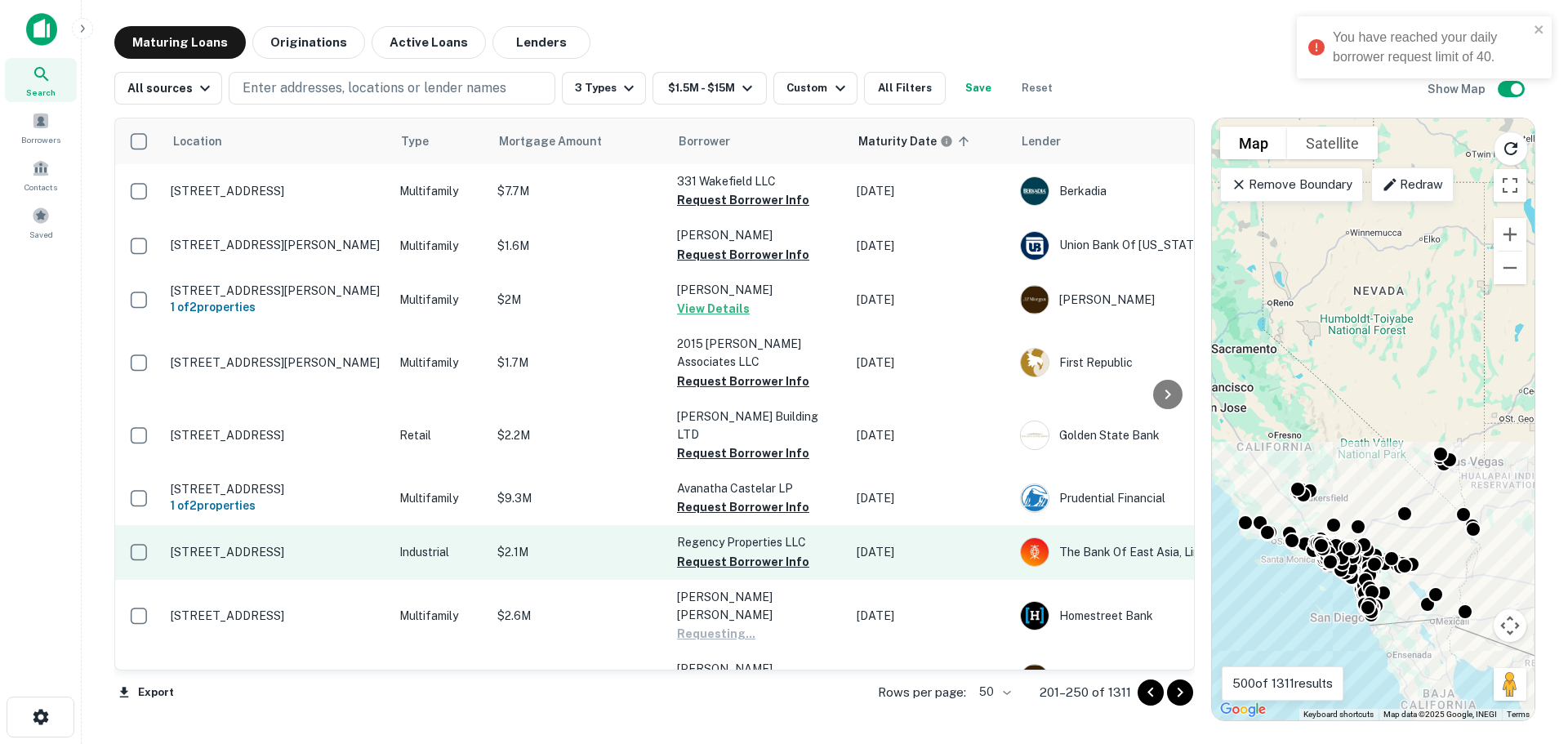
scroll to position [163, 0]
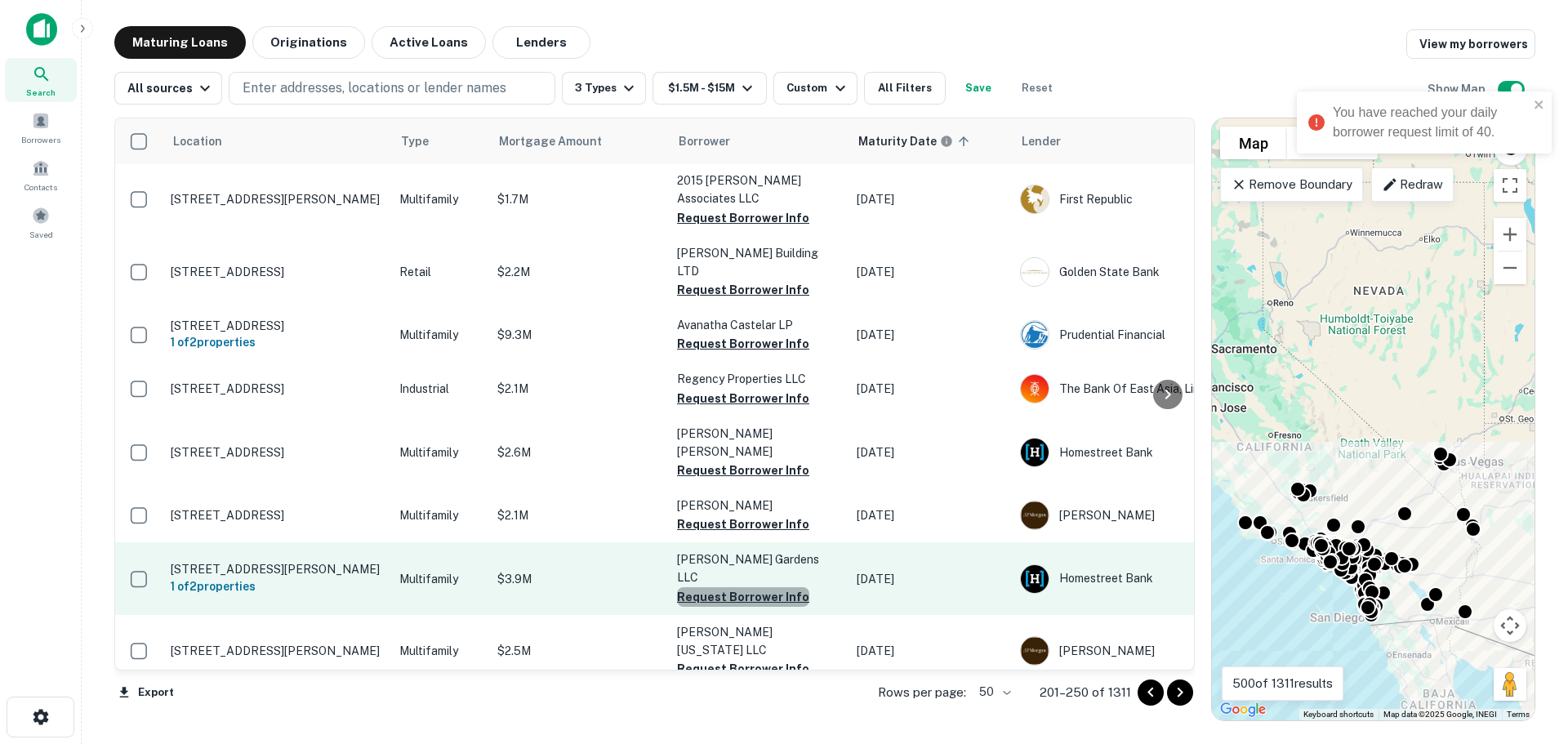
click at [744, 588] on button "Request Borrower Info" at bounding box center [744, 597] width 132 height 19
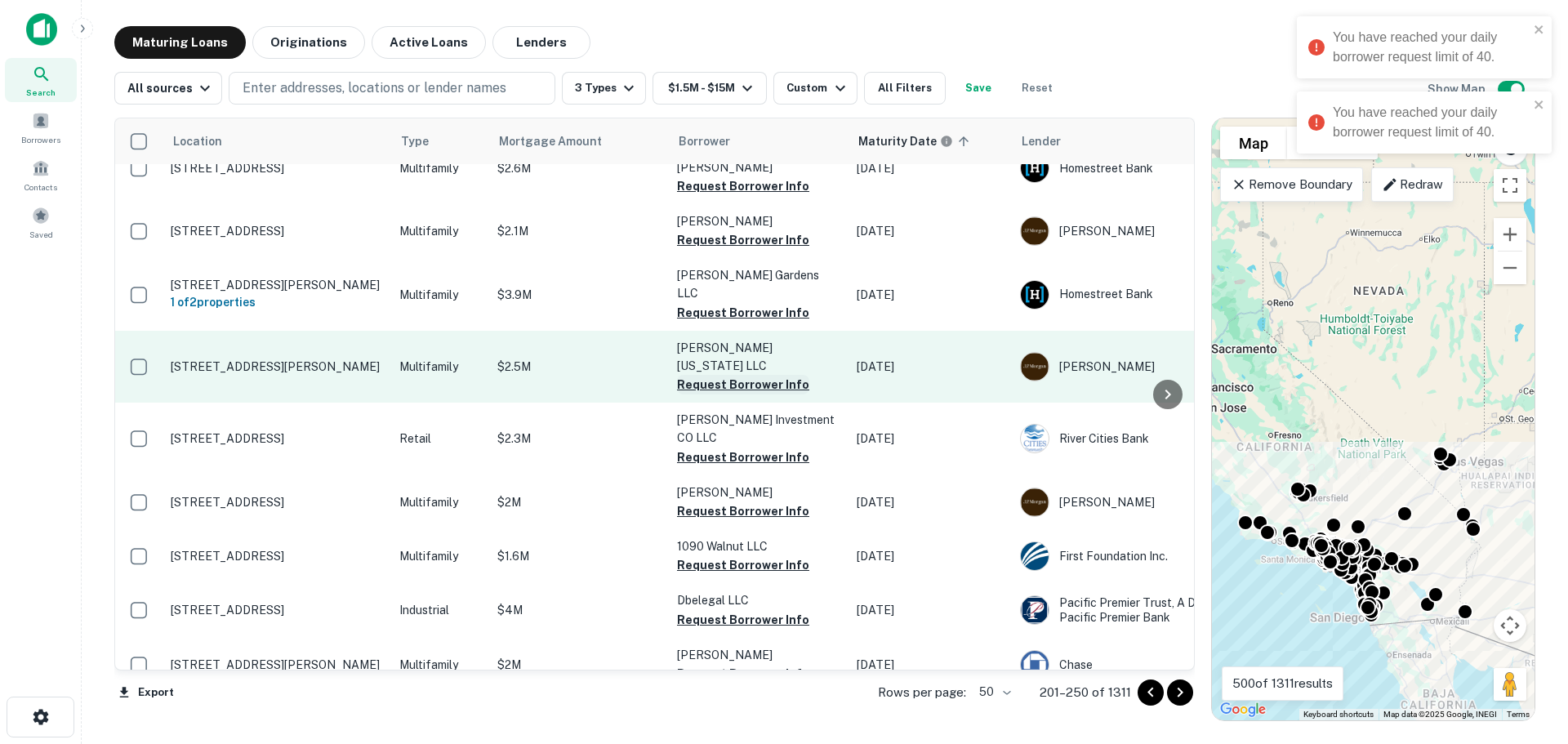
scroll to position [491, 0]
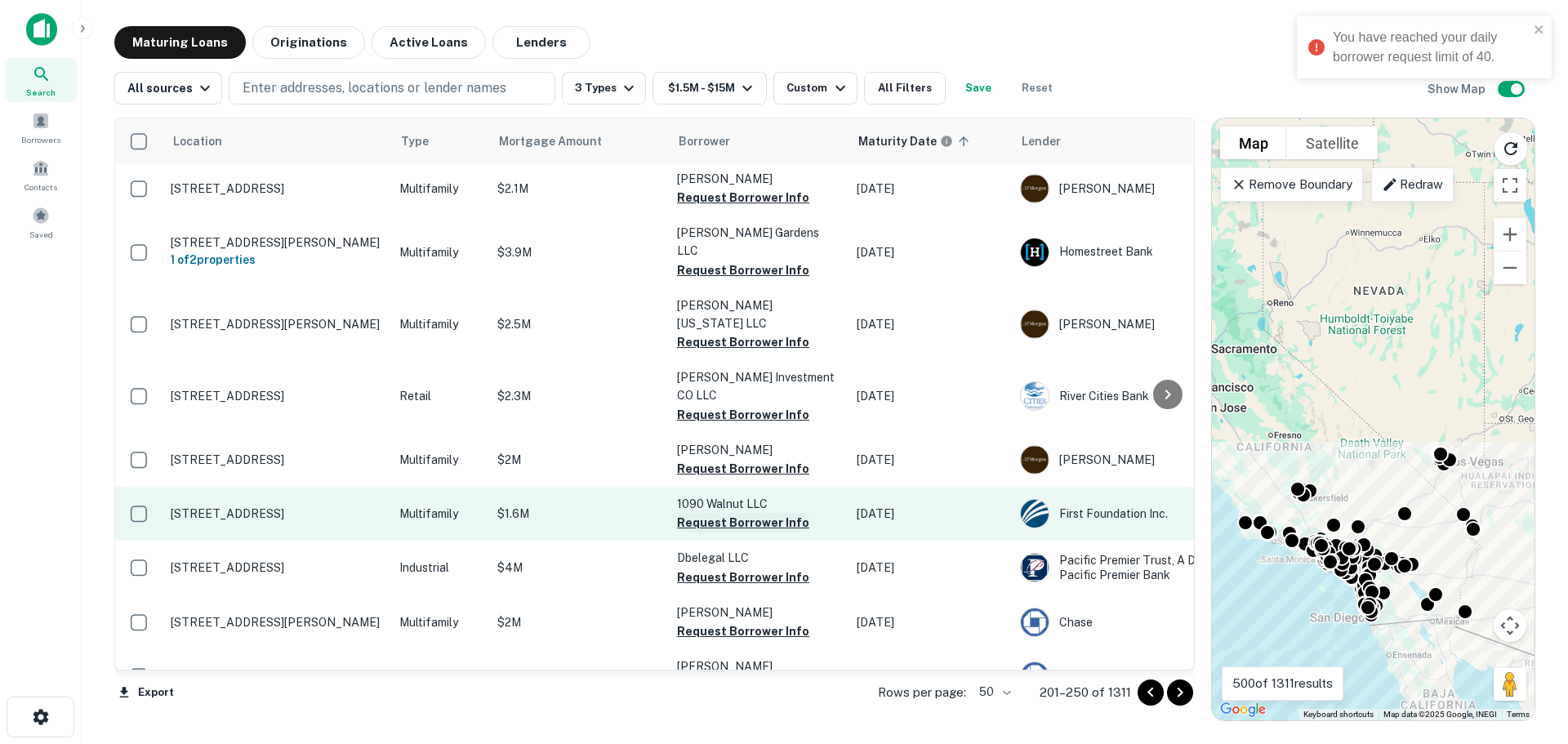
click at [745, 514] on button "Request Borrower Info" at bounding box center [744, 523] width 132 height 19
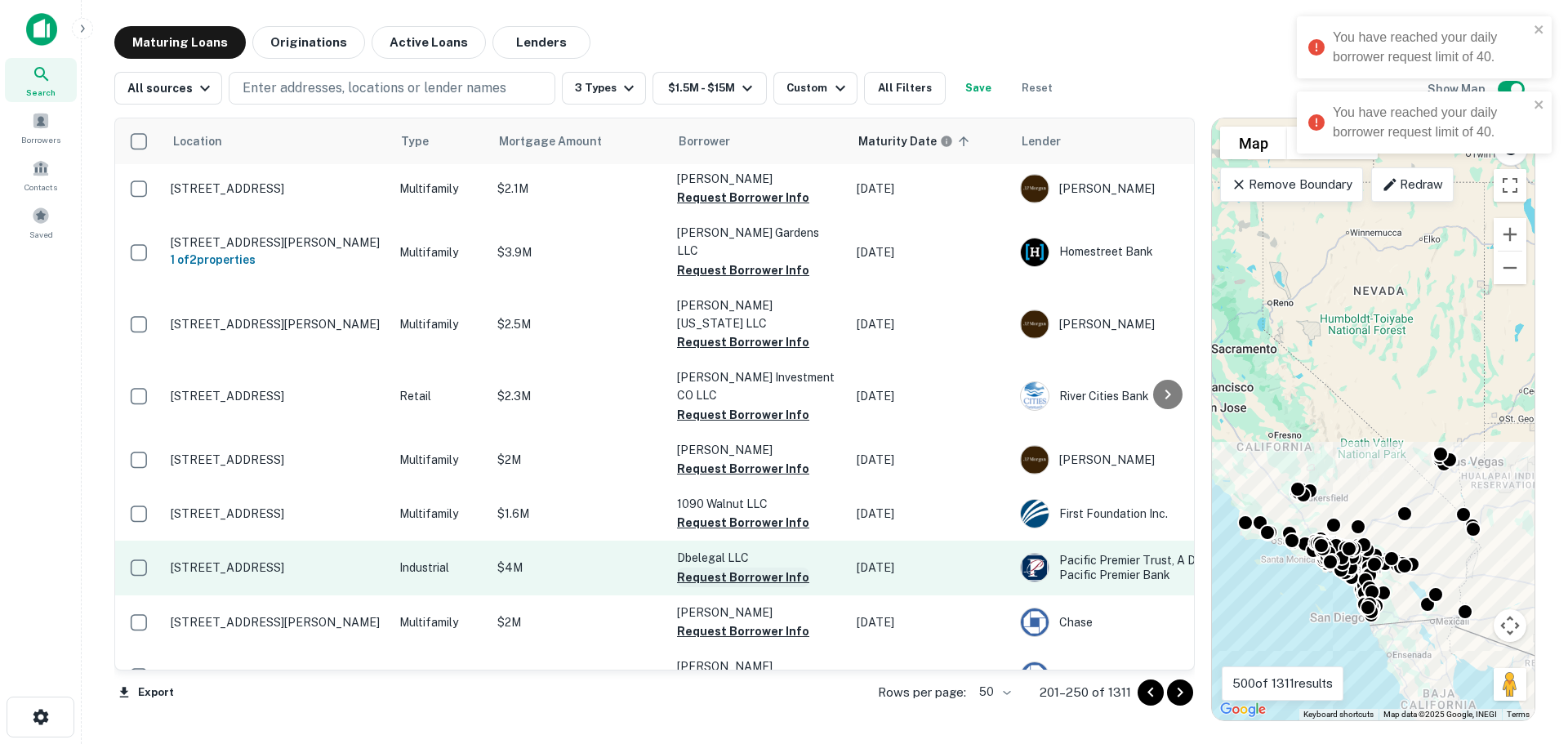
click at [738, 568] on button "Request Borrower Info" at bounding box center [744, 578] width 132 height 19
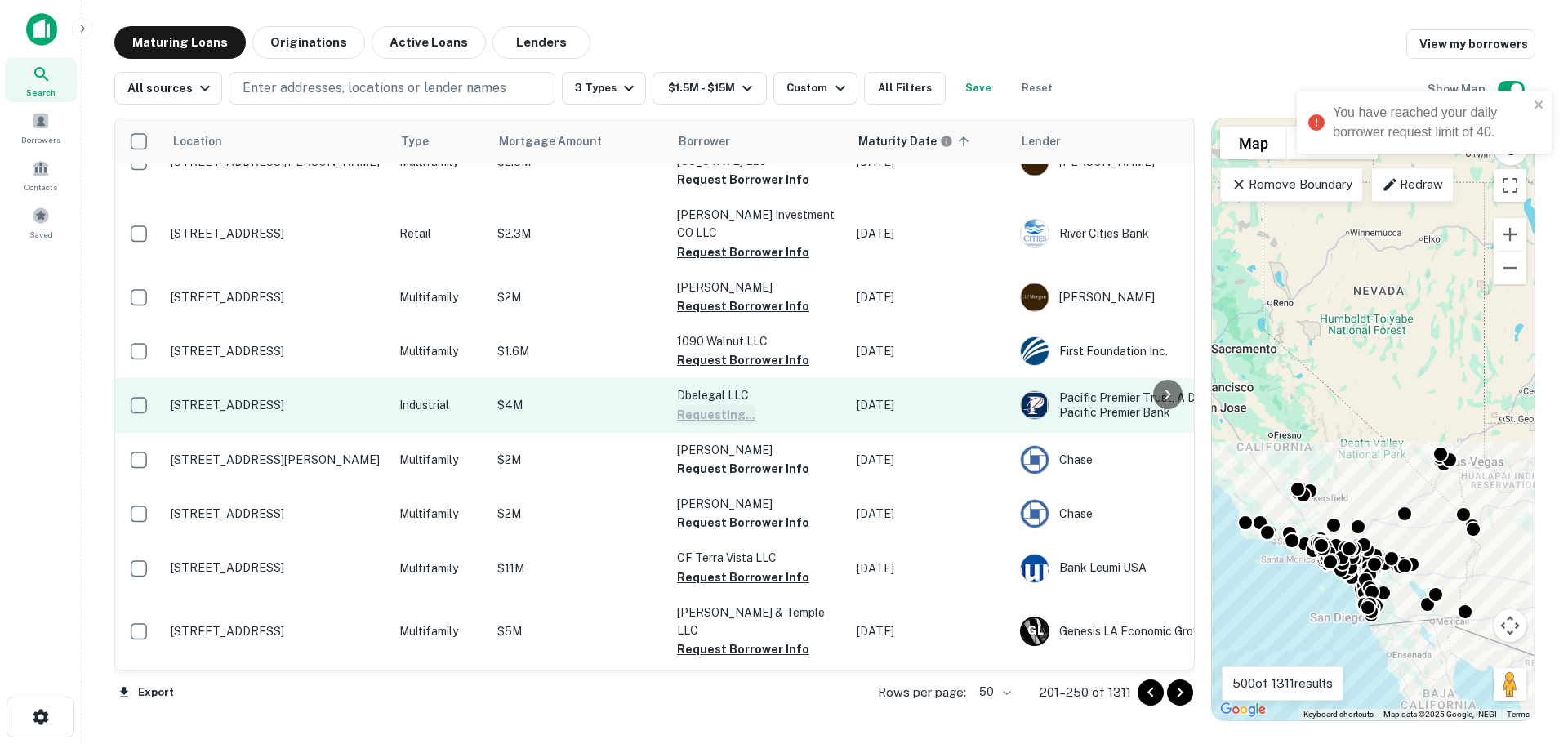
scroll to position [654, 0]
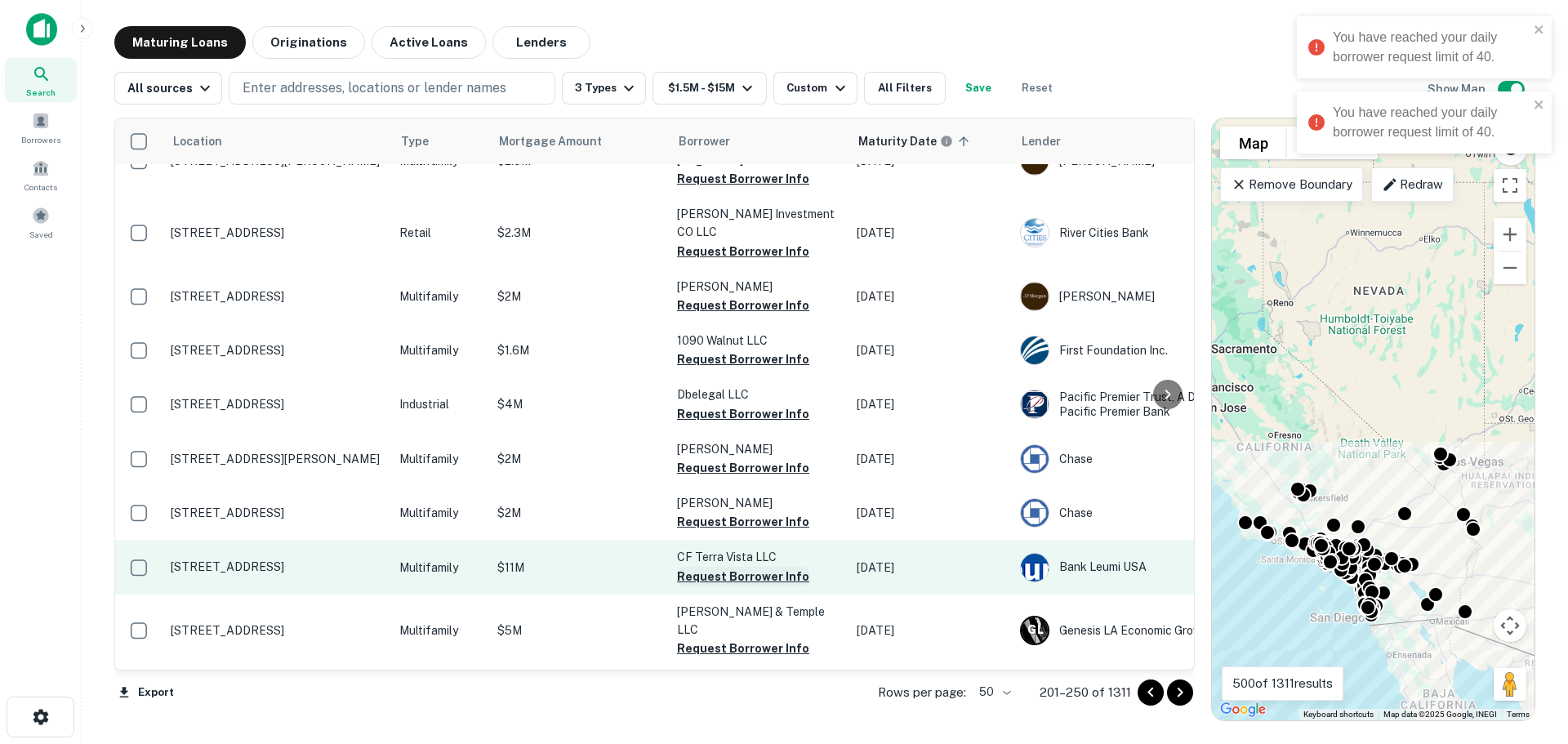
click at [749, 567] on button "Request Borrower Info" at bounding box center [744, 577] width 132 height 19
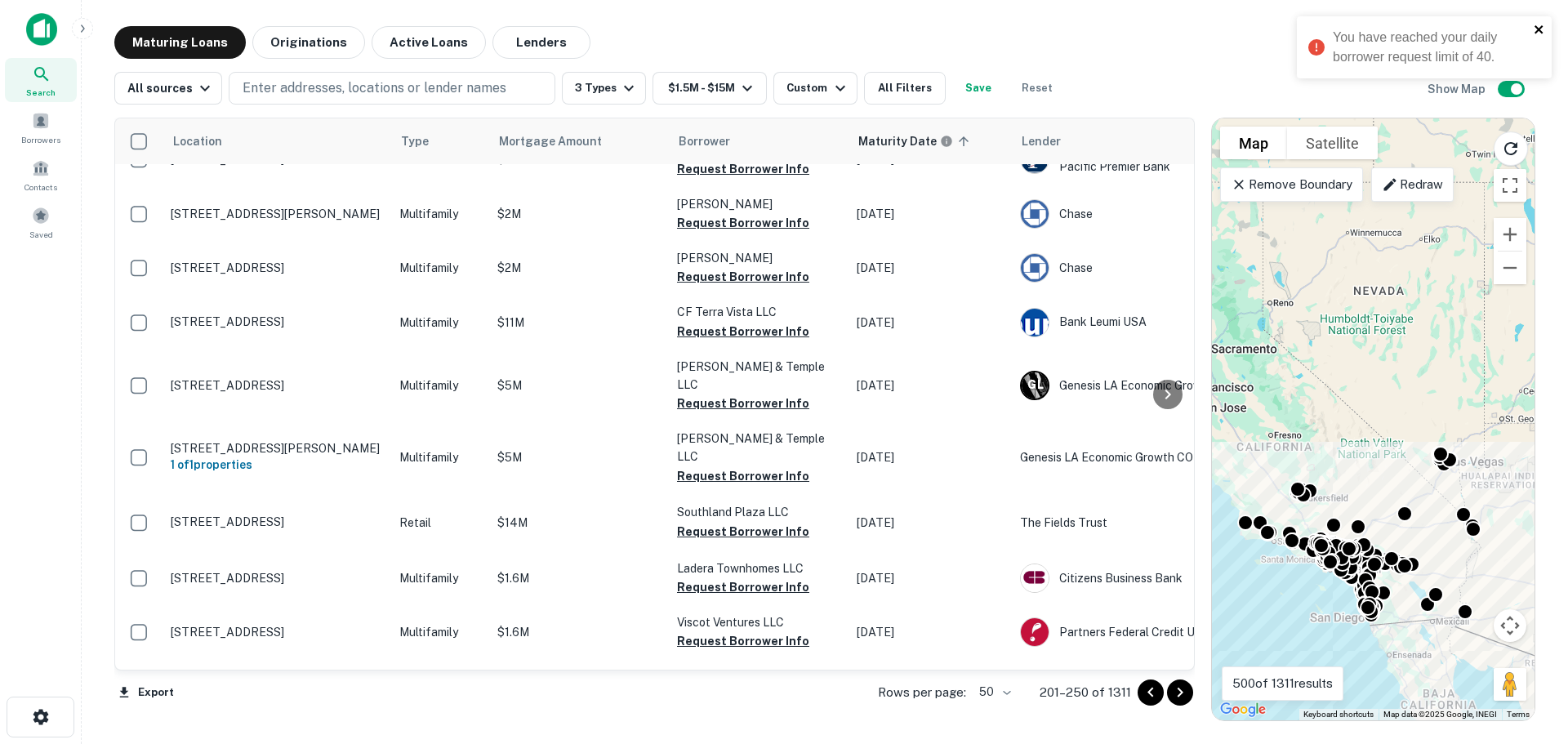
click at [1538, 27] on icon "close" at bounding box center [1539, 30] width 12 height 13
click at [27, 128] on div "Borrowers" at bounding box center [40, 128] width 72 height 44
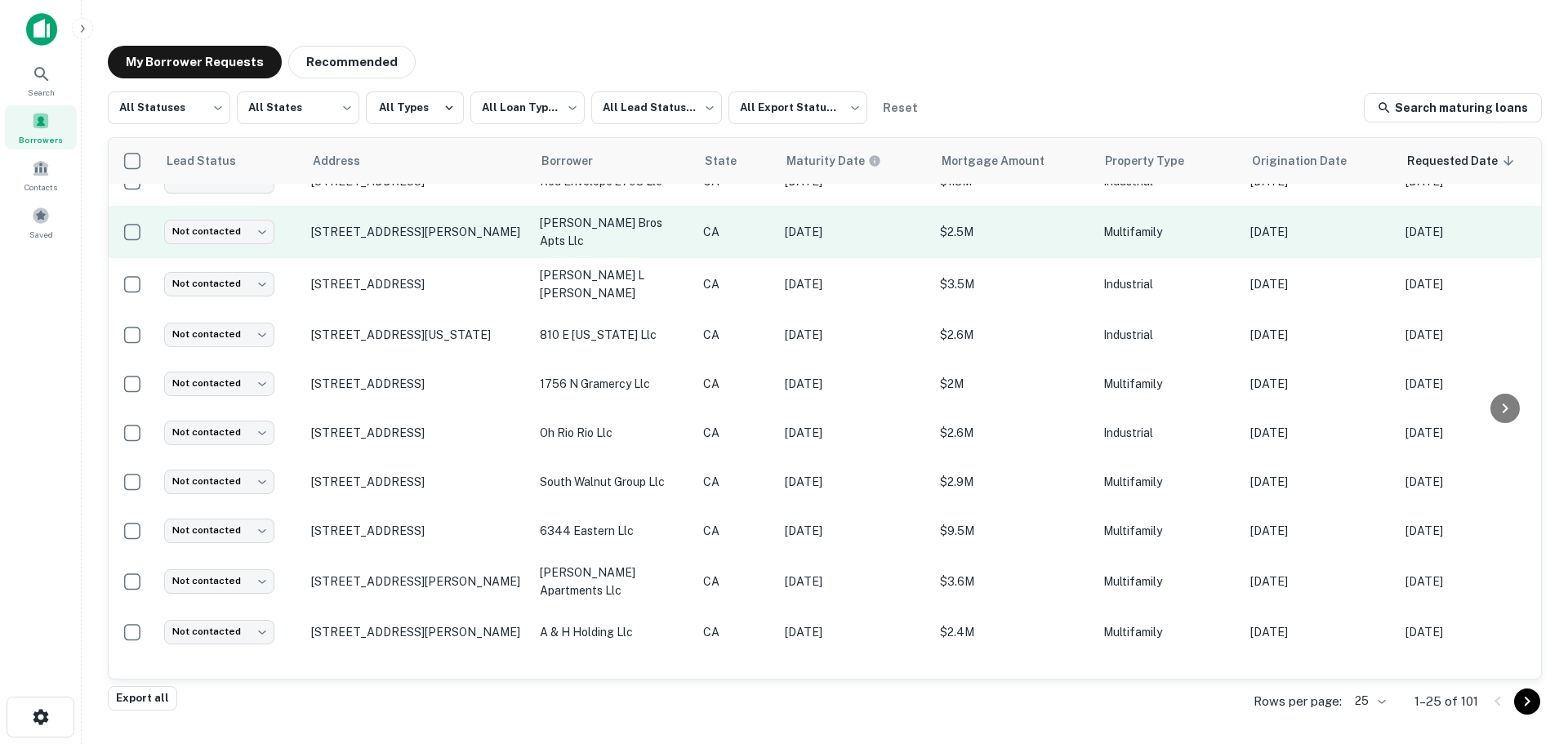
scroll to position [793, 0]
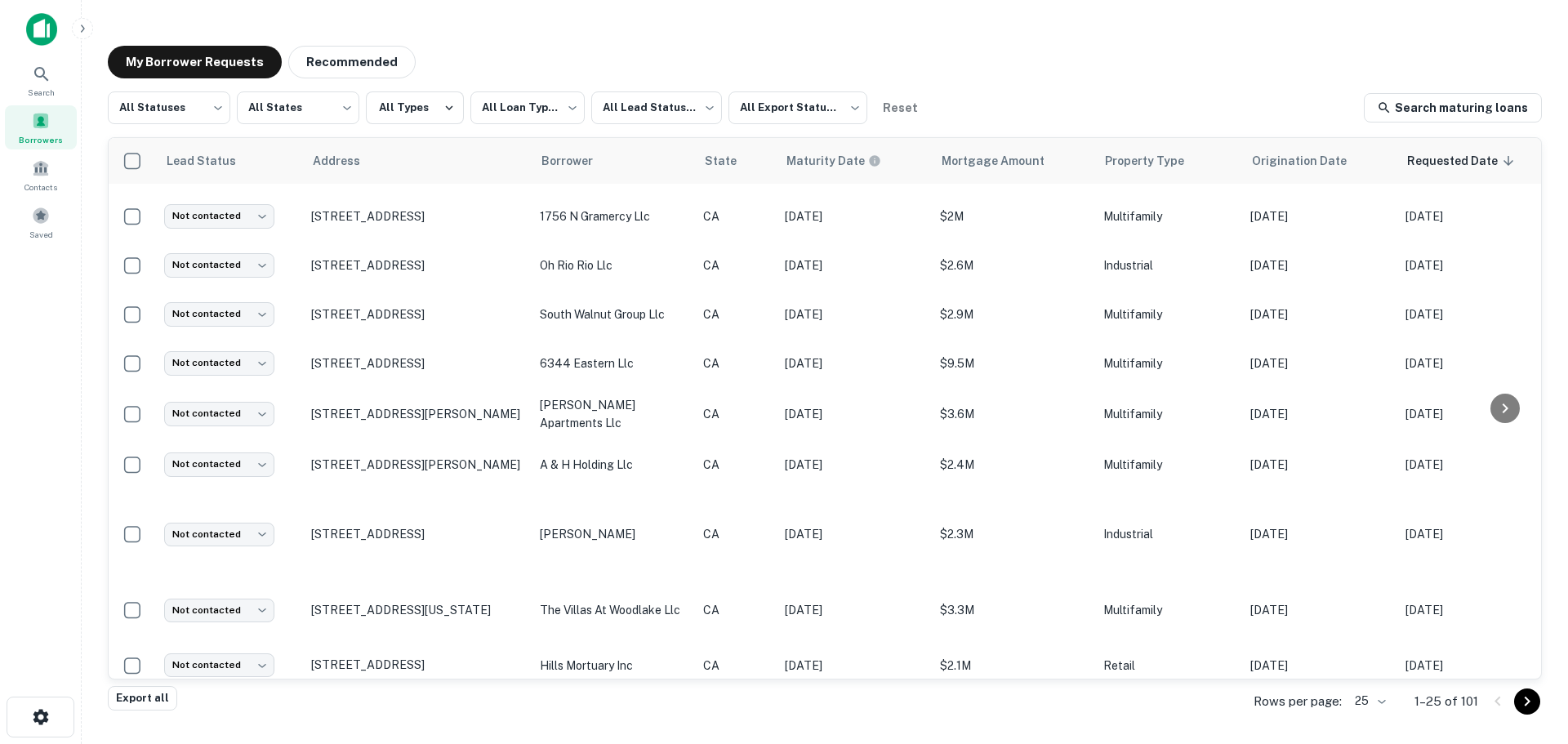
click at [1390, 700] on div "Rows per page: 25 ** 1–25 of 101" at bounding box center [1388, 702] width 308 height 44
click at [1386, 709] on body "**********" at bounding box center [784, 372] width 1568 height 744
click at [1374, 610] on li "100" at bounding box center [1370, 621] width 56 height 30
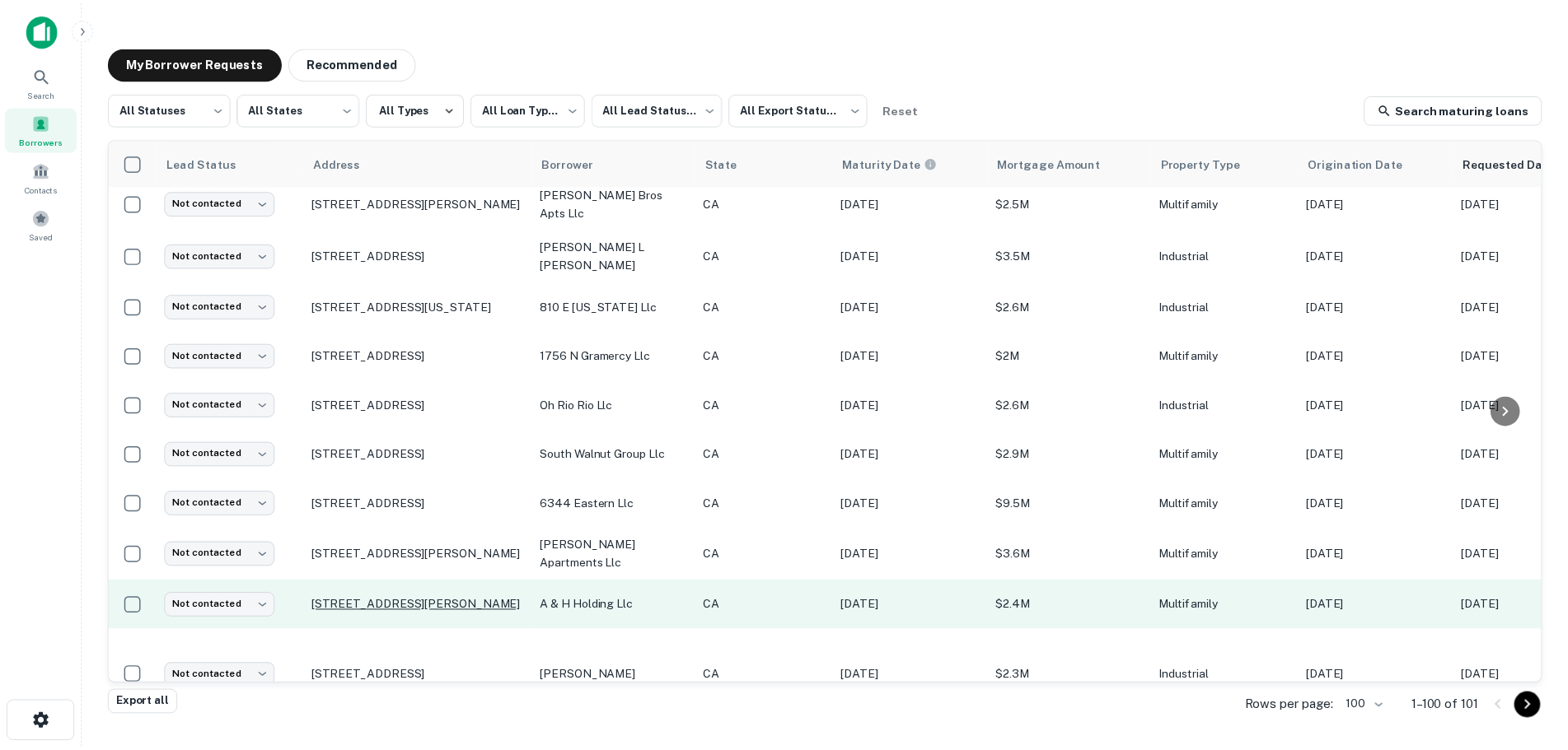
scroll to position [906, 0]
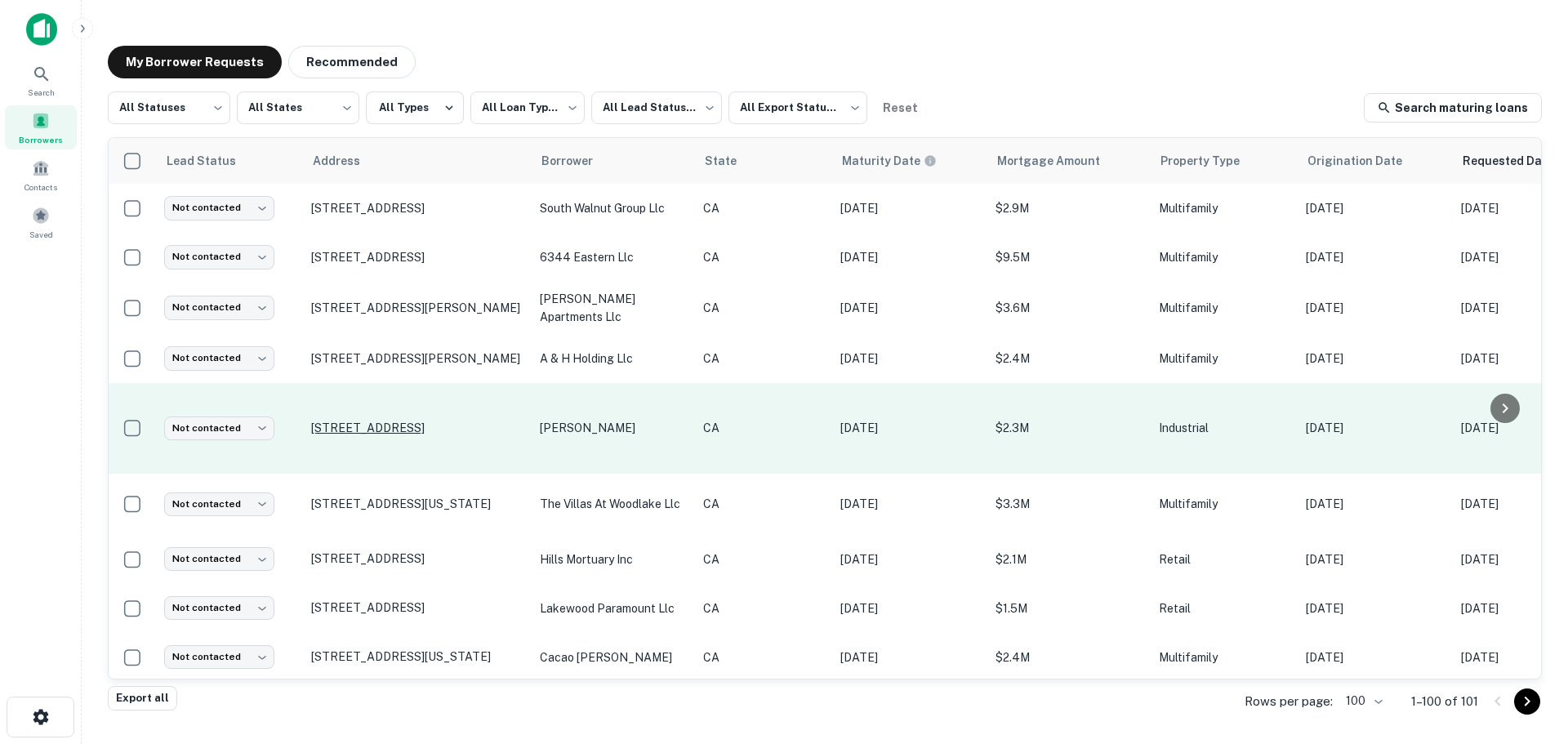
click at [403, 420] on p "[STREET_ADDRESS]" at bounding box center [416, 427] width 212 height 14
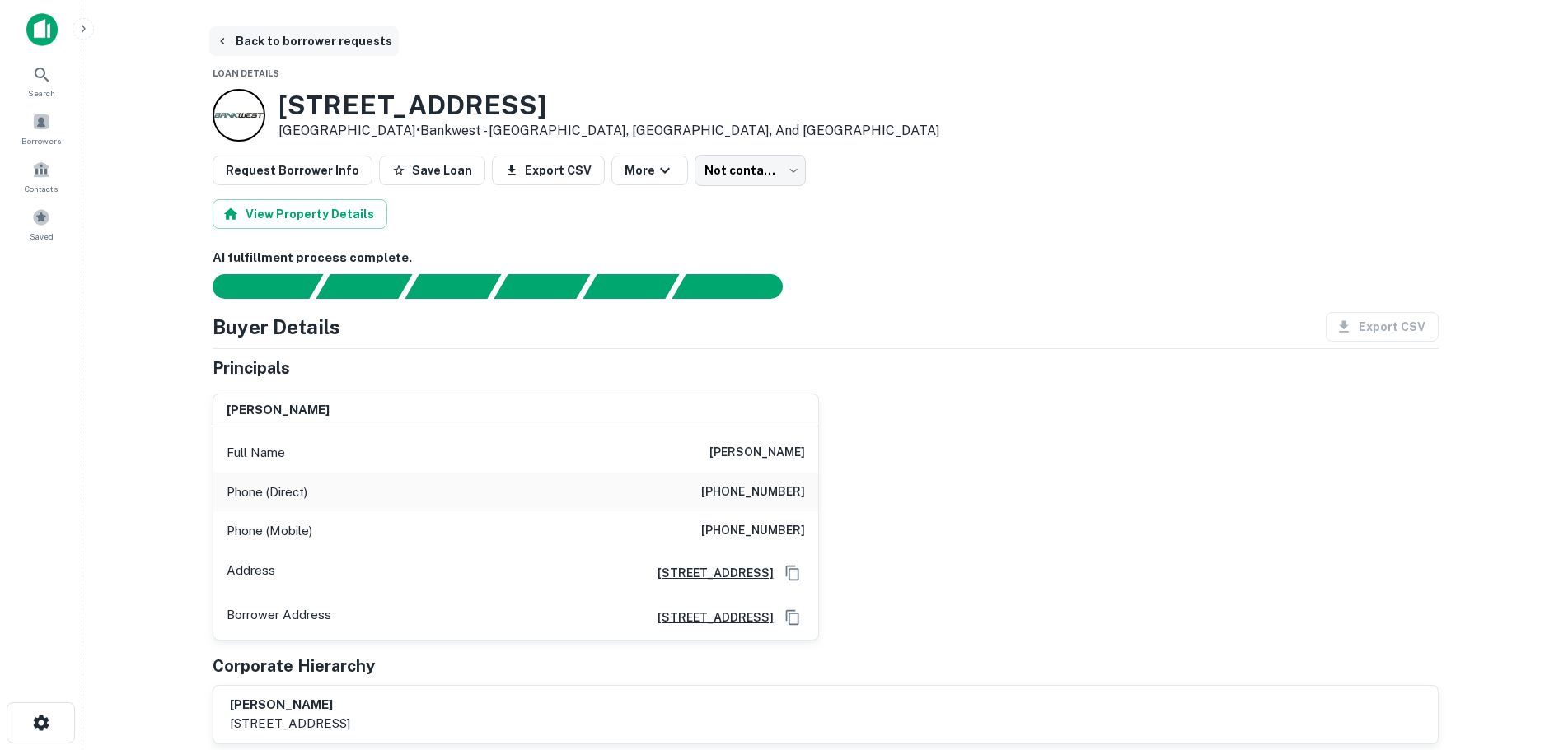
click at [256, 42] on button "Back to borrower requests" at bounding box center [304, 41] width 190 height 30
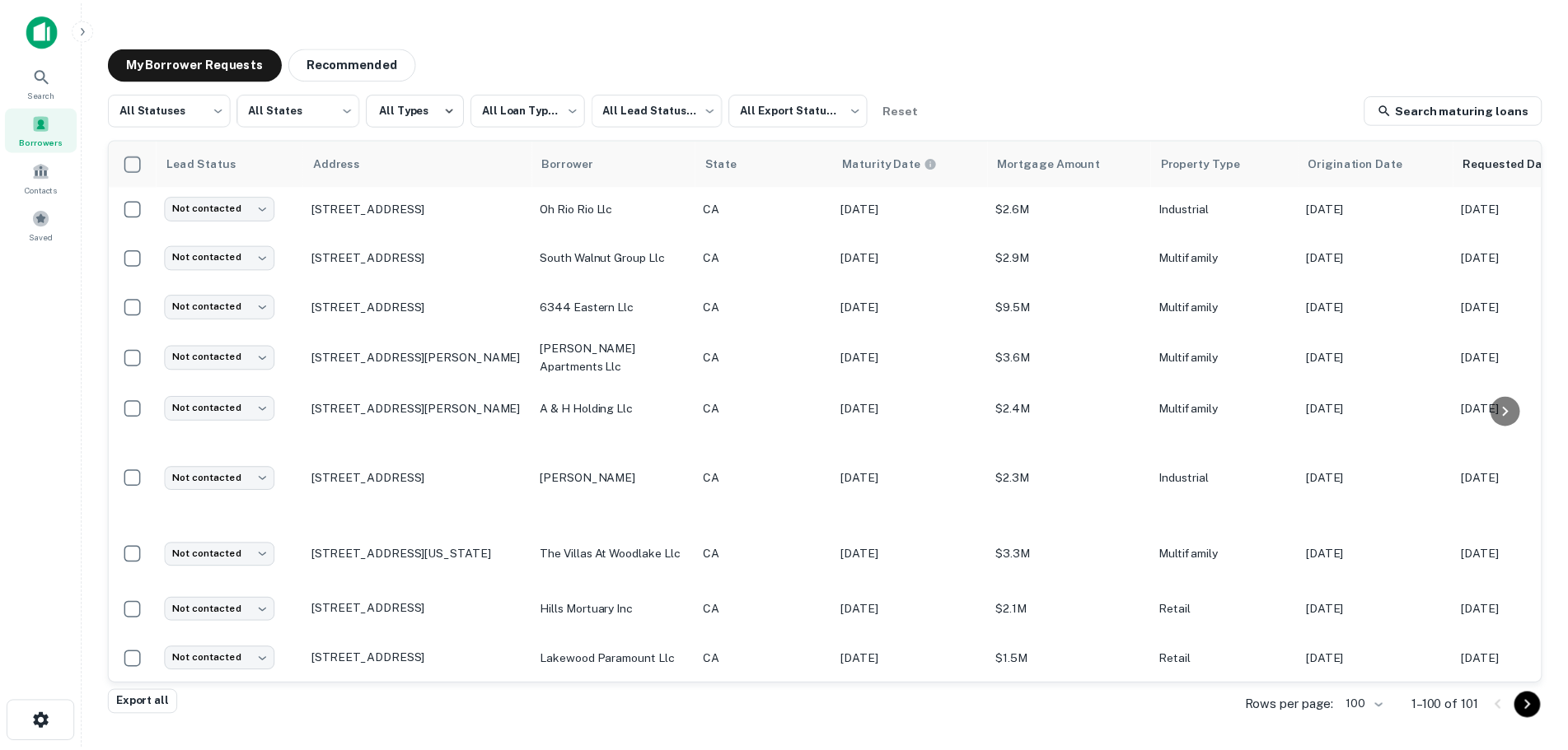
scroll to position [915, 0]
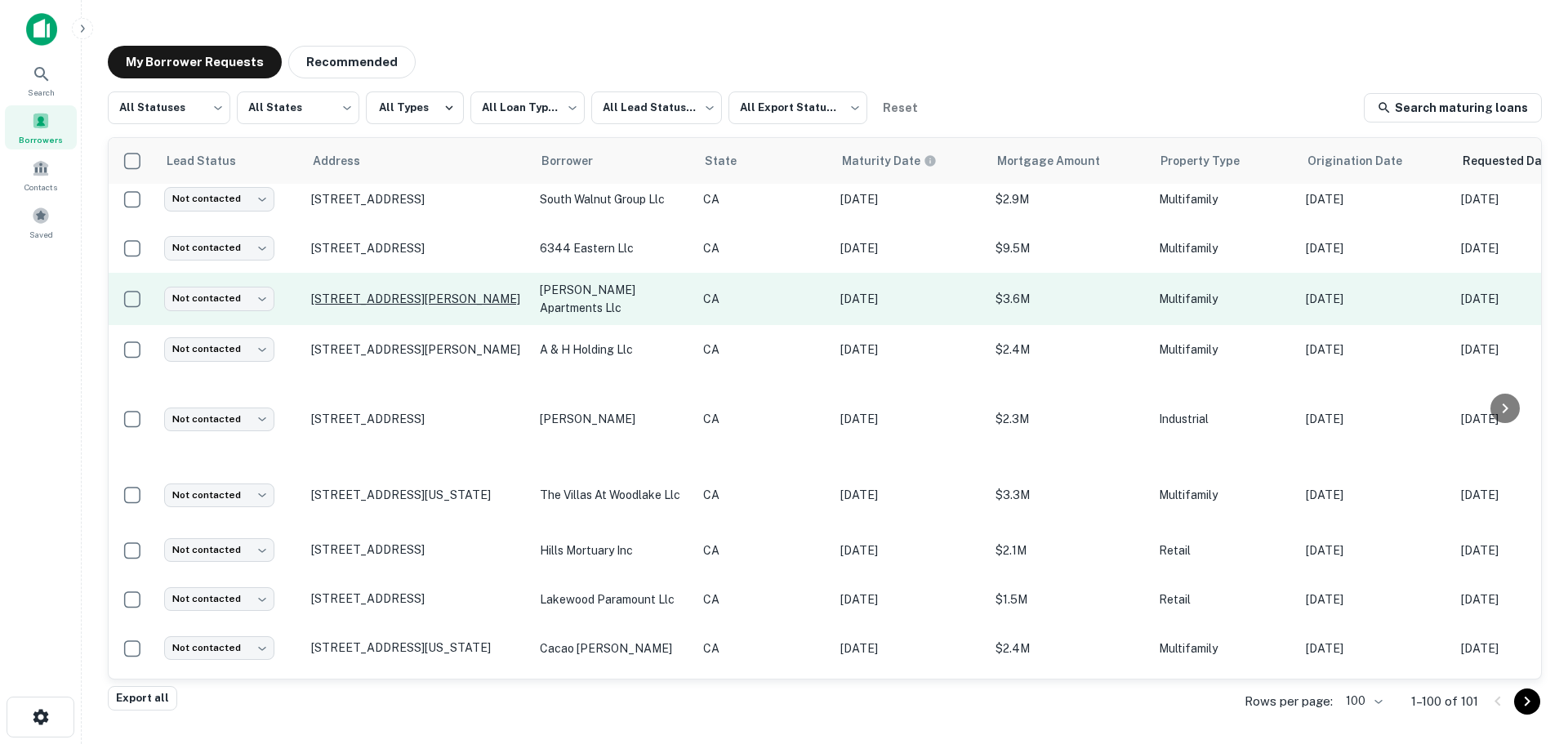
click at [358, 292] on p "[STREET_ADDRESS][PERSON_NAME]" at bounding box center [416, 299] width 212 height 14
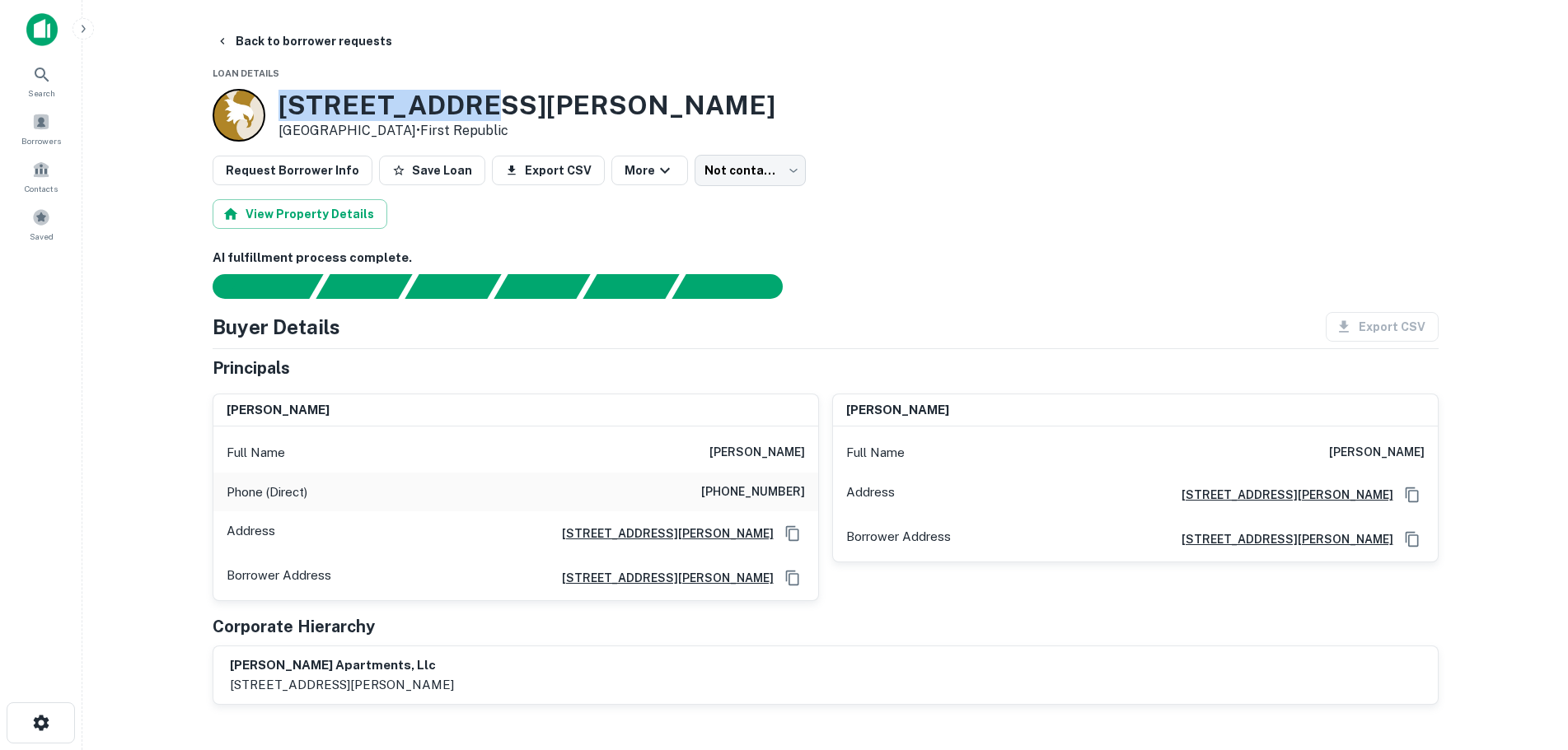
drag, startPoint x: 374, startPoint y: 101, endPoint x: 279, endPoint y: 101, distance: 95.0
click at [279, 101] on h3 "10756 Blix St" at bounding box center [527, 105] width 497 height 31
copy h3 "10756 Blix St"
click at [229, 36] on button "Back to borrower requests" at bounding box center [304, 41] width 190 height 30
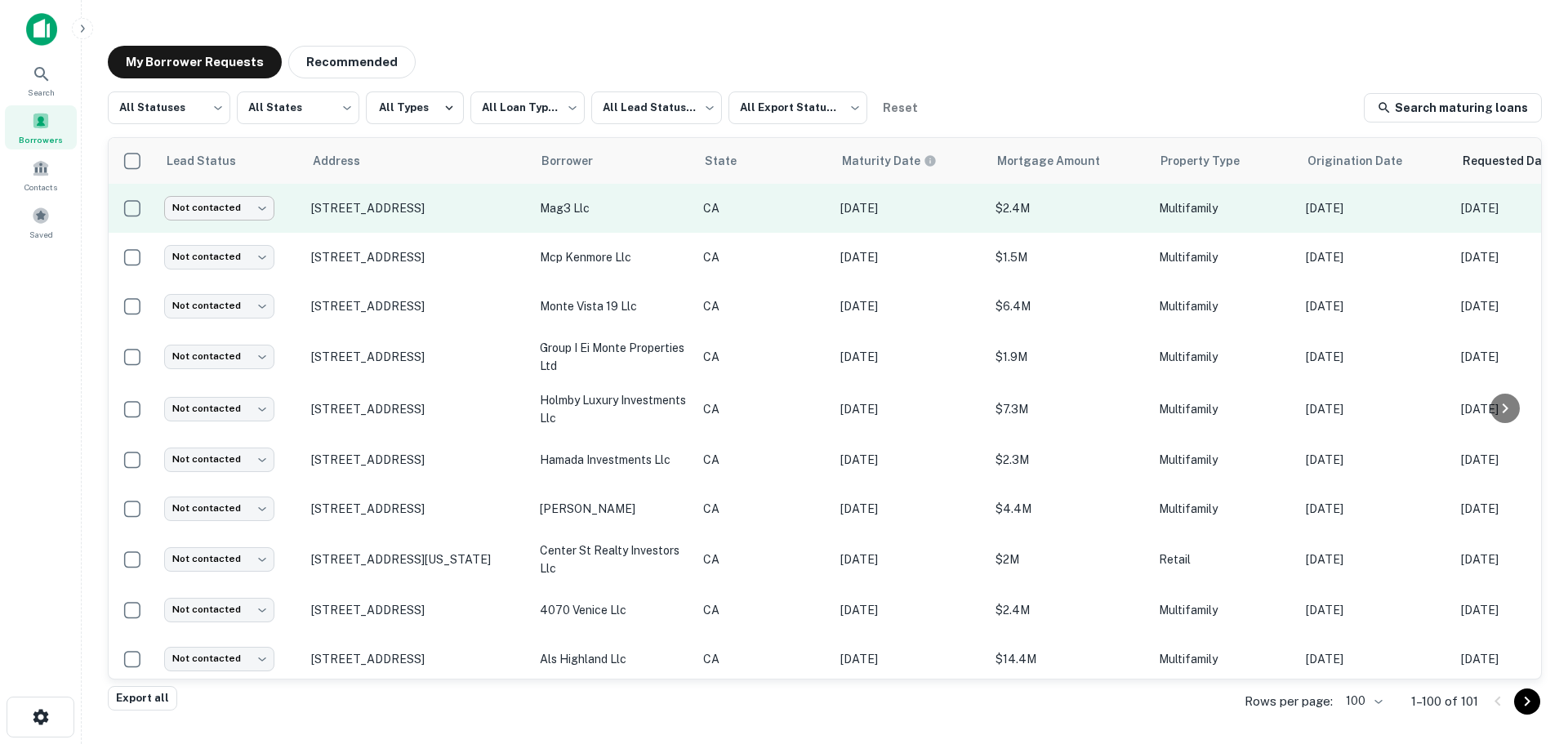
click at [226, 210] on body "**********" at bounding box center [784, 372] width 1568 height 744
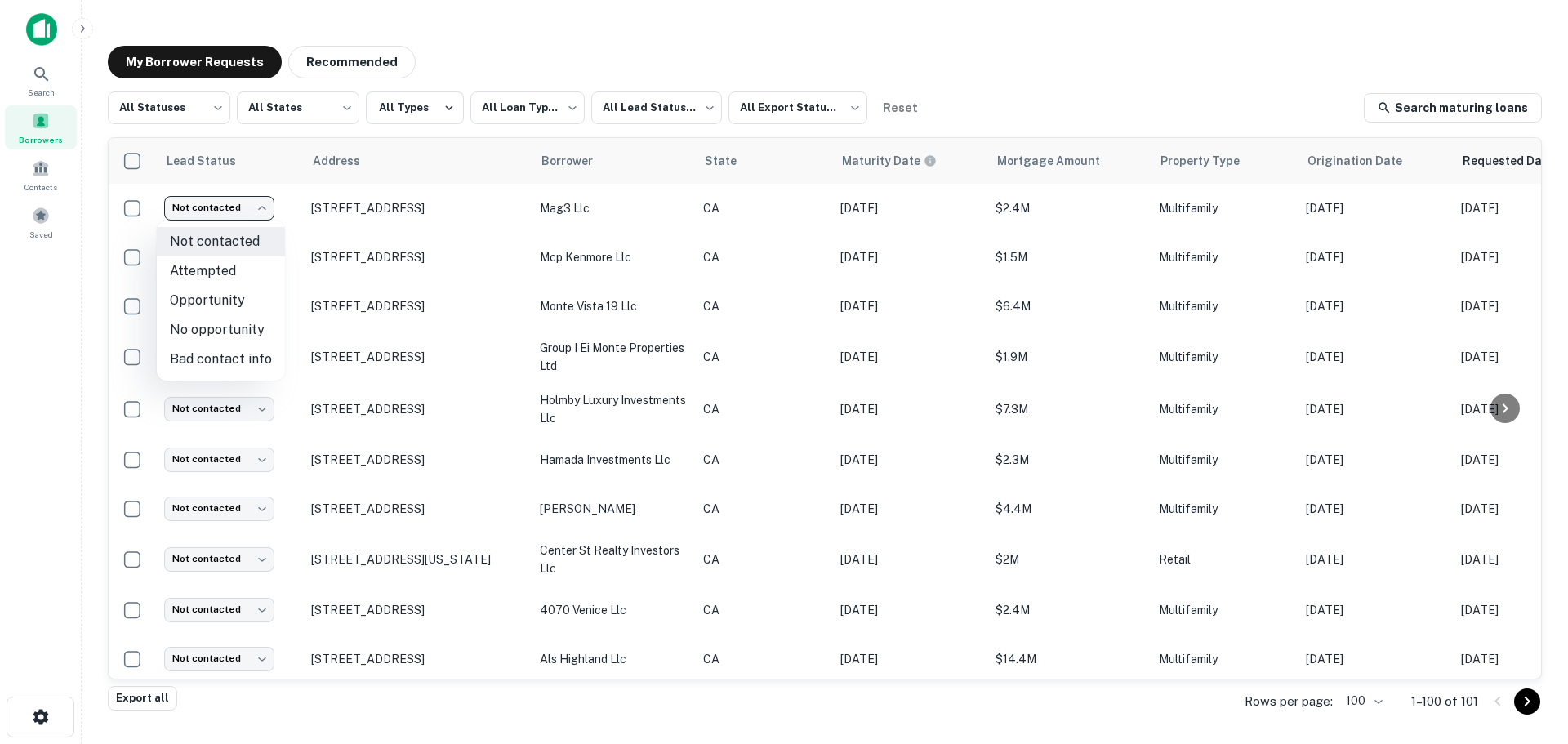
click at [1130, 45] on div at bounding box center [784, 372] width 1568 height 744
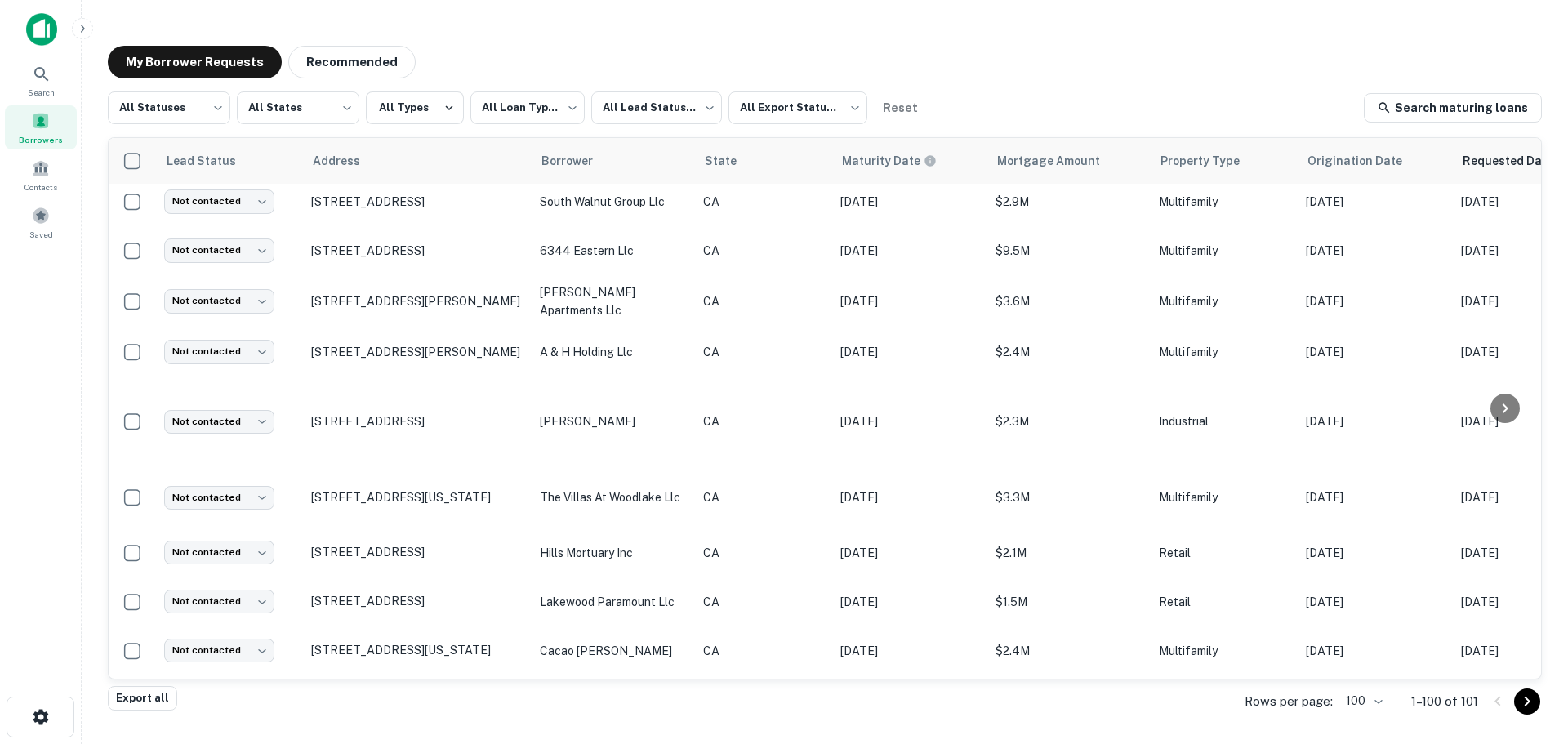
scroll to position [817, 0]
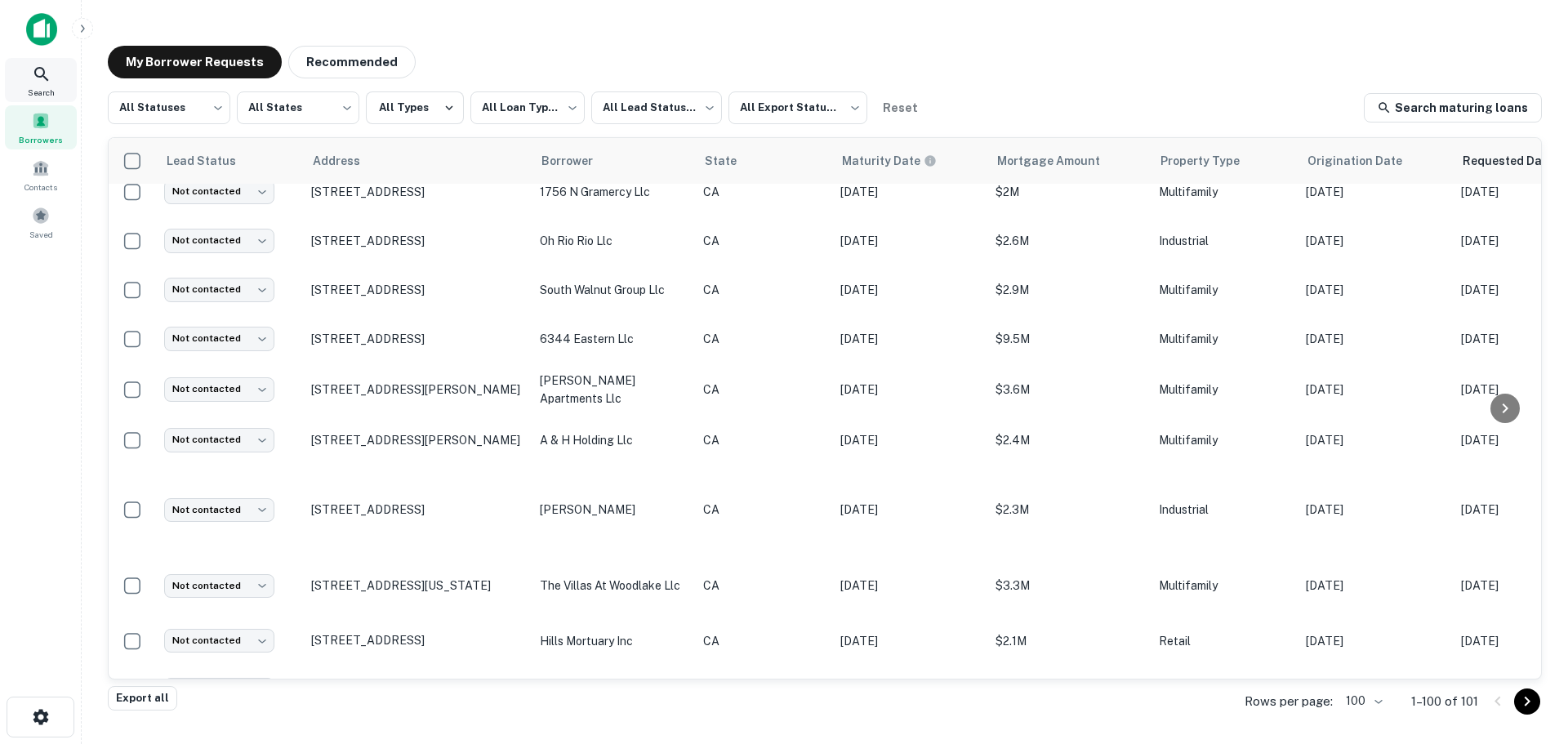
click at [40, 90] on span "Search" at bounding box center [41, 92] width 27 height 13
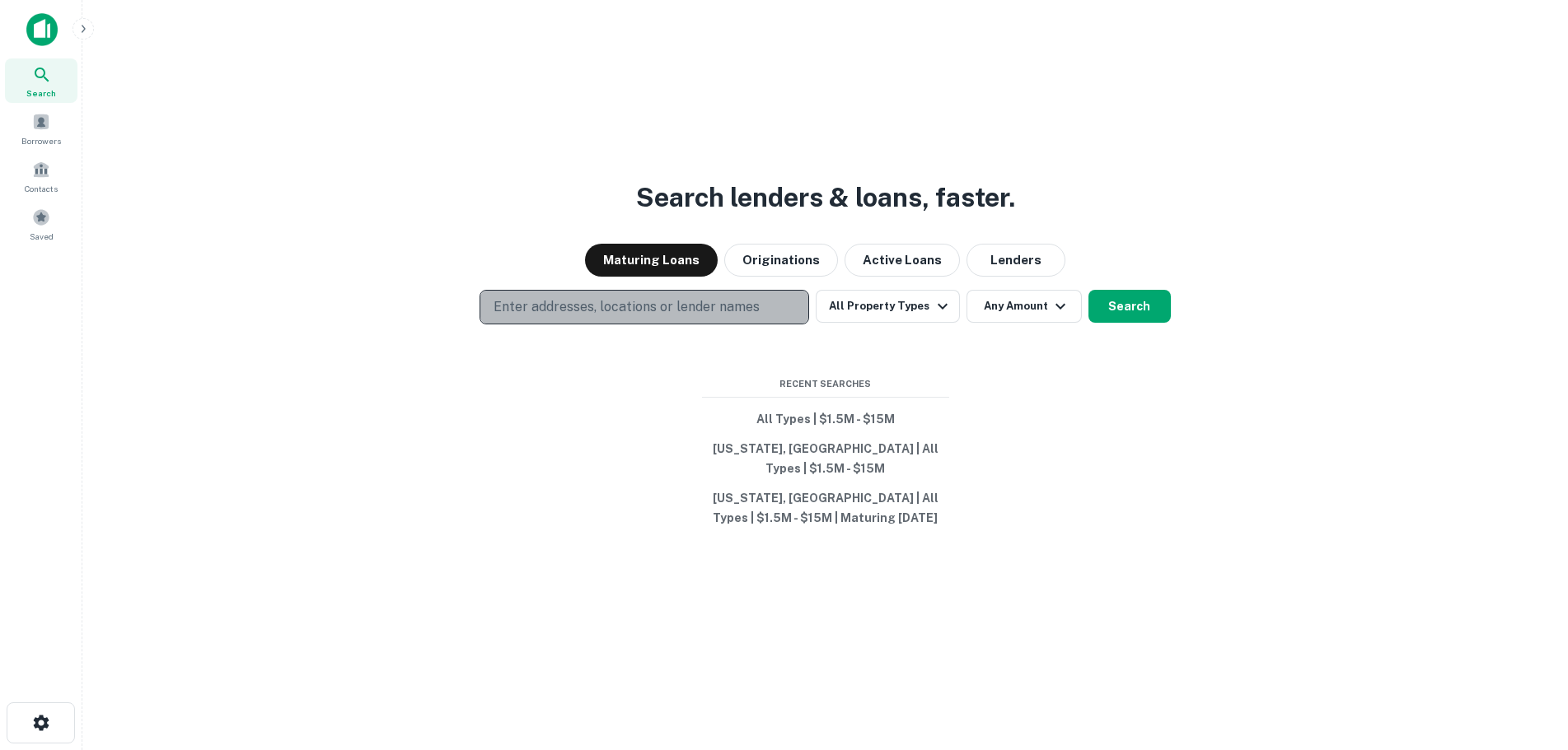
click at [755, 312] on p "Enter addresses, locations or lender names" at bounding box center [626, 307] width 266 height 19
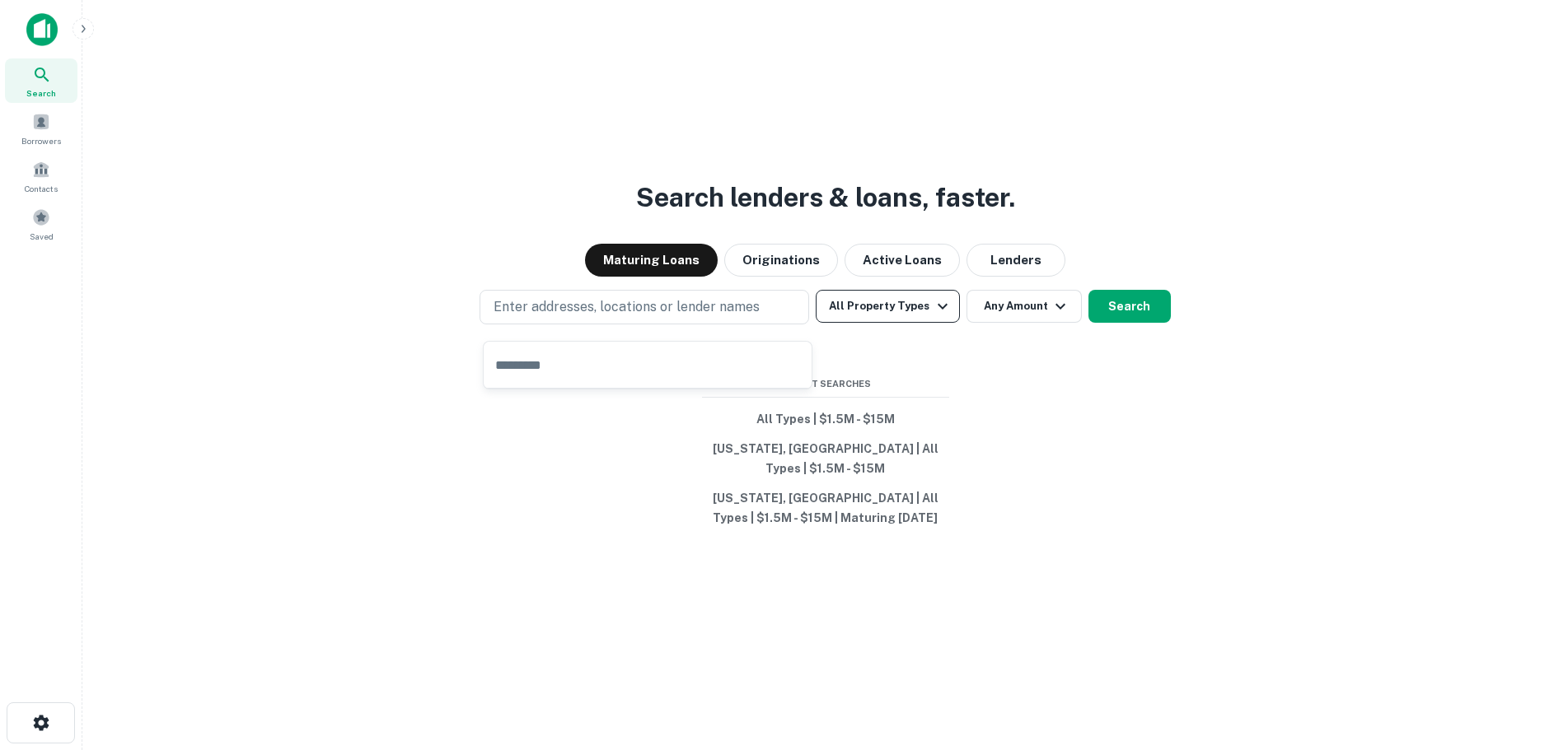
click at [853, 322] on button "All Property Types" at bounding box center [888, 307] width 143 height 33
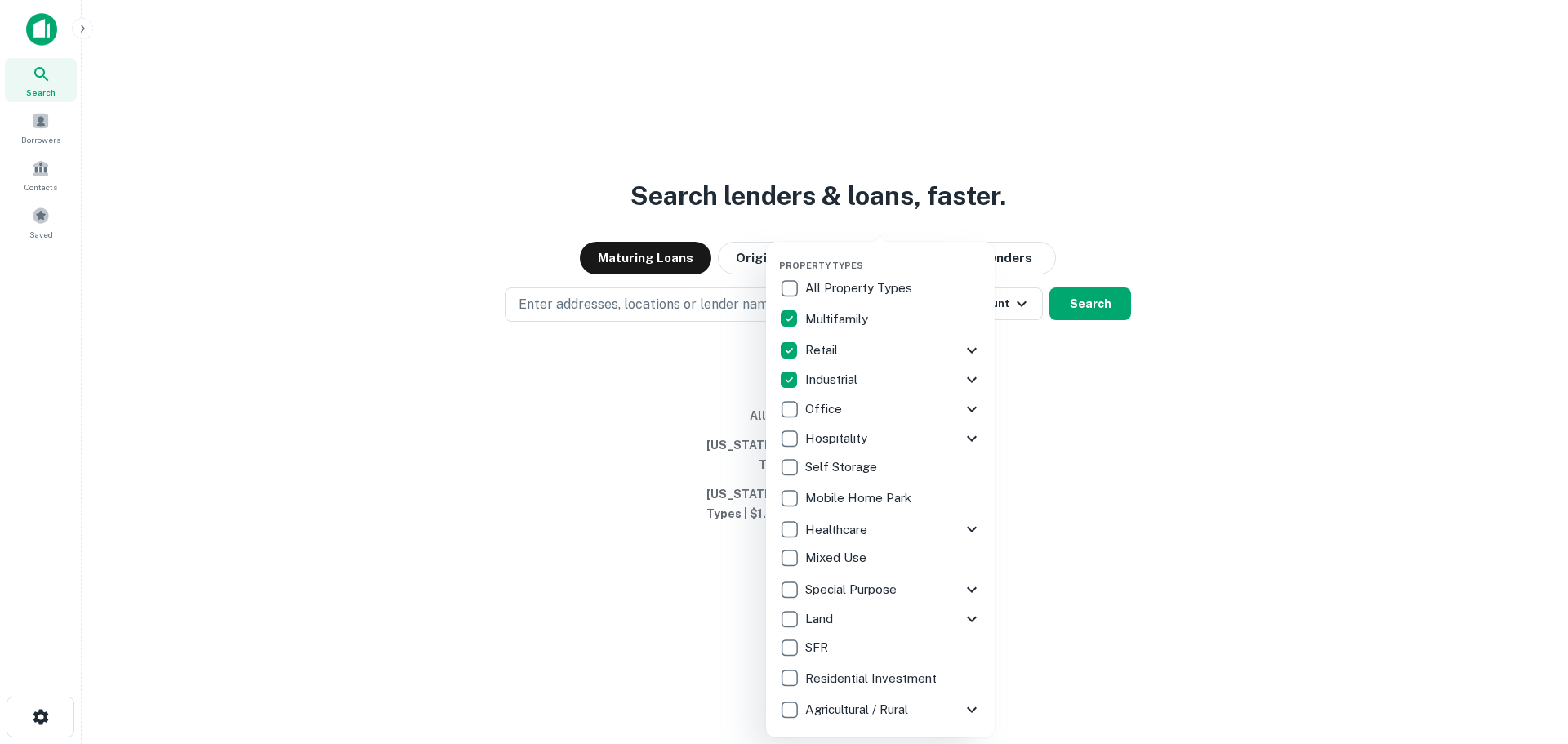
click at [1074, 396] on div at bounding box center [784, 372] width 1568 height 744
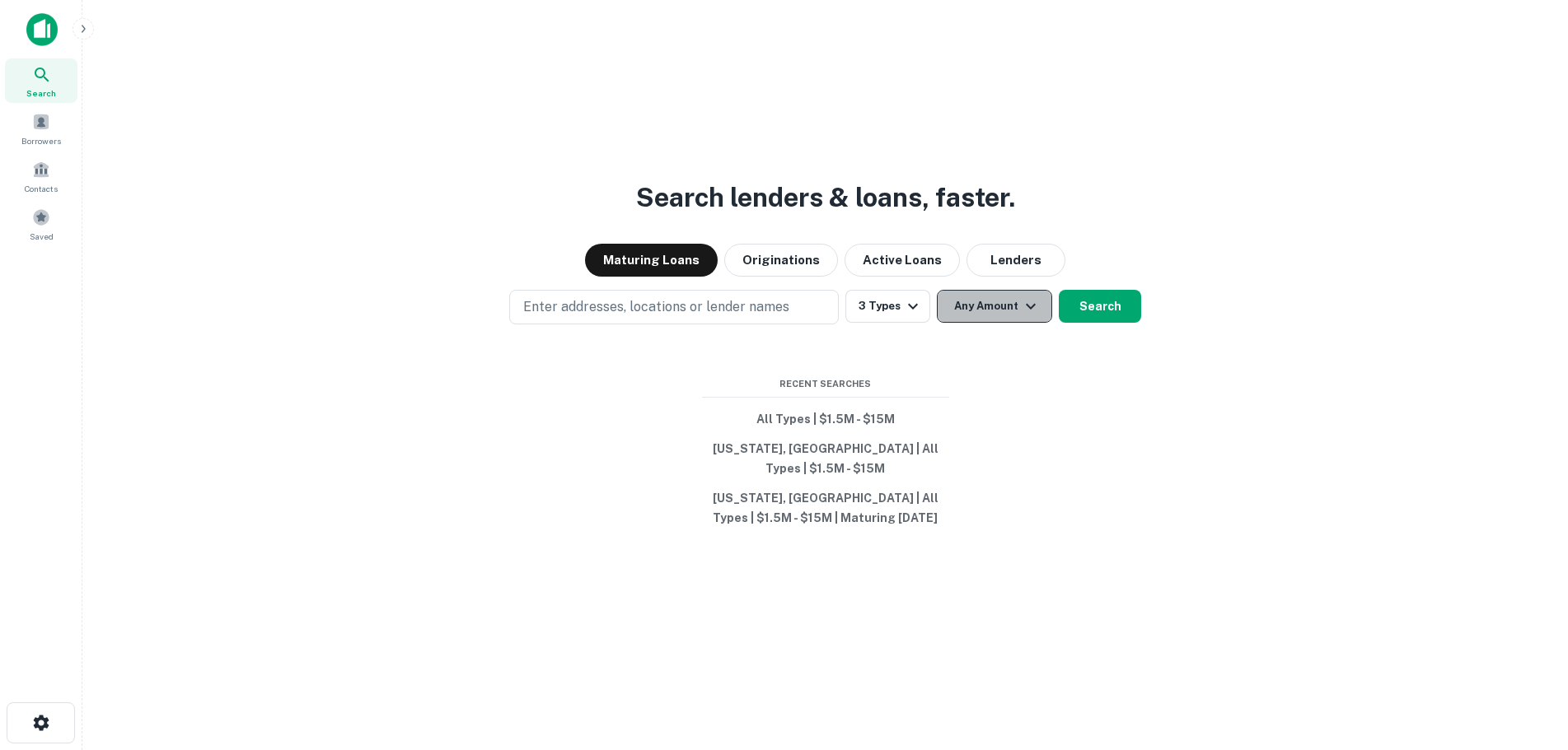
click at [987, 303] on button "Any Amount" at bounding box center [994, 307] width 115 height 33
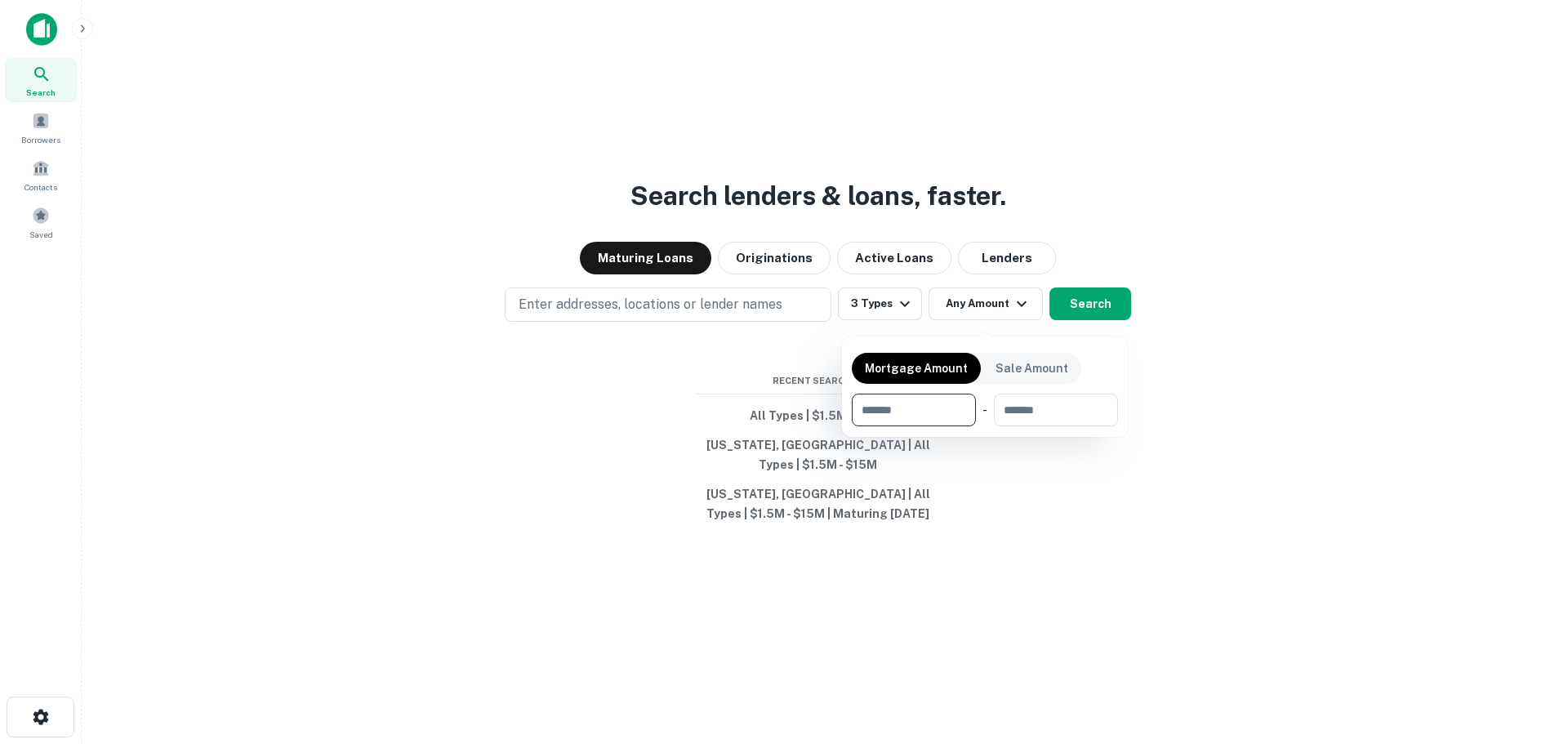
click at [925, 415] on input "number" at bounding box center [908, 410] width 112 height 33
click at [1069, 508] on div at bounding box center [784, 372] width 1568 height 744
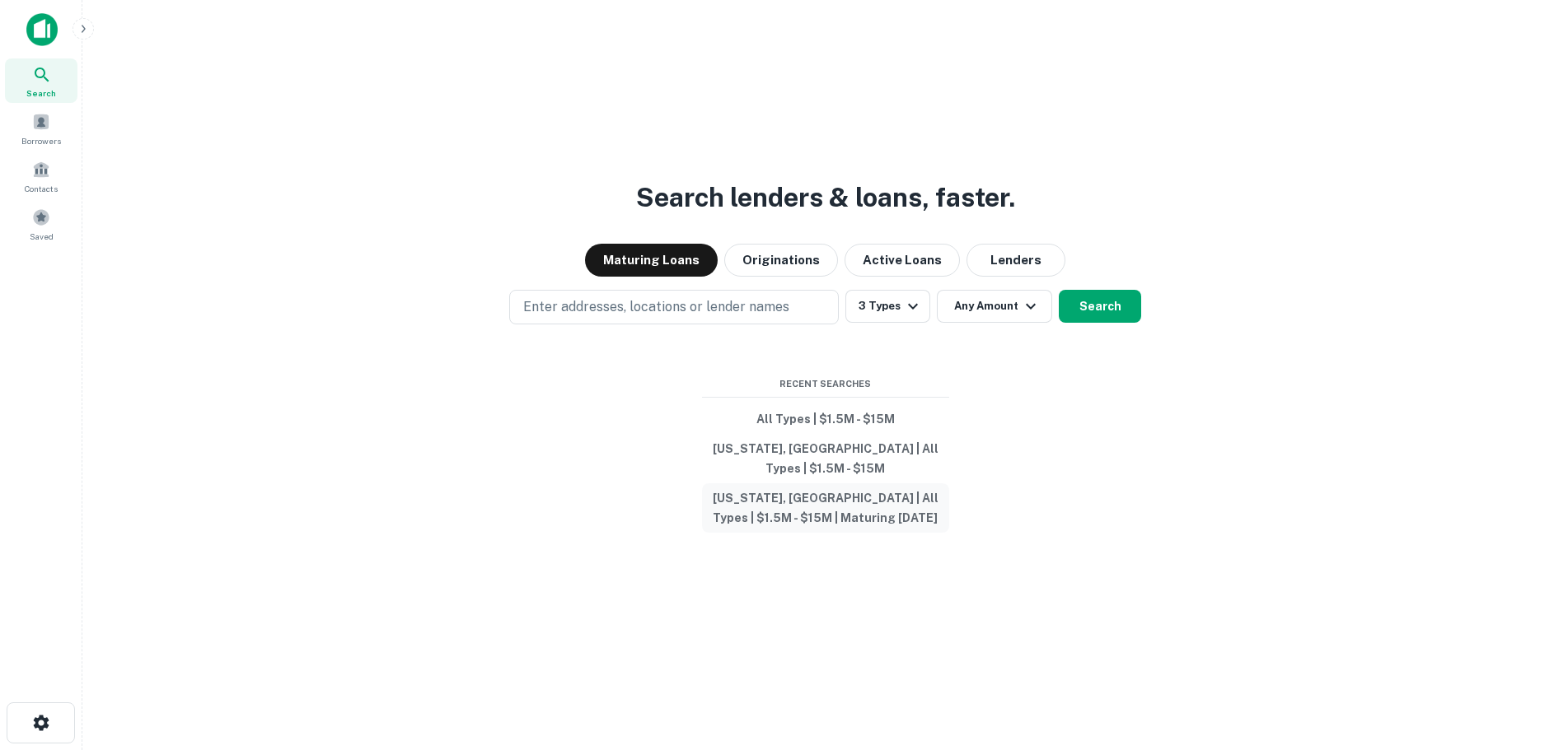
click at [838, 499] on button "California, USA | All Types | $1.5M - $15M | Maturing In 6 Months" at bounding box center [825, 508] width 247 height 49
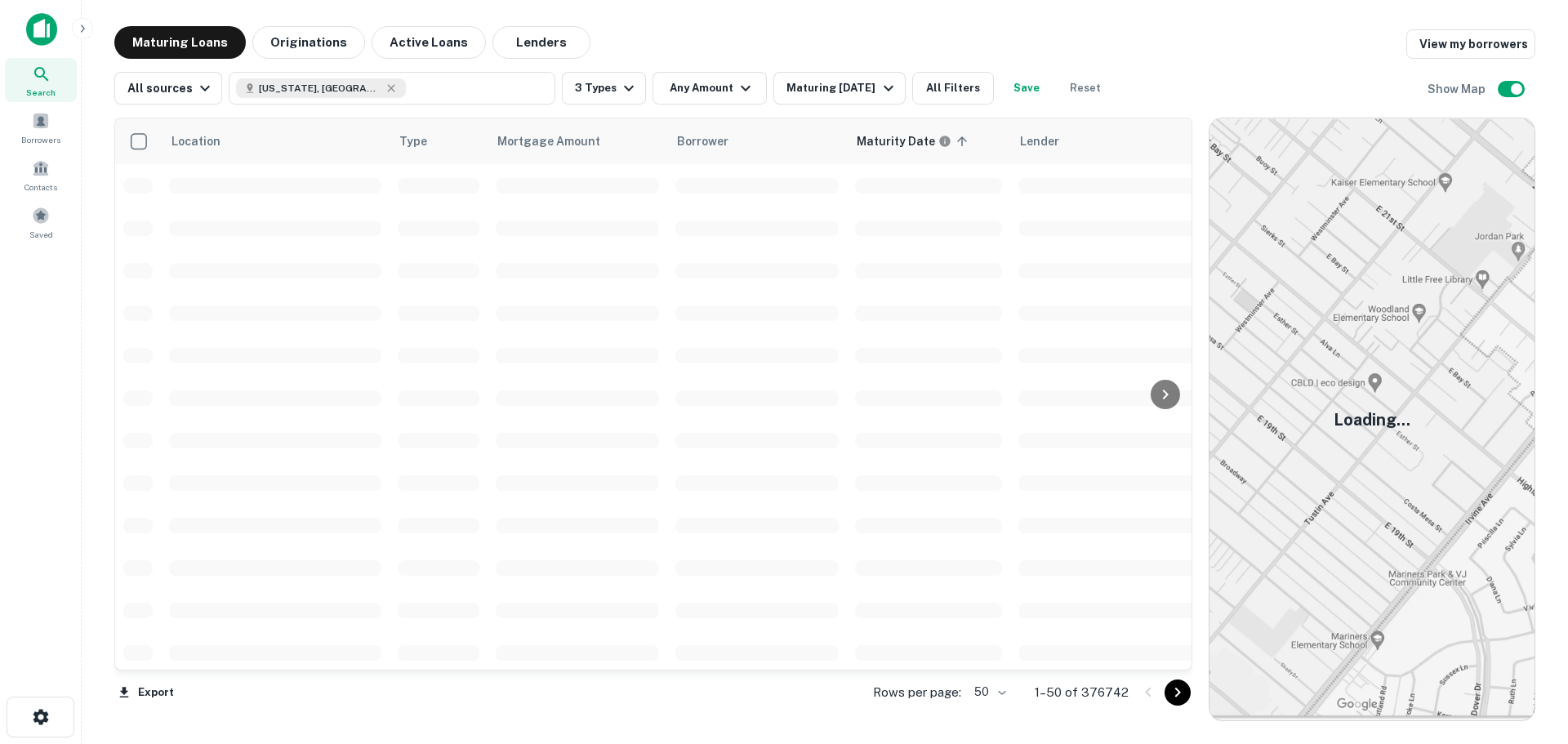
scroll to position [817, 0]
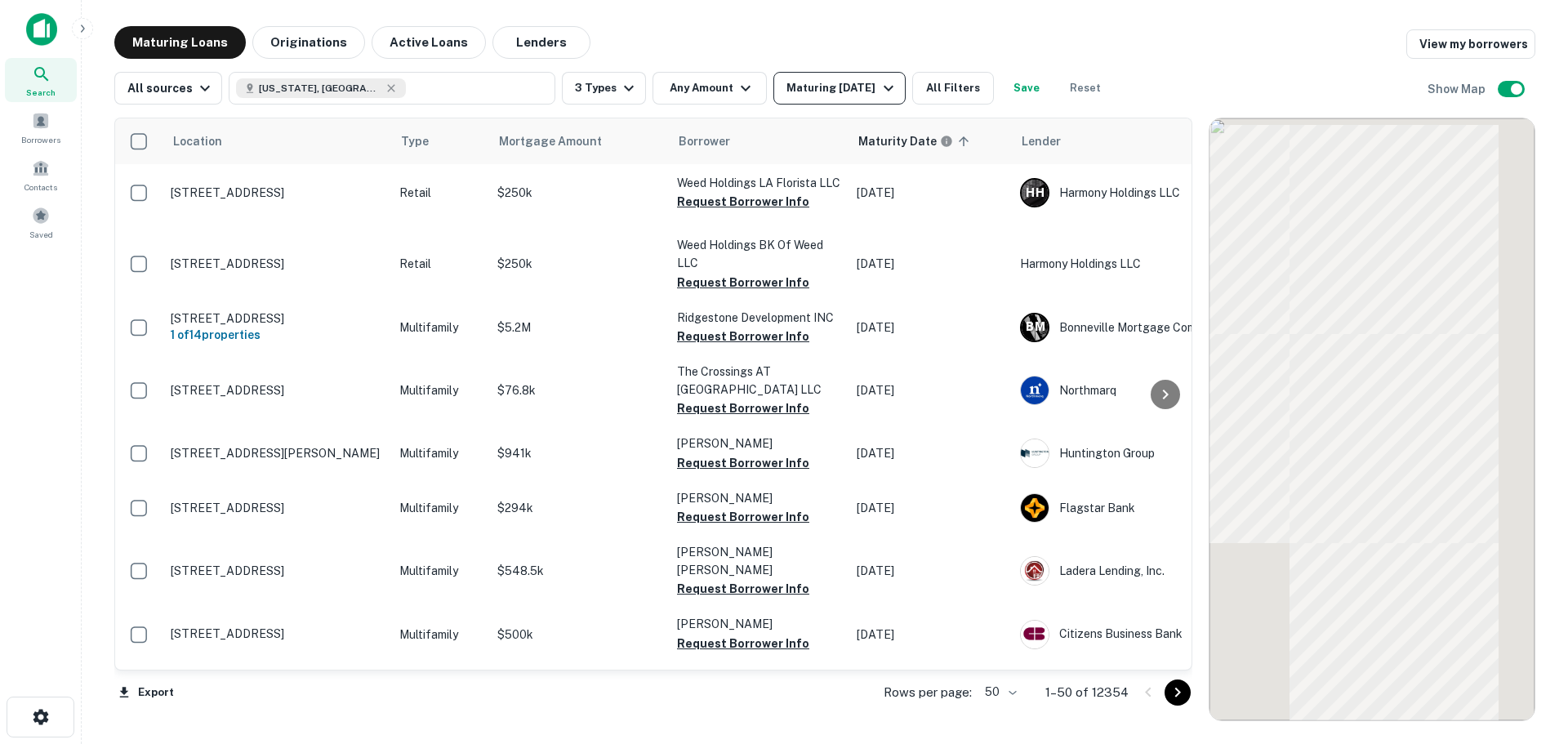
click at [867, 91] on div "Maturing In 6 Months" at bounding box center [843, 88] width 111 height 19
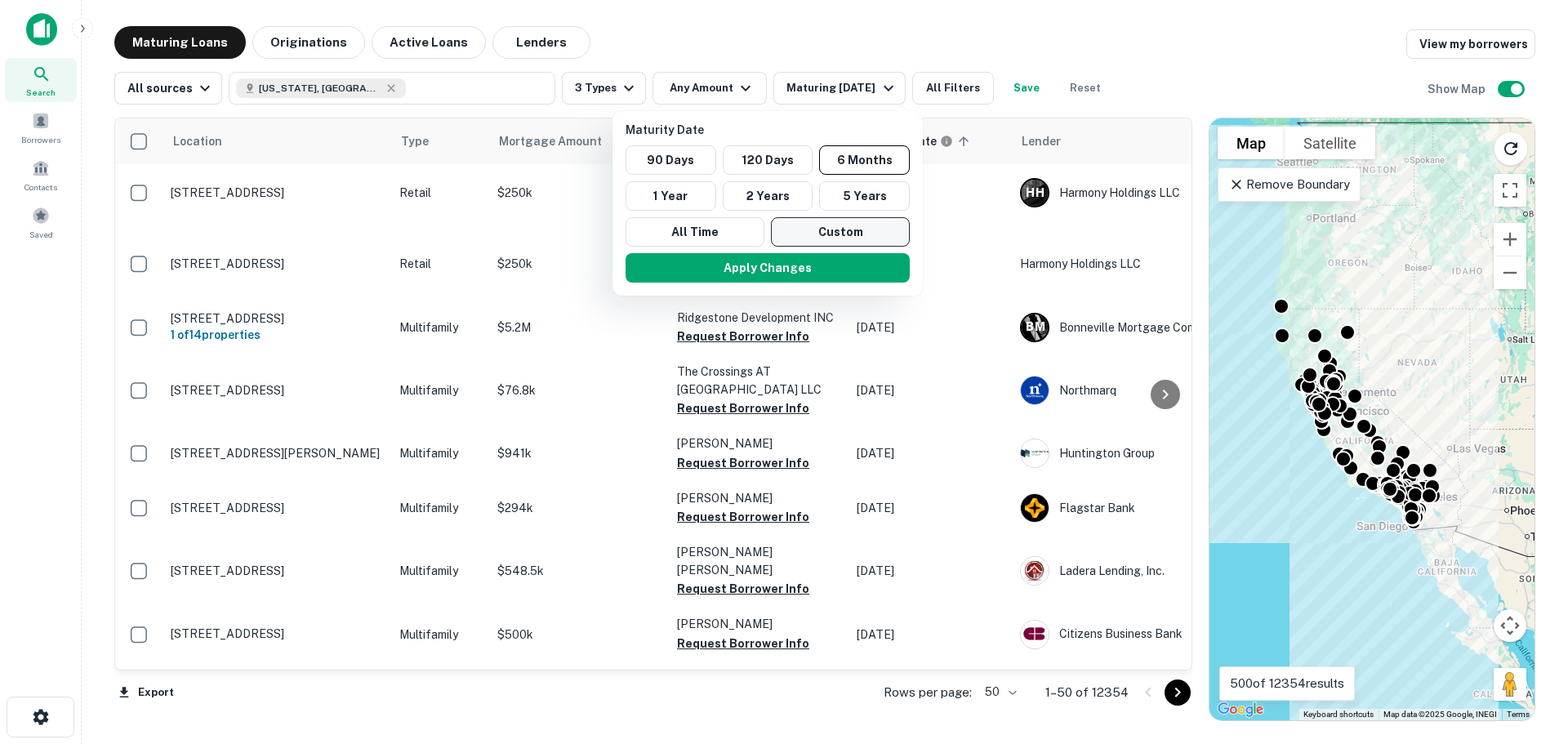
click at [830, 229] on button "Custom" at bounding box center [840, 231] width 139 height 30
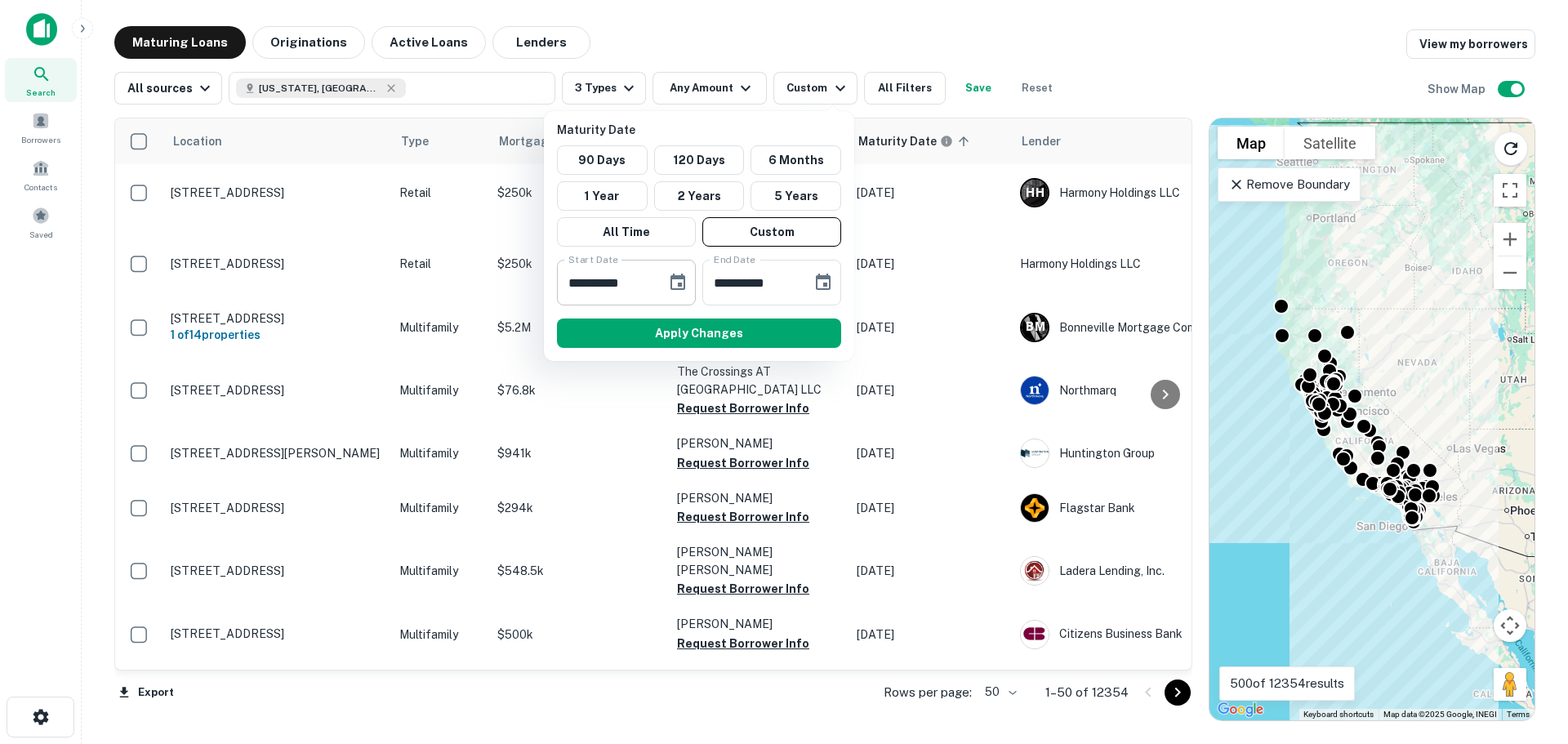
click at [616, 278] on input "**********" at bounding box center [606, 283] width 98 height 46
click at [568, 282] on input "**********" at bounding box center [606, 283] width 98 height 46
type input "**********"
click at [739, 338] on button "Apply Changes" at bounding box center [699, 333] width 284 height 30
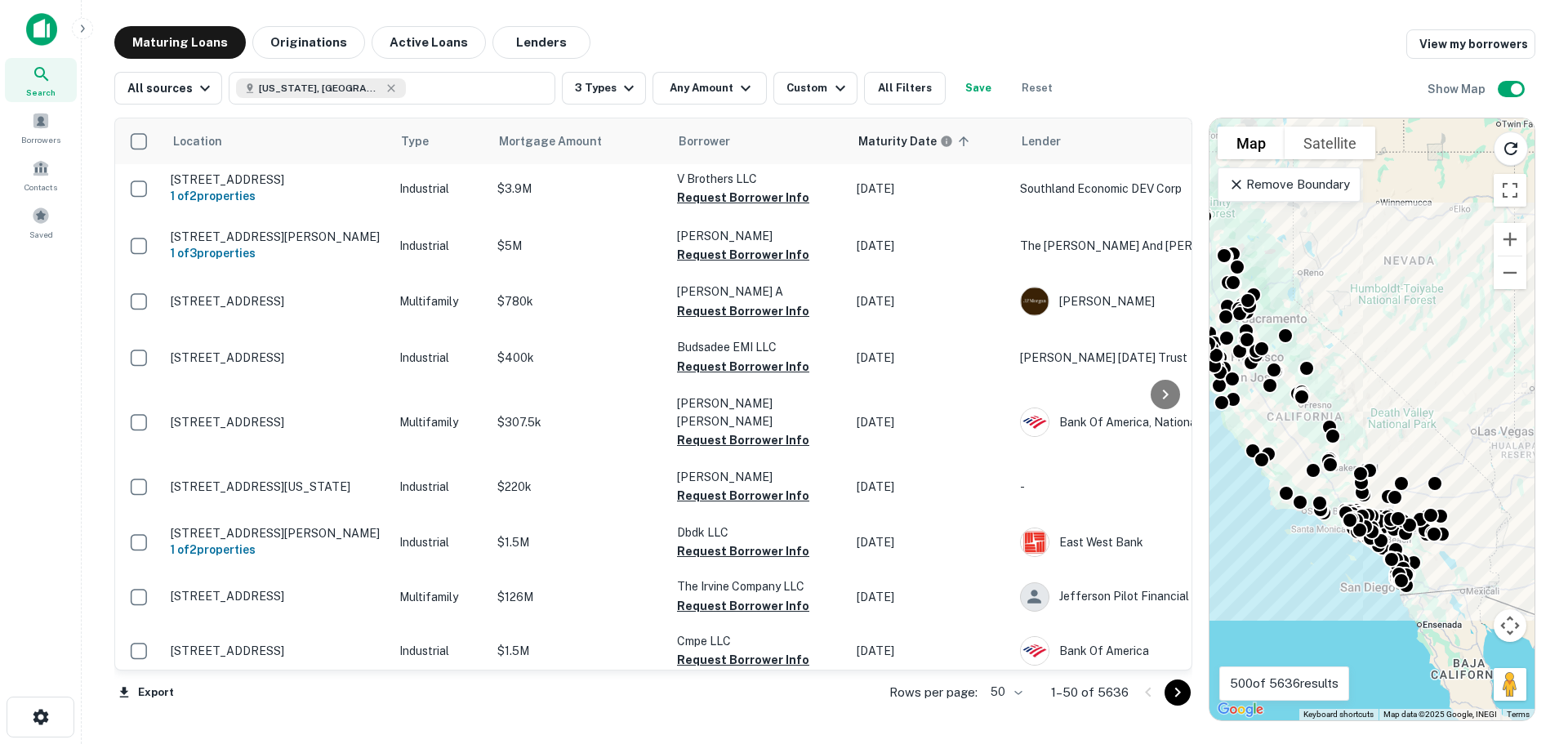
click at [1243, 185] on icon at bounding box center [1236, 184] width 16 height 16
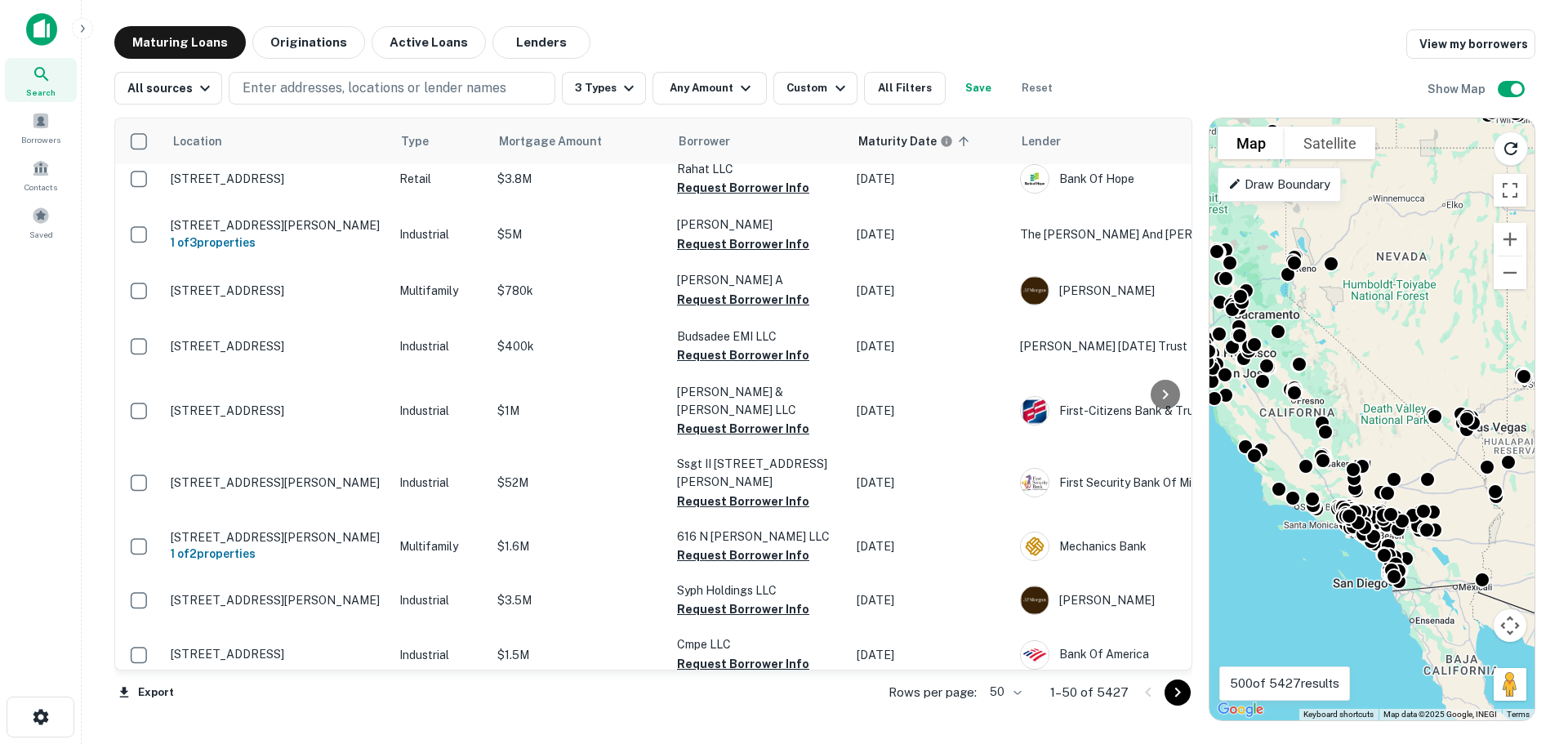
drag, startPoint x: 1253, startPoint y: 434, endPoint x: 1247, endPoint y: 430, distance: 7.2
click at [1247, 430] on div "To activate drag with keyboard, press Alt + Enter. Once in keyboard drag state,…" at bounding box center [1372, 419] width 325 height 602
click at [1281, 193] on p "Draw Boundary" at bounding box center [1279, 184] width 102 height 19
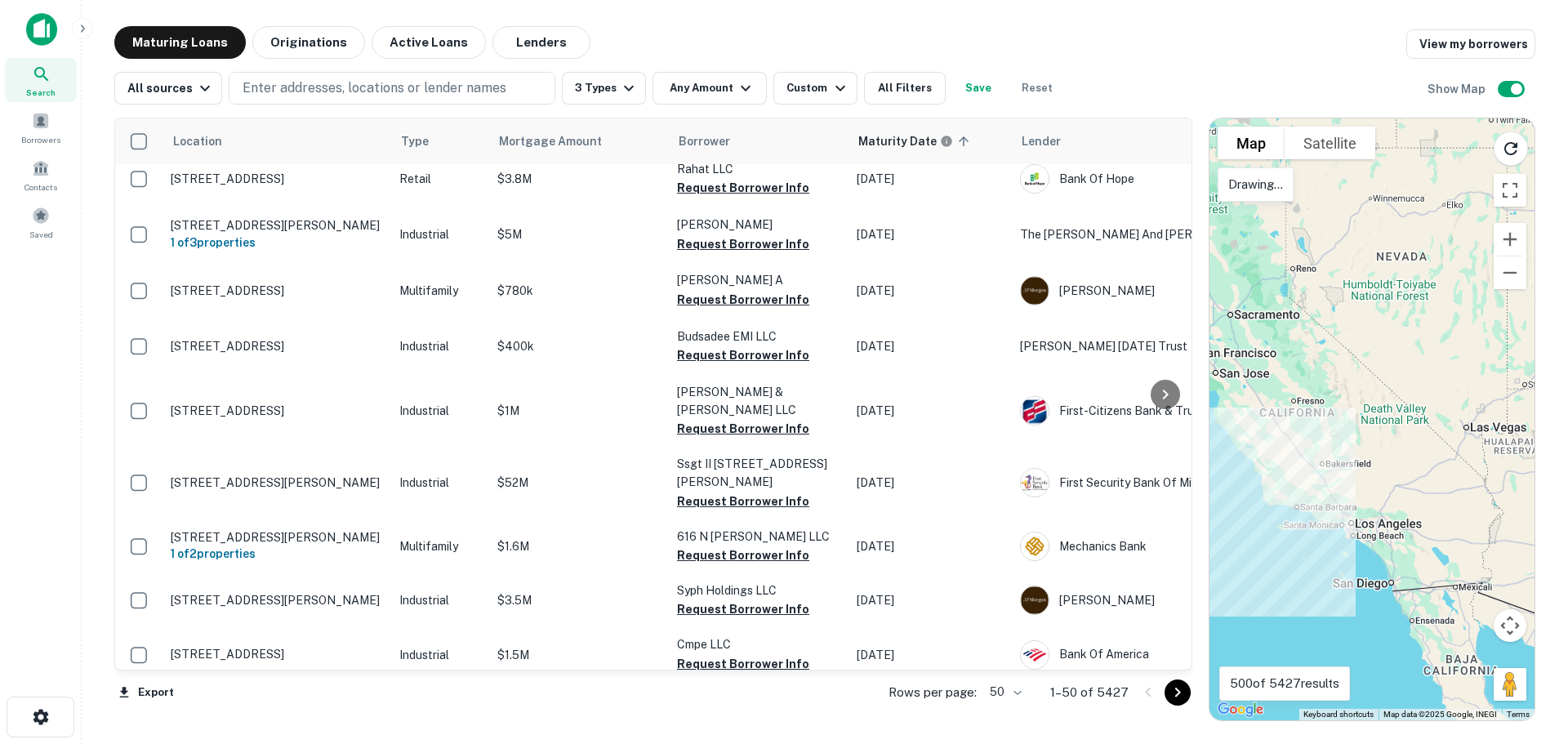
click at [1228, 427] on div at bounding box center [1372, 419] width 325 height 602
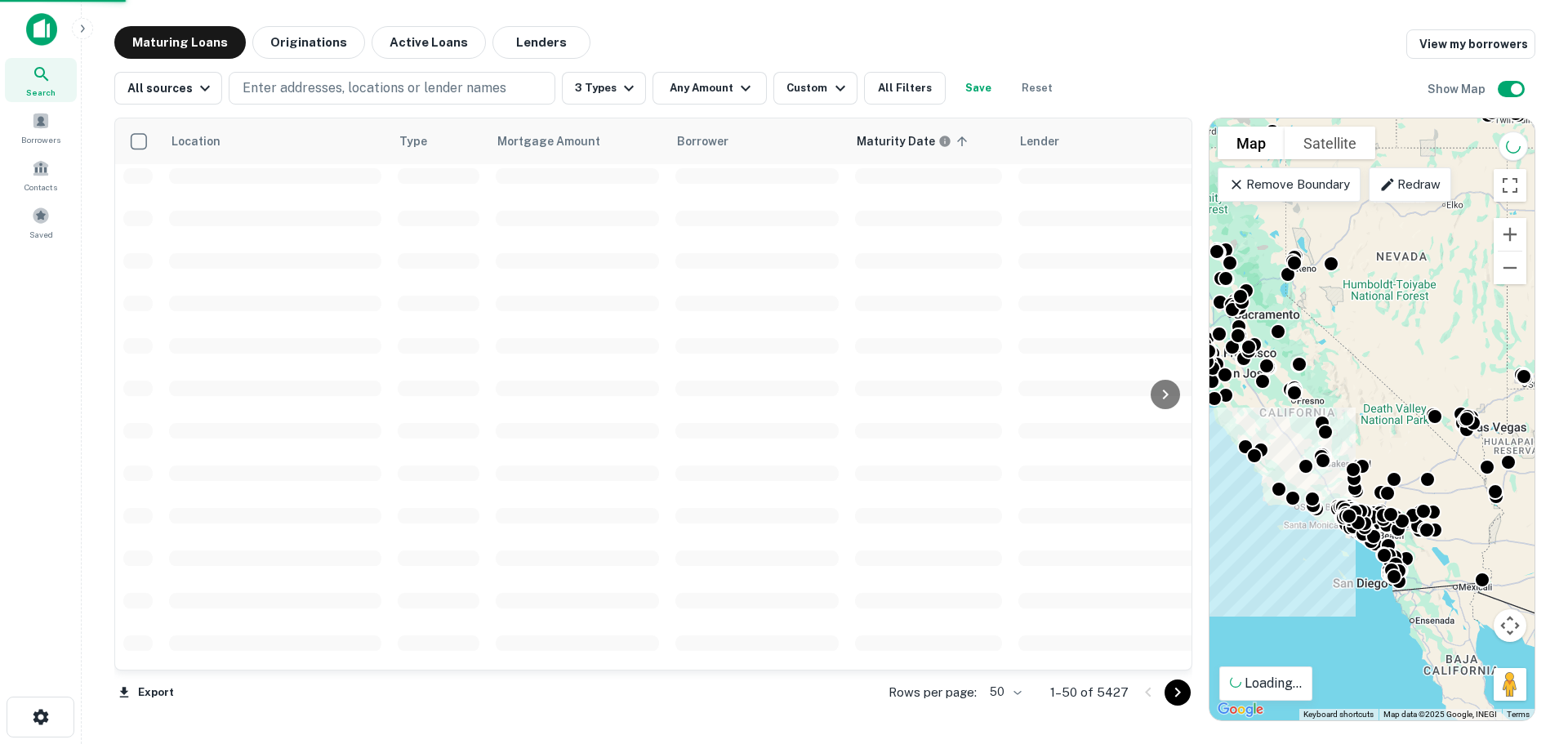
click at [1228, 426] on div "To activate drag with keyboard, press Alt + Enter. Once in keyboard drag state,…" at bounding box center [1372, 419] width 325 height 602
click at [1236, 179] on icon at bounding box center [1236, 184] width 16 height 16
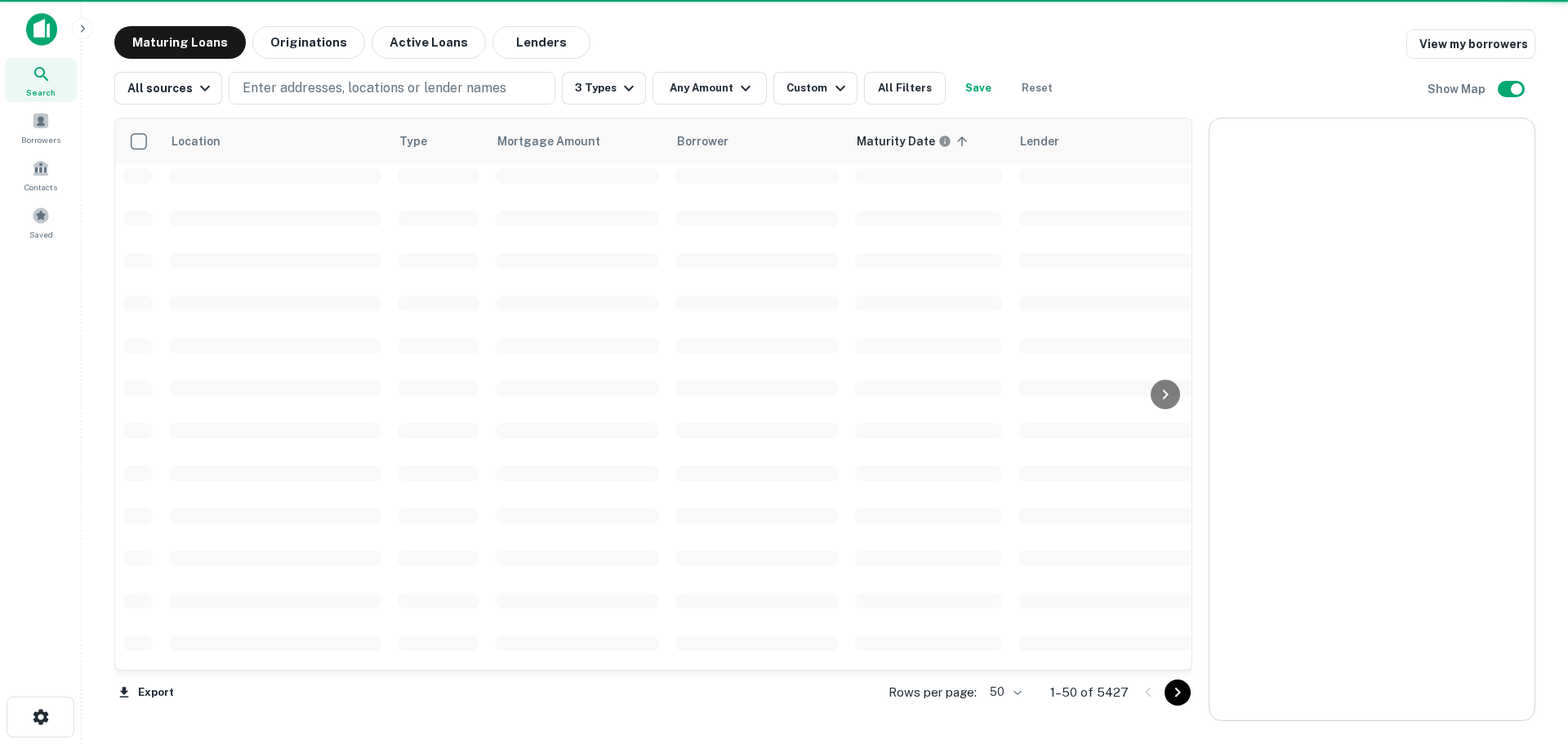
click at [1237, 183] on div at bounding box center [1372, 419] width 325 height 602
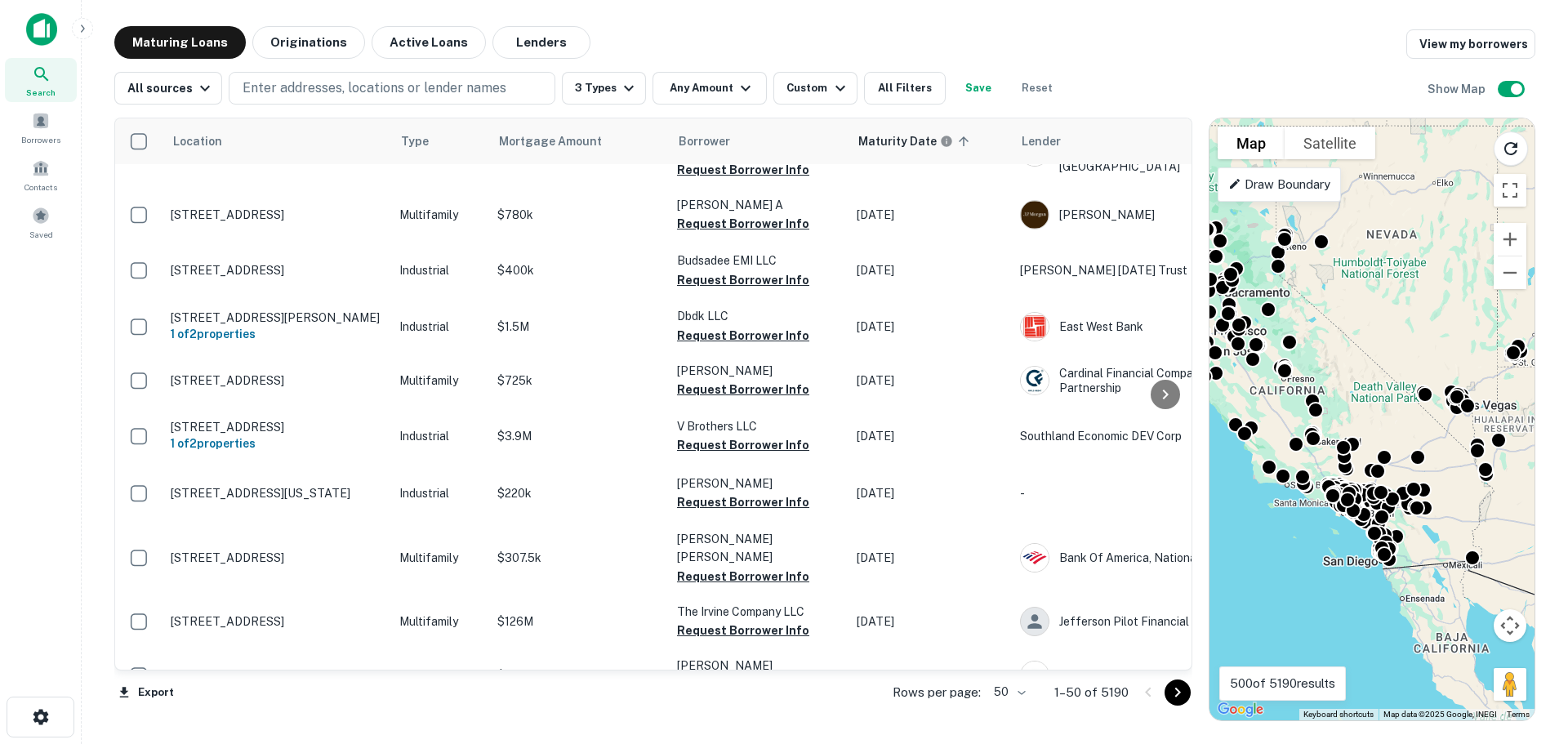
drag, startPoint x: 1279, startPoint y: 425, endPoint x: 1270, endPoint y: 403, distance: 23.8
click at [1270, 403] on div "To activate drag with keyboard, press Alt + Enter. Once in keyboard drag state,…" at bounding box center [1372, 419] width 325 height 602
click at [1237, 185] on icon at bounding box center [1235, 184] width 13 height 13
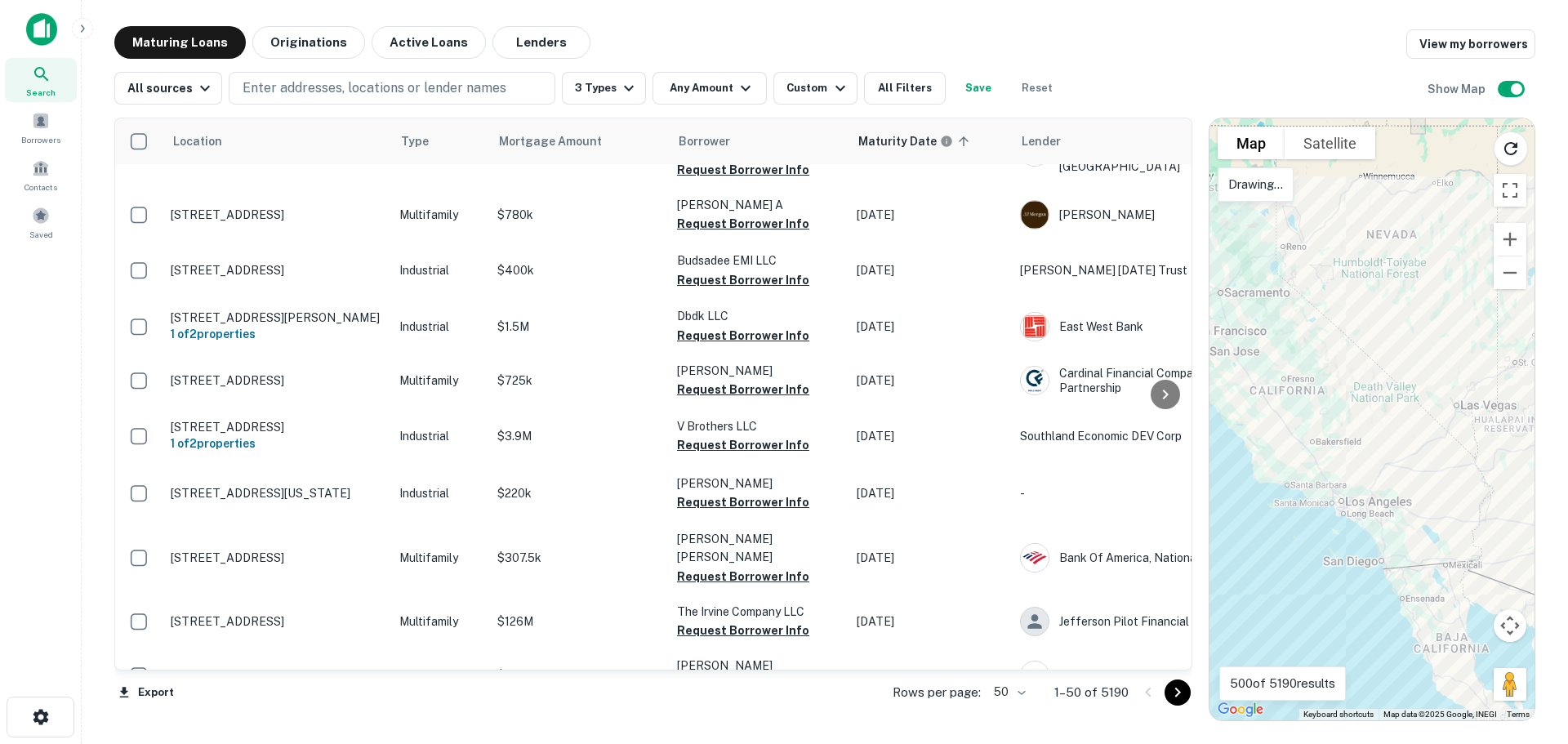
click at [1244, 371] on div at bounding box center [1372, 419] width 325 height 602
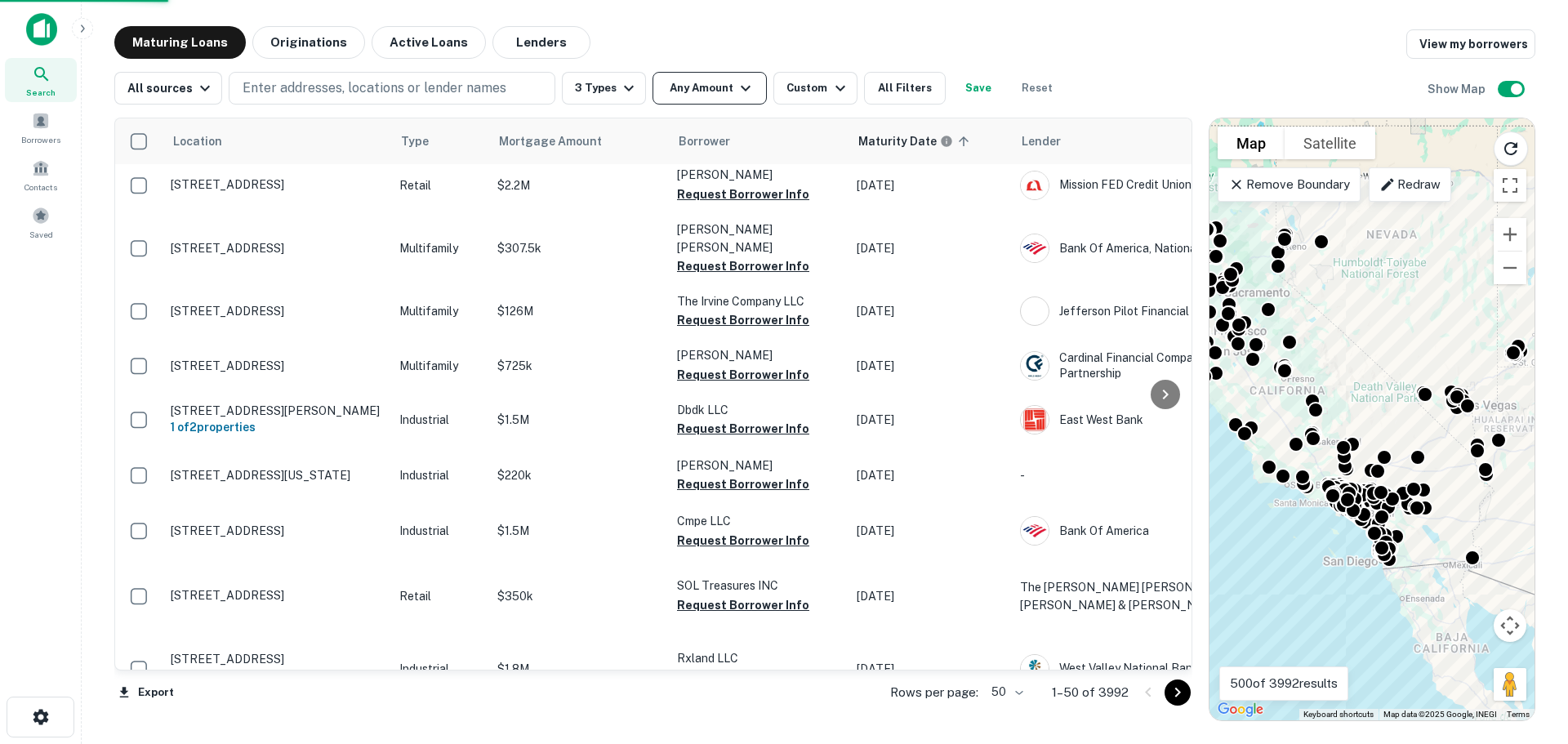
click at [669, 80] on button "Any Amount" at bounding box center [709, 88] width 114 height 33
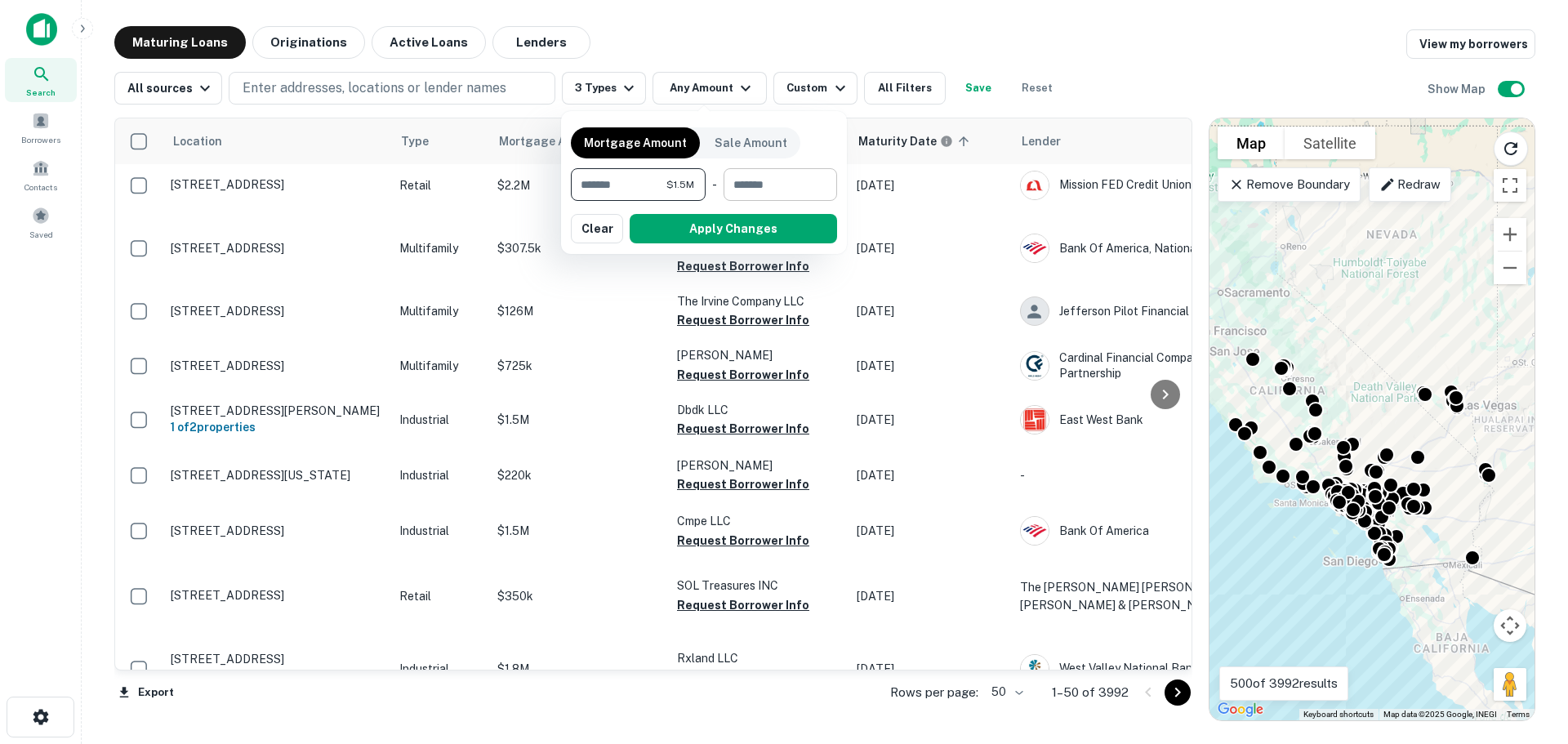
type input "*******"
click at [792, 189] on input "number" at bounding box center [774, 184] width 102 height 33
type input "********"
click at [759, 228] on button "Apply Changes" at bounding box center [733, 228] width 207 height 30
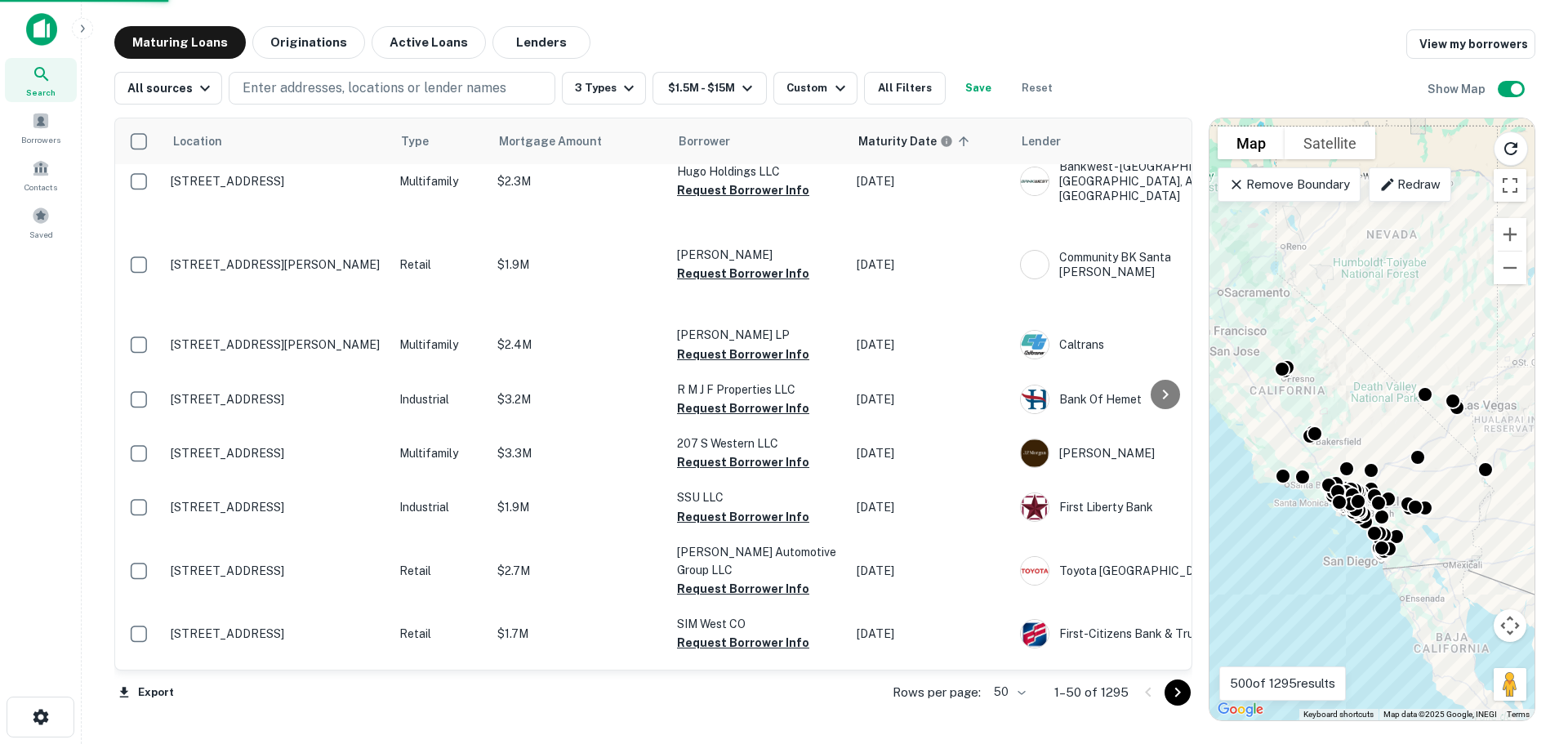
click at [965, 80] on button "Save" at bounding box center [978, 88] width 52 height 33
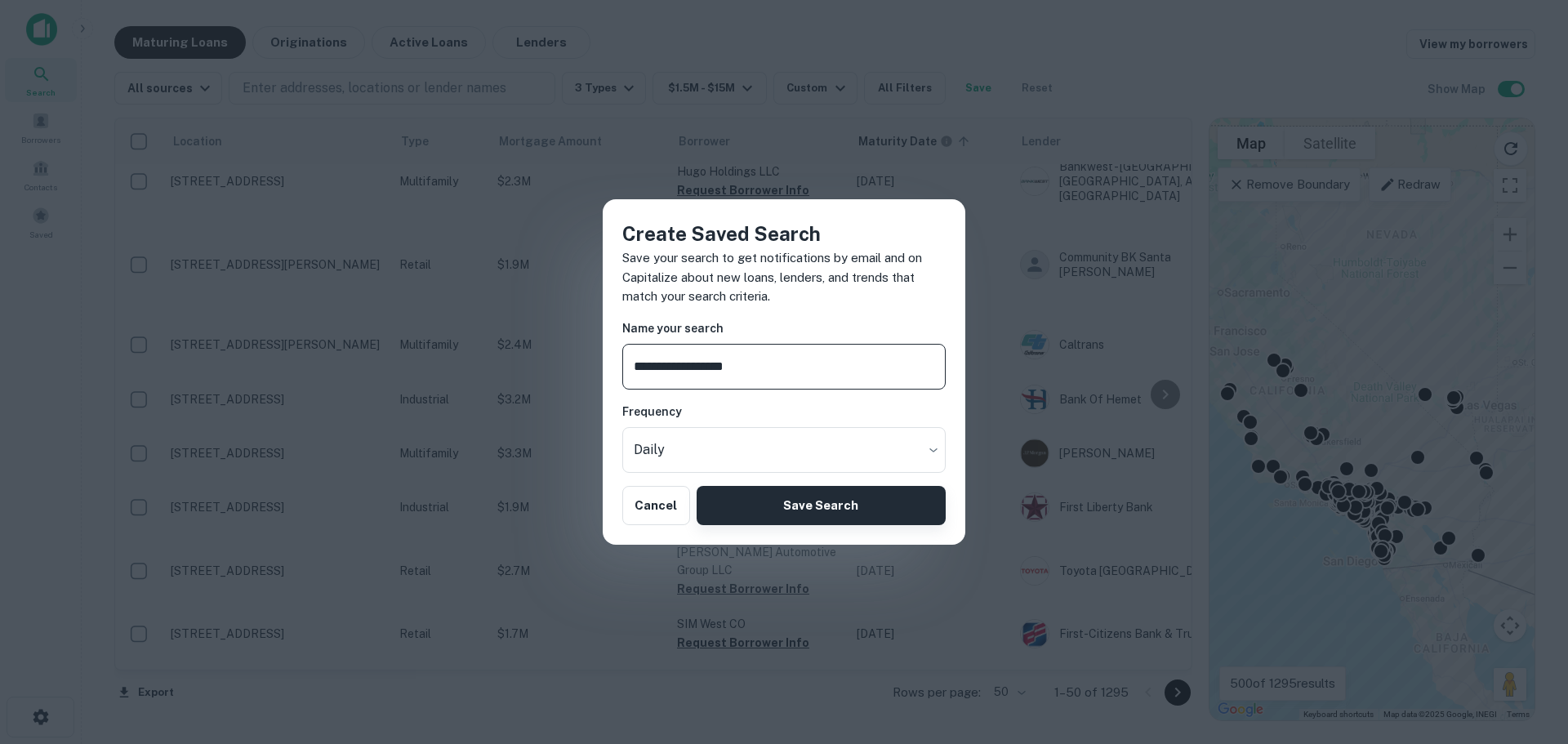
type input "**********"
click at [778, 508] on button "Save Search" at bounding box center [821, 505] width 249 height 39
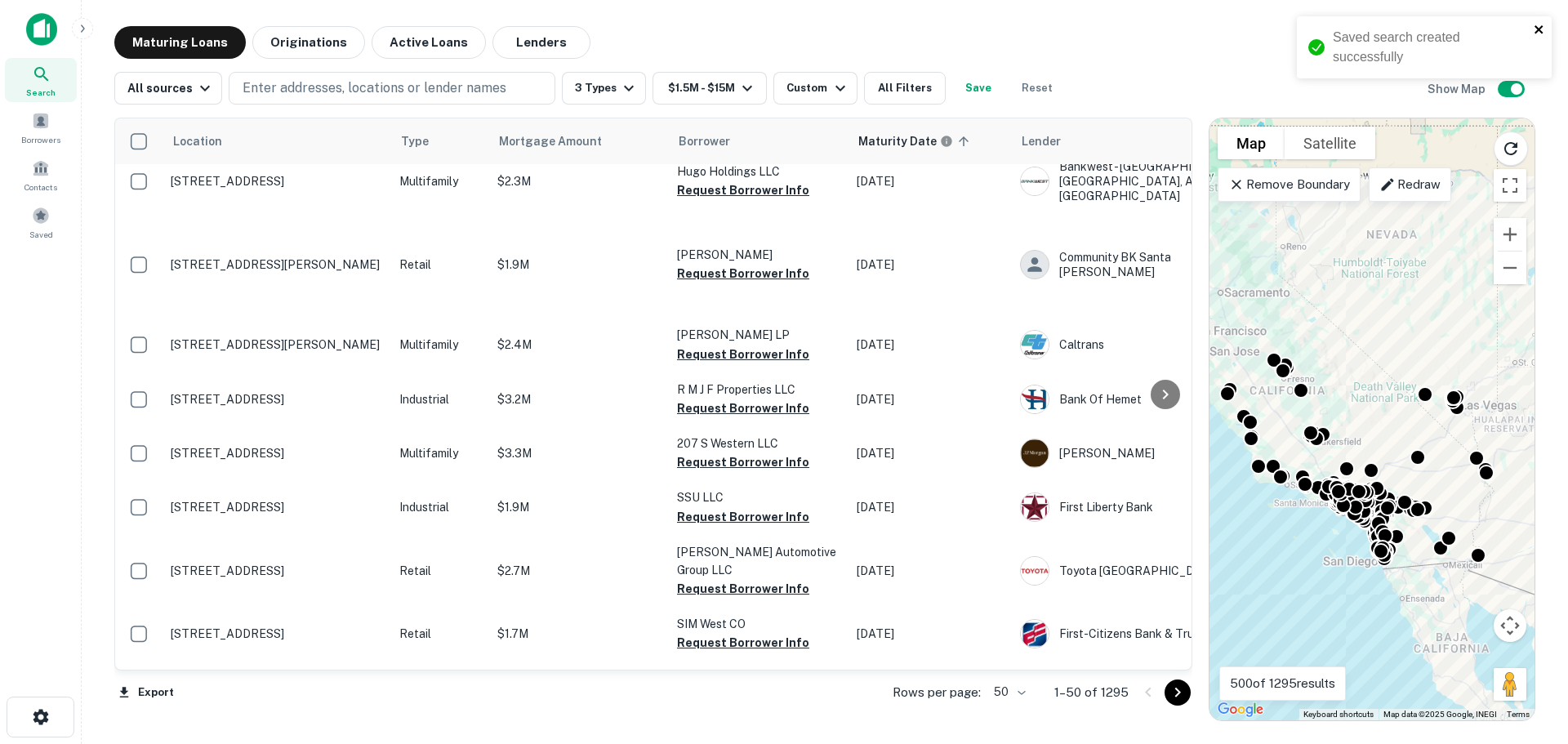
click at [1535, 30] on icon "close" at bounding box center [1539, 30] width 12 height 13
click at [698, 19] on main "Maturing Loans Originations Active Loans Lenders View my borrowers All sources …" at bounding box center [824, 372] width 1486 height 744
click at [1452, 51] on link "View my borrowers" at bounding box center [1471, 44] width 129 height 30
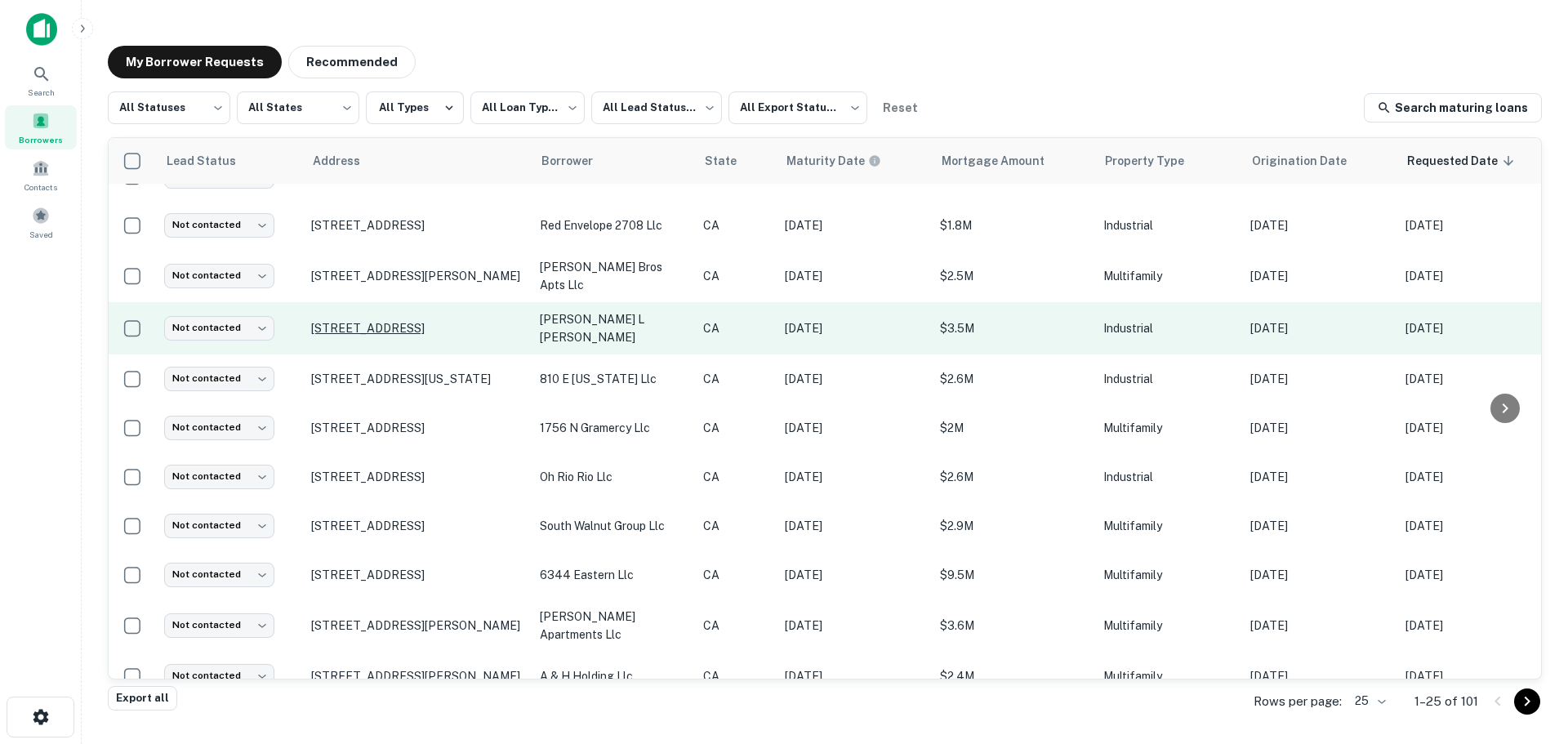
click at [431, 326] on p "[STREET_ADDRESS]" at bounding box center [416, 327] width 212 height 14
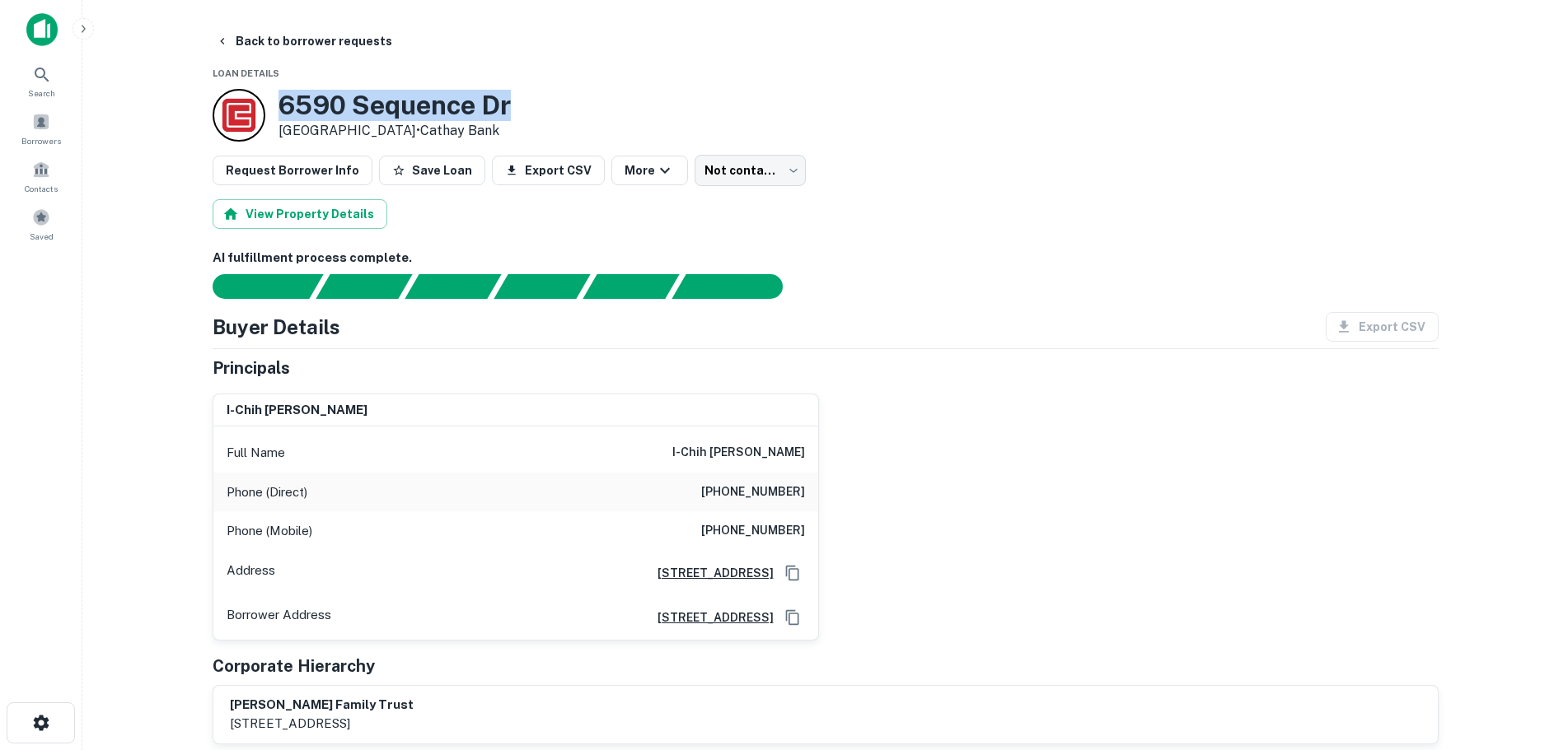
drag, startPoint x: 561, startPoint y: 99, endPoint x: 270, endPoint y: 106, distance: 291.1
click at [270, 106] on div "[STREET_ADDRESS] • Cathay Bank" at bounding box center [826, 115] width 1225 height 52
copy div "6590 Sequence Dr"
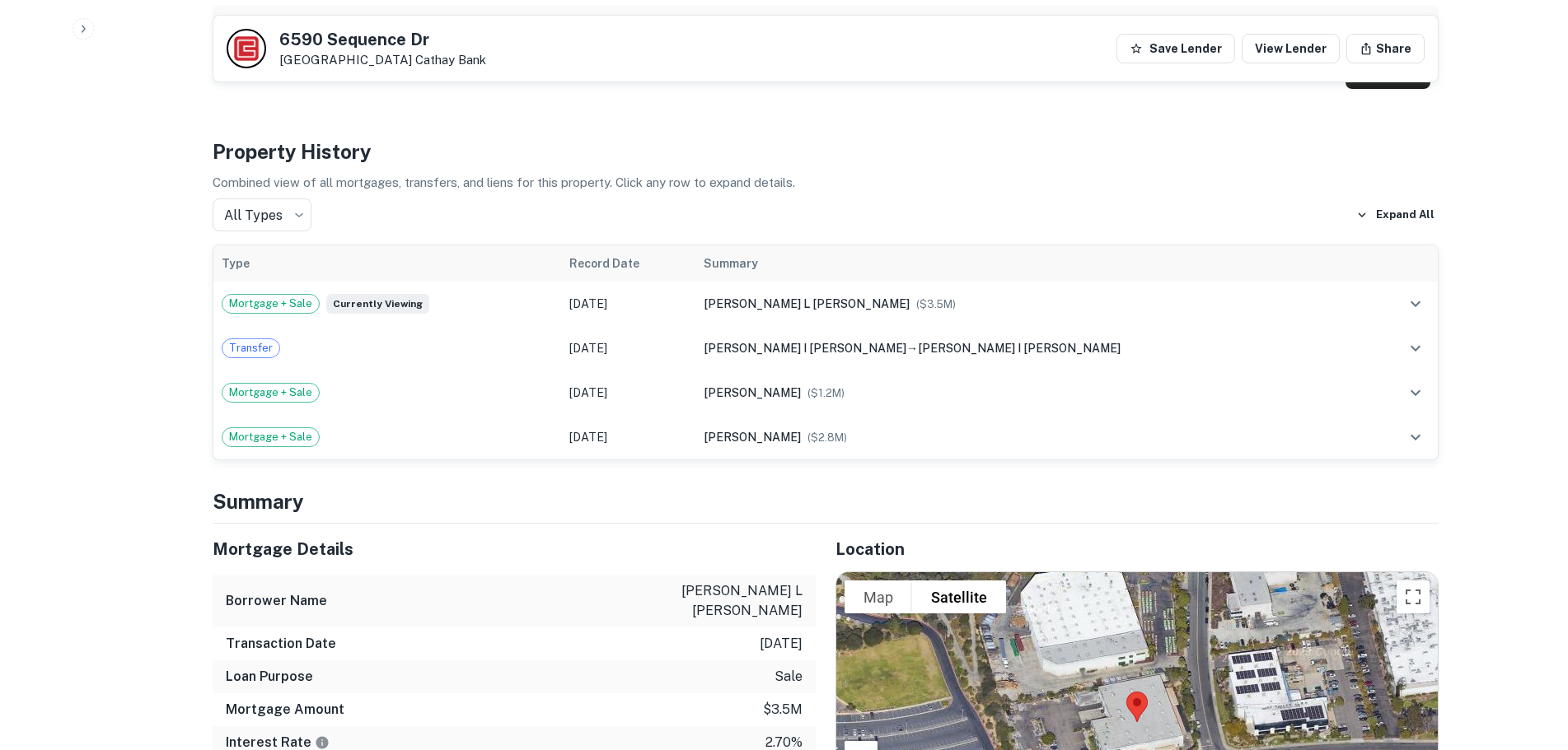
scroll to position [291, 0]
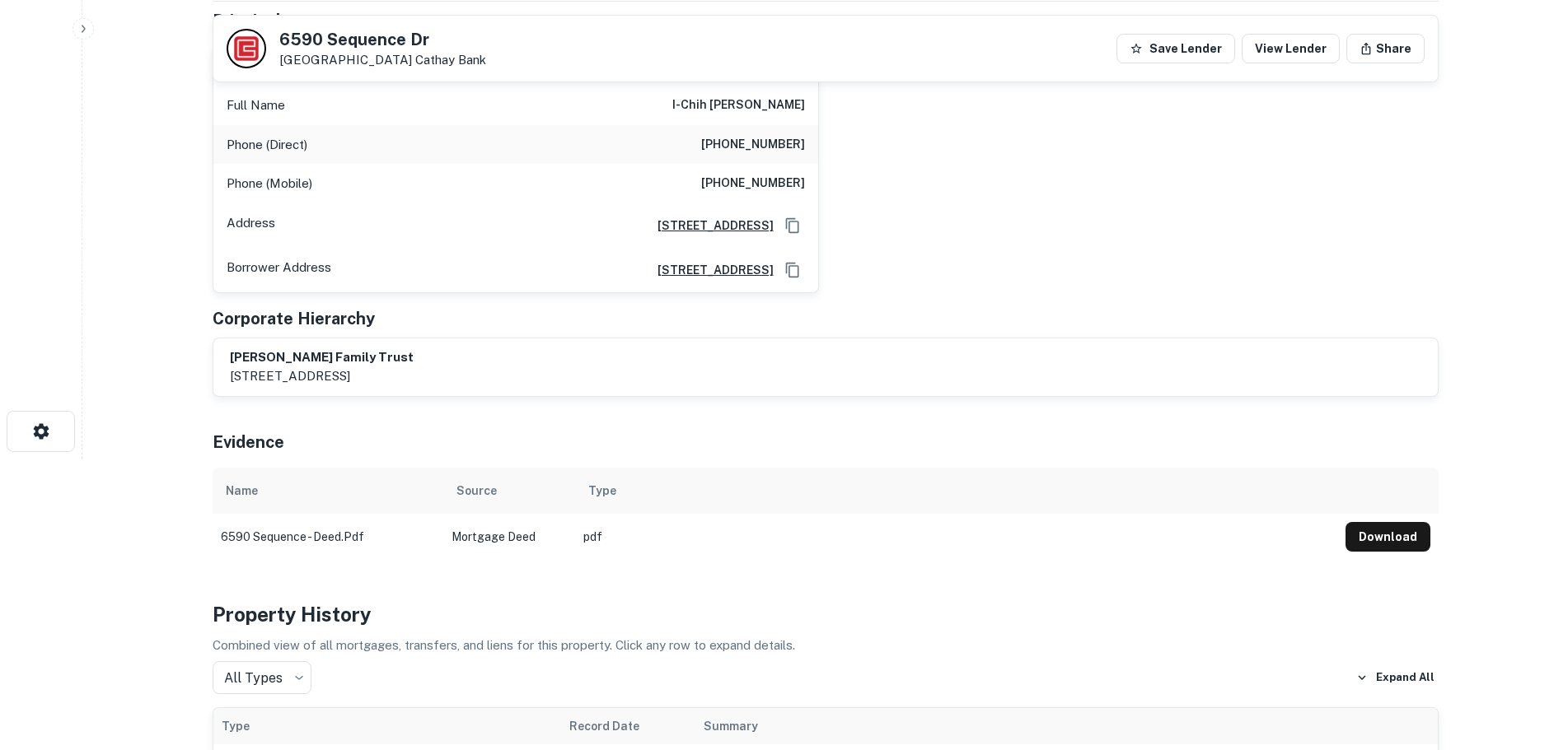
click at [81, 29] on icon "button" at bounding box center [83, 29] width 14 height 14
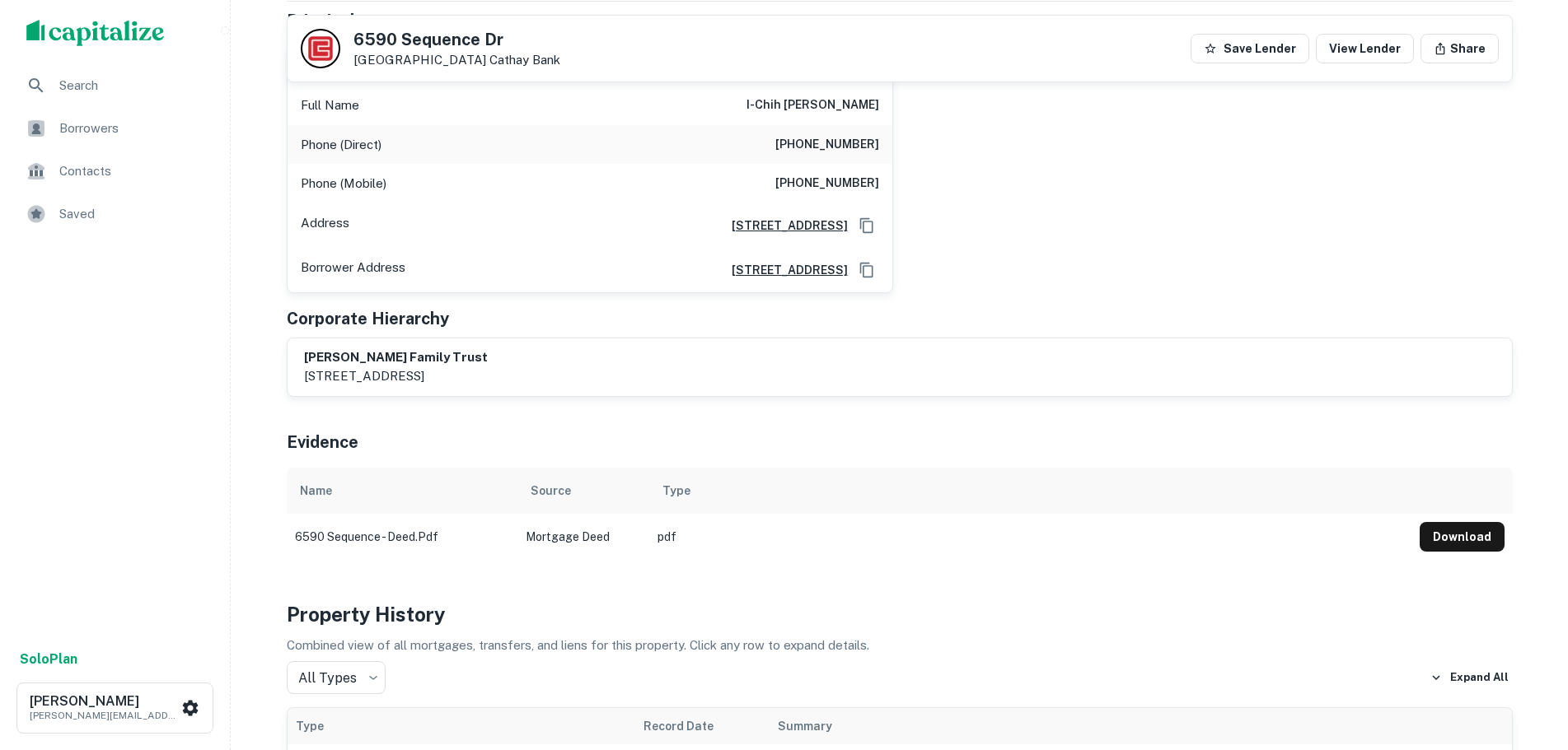
scroll to position [0, 0]
